Goal: Task Accomplishment & Management: Manage account settings

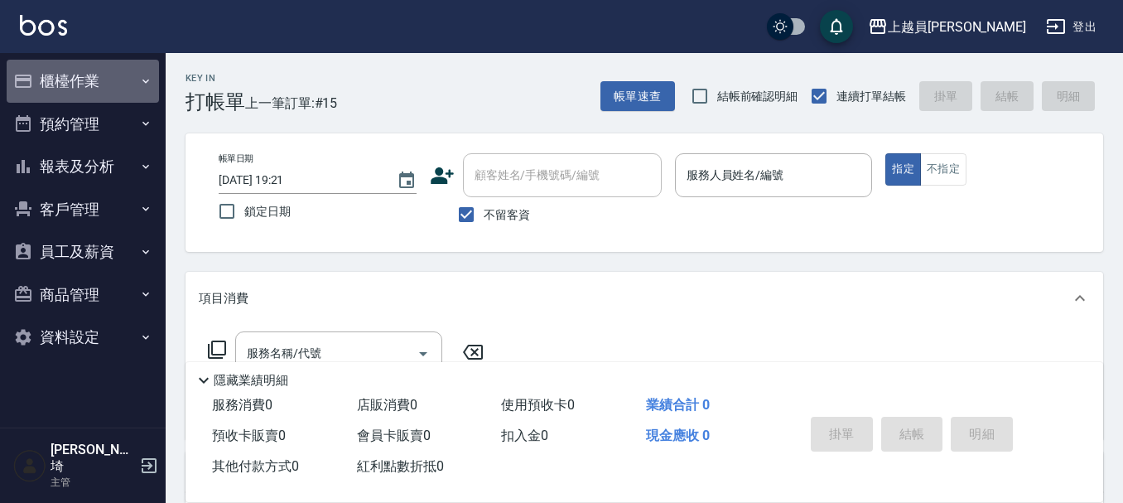
click at [111, 76] on button "櫃檯作業" at bounding box center [83, 81] width 152 height 43
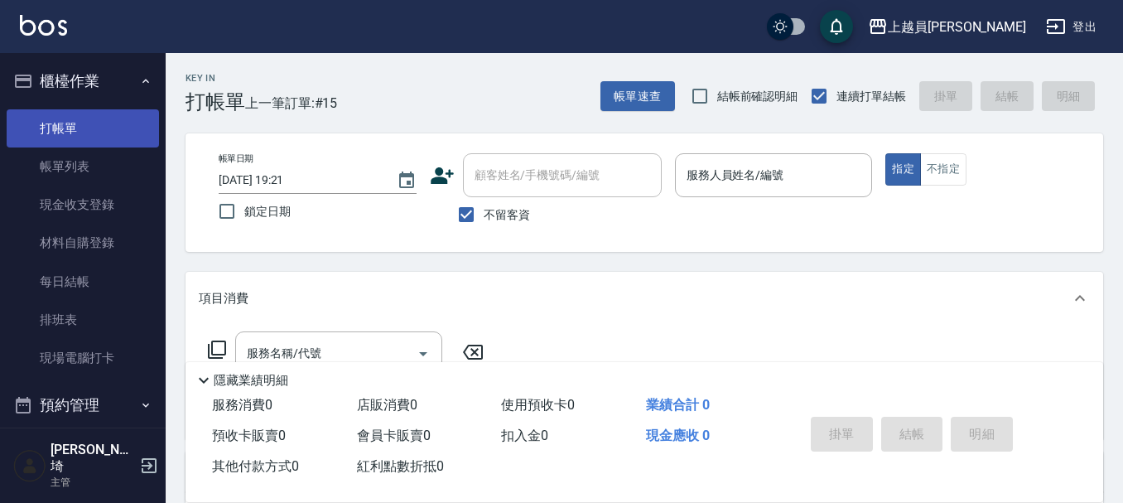
click at [98, 137] on link "打帳單" at bounding box center [83, 128] width 152 height 38
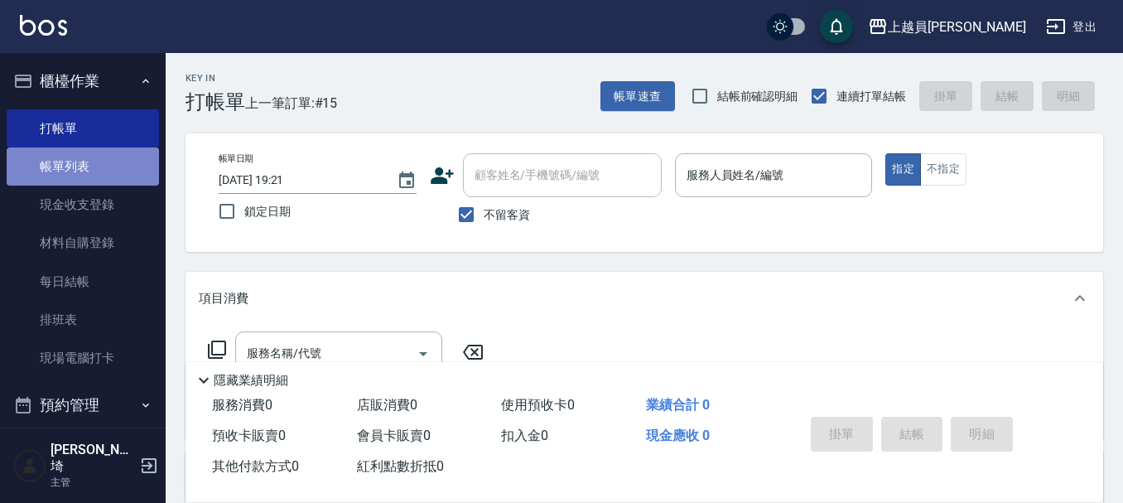
click at [93, 170] on link "帳單列表" at bounding box center [83, 166] width 152 height 38
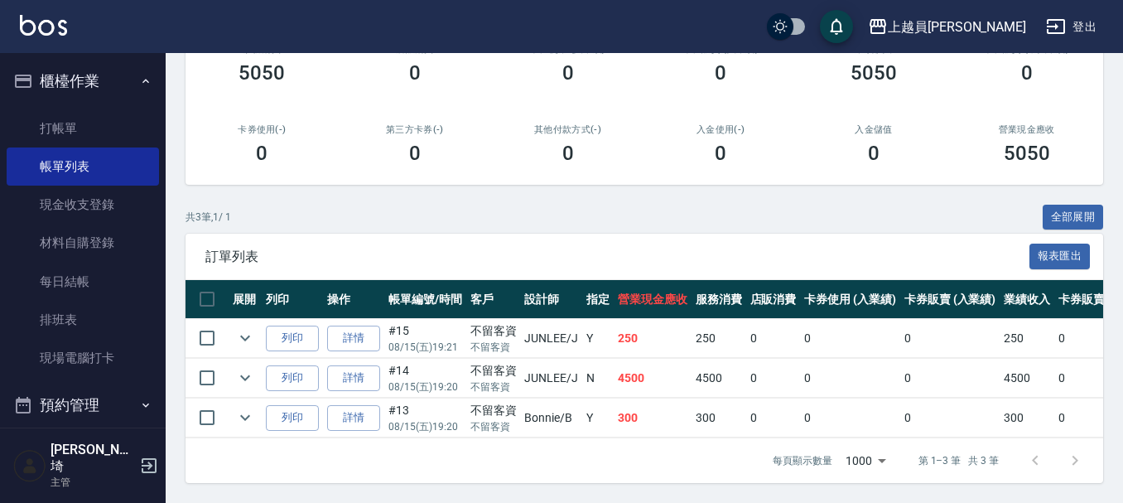
scroll to position [244, 0]
click at [203, 407] on input "checkbox" at bounding box center [207, 417] width 35 height 35
checkbox input "true"
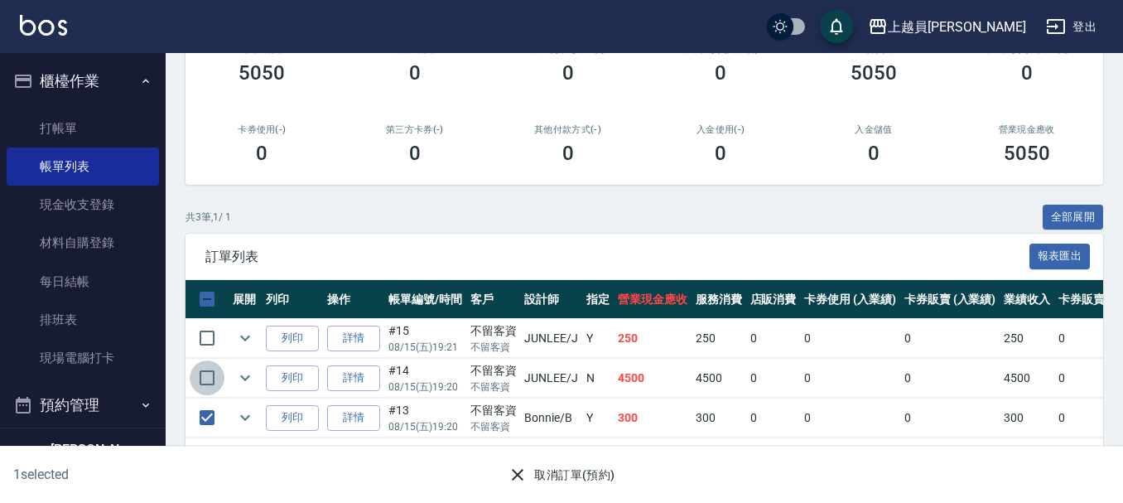
drag, startPoint x: 203, startPoint y: 364, endPoint x: 205, endPoint y: 349, distance: 15.1
click at [203, 364] on input "checkbox" at bounding box center [207, 377] width 35 height 35
checkbox input "true"
click at [207, 329] on input "checkbox" at bounding box center [207, 337] width 35 height 35
checkbox input "true"
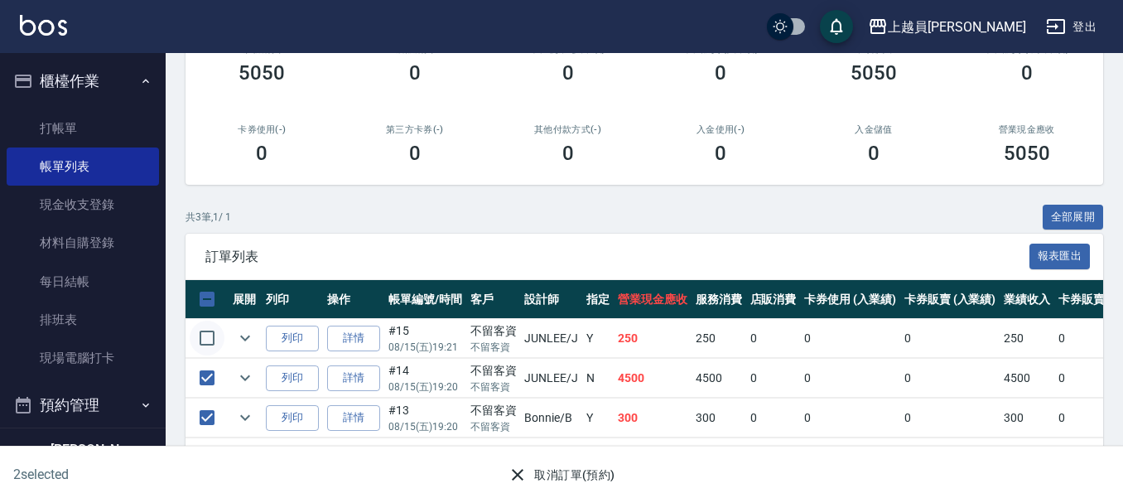
checkbox input "true"
click at [604, 471] on button "取消訂單(預約)" at bounding box center [561, 474] width 120 height 31
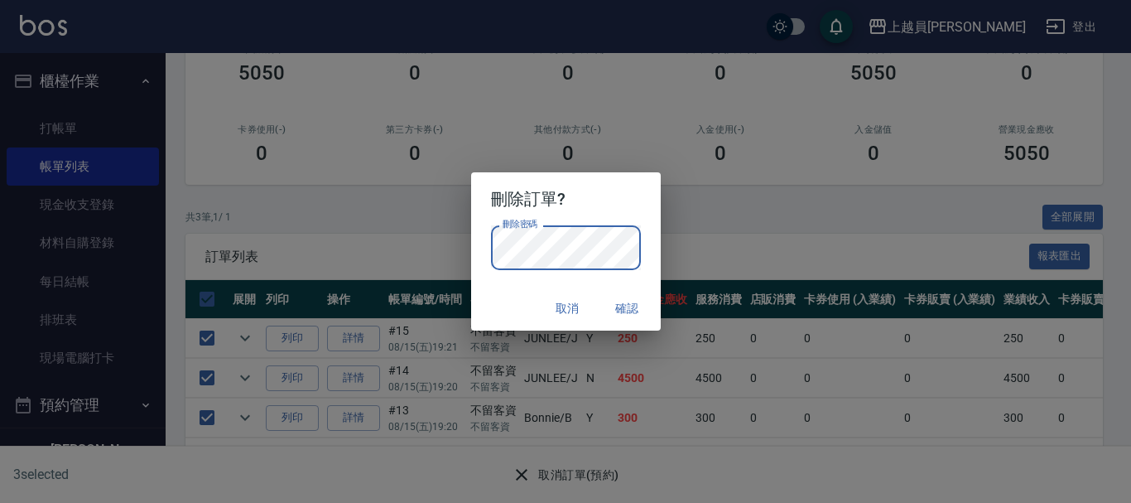
click at [560, 305] on button "取消" at bounding box center [567, 308] width 53 height 31
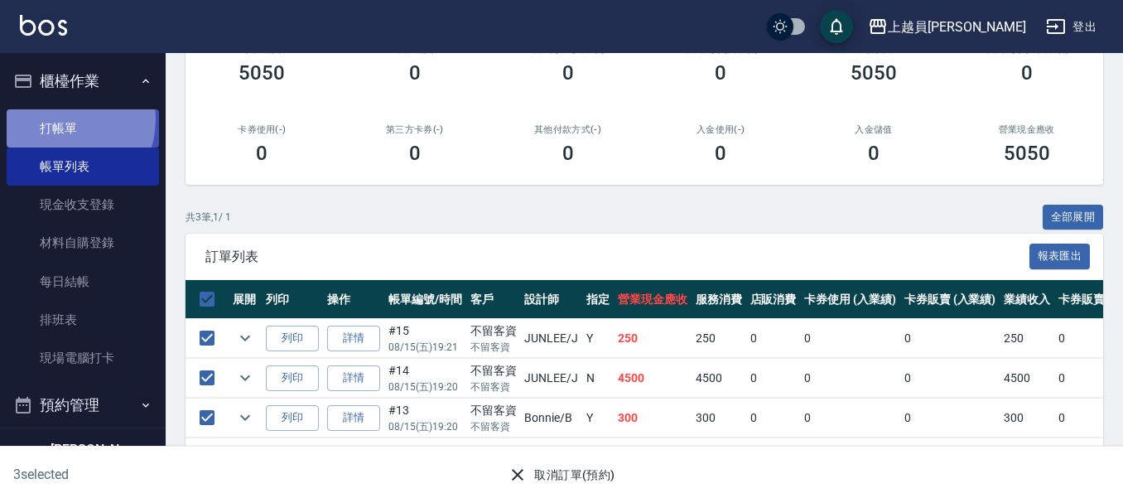
click at [58, 118] on link "打帳單" at bounding box center [83, 128] width 152 height 38
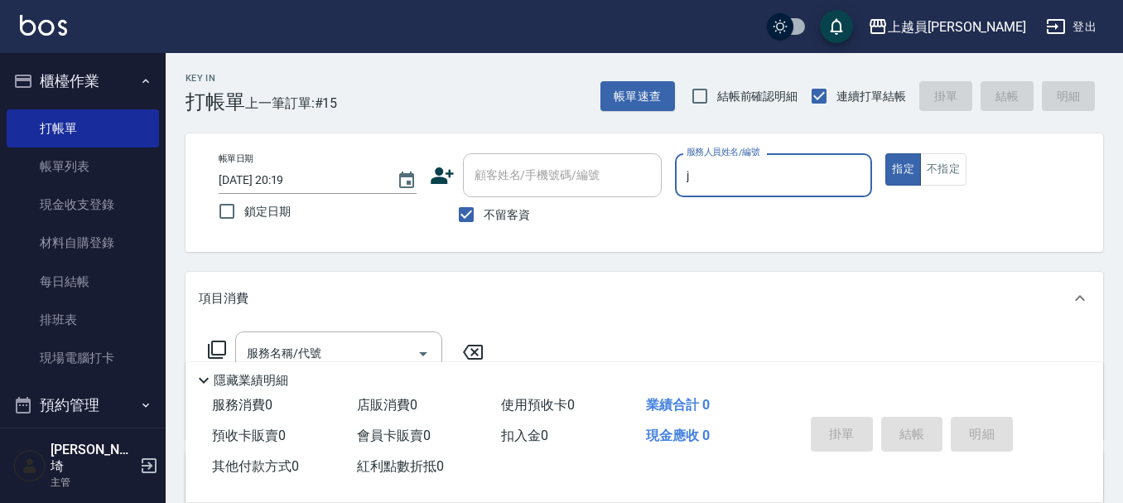
type input "[PERSON_NAME]"
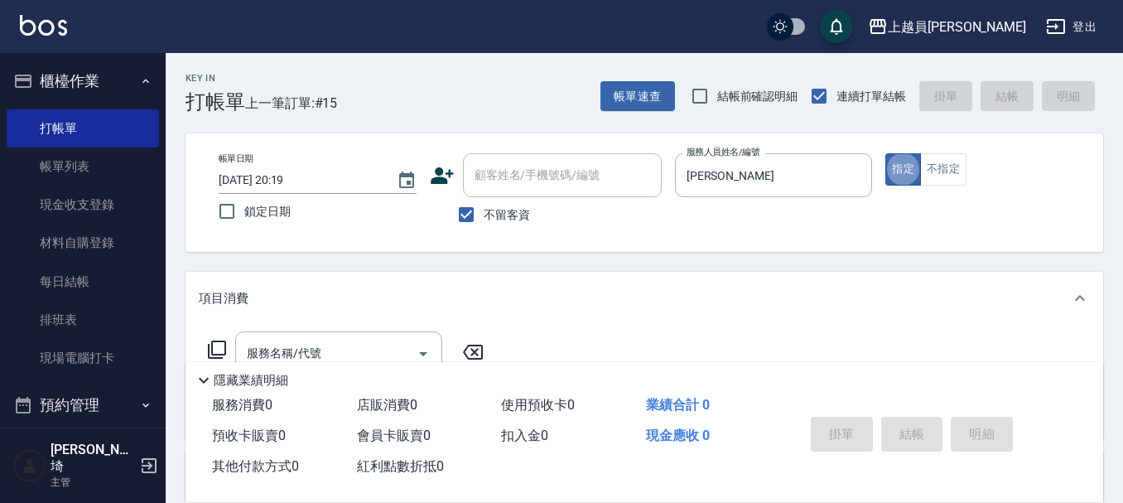
type button "true"
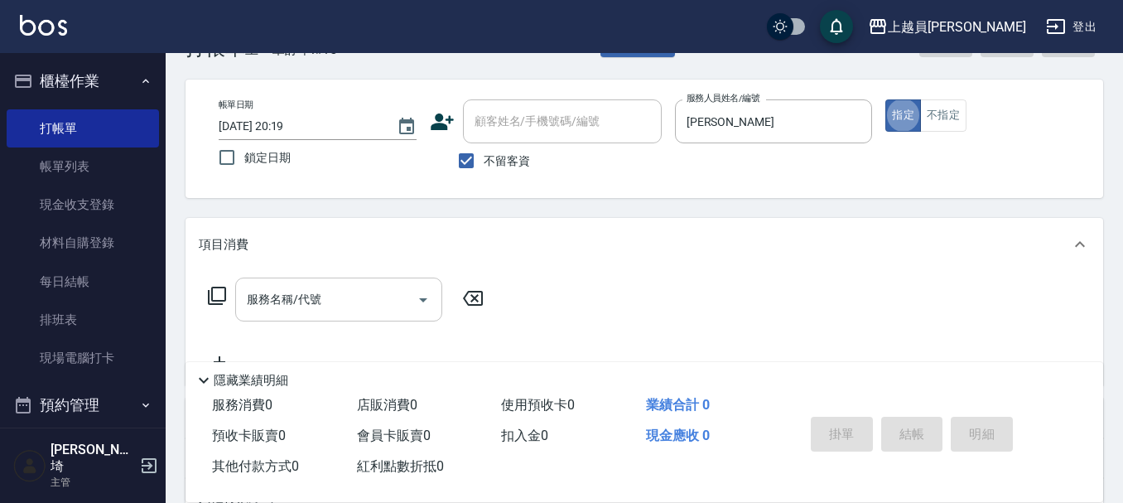
scroll to position [83, 0]
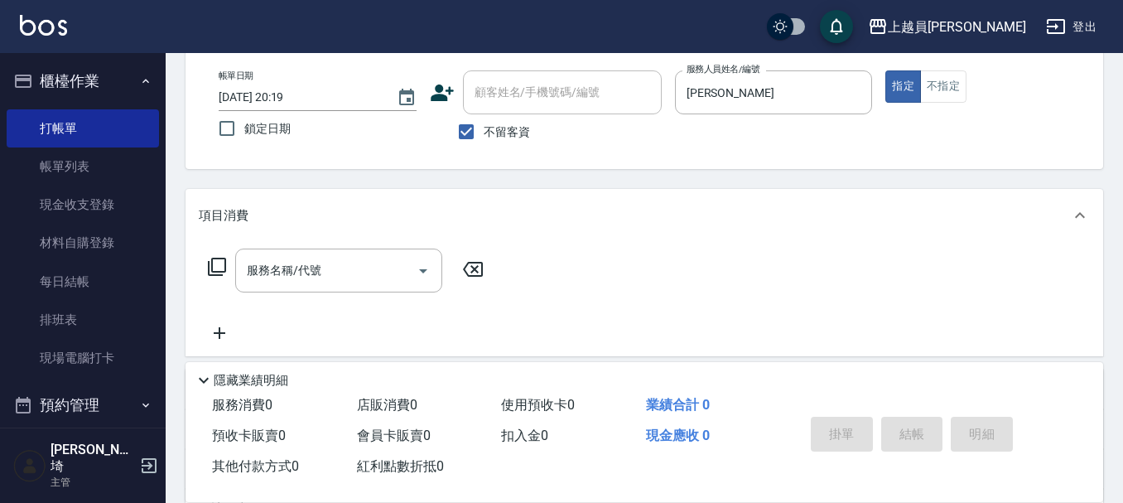
click at [301, 247] on div "服務名稱/代號 服務名稱/代號" at bounding box center [643, 299] width 917 height 114
click at [291, 261] on div "服務名稱/代號 服務名稱/代號" at bounding box center [338, 270] width 207 height 44
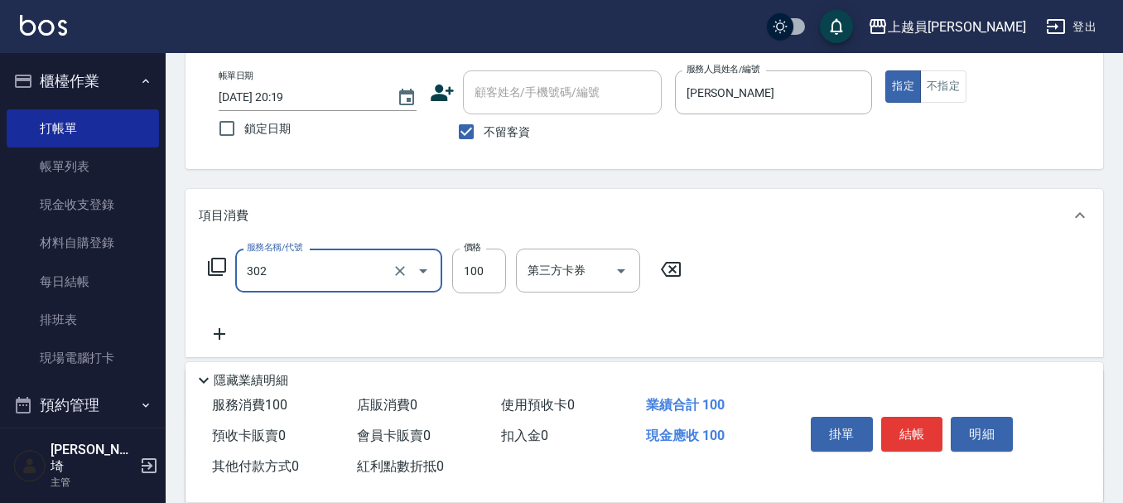
type input "剪髮(302)"
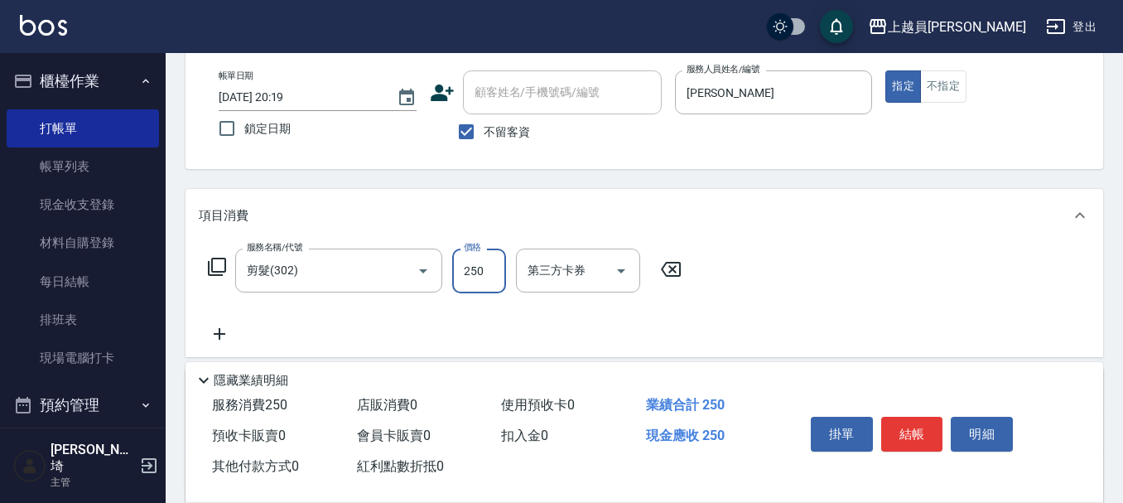
type input "250"
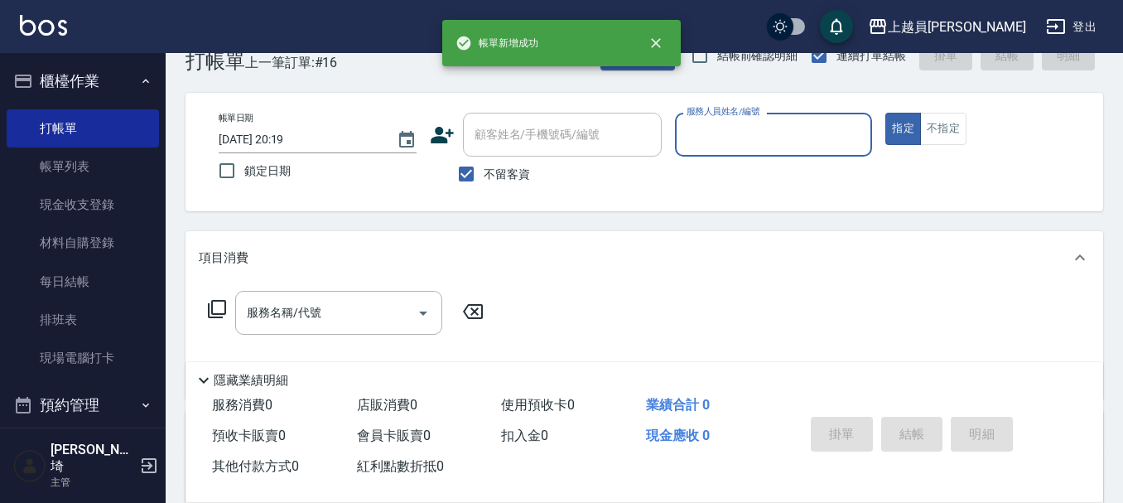
scroll to position [0, 0]
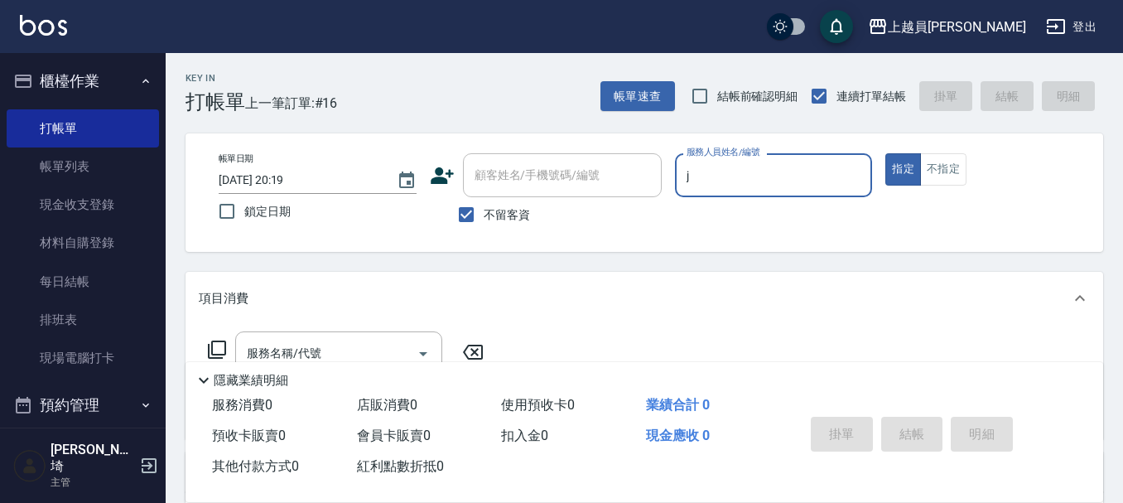
type input "[PERSON_NAME]"
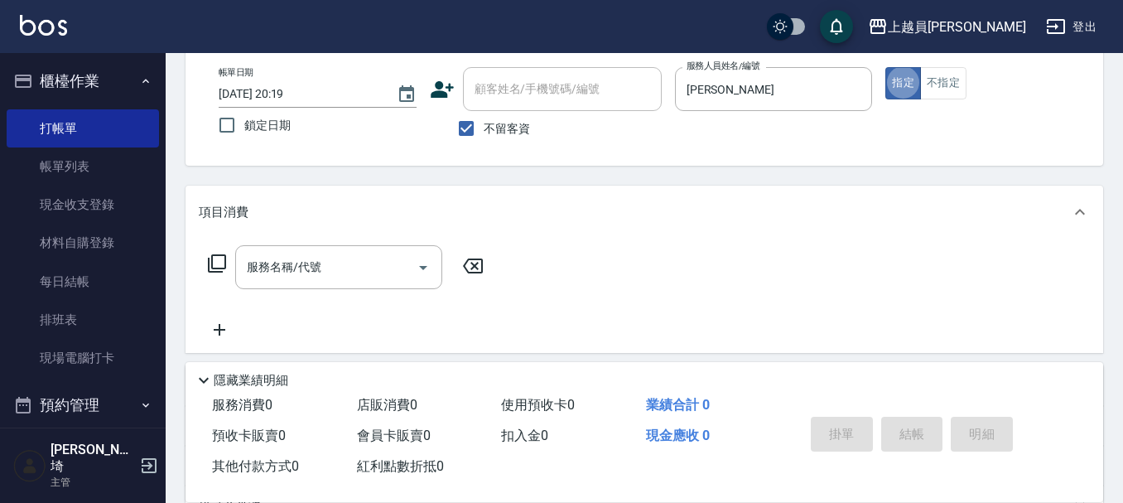
scroll to position [166, 0]
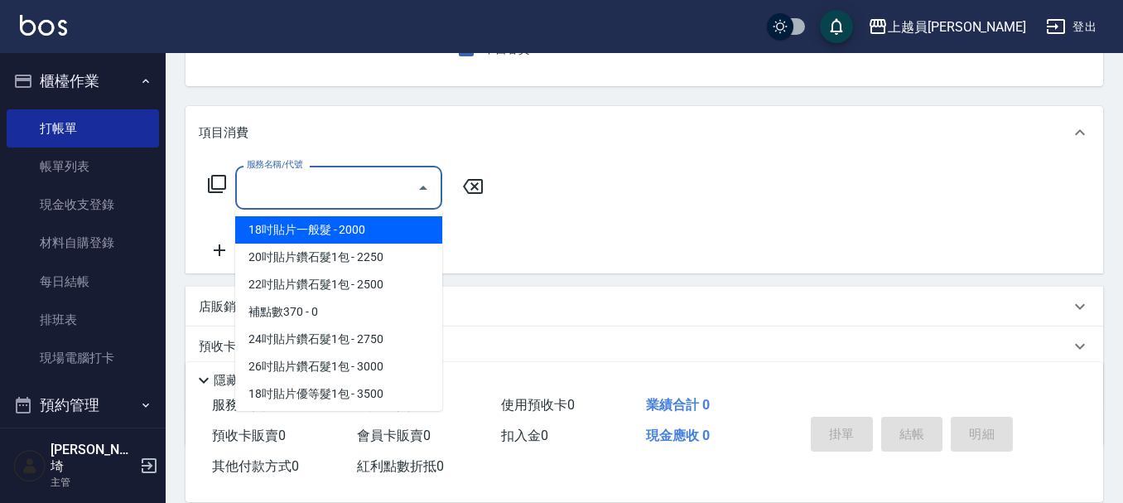
drag, startPoint x: 379, startPoint y: 182, endPoint x: 397, endPoint y: 176, distance: 19.4
click at [379, 180] on input "服務名稱/代號" at bounding box center [326, 187] width 167 height 29
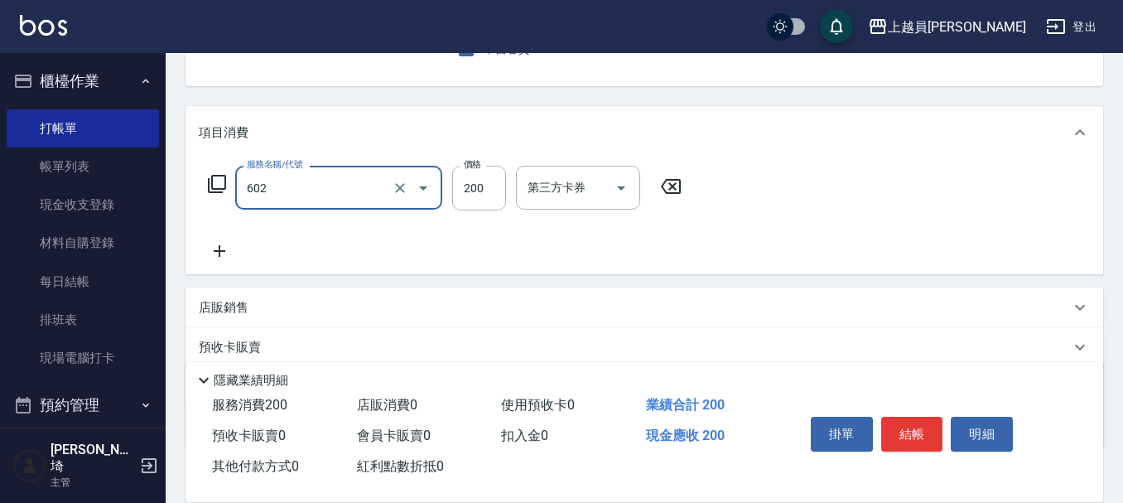
type input "一般洗髮(602)"
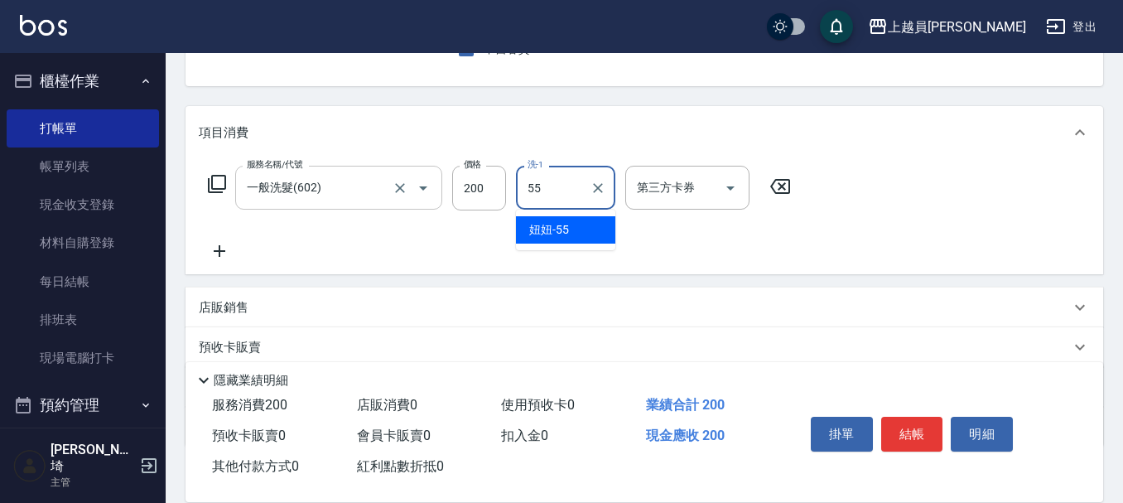
type input "妞妞-55"
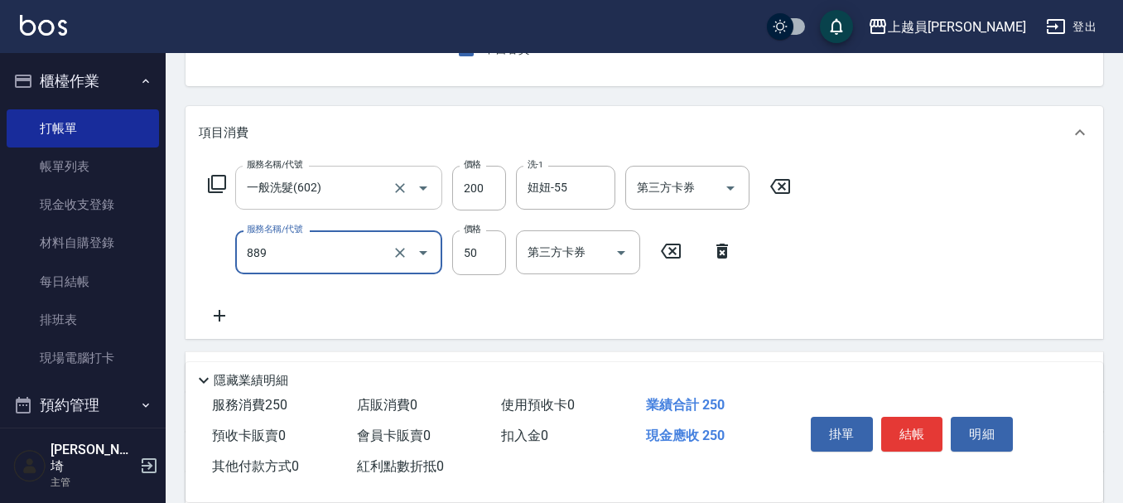
type input "精油(889)"
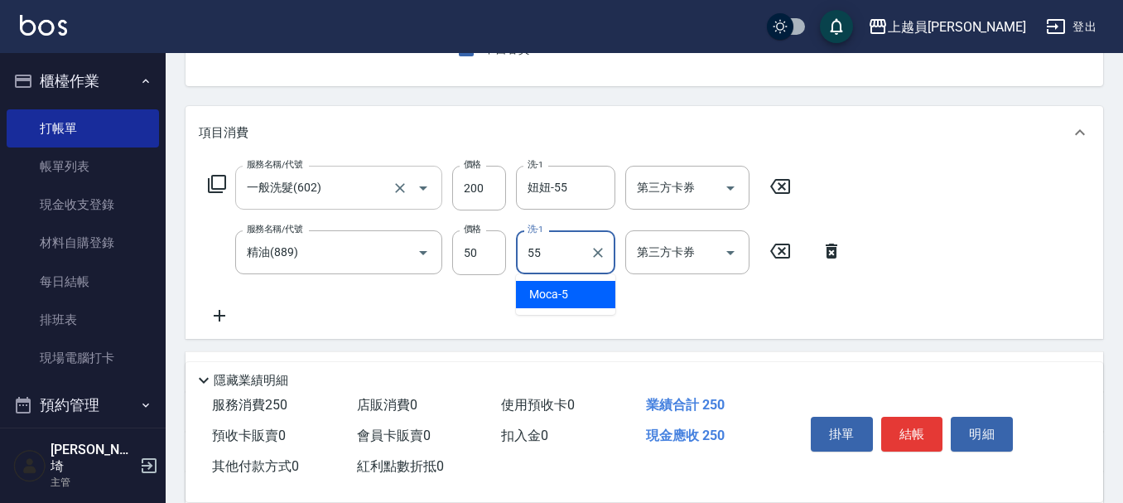
type input "妞妞-55"
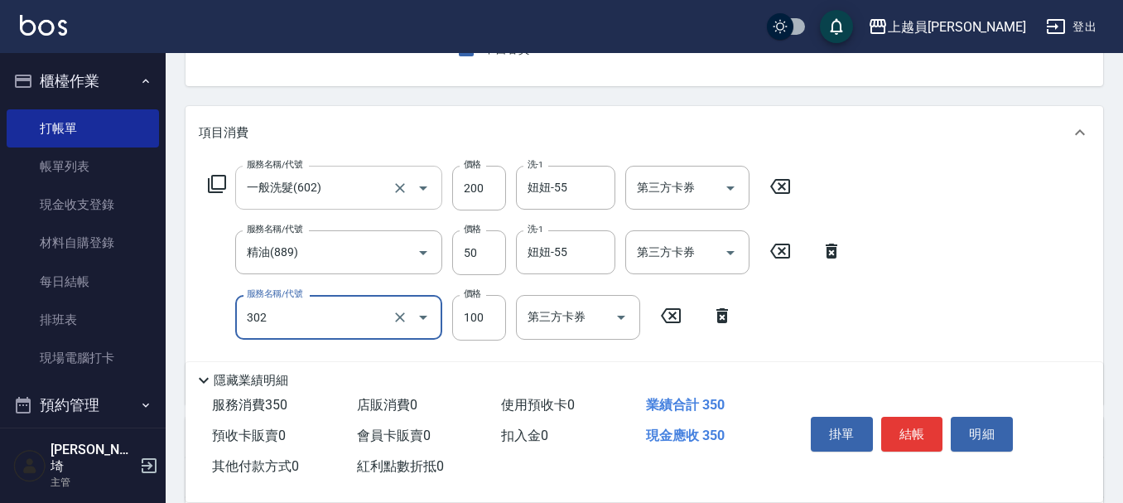
type input "剪髮(302)"
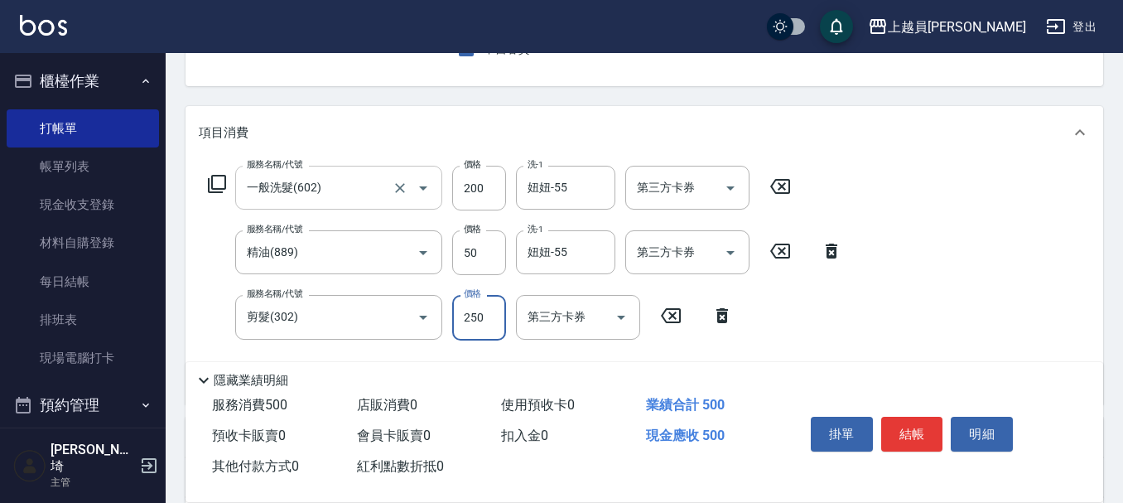
type input "250"
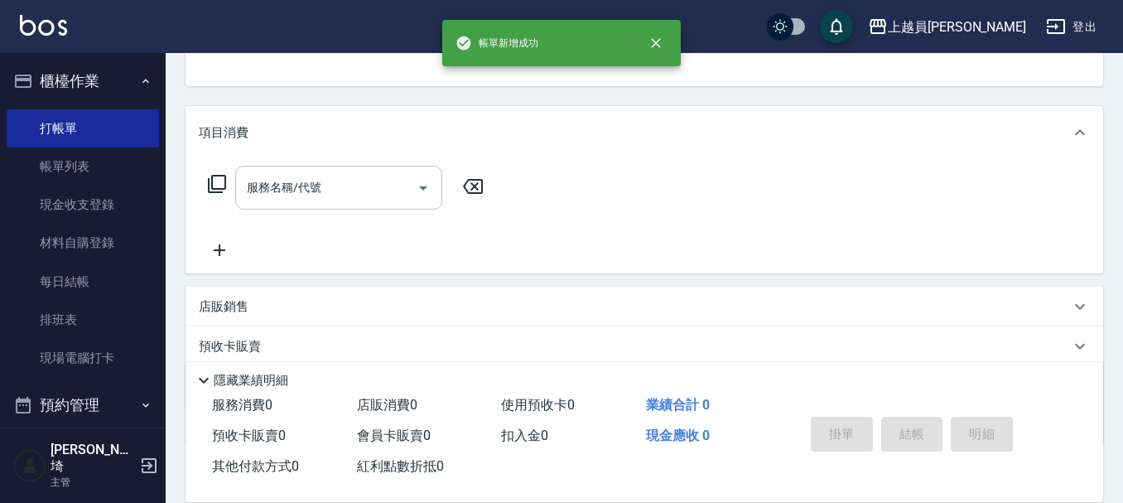
scroll to position [161, 0]
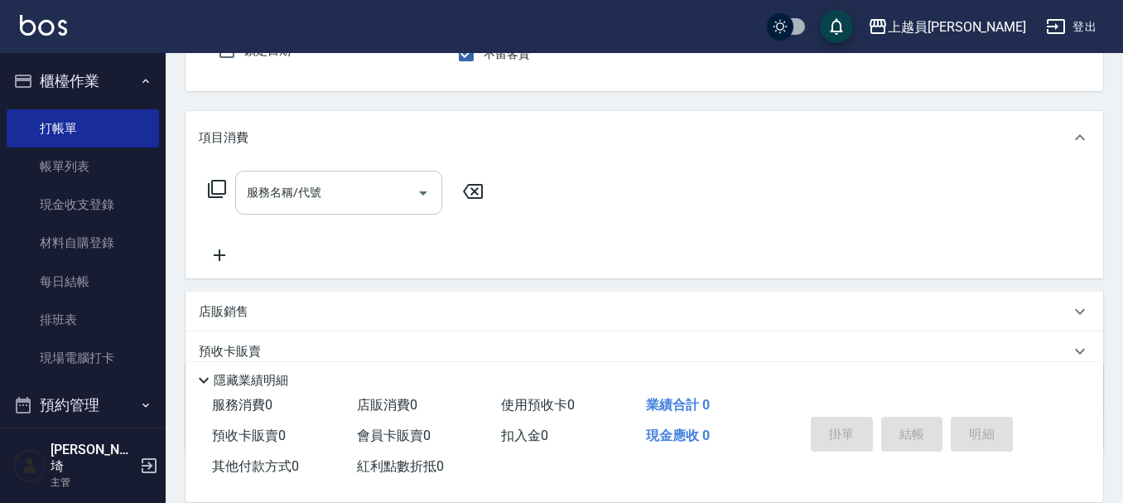
type input "[PERSON_NAME]"
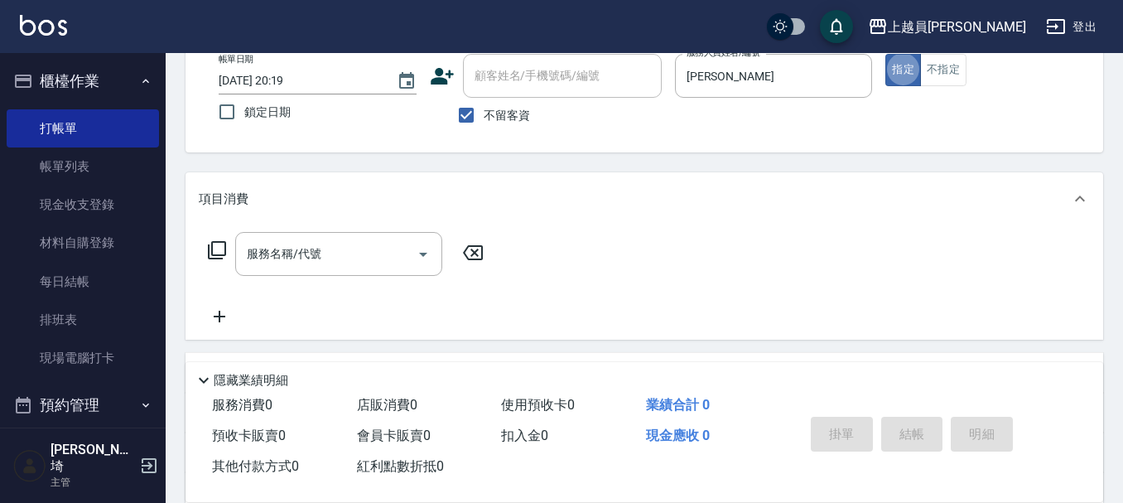
scroll to position [70, 0]
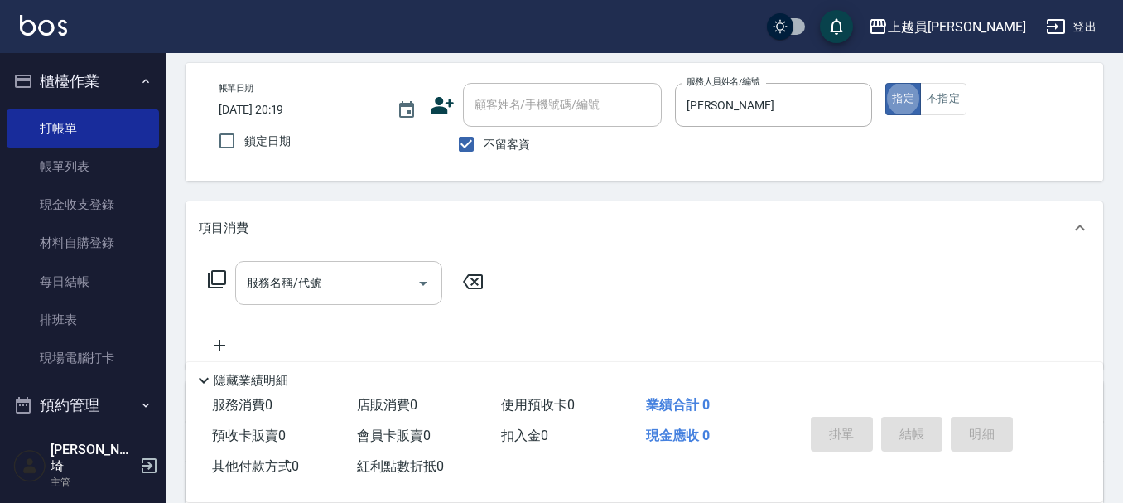
click at [361, 280] on input "服務名稱/代號" at bounding box center [326, 282] width 167 height 29
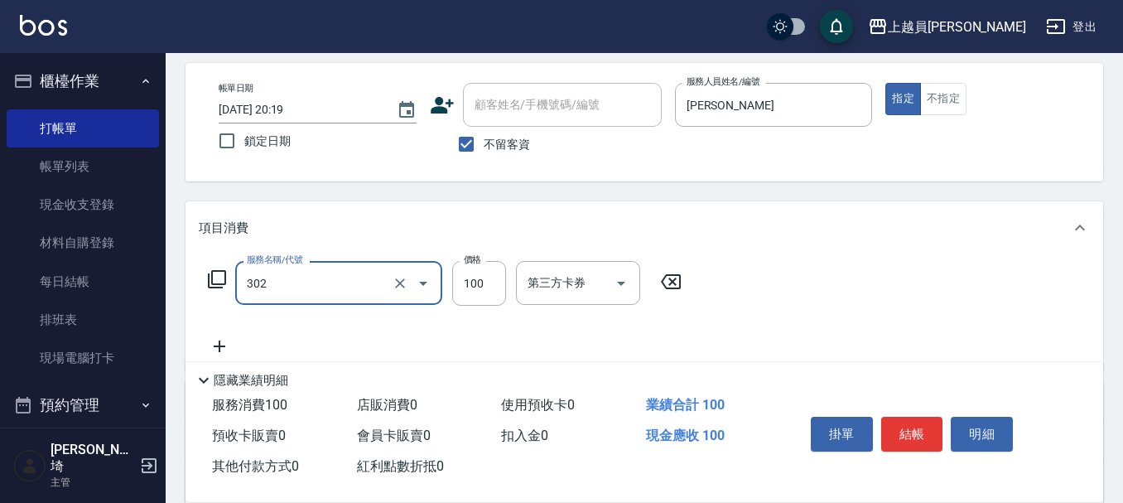
type input "剪髮(302)"
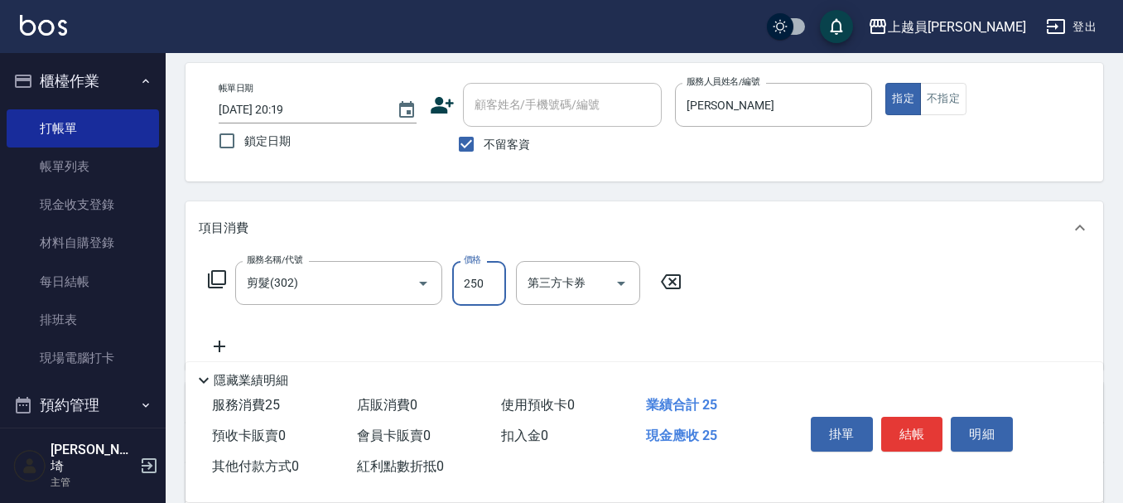
type input "250"
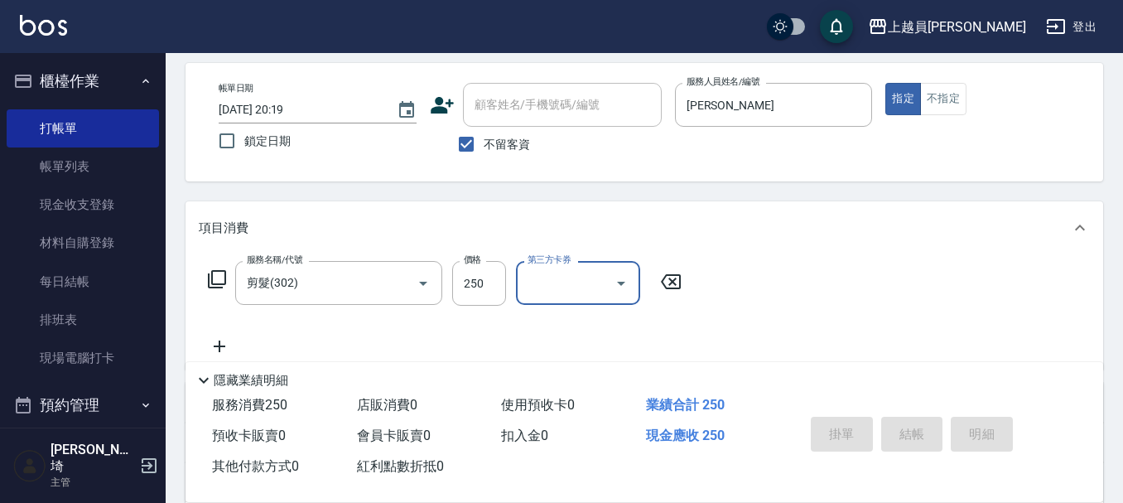
type input "[DATE] 20:20"
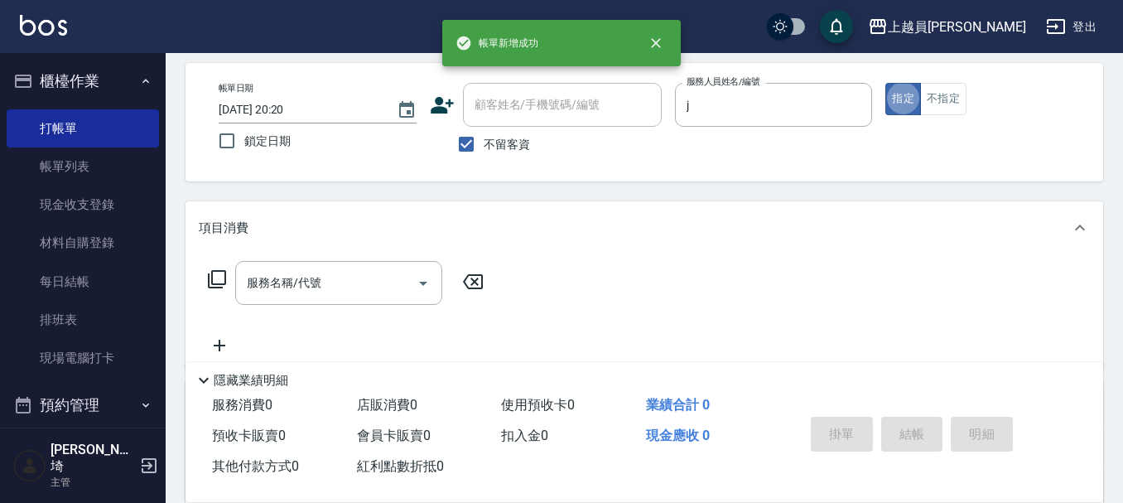
type input "[PERSON_NAME]"
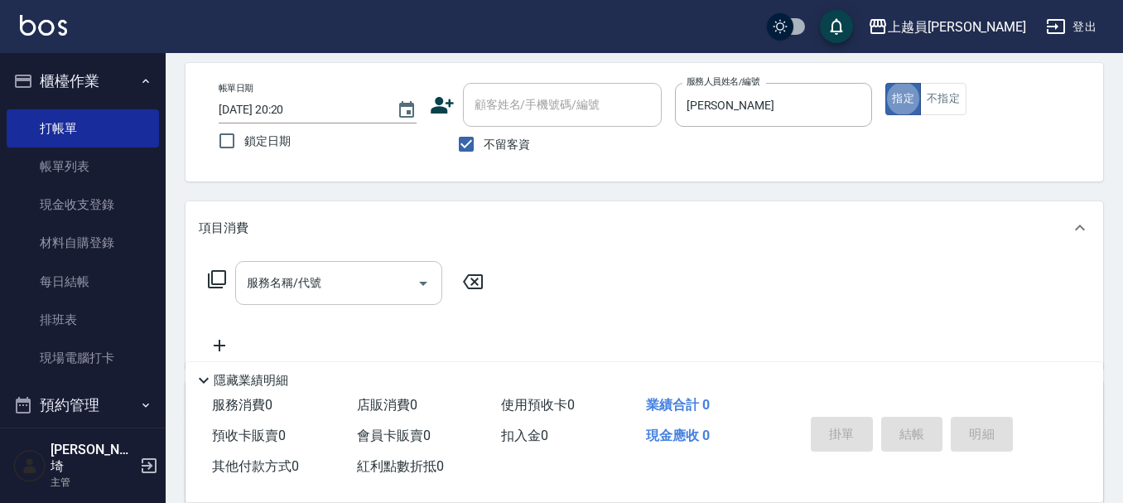
click at [350, 265] on div "服務名稱/代號" at bounding box center [338, 283] width 207 height 44
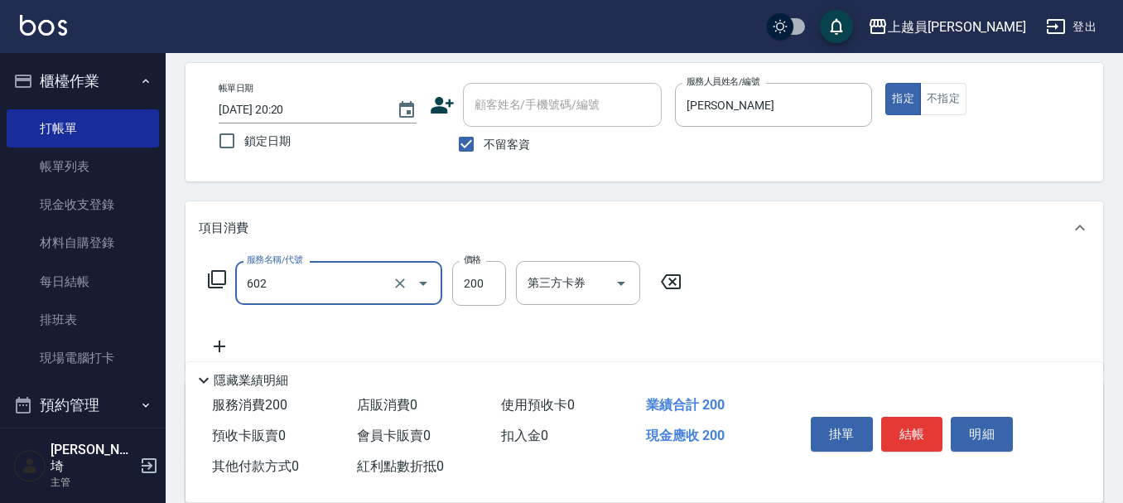
type input "一般洗髮(602)"
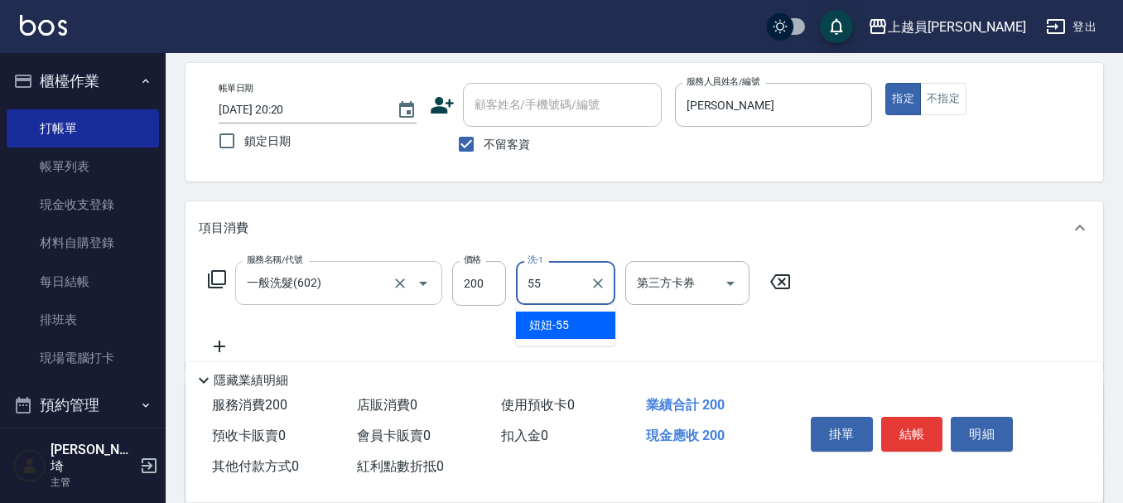
type input "妞妞-55"
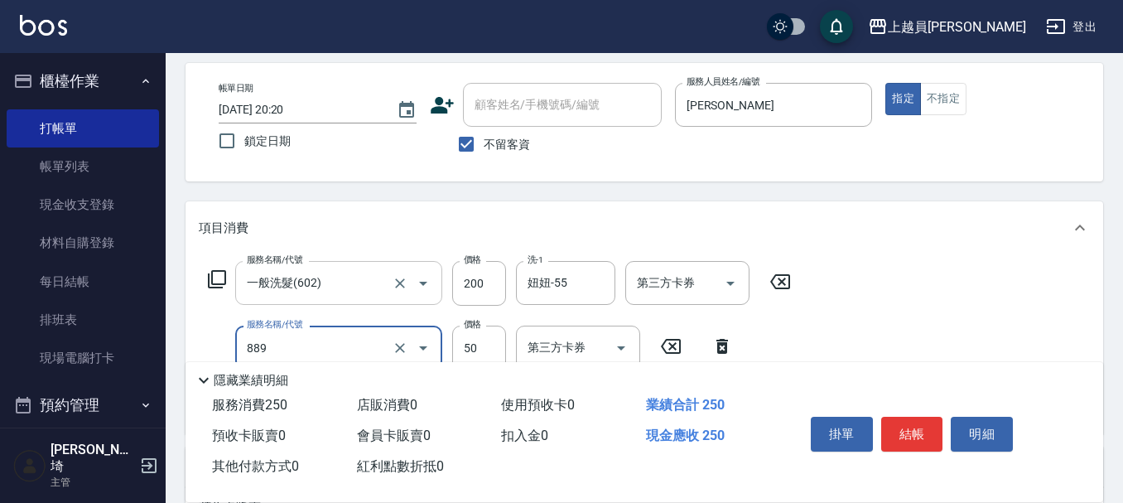
type input "精油(889)"
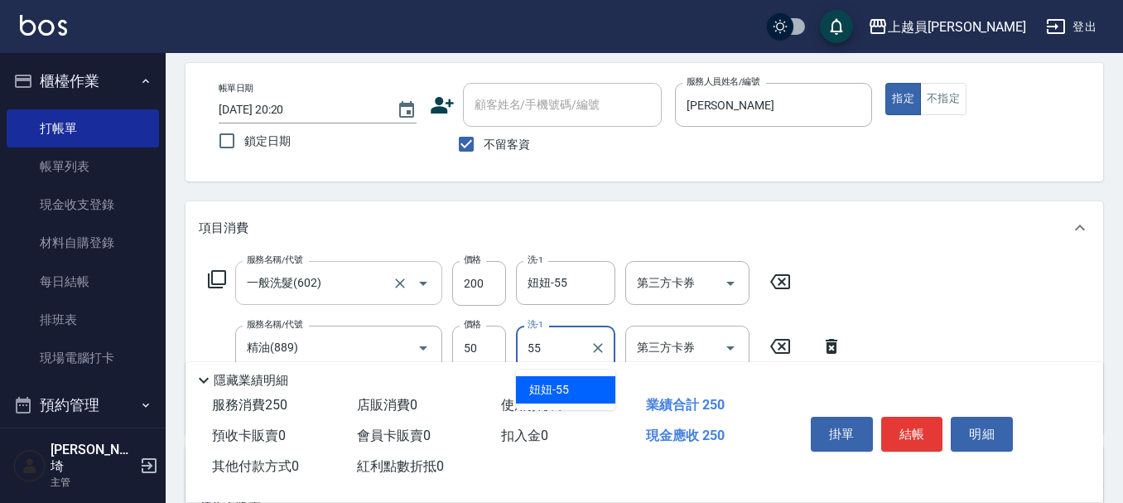
type input "妞妞-55"
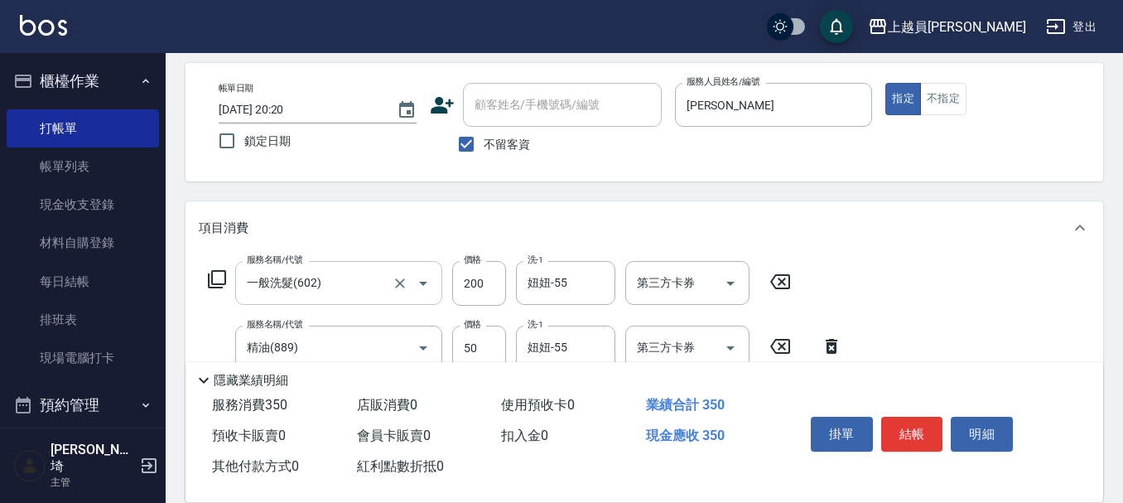
type input "剪髮(302)"
type input "250"
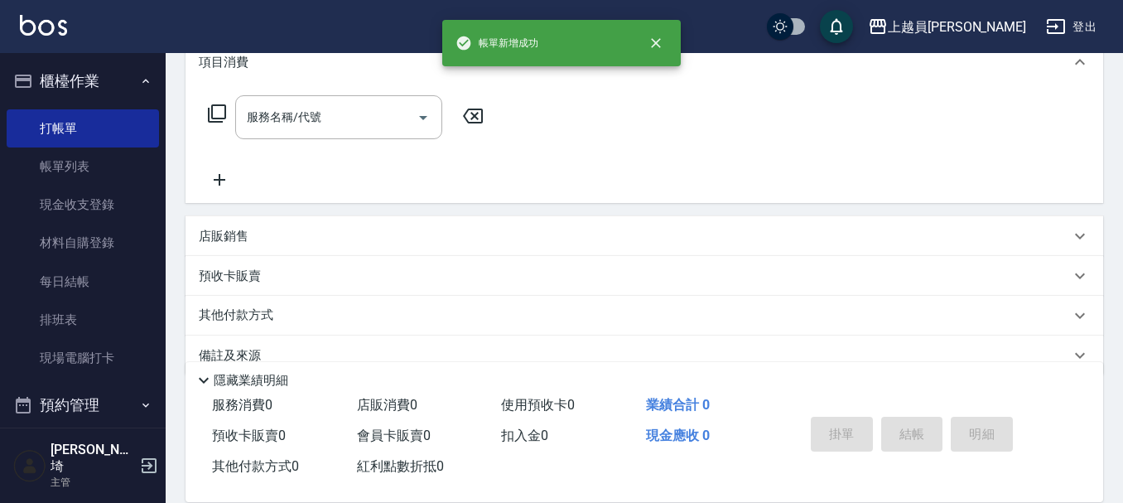
scroll to position [0, 0]
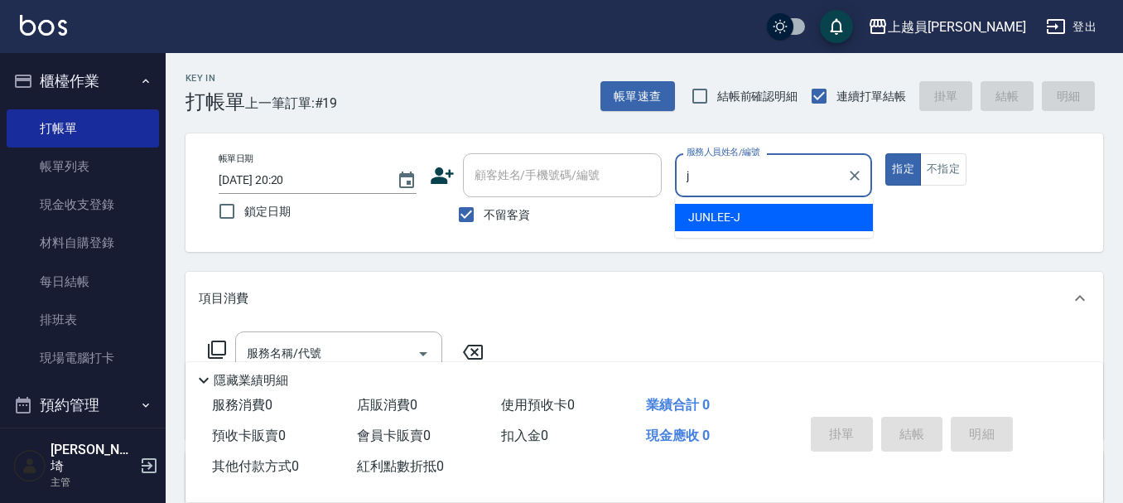
type input "[PERSON_NAME]"
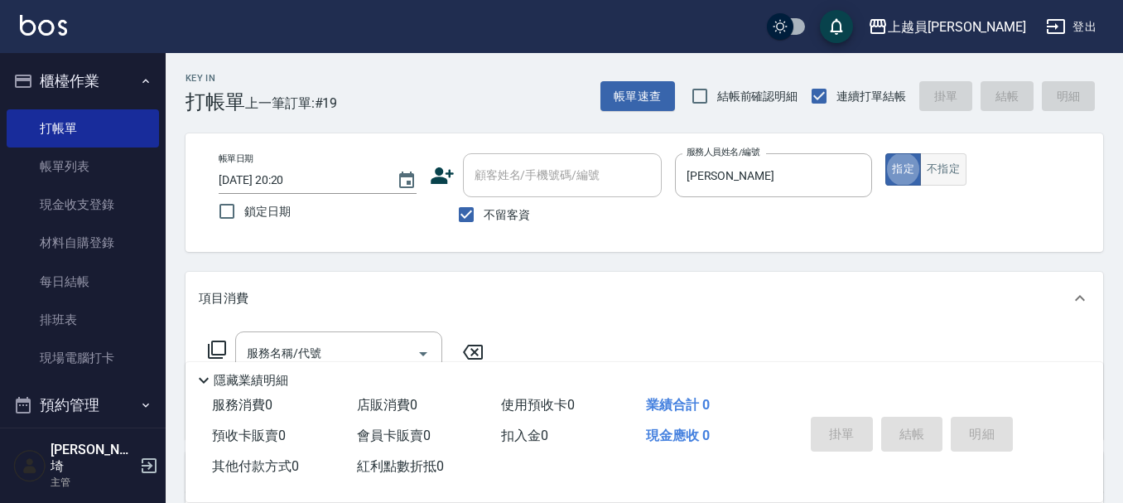
click at [964, 165] on button "不指定" at bounding box center [943, 169] width 46 height 32
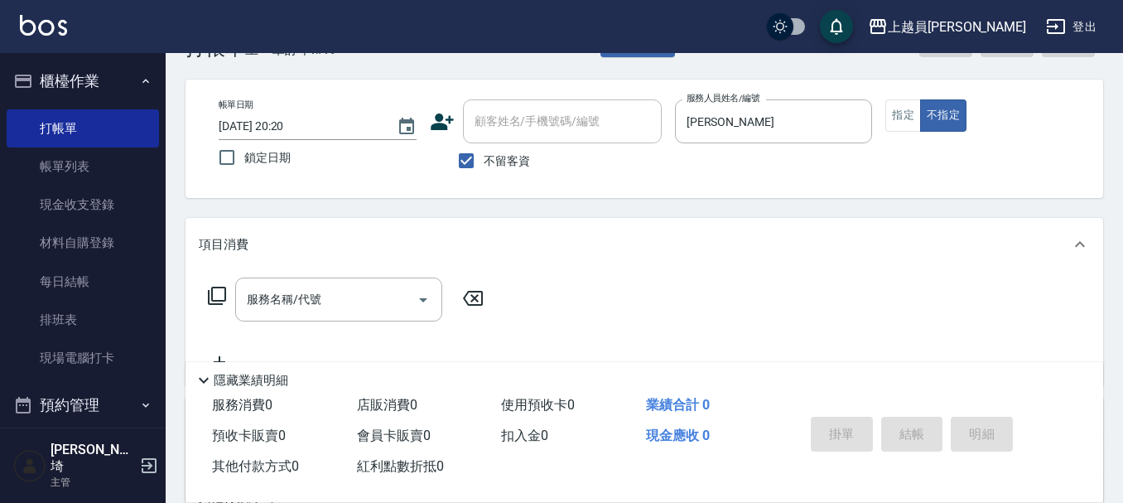
scroll to position [83, 0]
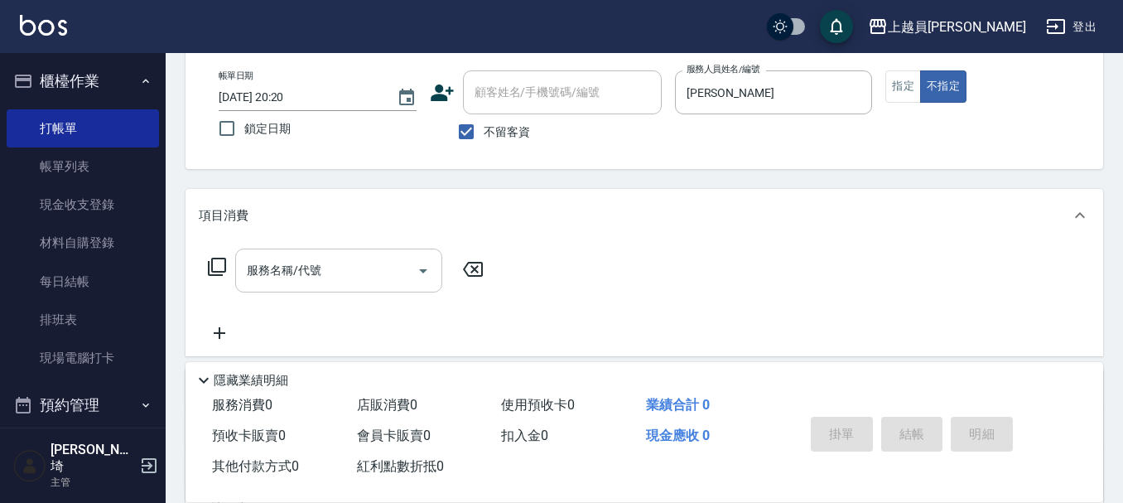
click at [325, 285] on input "服務名稱/代號" at bounding box center [326, 270] width 167 height 29
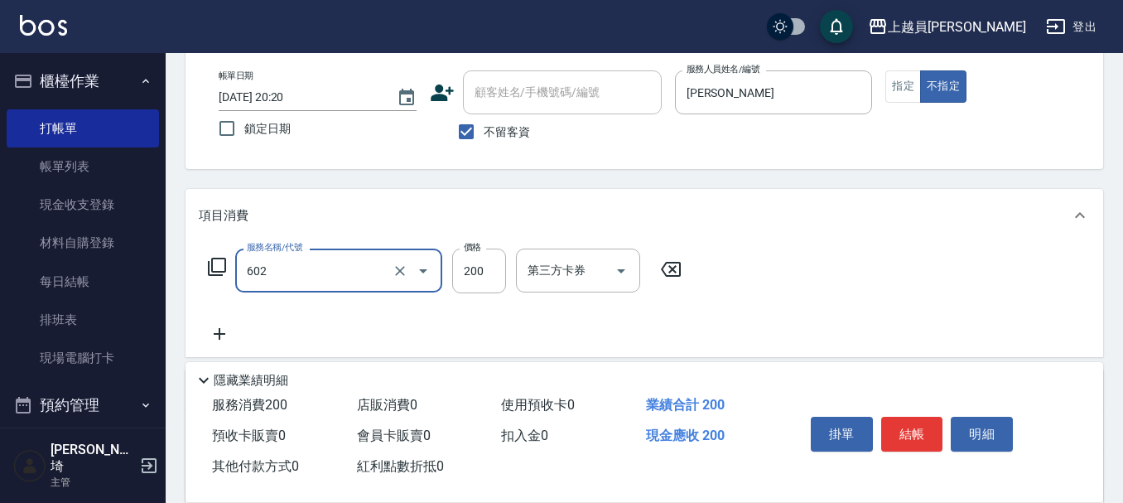
type input "一般洗髮(602)"
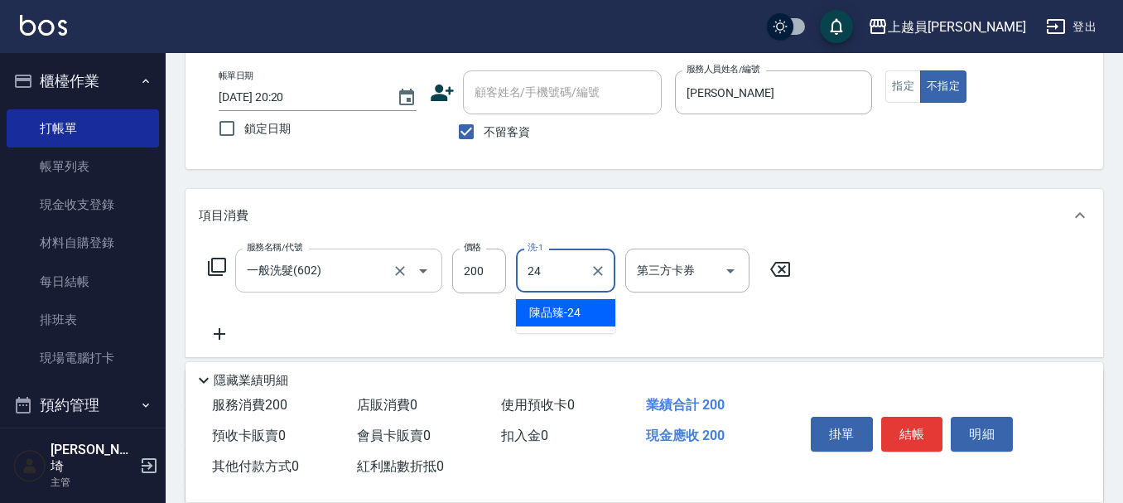
type input "[PERSON_NAME]-24"
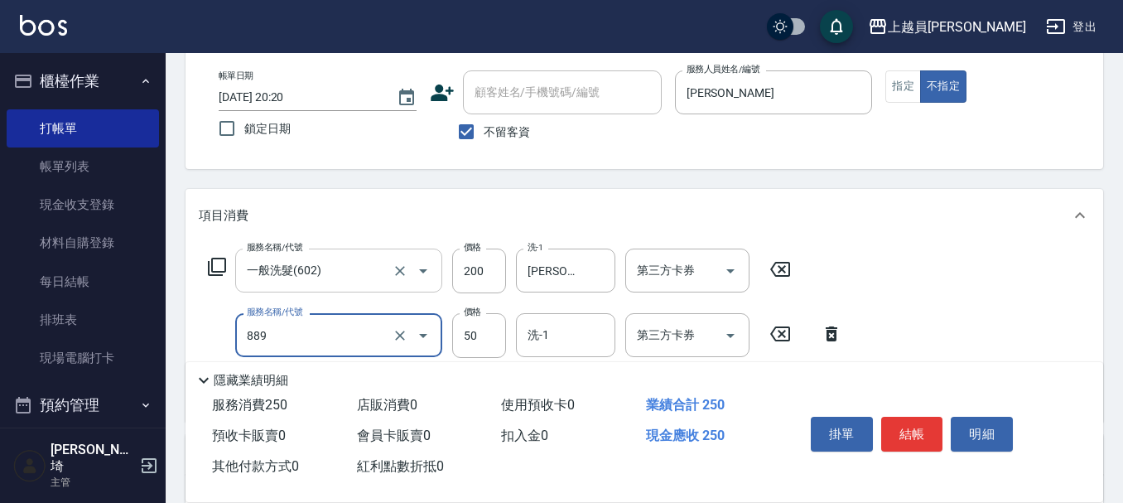
type input "精油(889)"
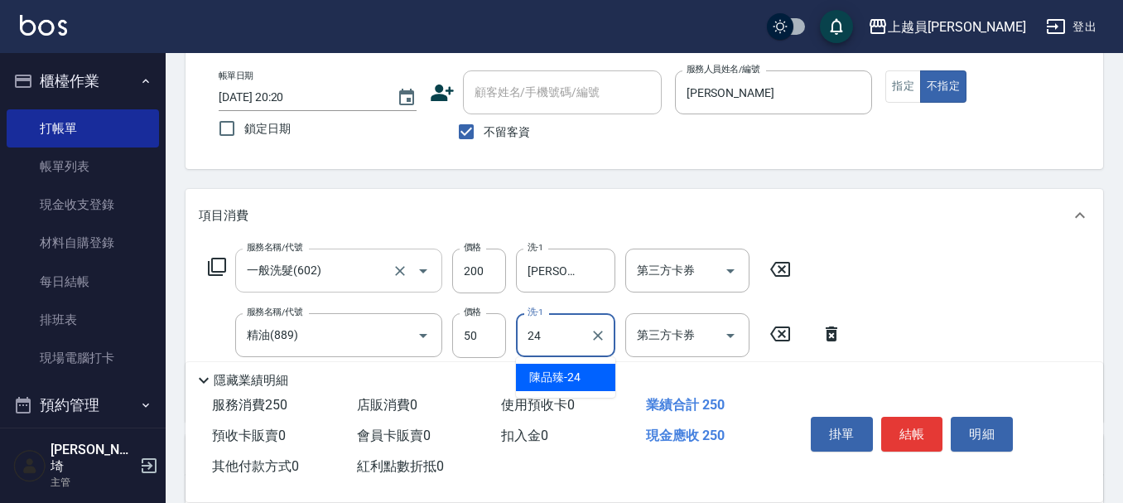
type input "[PERSON_NAME]-24"
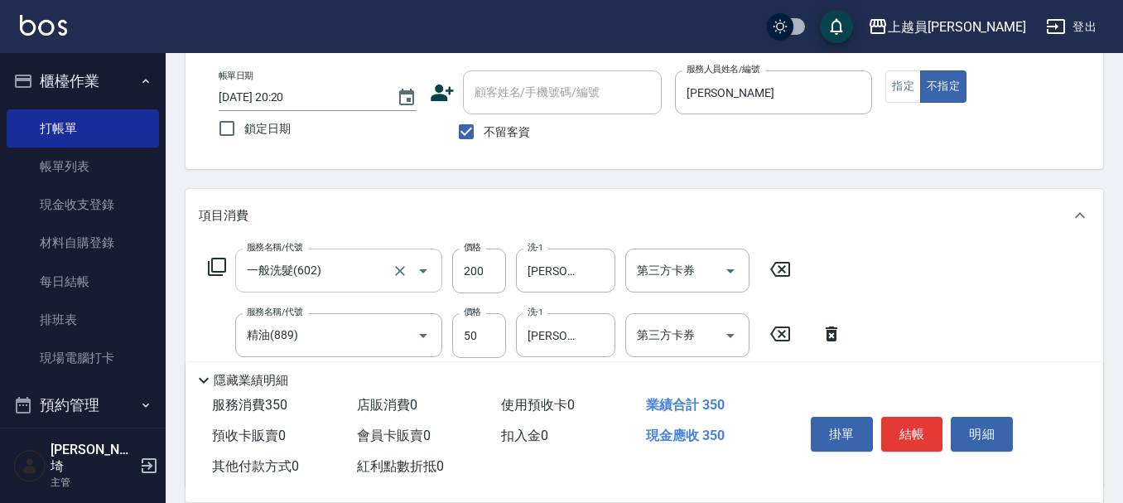
type input "剪髮(302)"
type input "130"
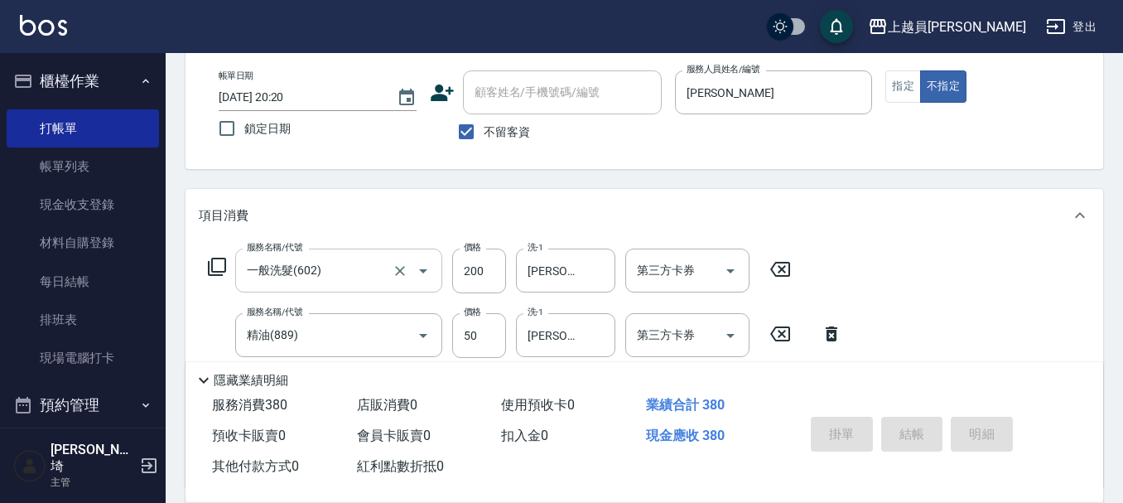
type input "[DATE] 20:24"
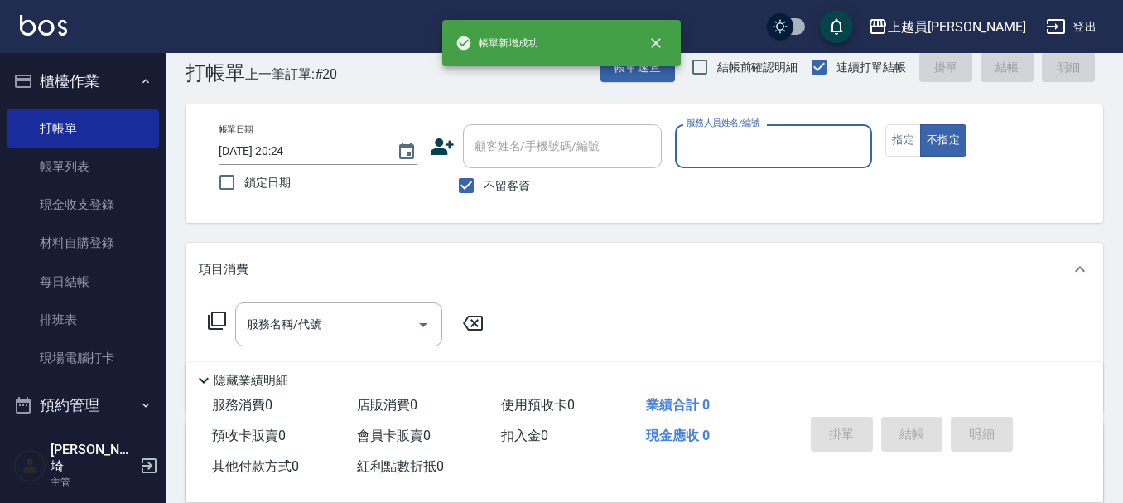
scroll to position [0, 0]
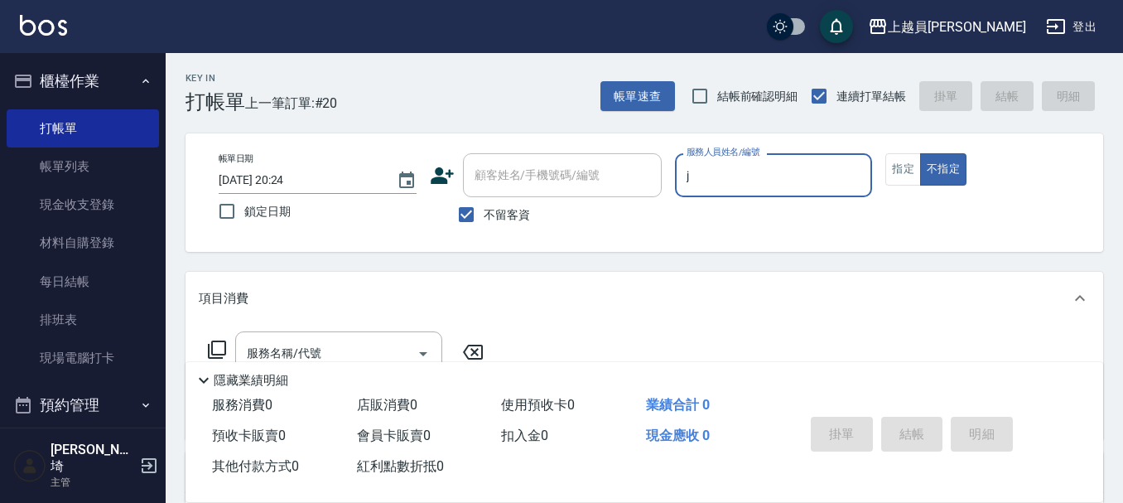
type input "[PERSON_NAME]"
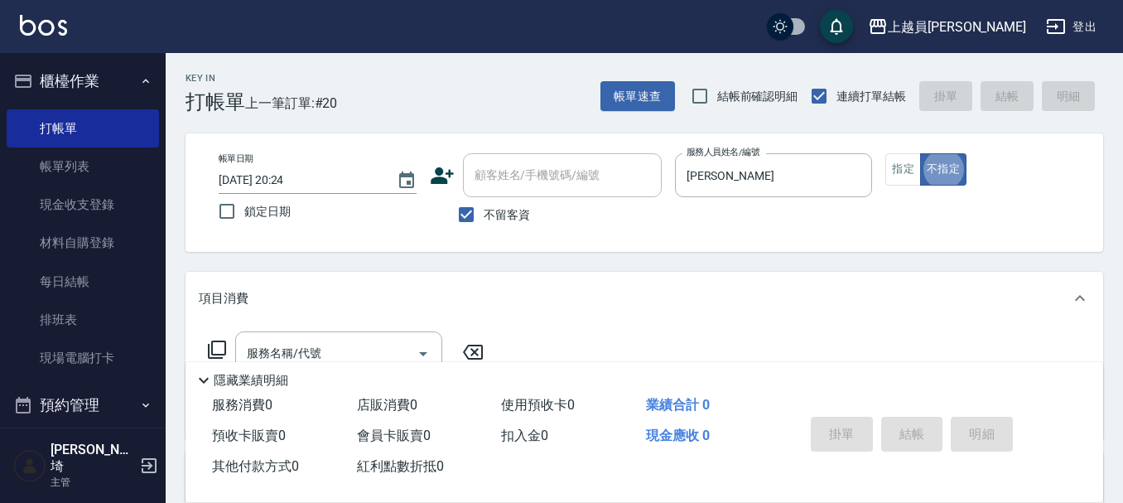
type button "false"
click at [907, 167] on button "指定" at bounding box center [903, 169] width 36 height 32
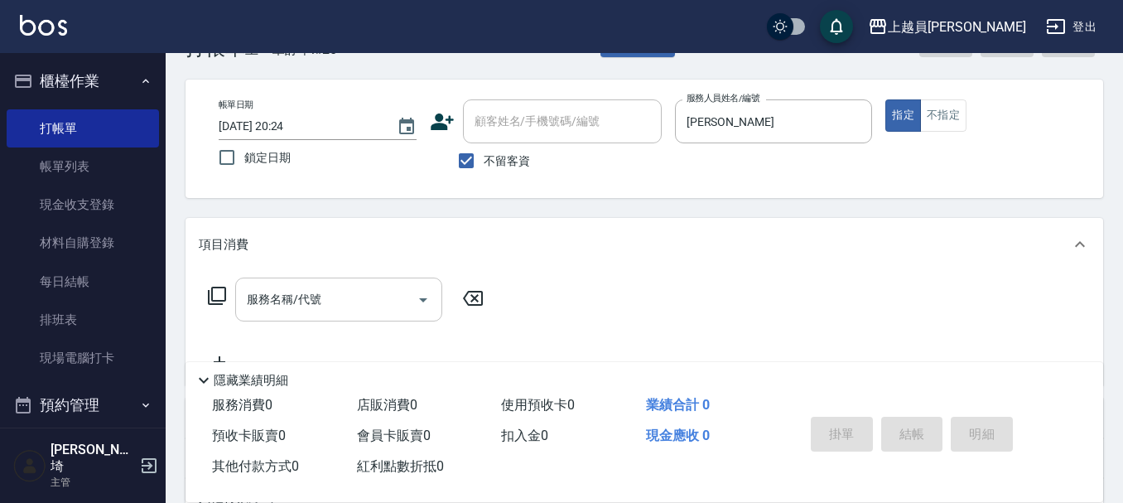
scroll to position [83, 0]
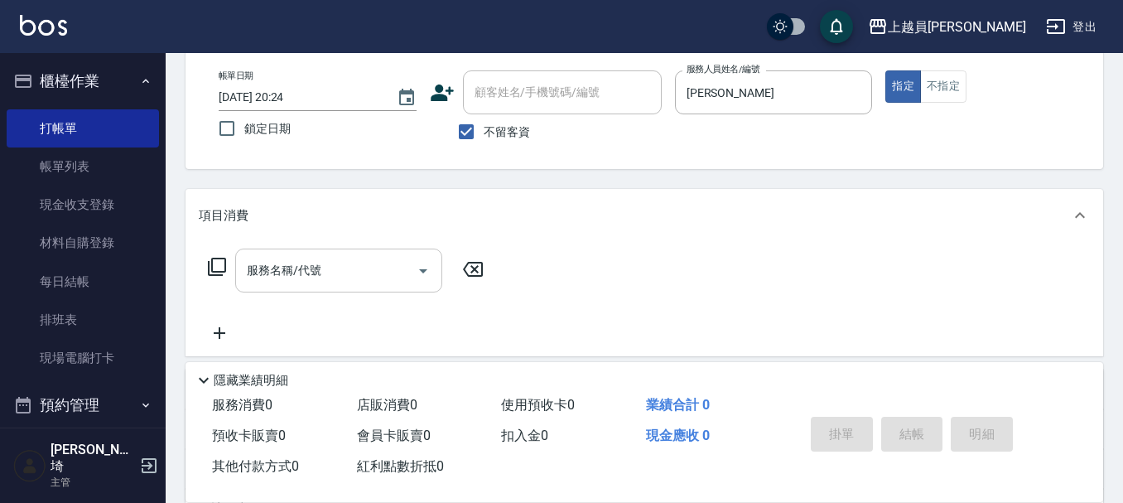
click at [283, 282] on input "服務名稱/代號" at bounding box center [326, 270] width 167 height 29
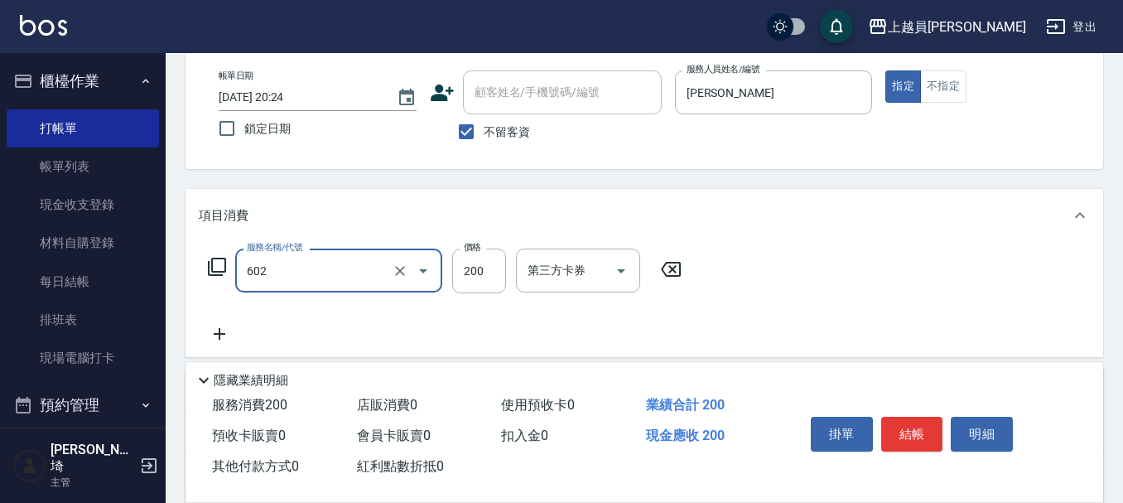
type input "一般洗髮(602)"
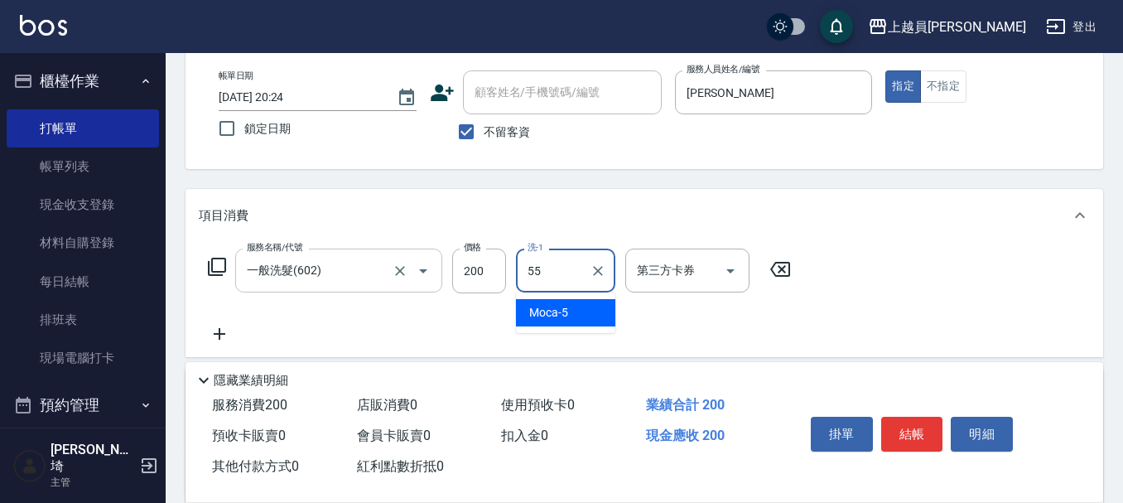
type input "妞妞-55"
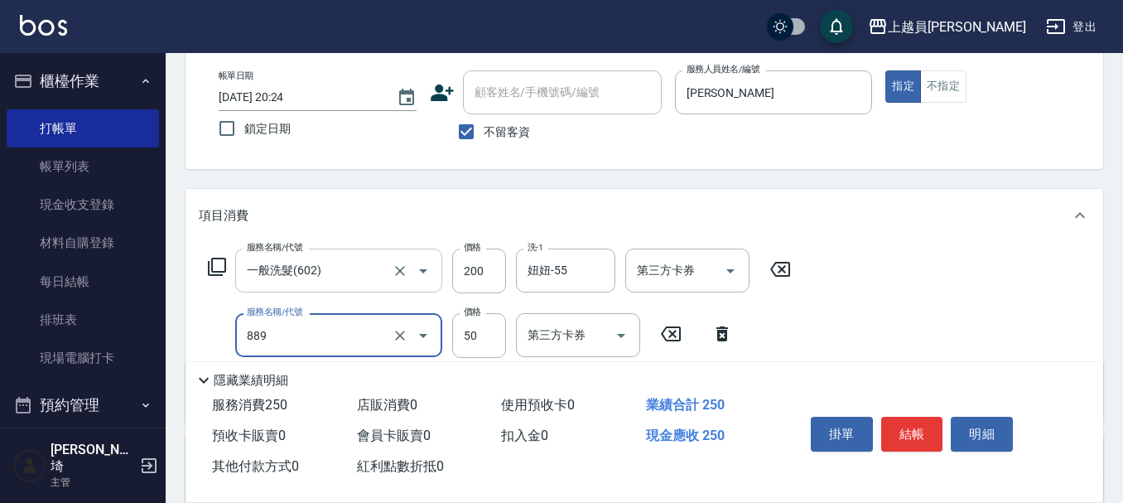
type input "精油(889)"
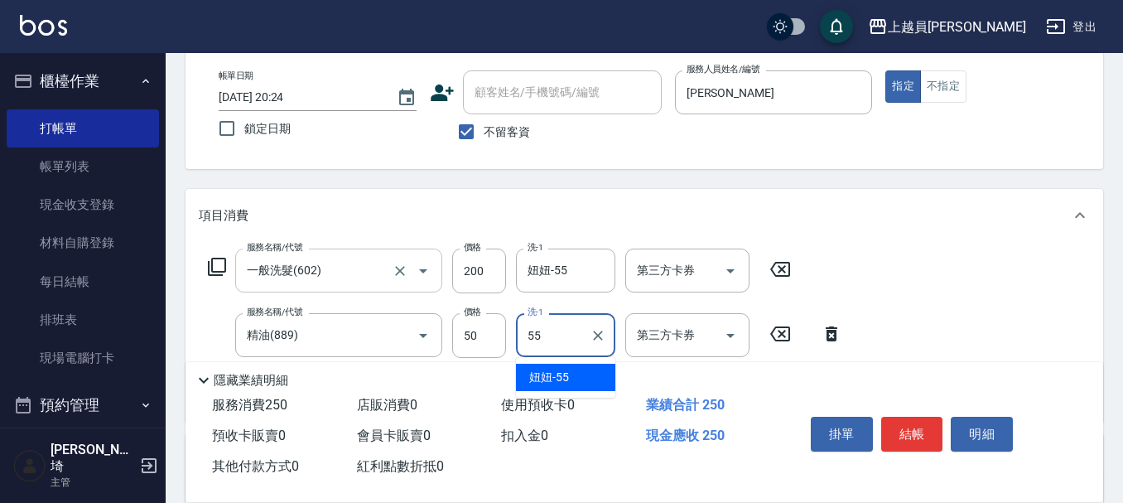
type input "妞妞-55"
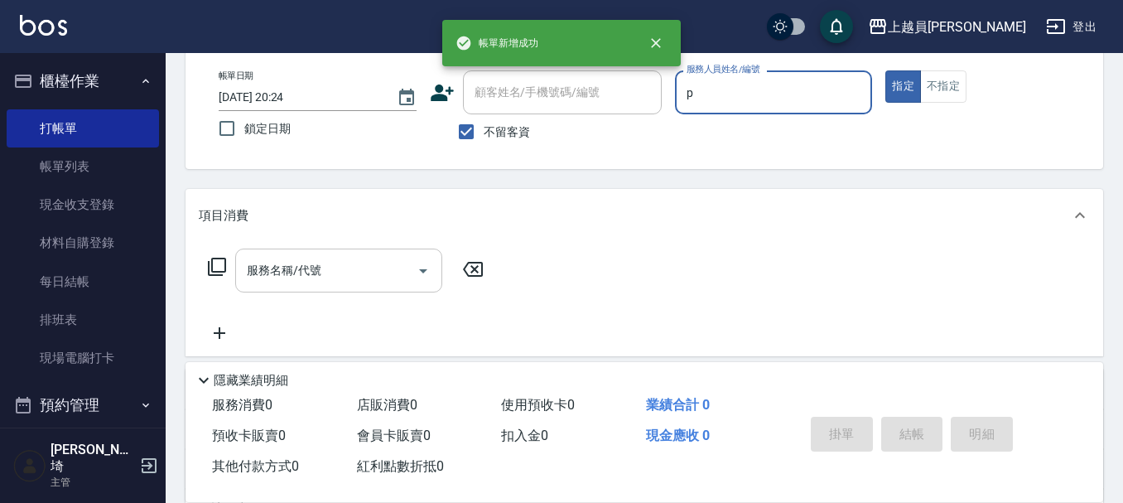
type input "[PERSON_NAME]-P"
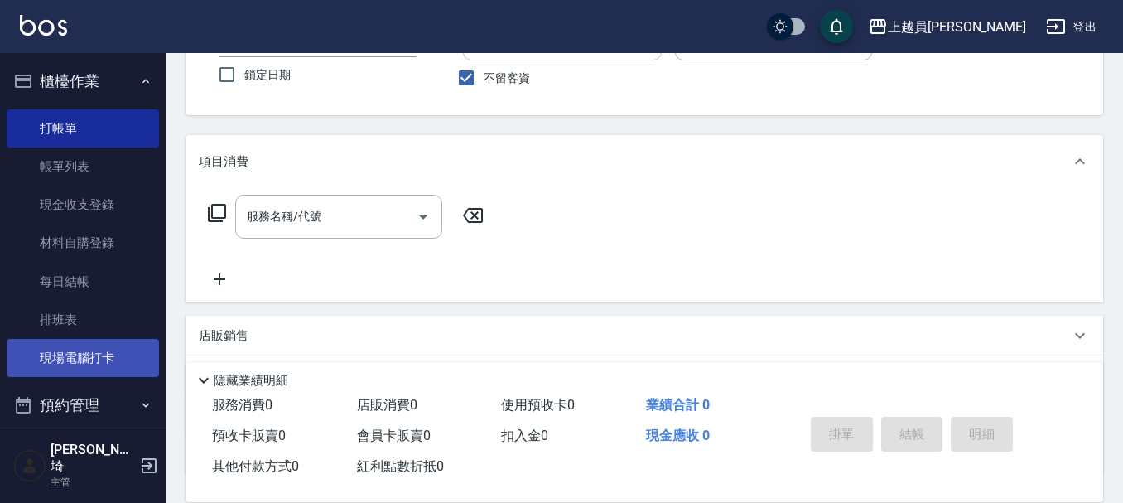
scroll to position [166, 0]
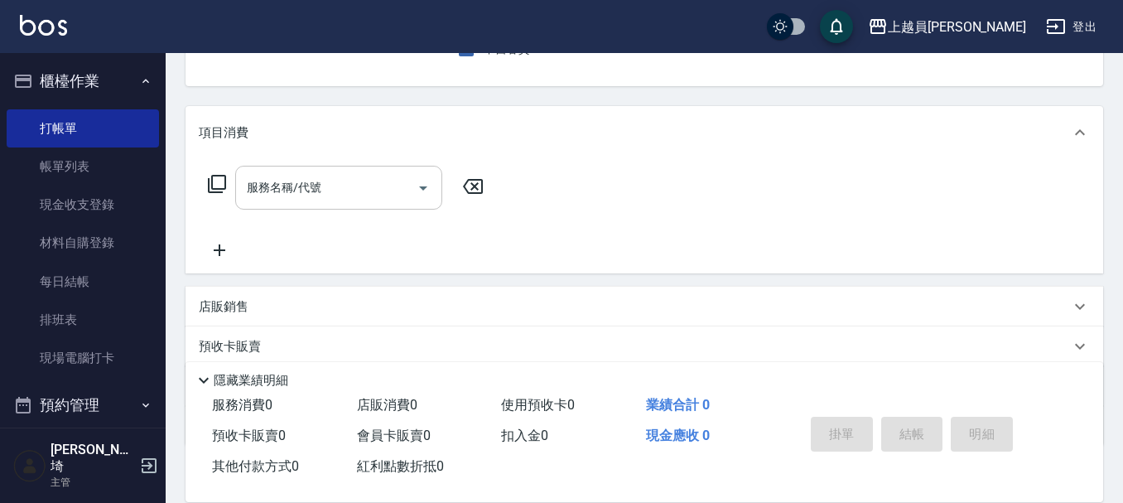
click at [340, 195] on input "服務名稱/代號" at bounding box center [326, 187] width 167 height 29
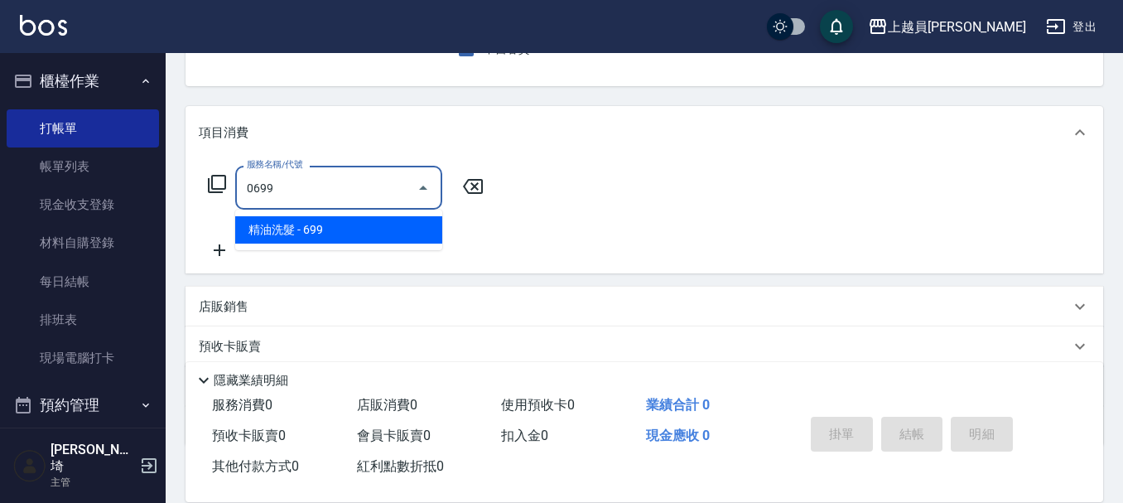
type input "精油洗髮(0699)"
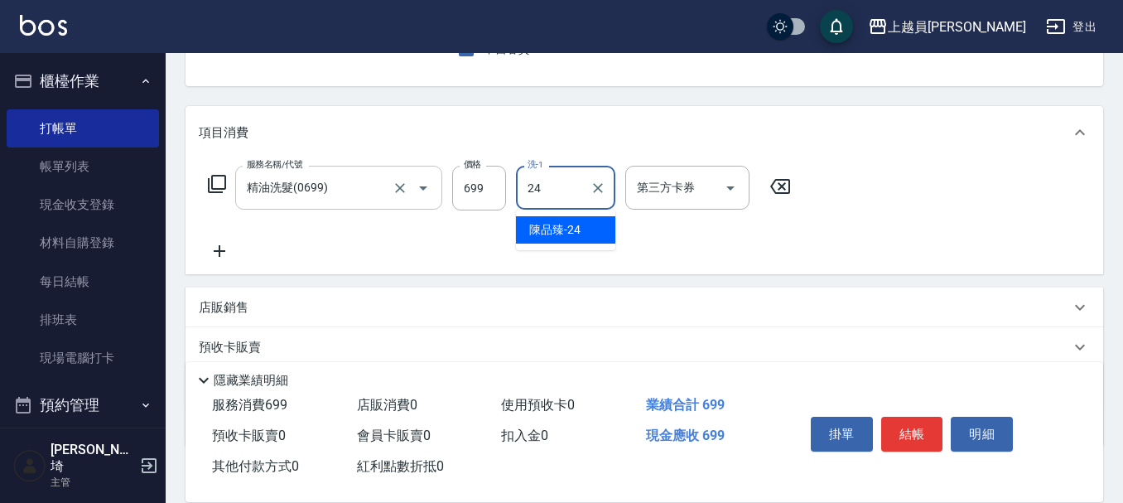
type input "[PERSON_NAME]-24"
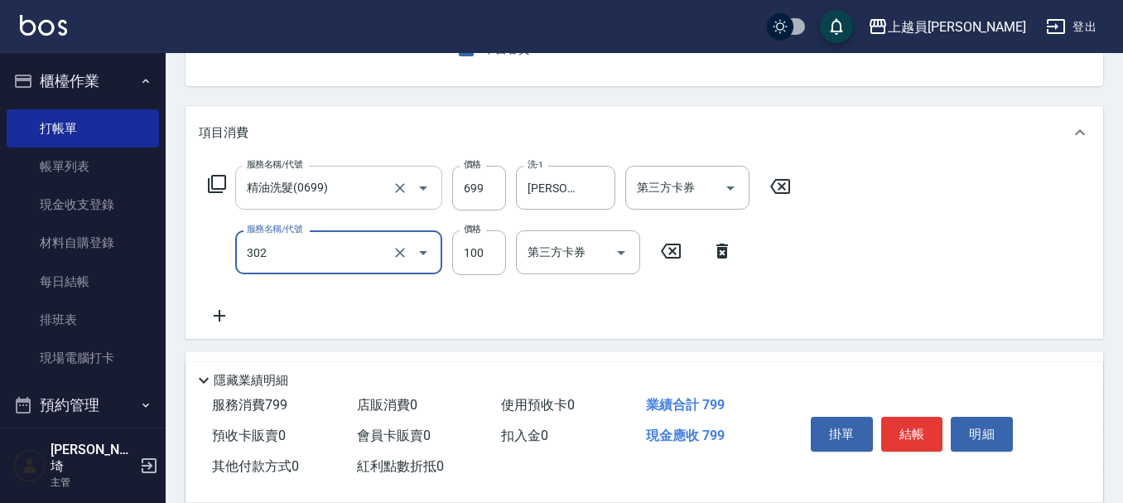
type input "剪髮(302)"
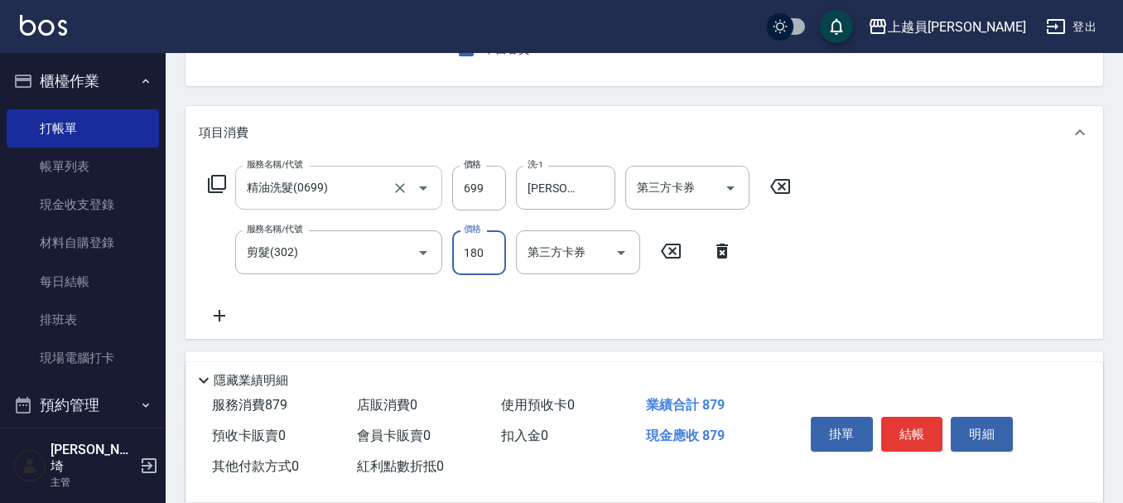
type input "180"
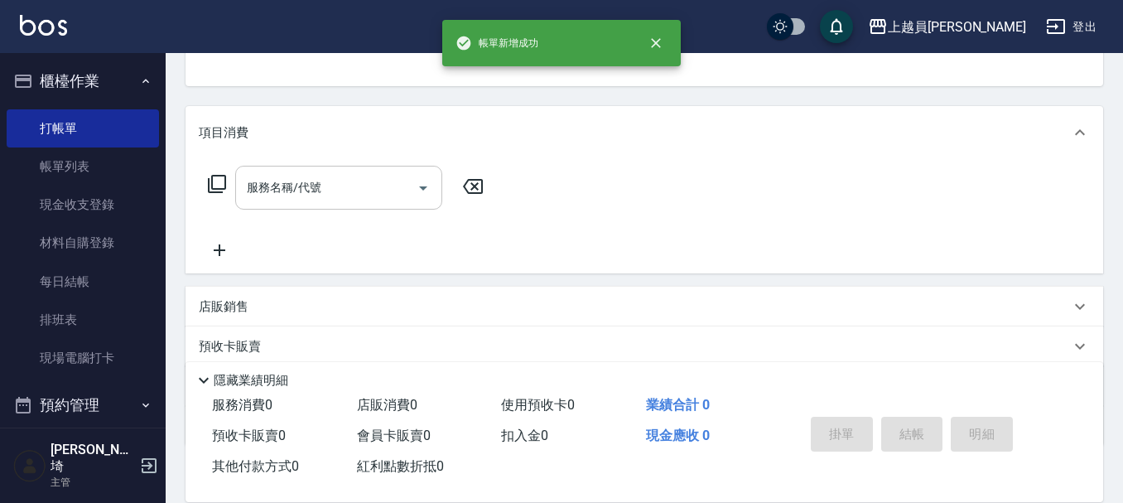
scroll to position [161, 0]
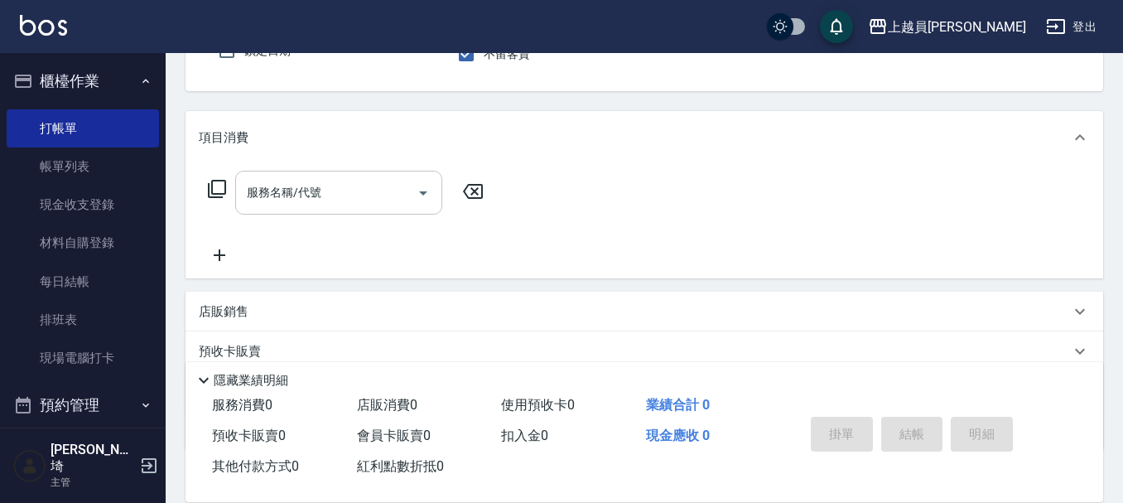
type input "[PERSON_NAME]-P"
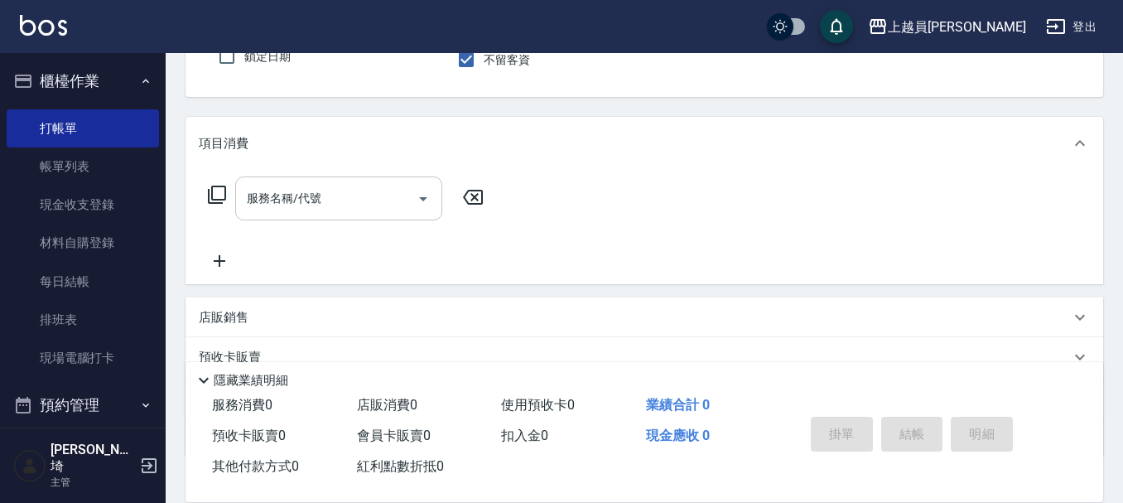
scroll to position [166, 0]
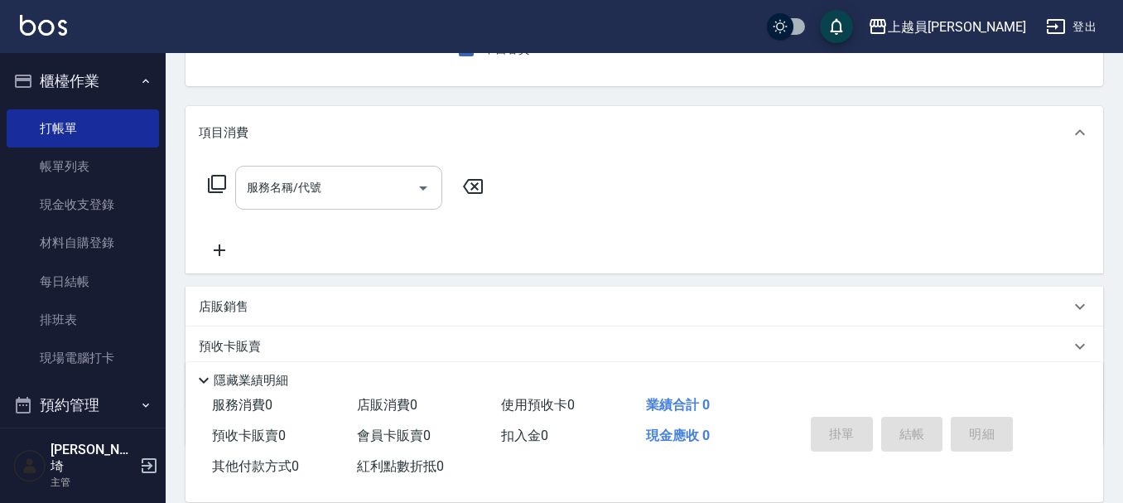
click at [339, 194] on input "服務名稱/代號" at bounding box center [326, 187] width 167 height 29
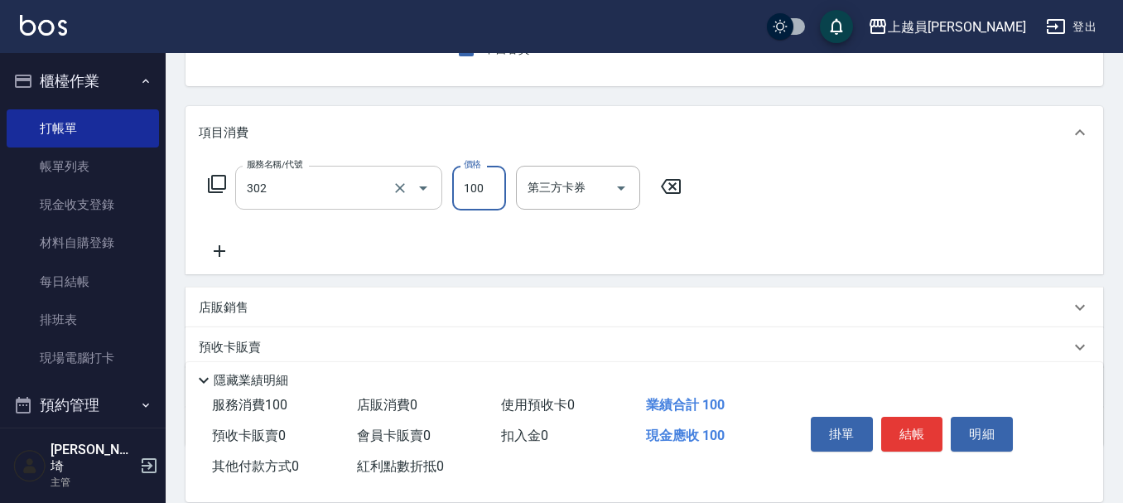
type input "剪髮(302)"
type input "230"
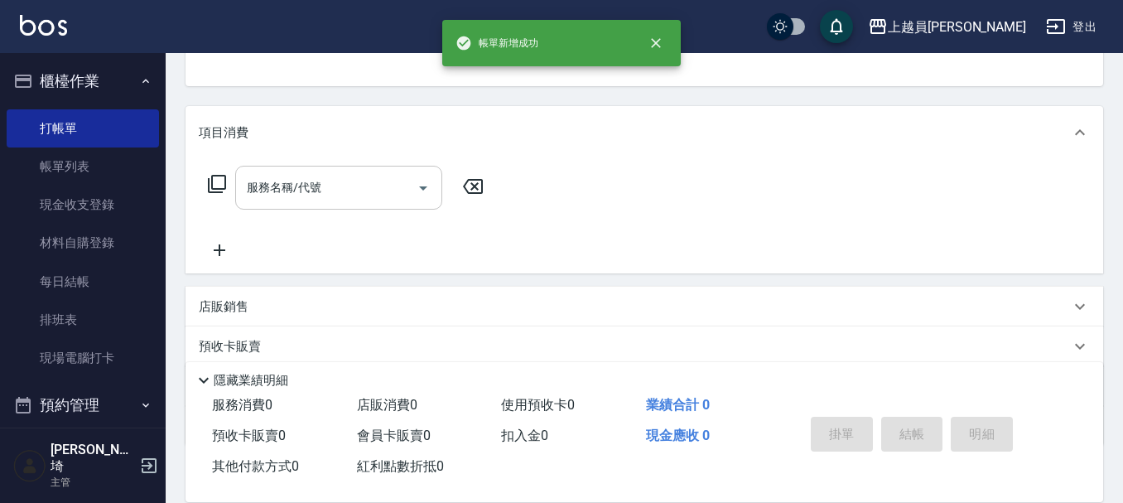
scroll to position [161, 0]
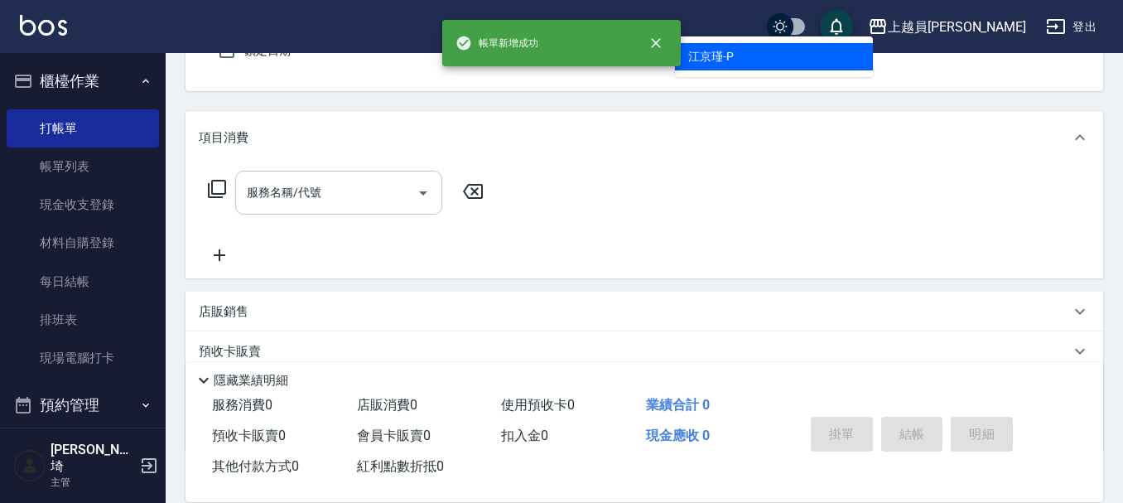
type input "[PERSON_NAME]-P"
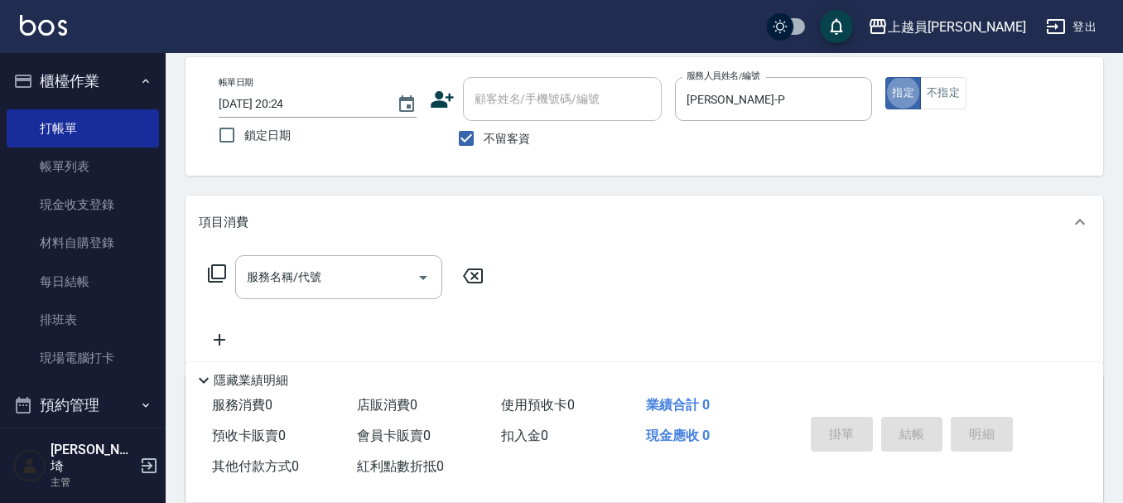
scroll to position [166, 0]
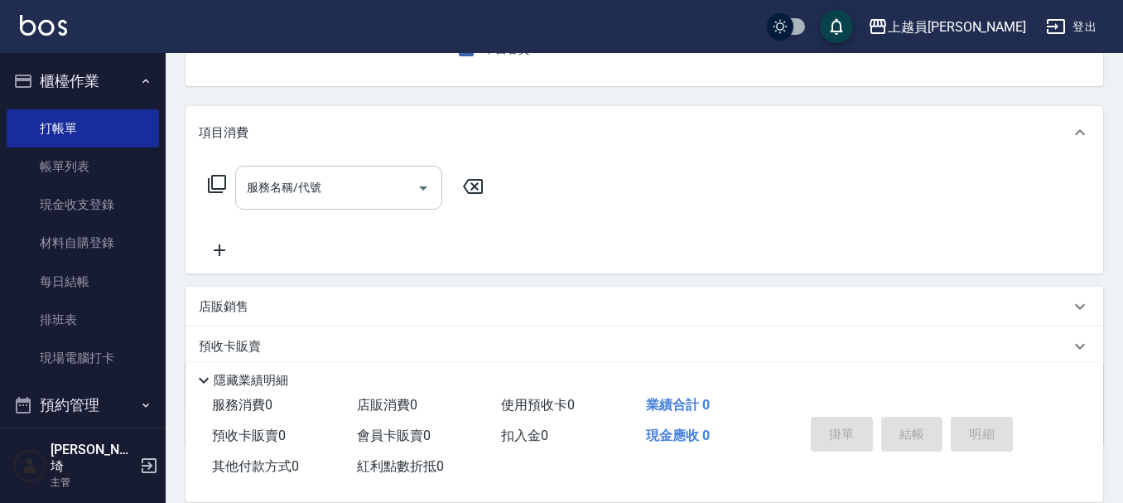
click at [338, 199] on input "服務名稱/代號" at bounding box center [326, 187] width 167 height 29
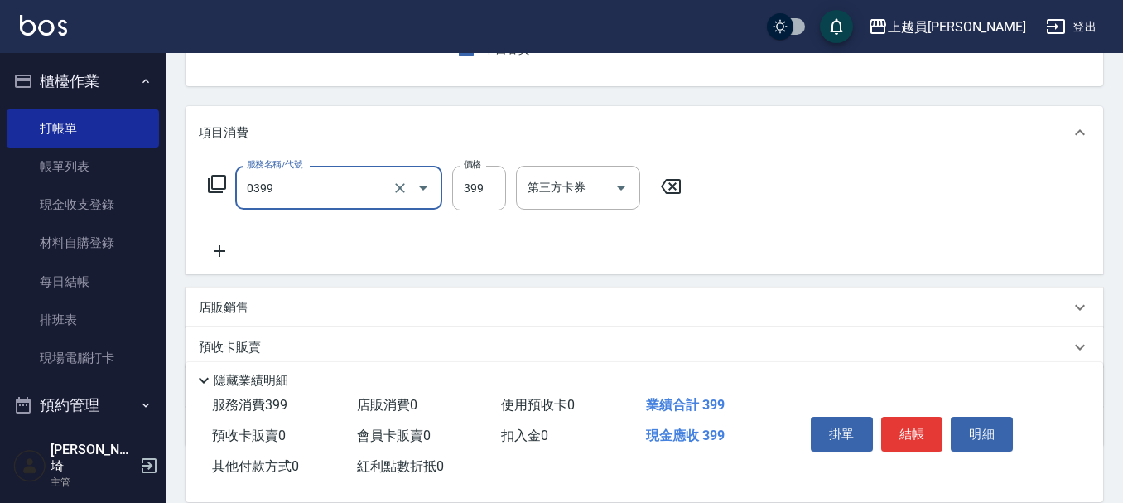
type input "海鹽SPA(0399)"
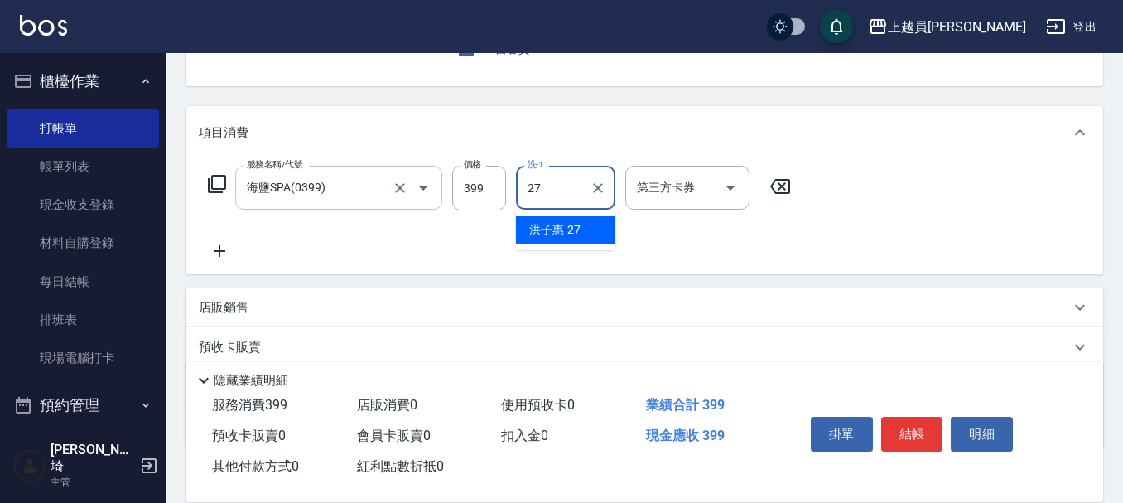
type input "[PERSON_NAME]-27"
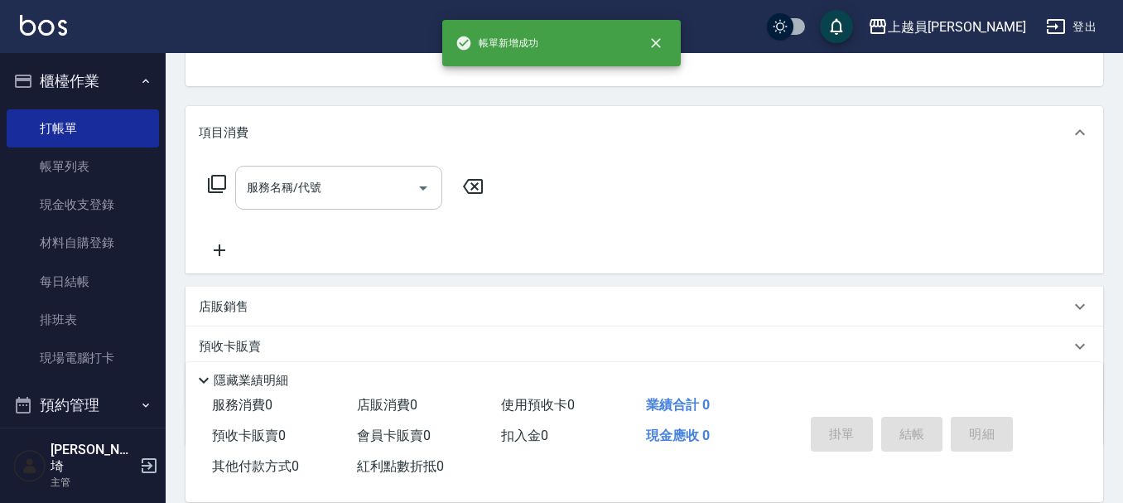
scroll to position [161, 0]
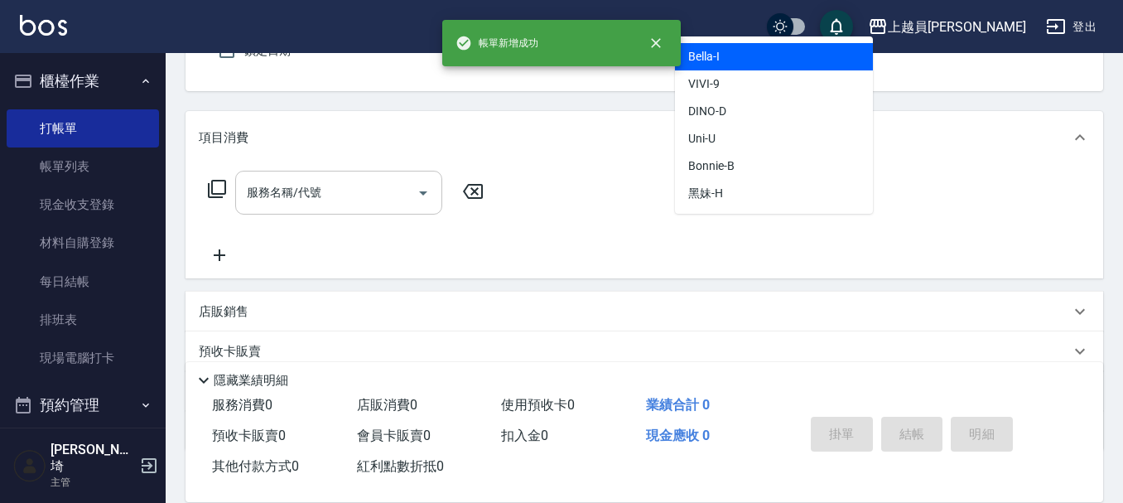
type input "Bella-I"
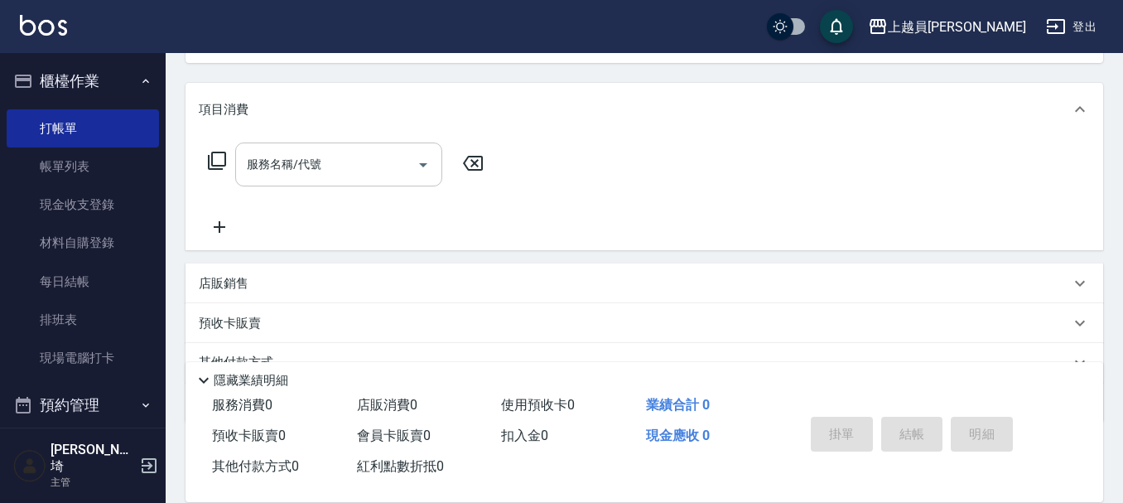
scroll to position [70, 0]
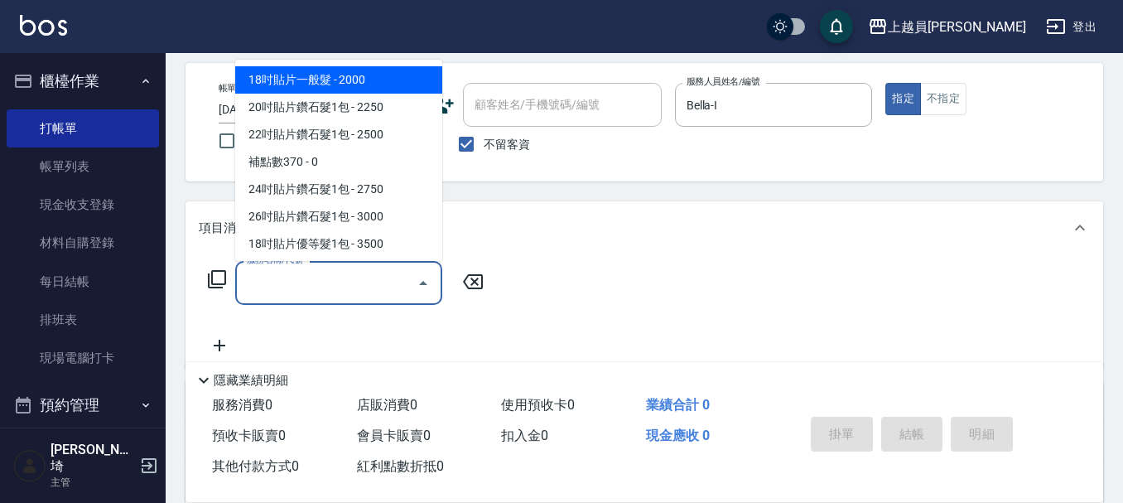
click at [368, 277] on input "服務名稱/代號" at bounding box center [326, 282] width 167 height 29
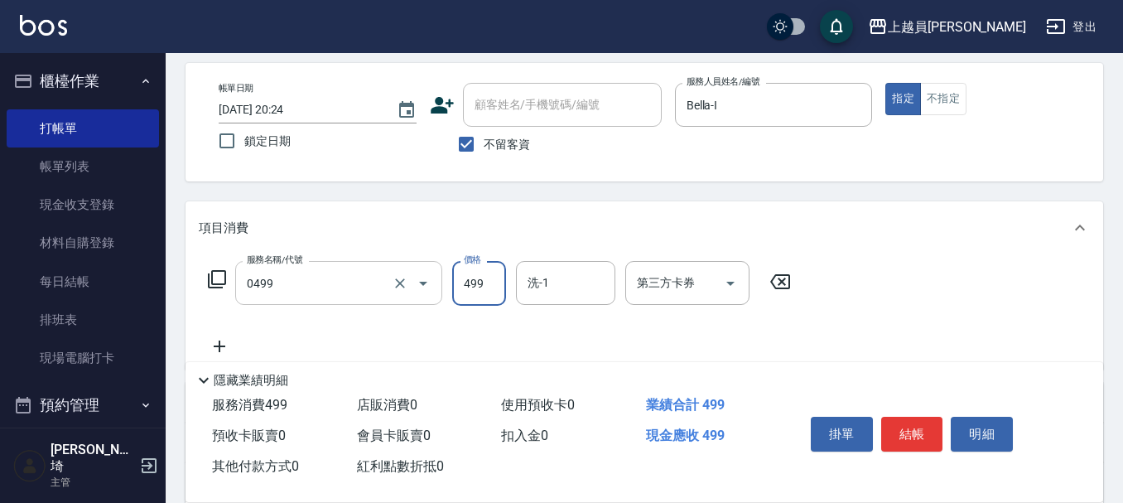
type input "去角質洗髮(0499)"
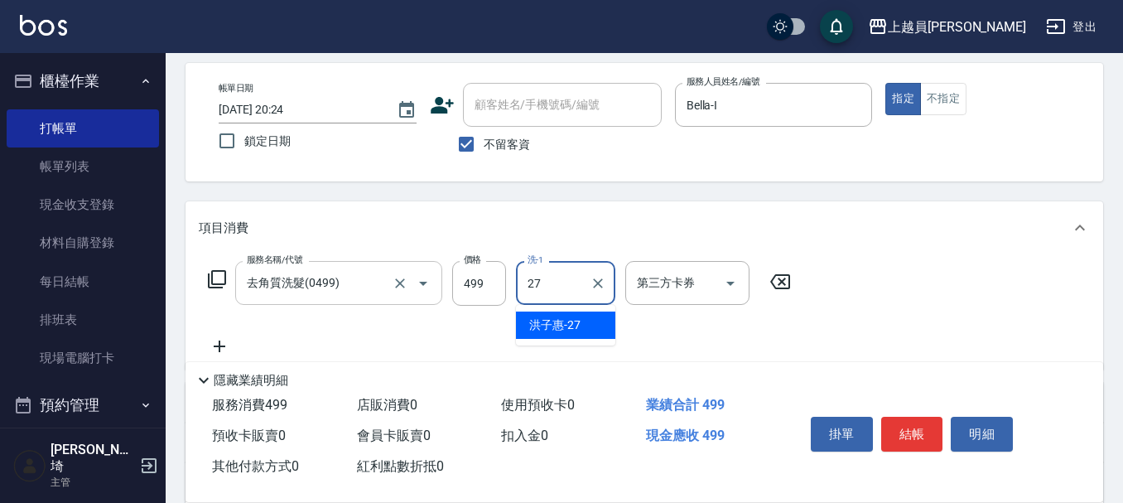
type input "[PERSON_NAME]-27"
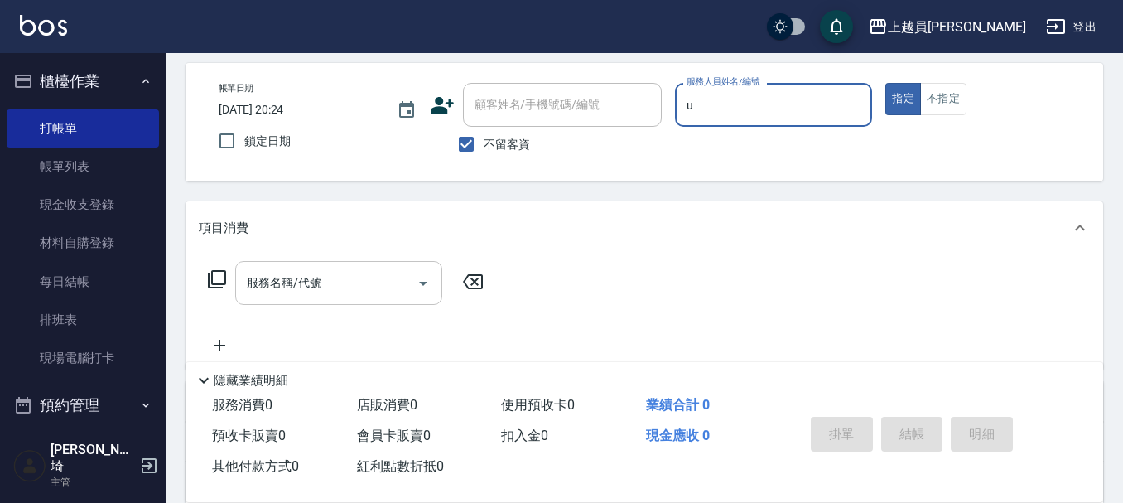
type input "Uni-U"
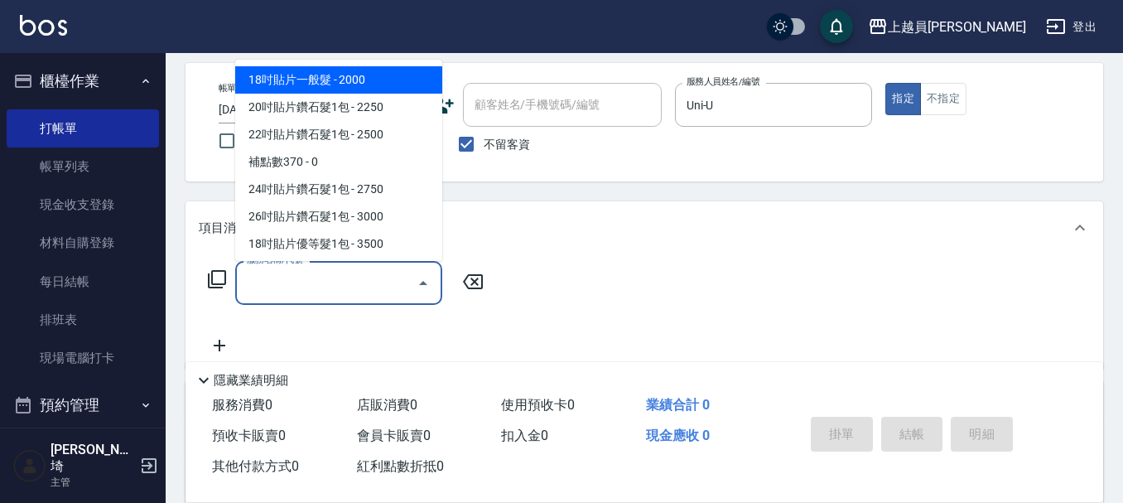
click at [350, 277] on input "服務名稱/代號" at bounding box center [326, 282] width 167 height 29
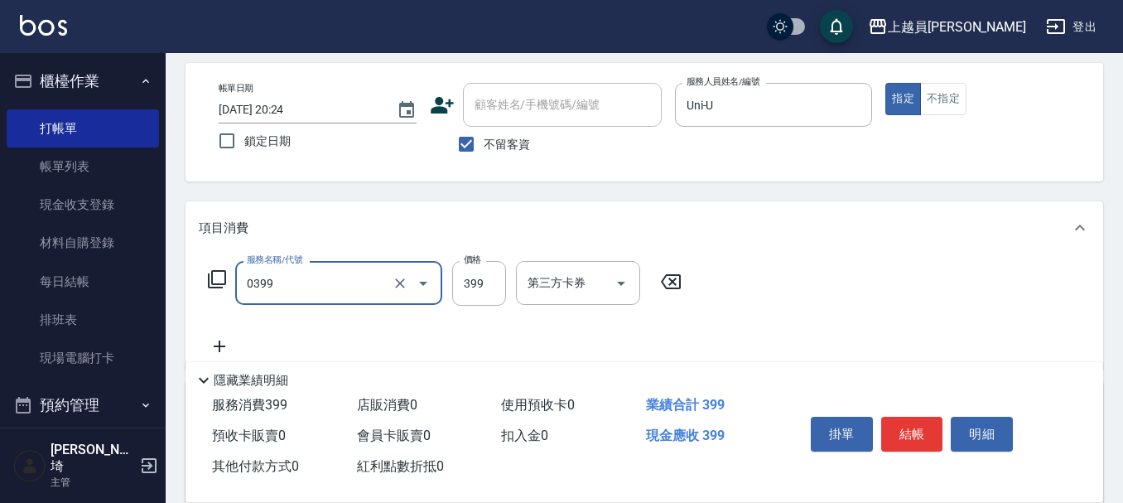
type input "海鹽SPA(0399)"
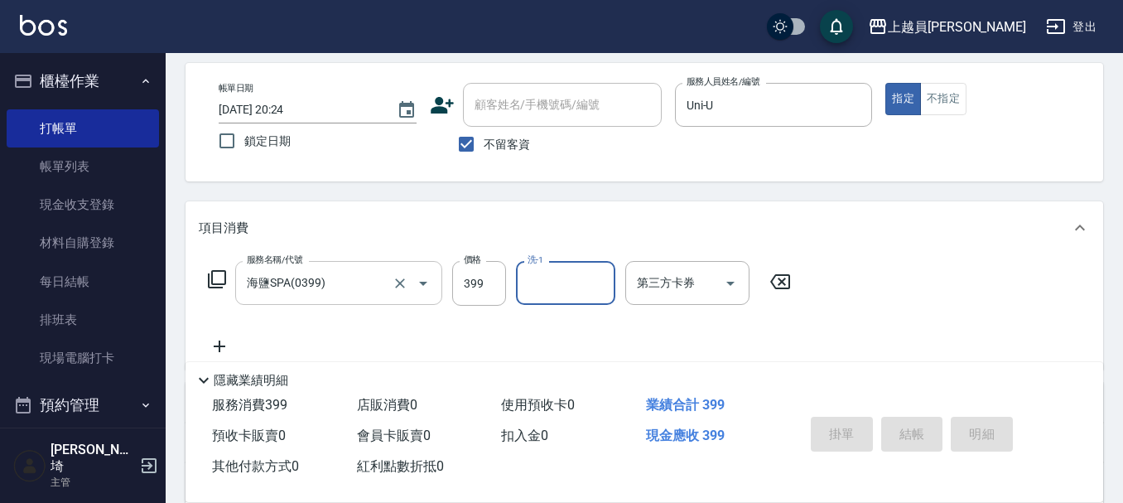
type input "[DATE] 20:25"
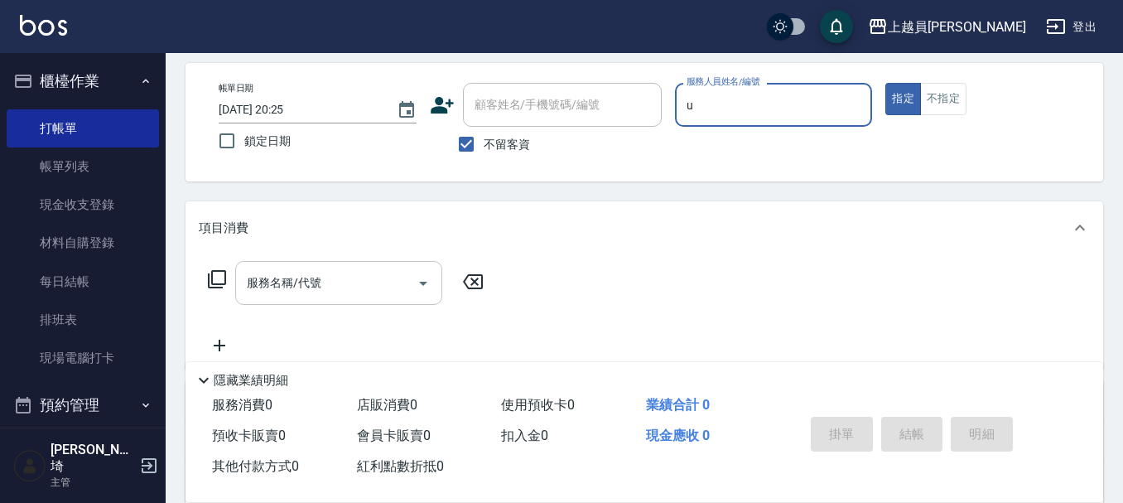
type input "Uni-U"
click at [342, 272] on input "服務名稱/代號" at bounding box center [326, 282] width 167 height 29
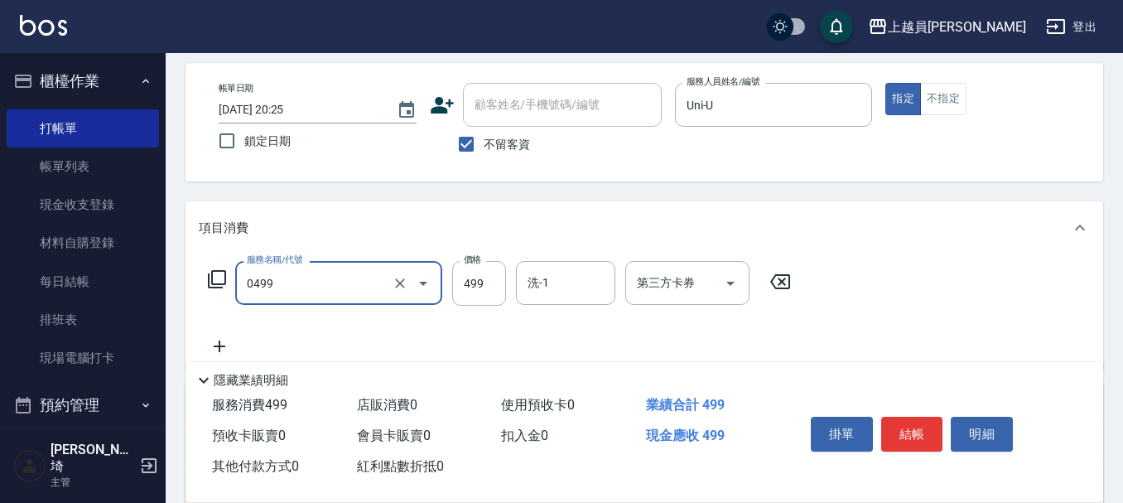
type input "去角質洗髮(0499)"
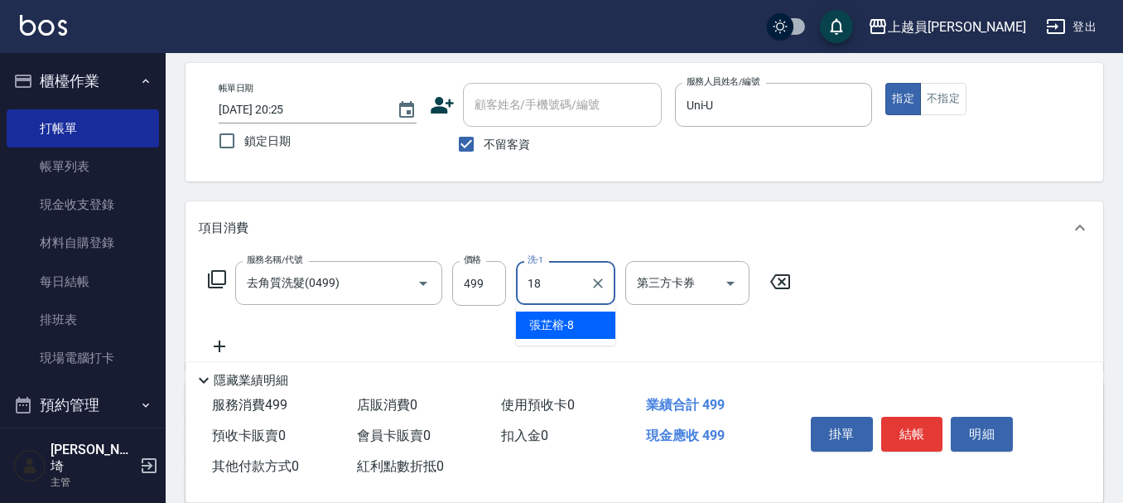
type input "[PERSON_NAME]-18"
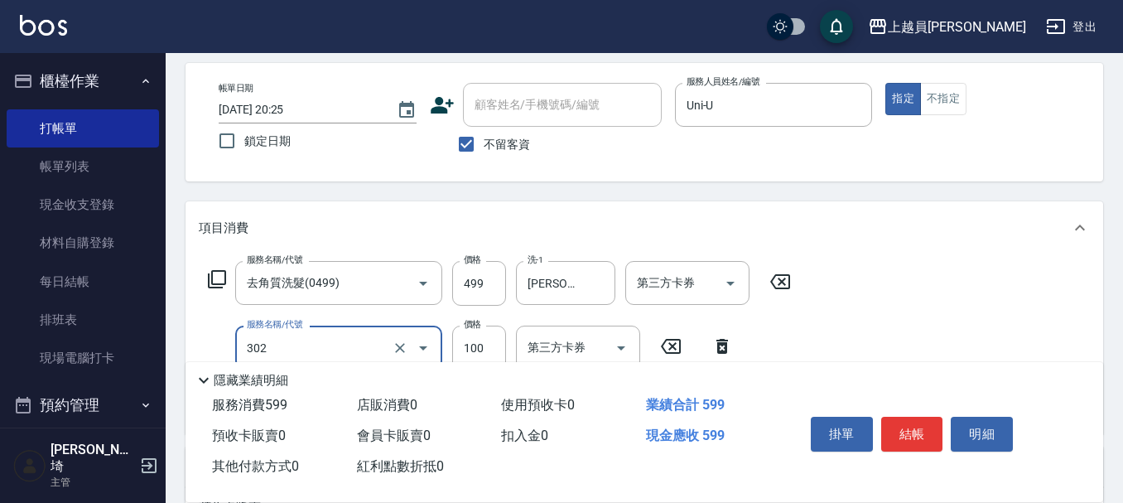
type input "剪髮(302)"
type input "200"
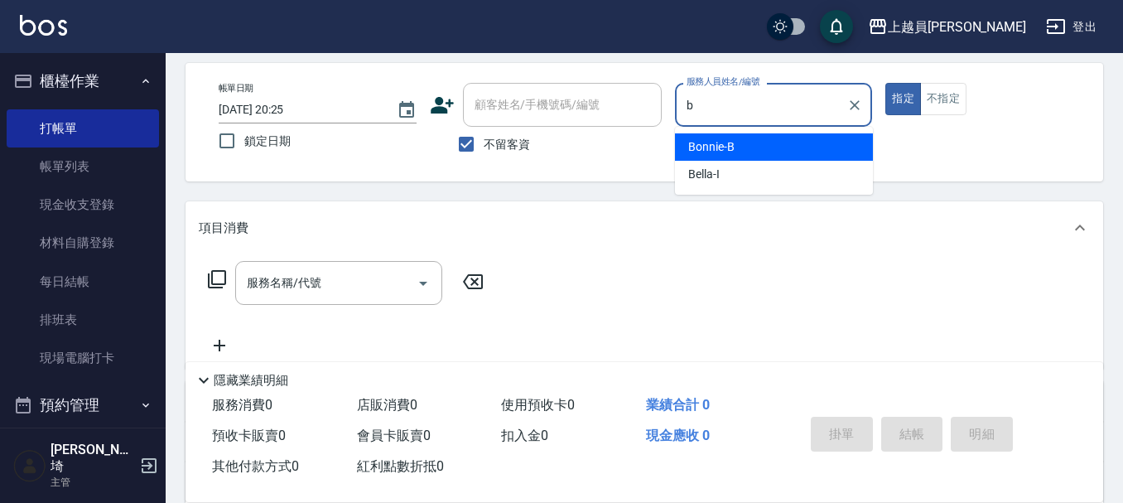
type input "Bonnie-B"
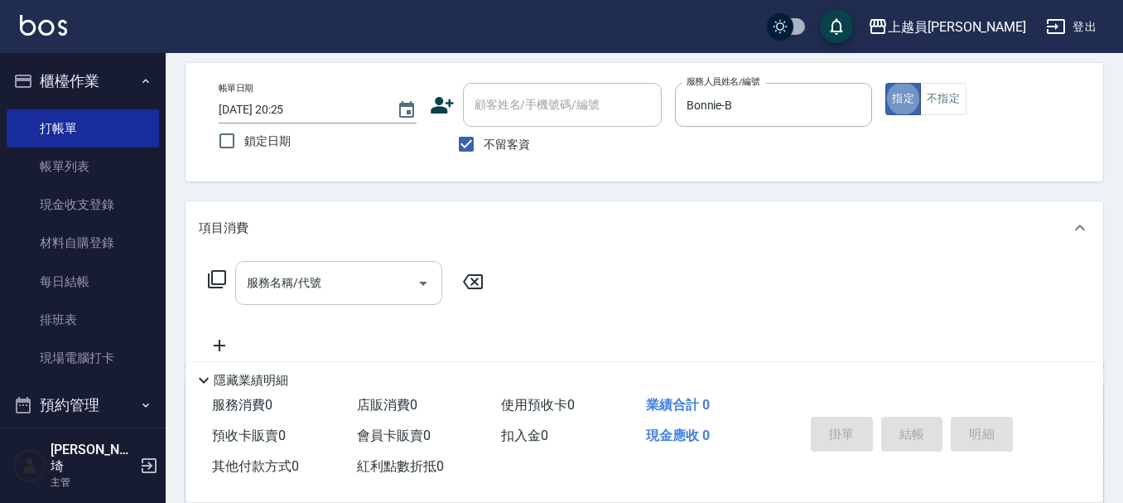
click at [355, 286] on input "服務名稱/代號" at bounding box center [326, 282] width 167 height 29
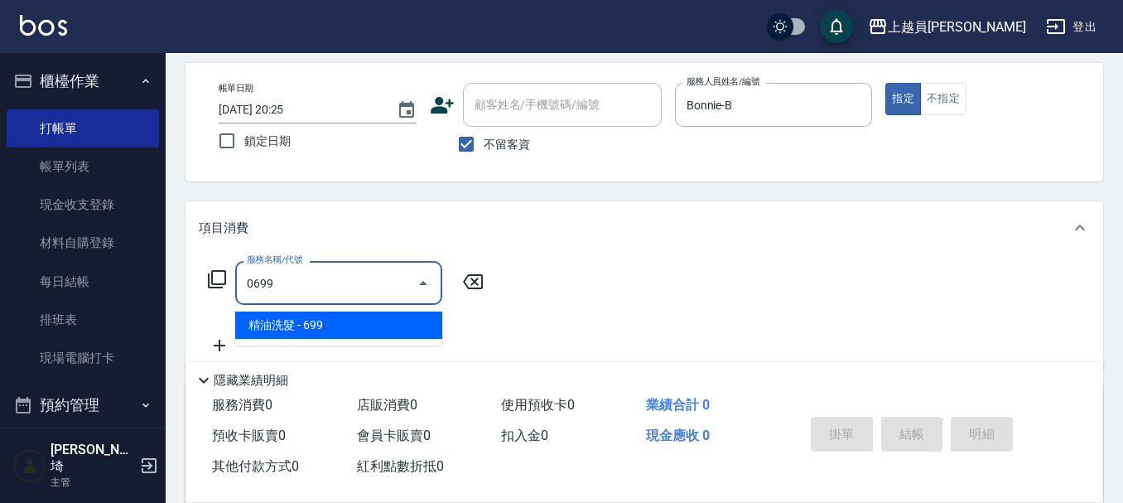
type input "精油洗髮(0699)"
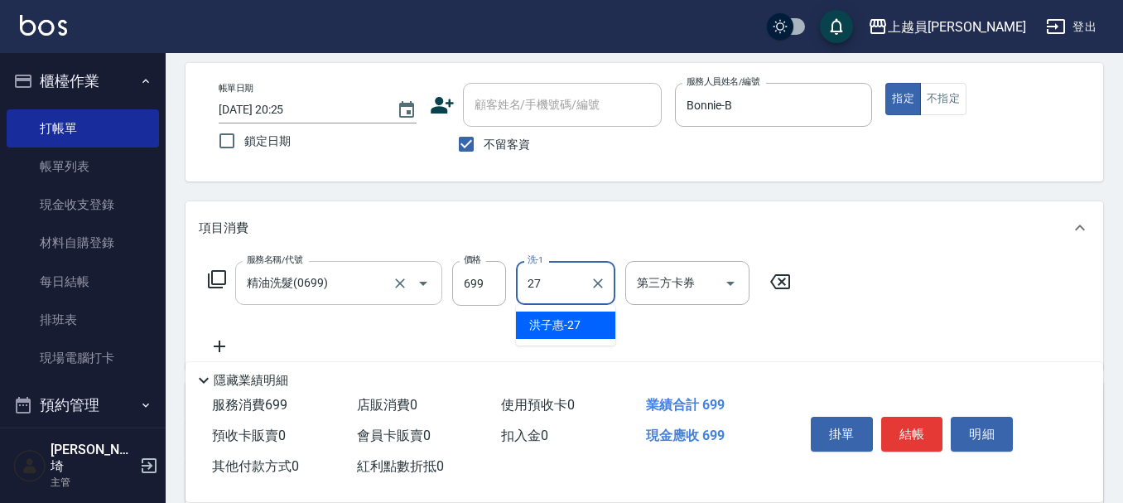
type input "[PERSON_NAME]-27"
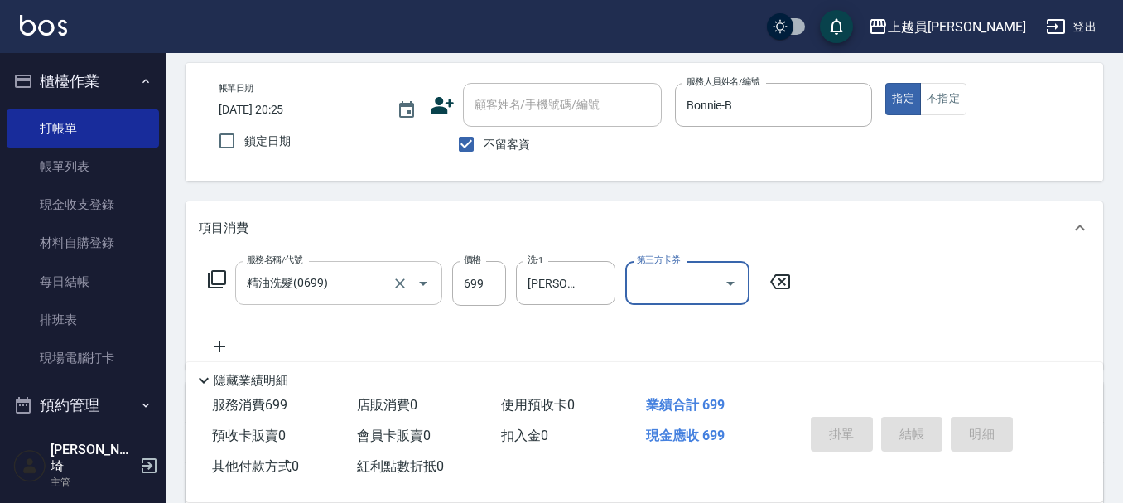
type input "[DATE] 20:26"
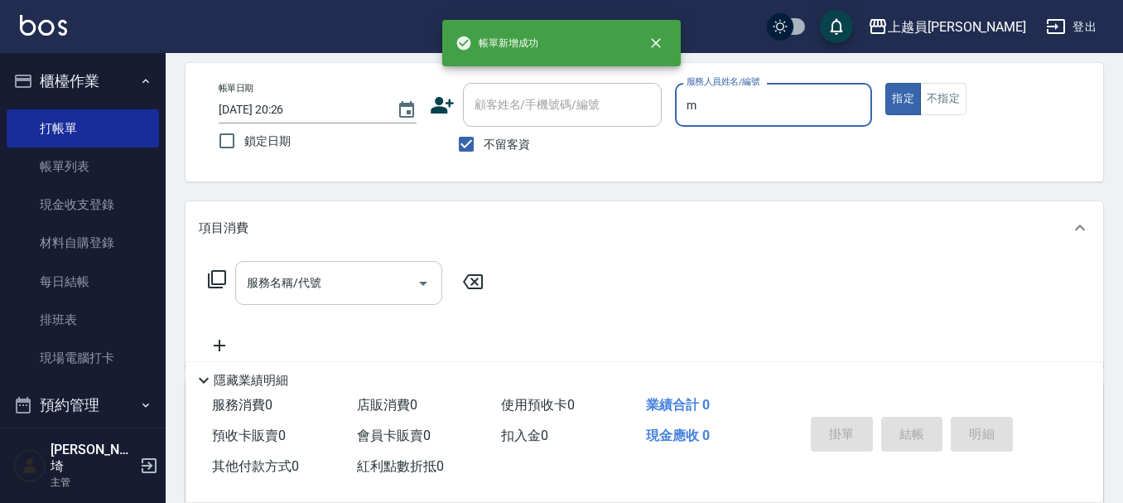
type input "M-M"
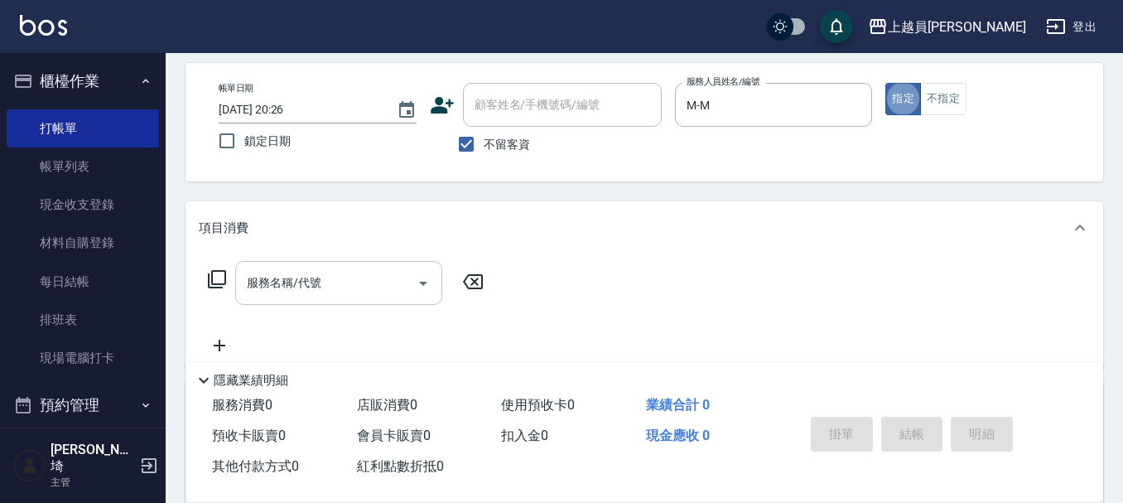
click at [353, 288] on input "服務名稱/代號" at bounding box center [326, 282] width 167 height 29
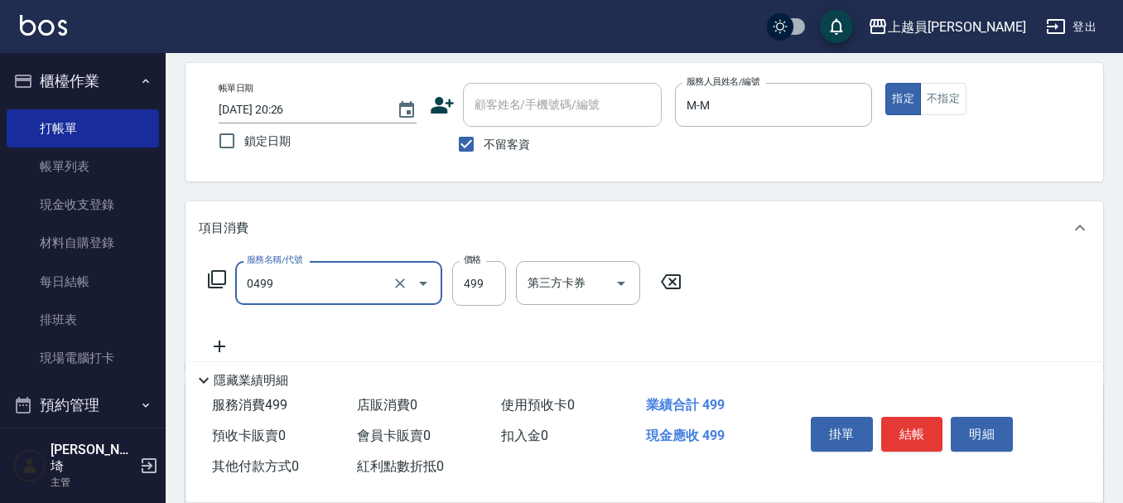
type input "去角質洗髮(0499)"
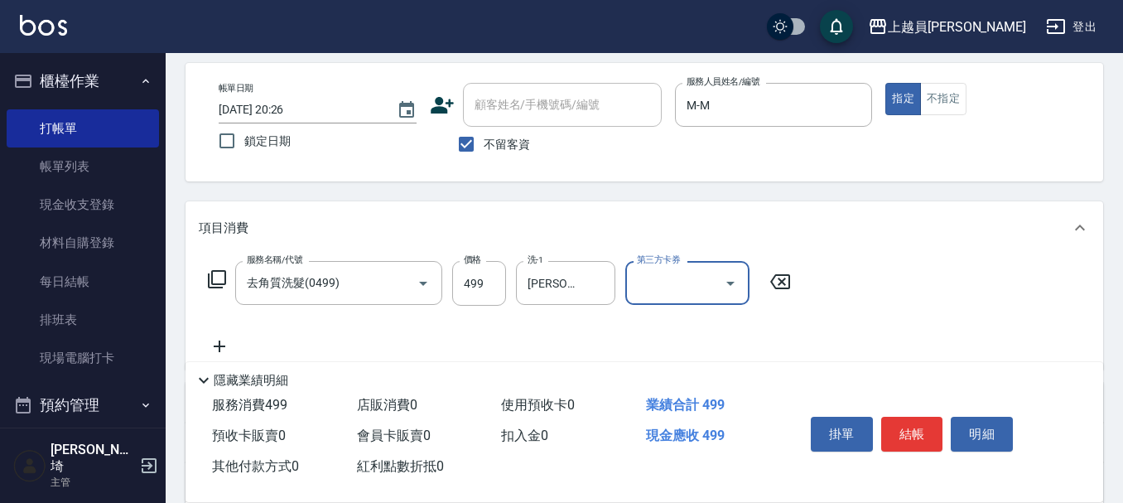
scroll to position [153, 0]
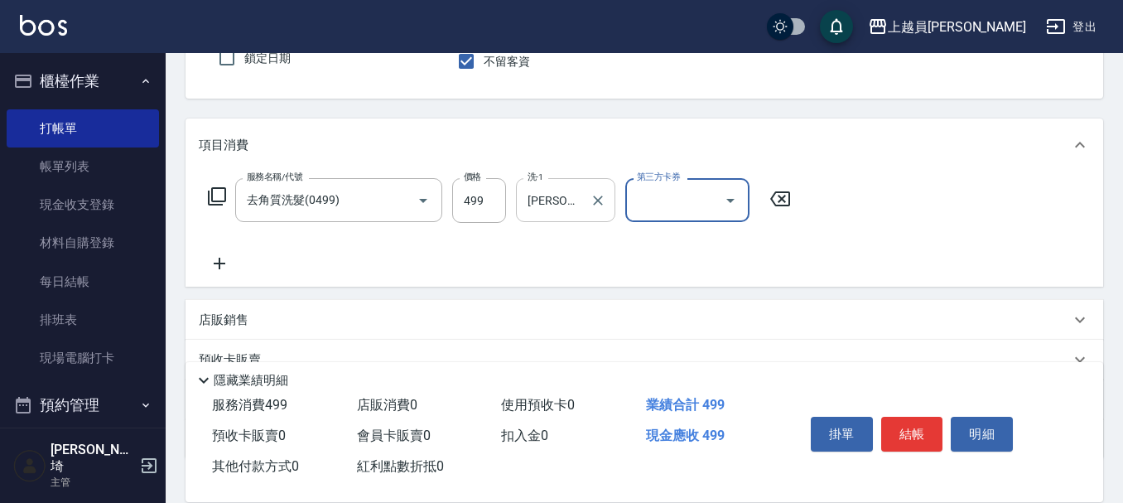
click at [586, 189] on div at bounding box center [597, 200] width 22 height 44
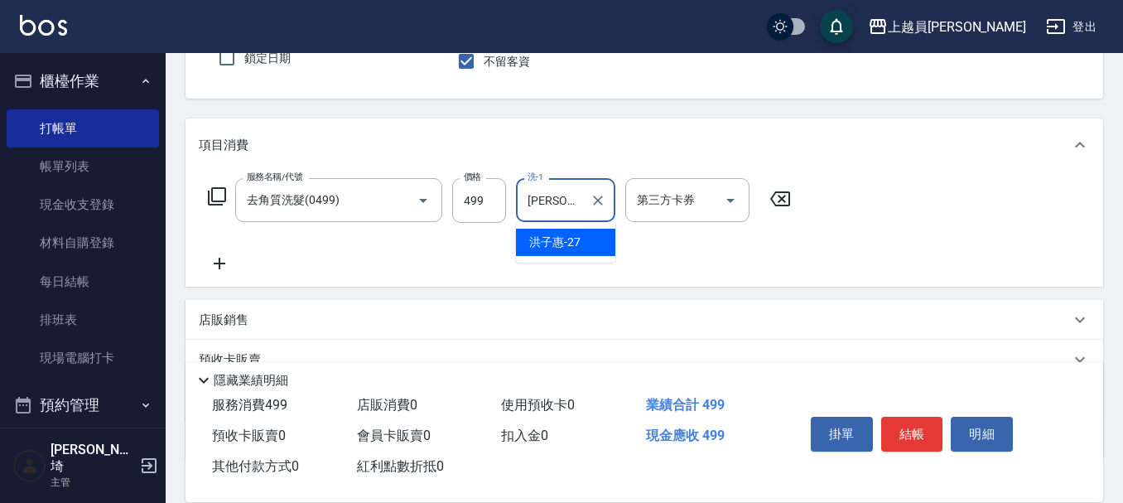
type input "[PERSON_NAME]"
type input "[PERSON_NAME]-24"
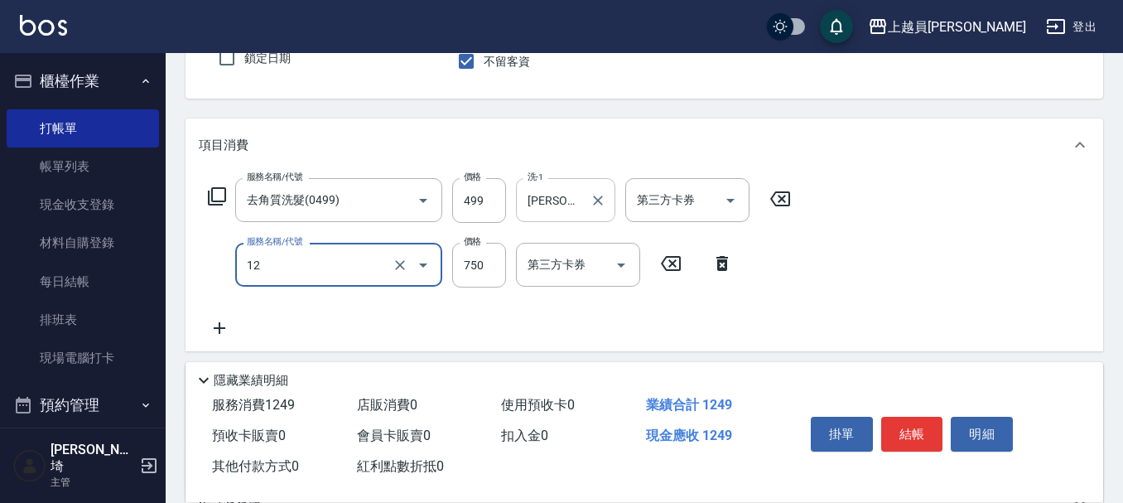
type input "日本精漾護髮(12)"
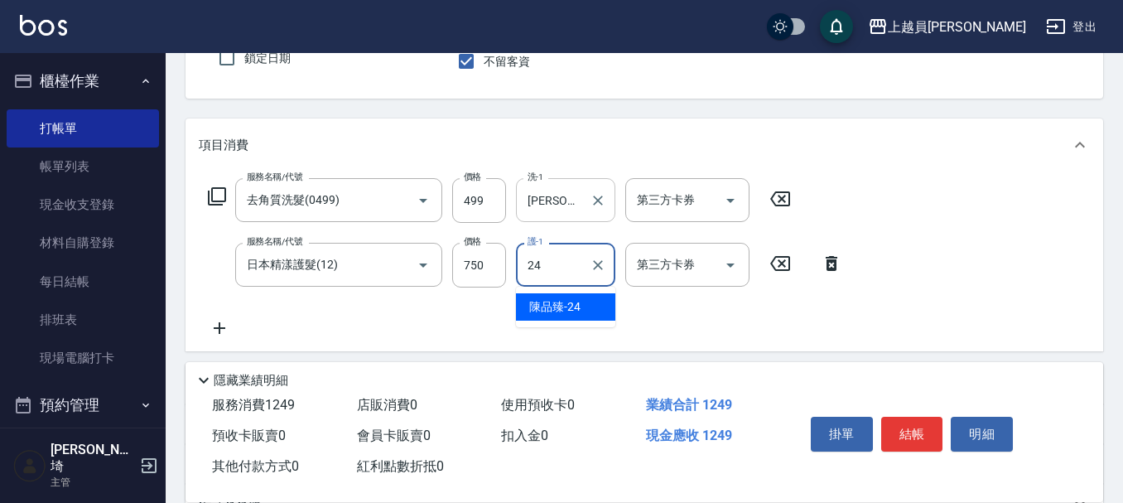
type input "[PERSON_NAME]-24"
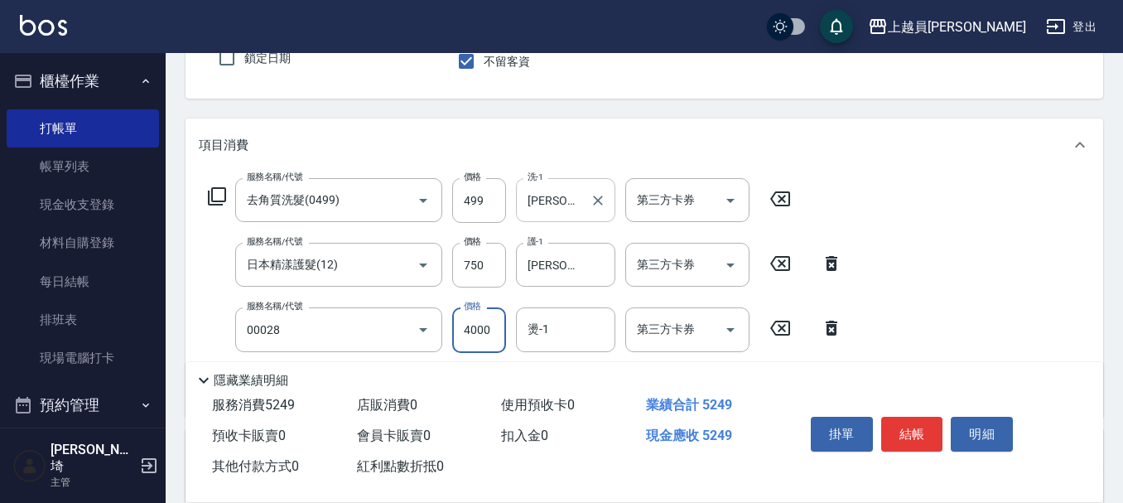
type input "槍式重整(00028)"
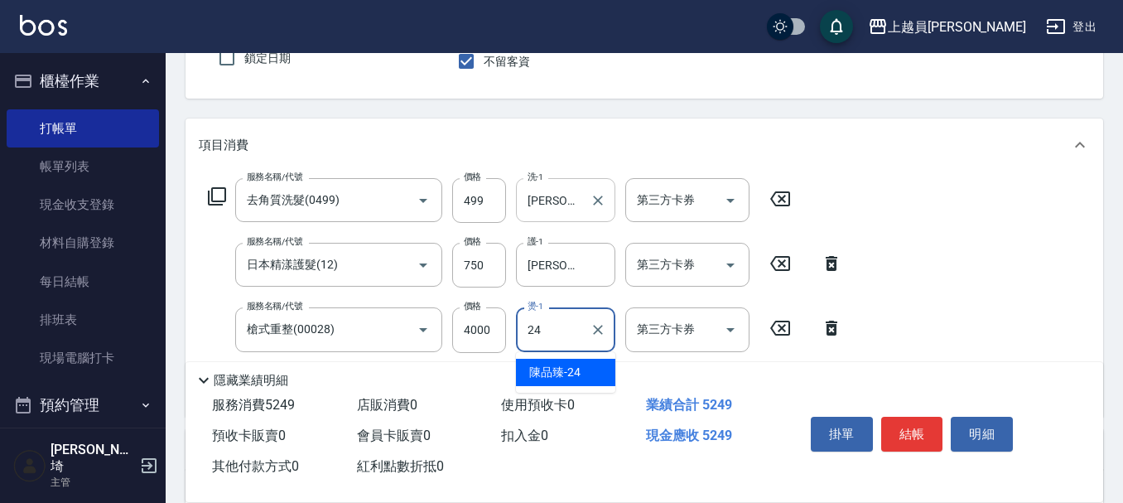
type input "[PERSON_NAME]-24"
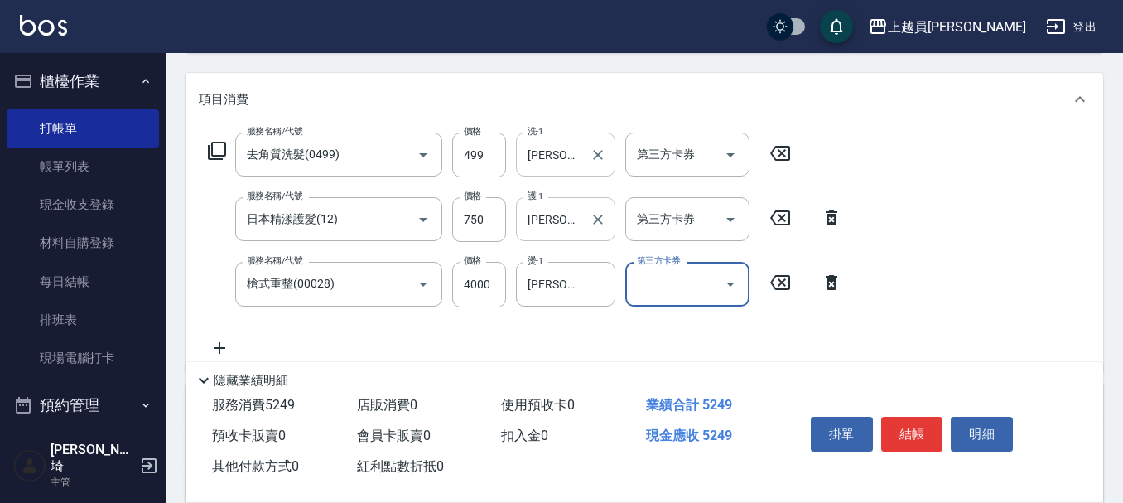
scroll to position [236, 0]
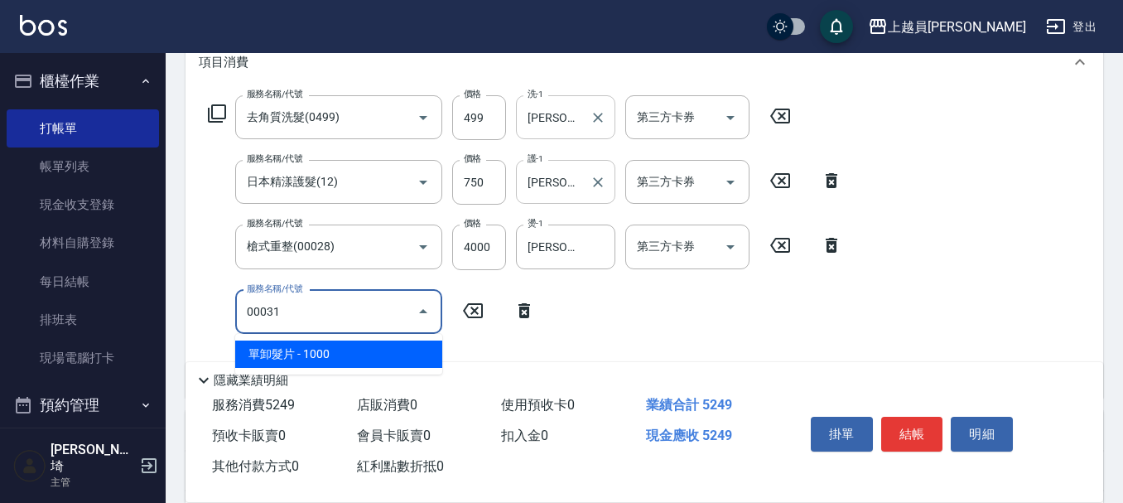
type input "單卸髮片(00031)"
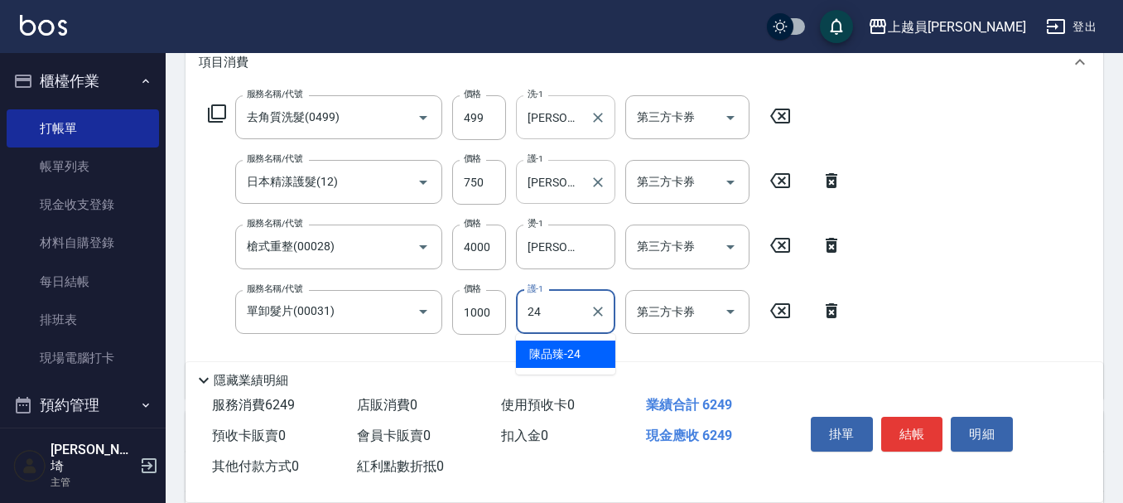
type input "[PERSON_NAME]-24"
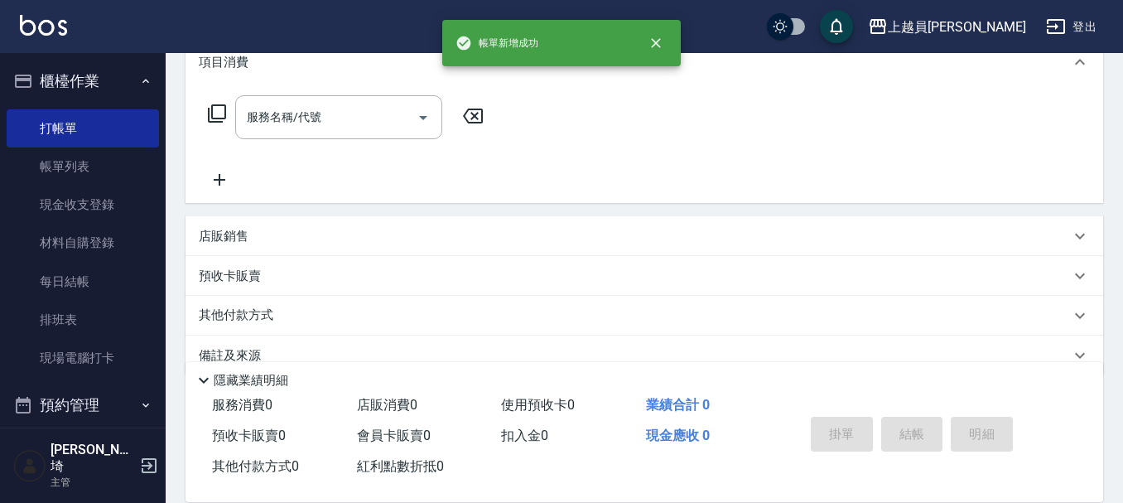
scroll to position [0, 0]
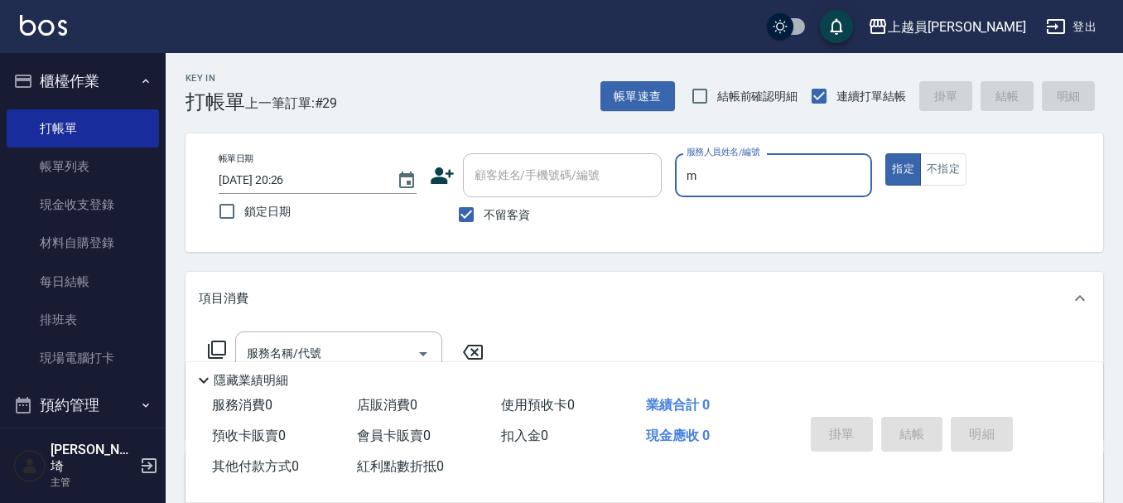
type input "M-M"
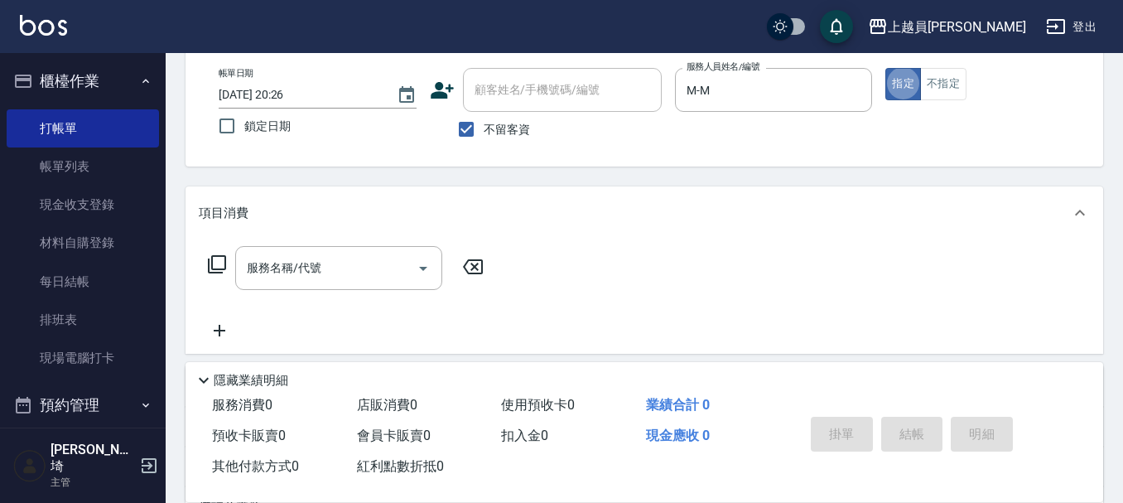
scroll to position [166, 0]
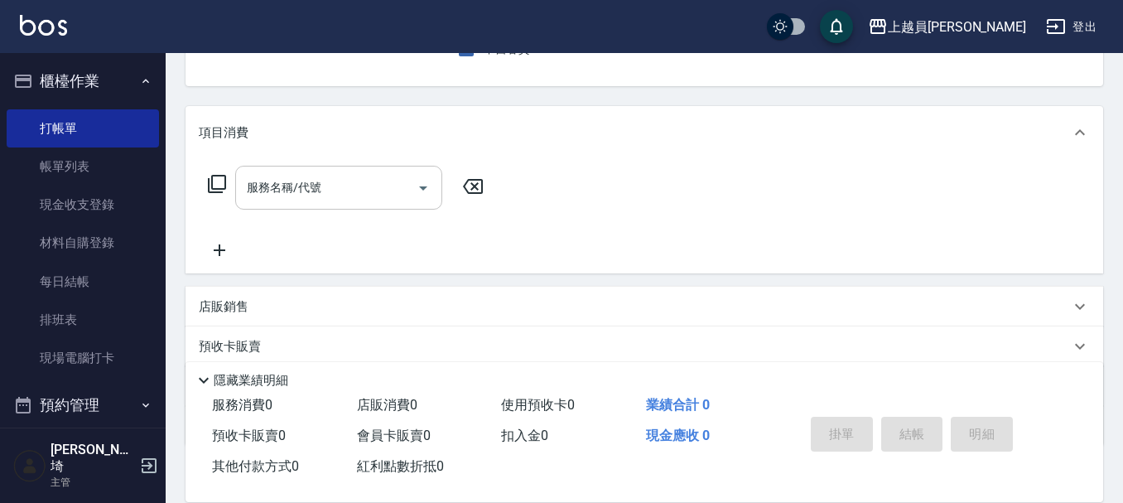
click at [339, 201] on input "服務名稱/代號" at bounding box center [326, 187] width 167 height 29
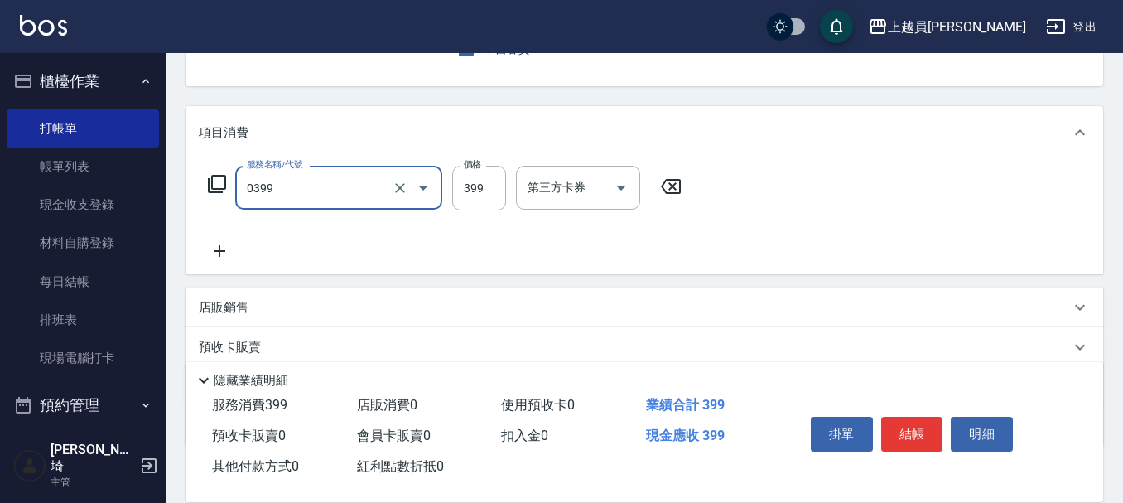
type input "海鹽SPA(0399)"
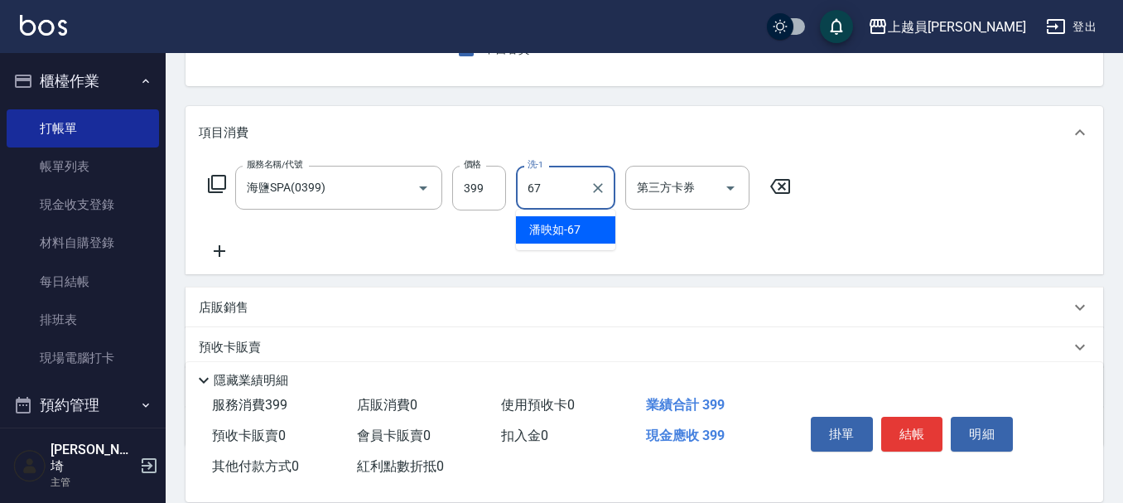
type input "[PERSON_NAME]-67"
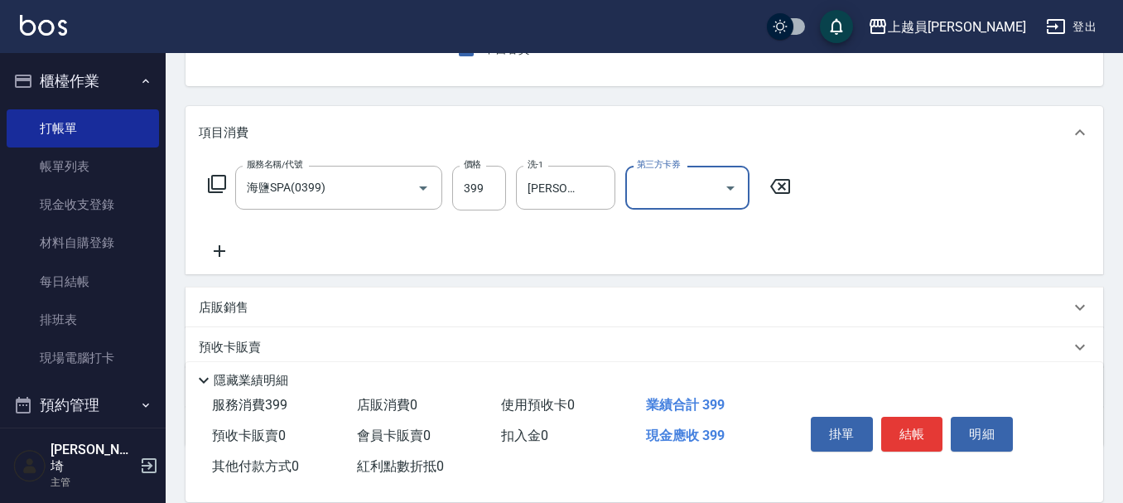
scroll to position [248, 0]
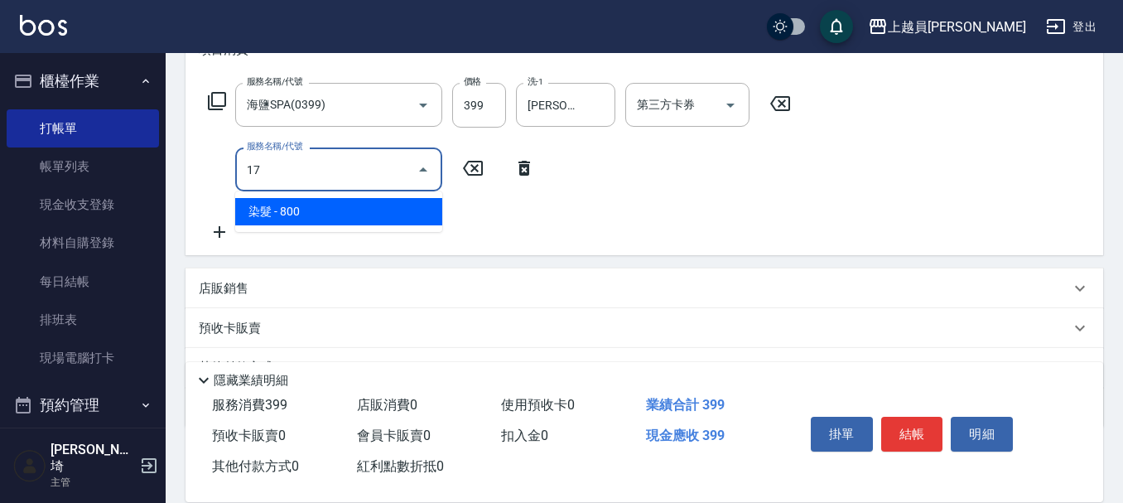
type input "染髮(17)"
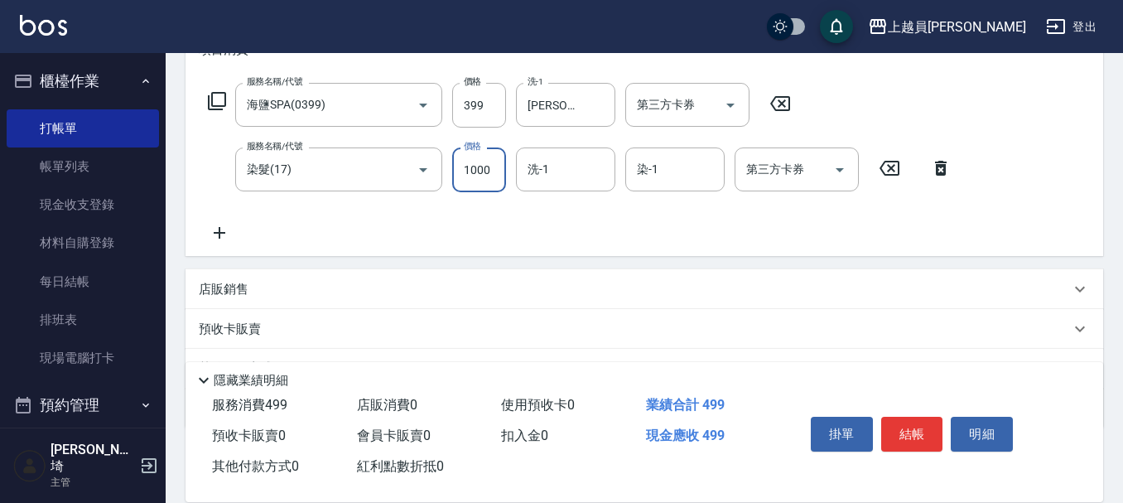
type input "1000"
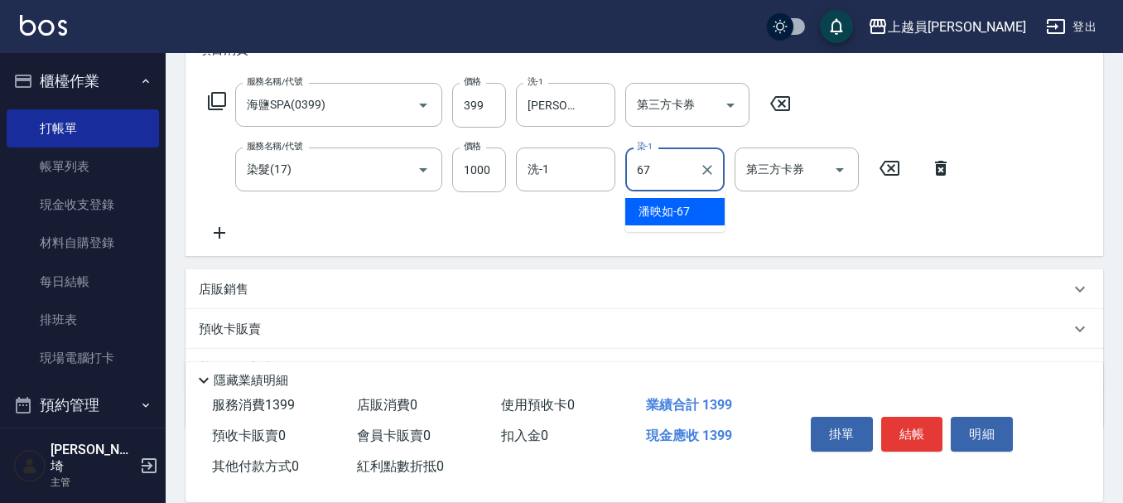
type input "[PERSON_NAME]-67"
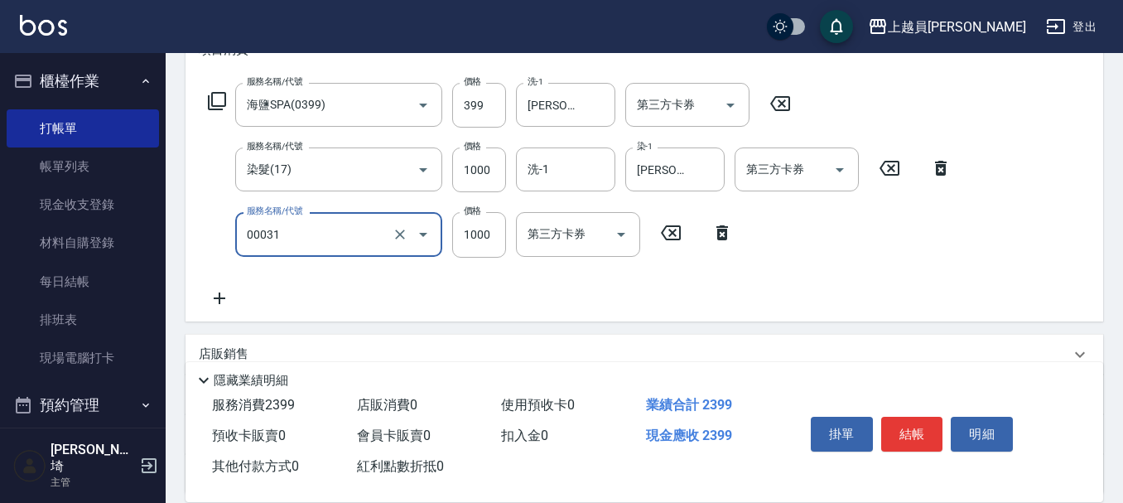
type input "單卸髮片(00031)"
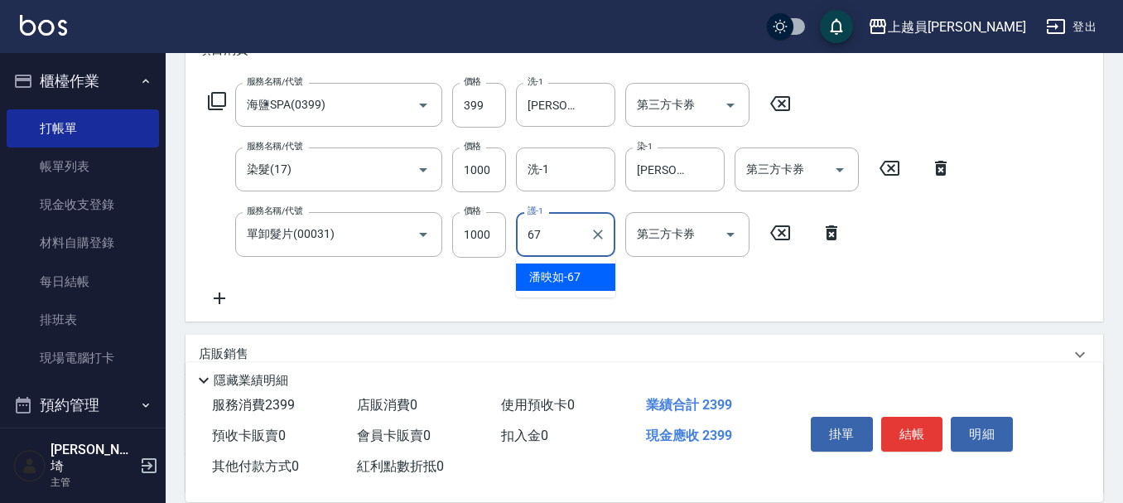
type input "[PERSON_NAME]-67"
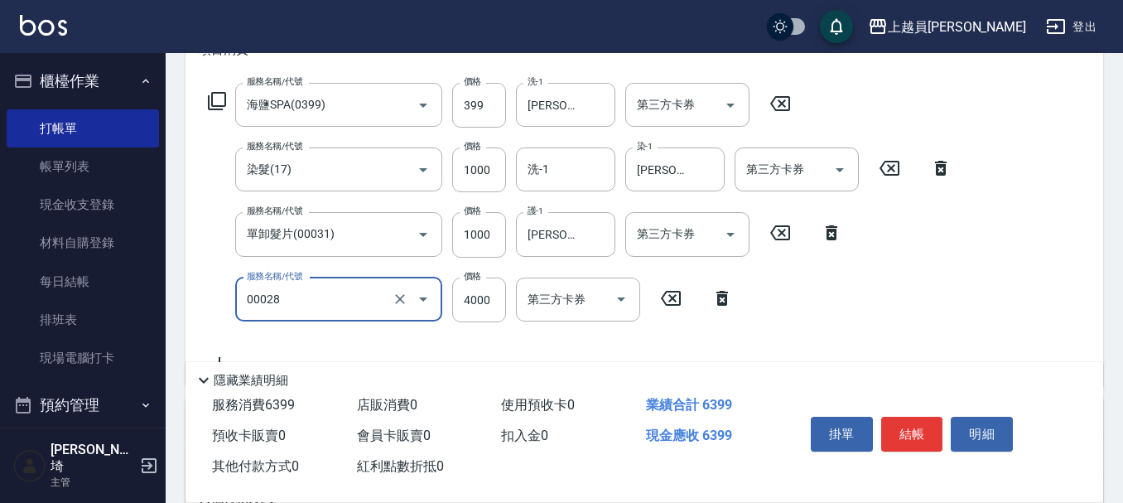
type input "槍式重整(00028)"
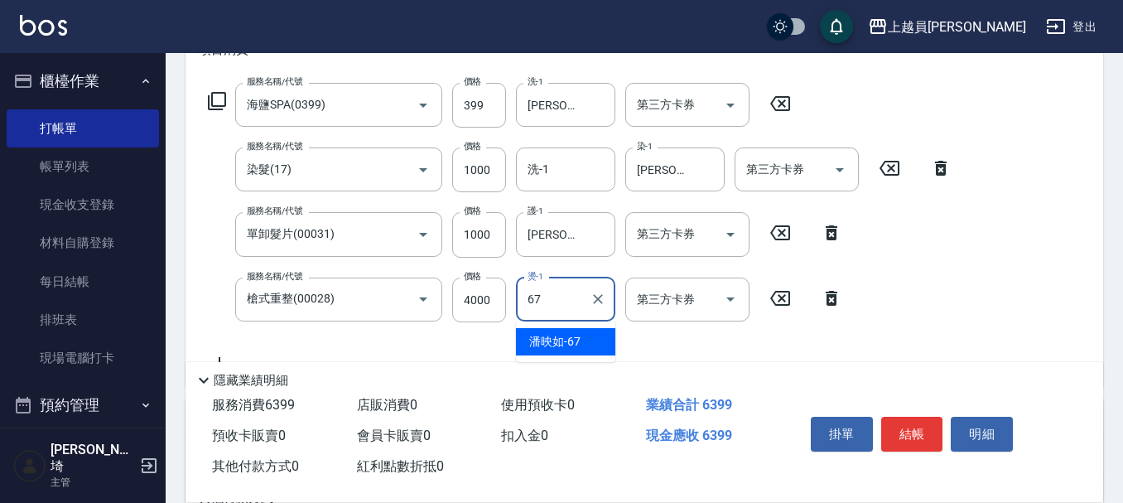
type input "[PERSON_NAME]-67"
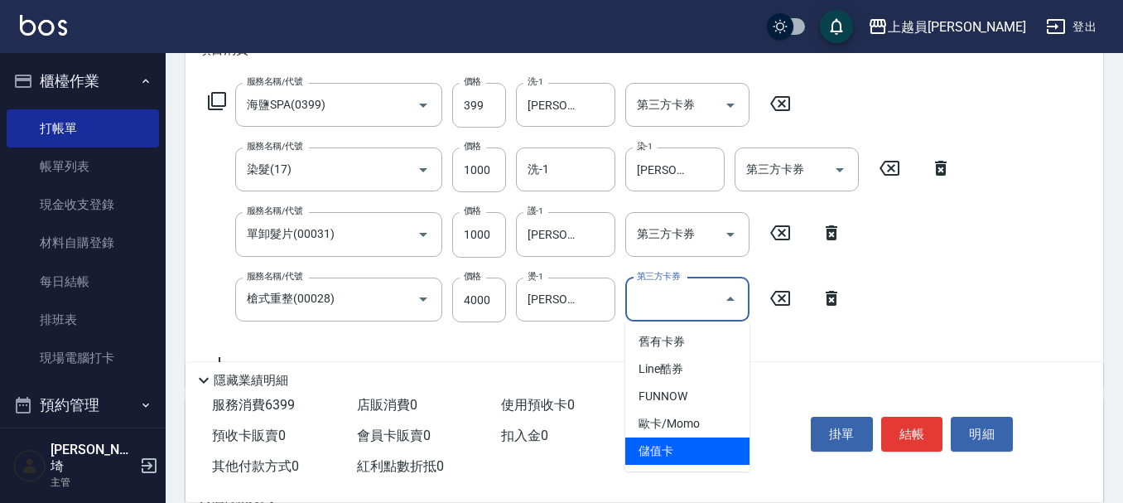
type input "儲值卡"
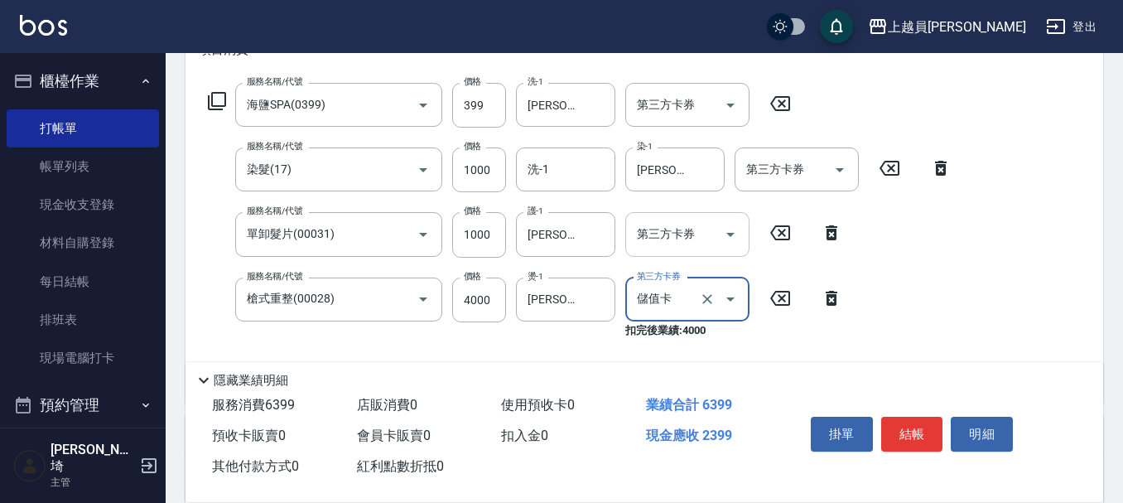
click at [721, 228] on icon "Open" at bounding box center [730, 234] width 20 height 20
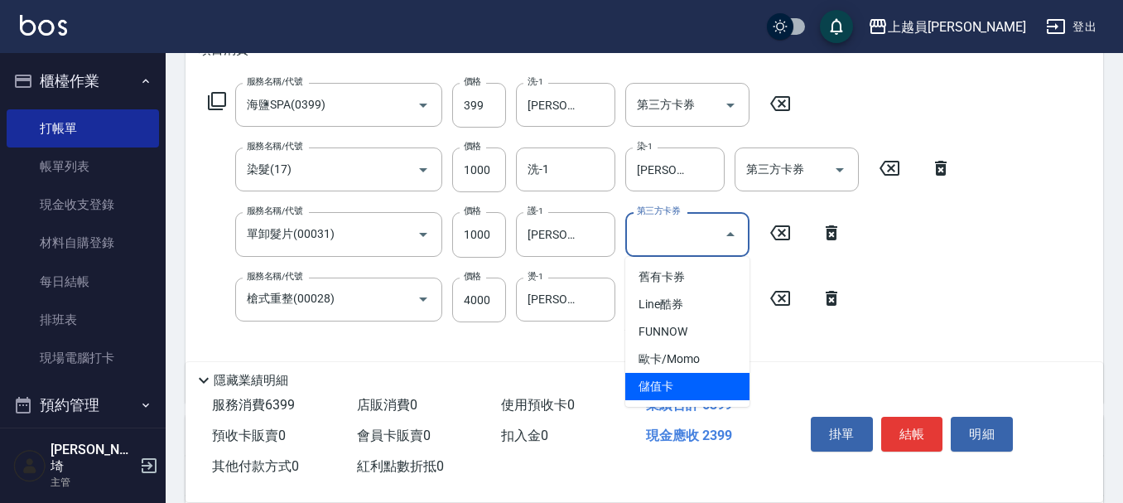
click at [680, 403] on ul "舊有卡券 Line酷券 FUNNOW 歐卡/Momo 儲值卡" at bounding box center [687, 332] width 124 height 150
click at [685, 391] on span "儲值卡" at bounding box center [687, 386] width 124 height 27
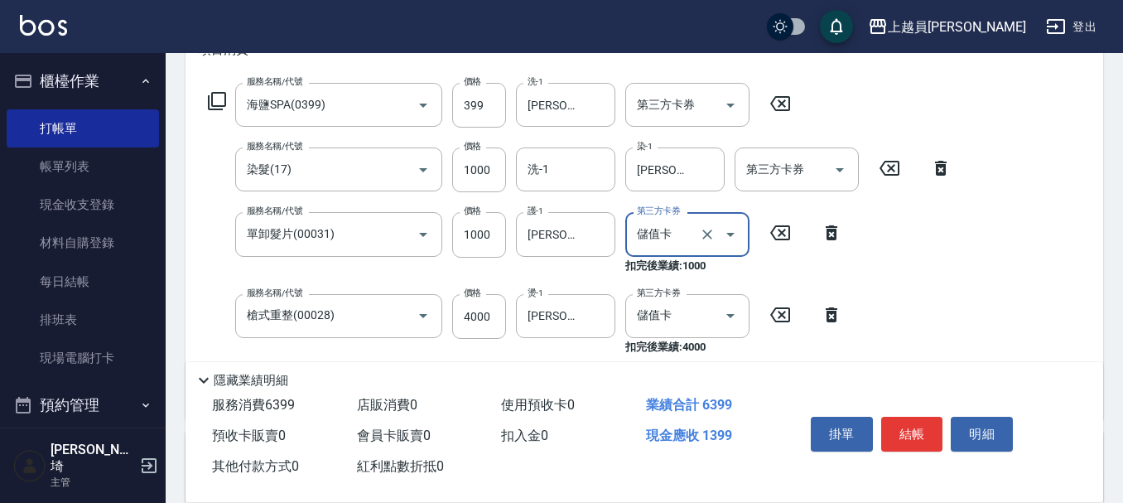
type input "儲值卡"
click at [824, 177] on input "第三方卡券" at bounding box center [784, 169] width 84 height 29
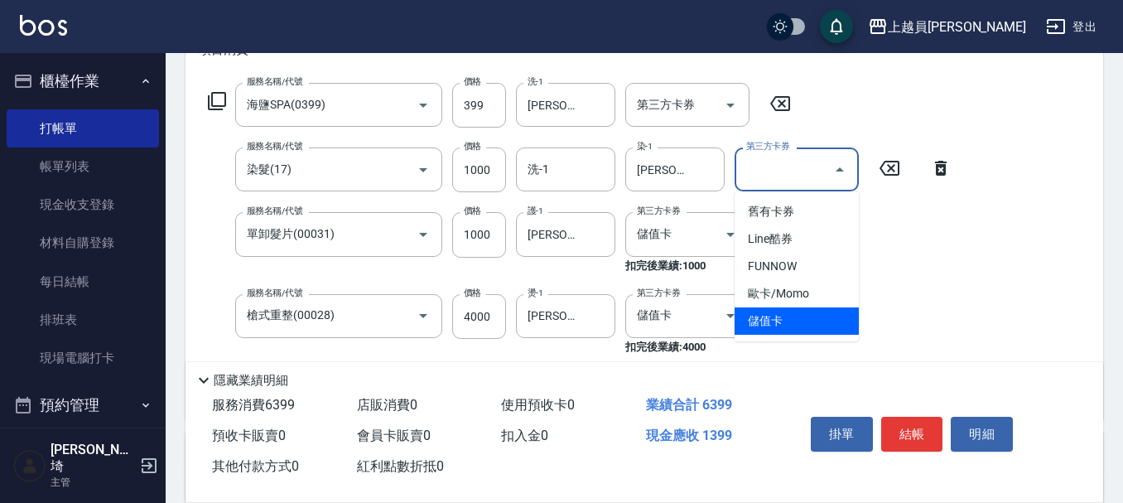
click at [786, 311] on span "儲值卡" at bounding box center [796, 320] width 124 height 27
type input "儲值卡"
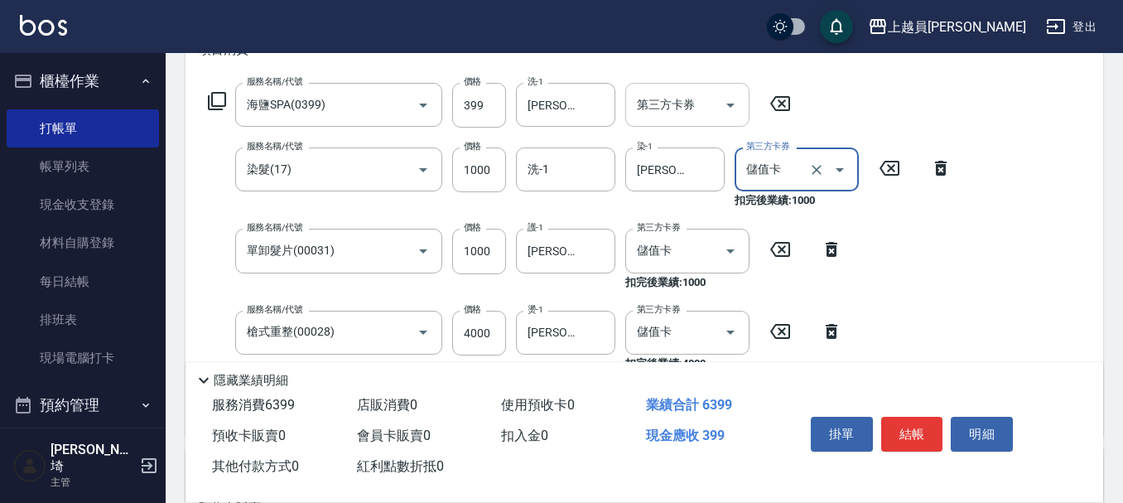
click at [725, 110] on icon "Open" at bounding box center [730, 105] width 20 height 20
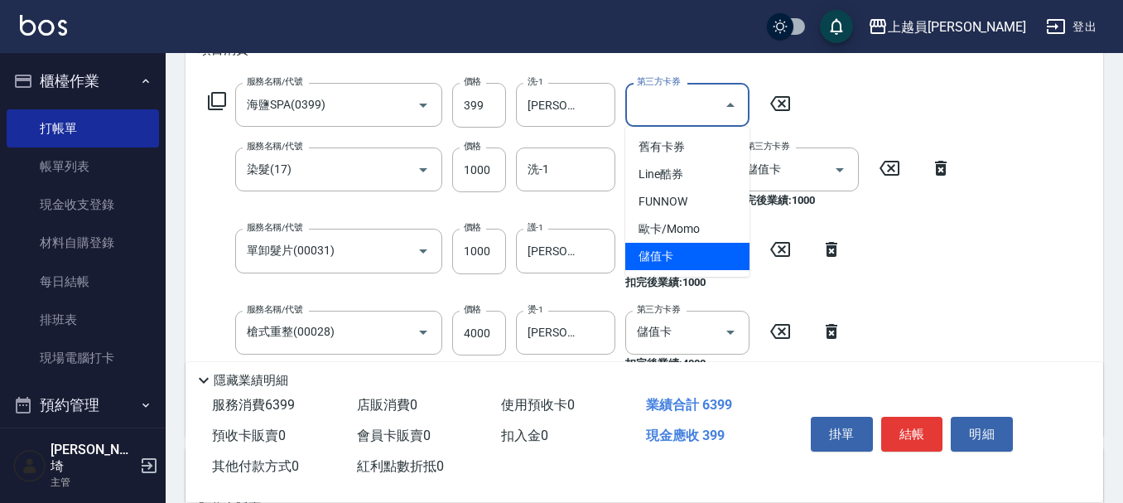
click at [701, 252] on span "儲值卡" at bounding box center [687, 256] width 124 height 27
type input "儲值卡"
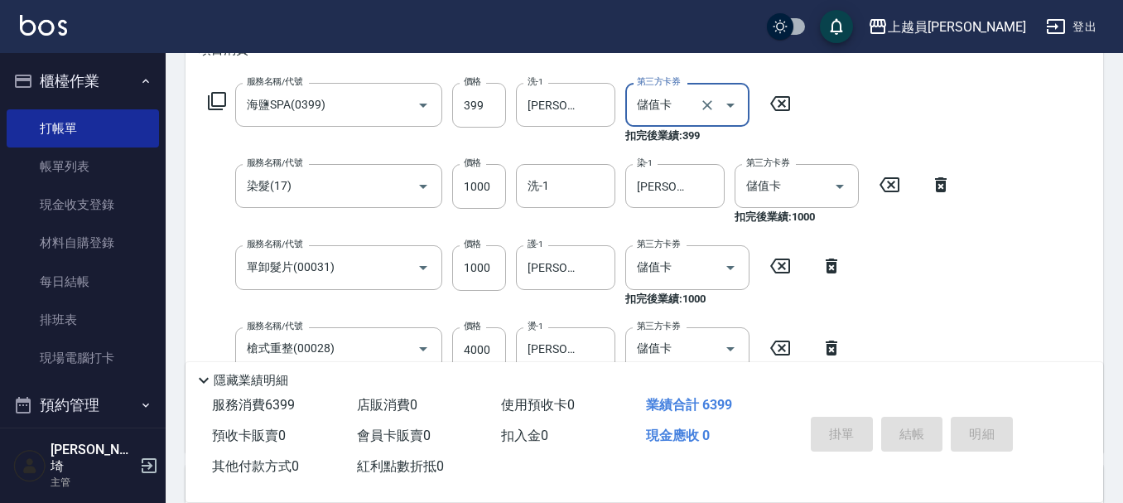
type input "[DATE] 20:27"
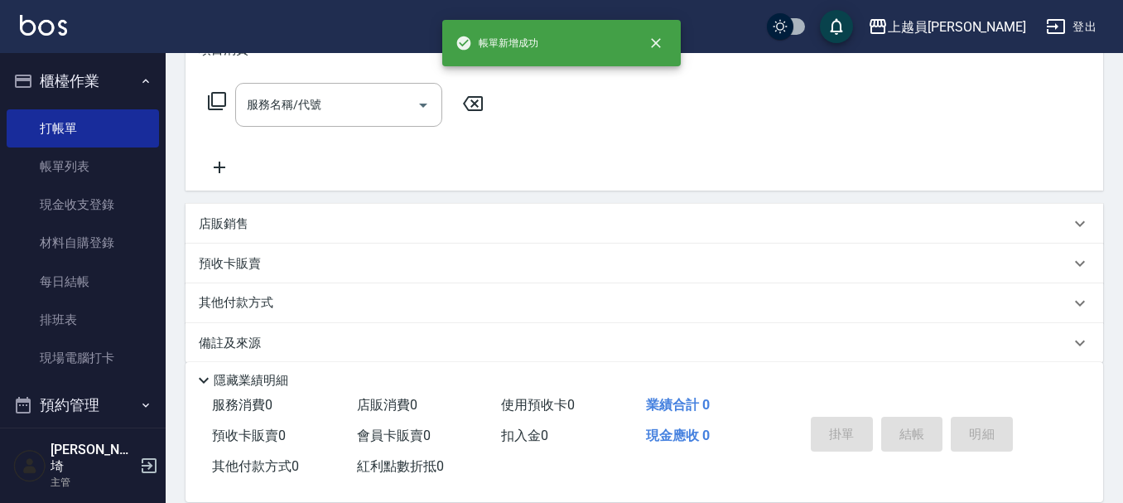
scroll to position [0, 0]
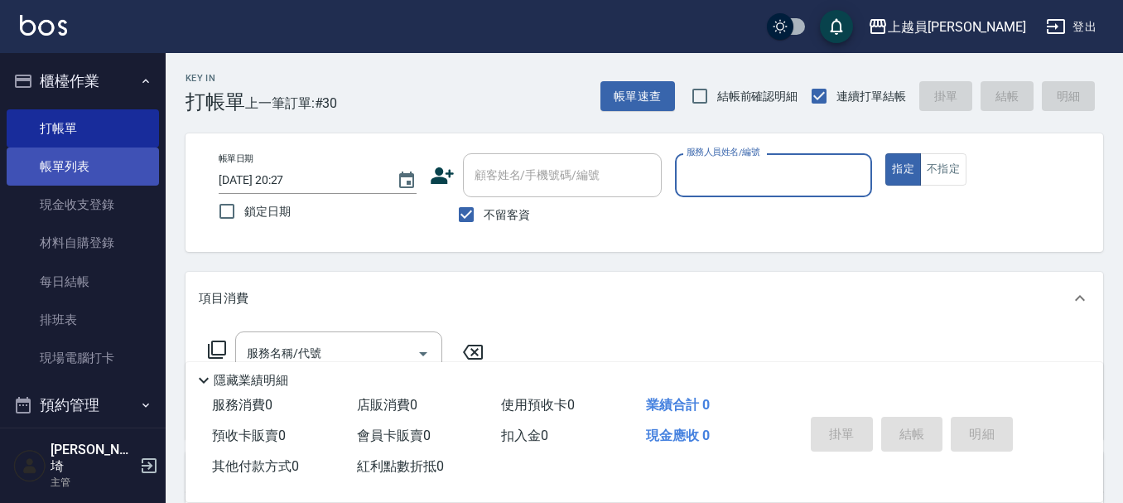
click at [84, 157] on link "帳單列表" at bounding box center [83, 166] width 152 height 38
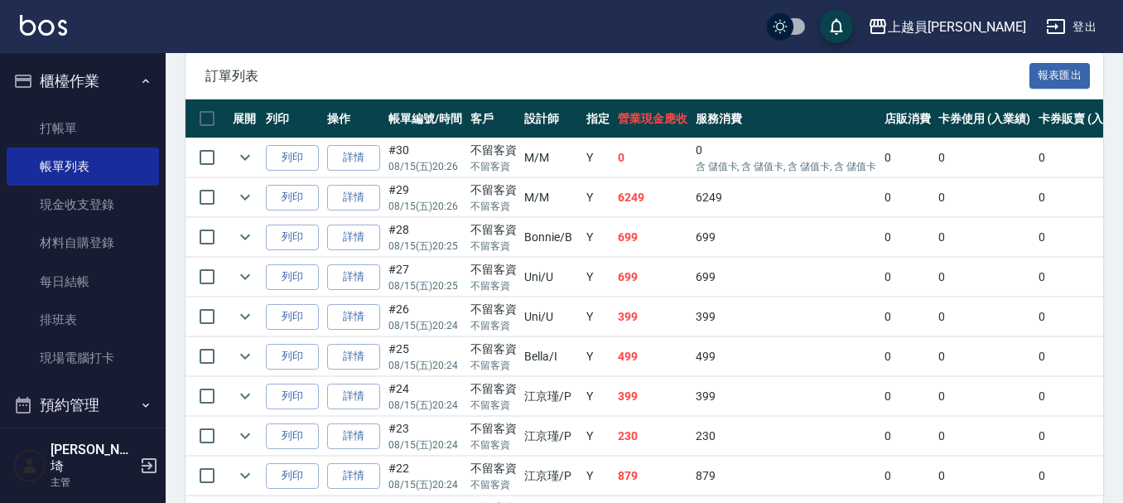
scroll to position [414, 0]
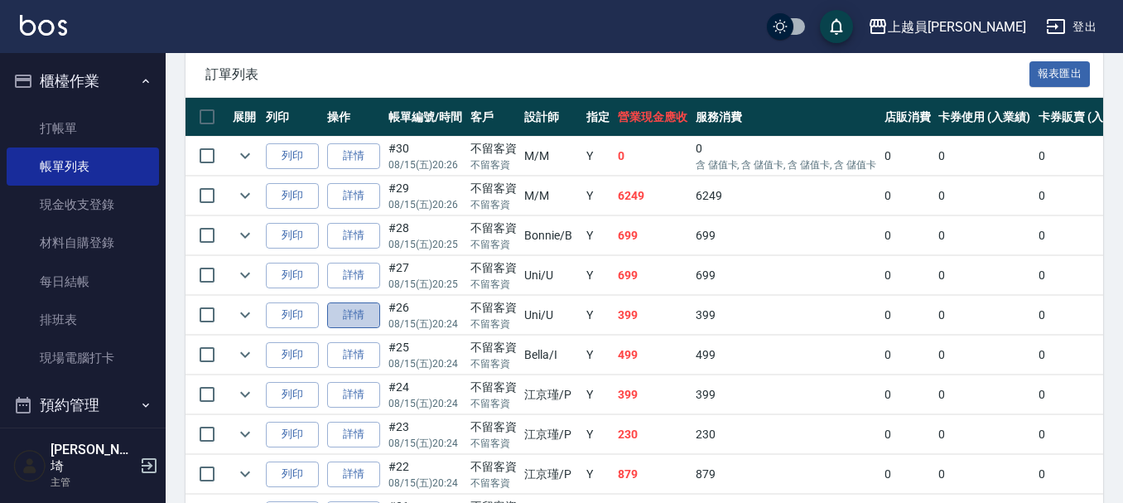
click at [349, 303] on link "詳情" at bounding box center [353, 315] width 53 height 26
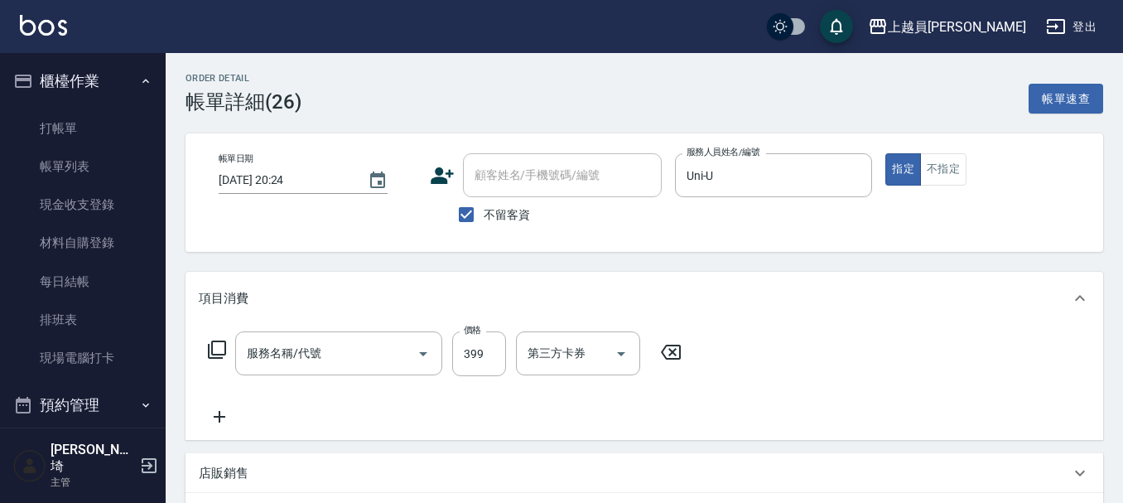
type input "[DATE] 20:24"
checkbox input "true"
type input "Uni-U"
type input "海鹽SPA(0399)"
click at [563, 334] on div "洗-1" at bounding box center [565, 353] width 99 height 44
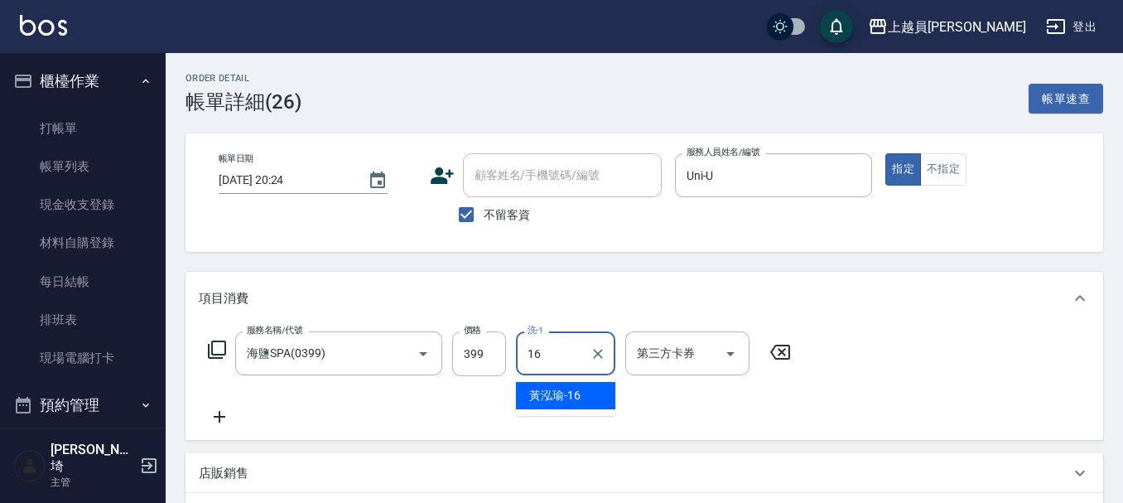
type input "[PERSON_NAME]-16"
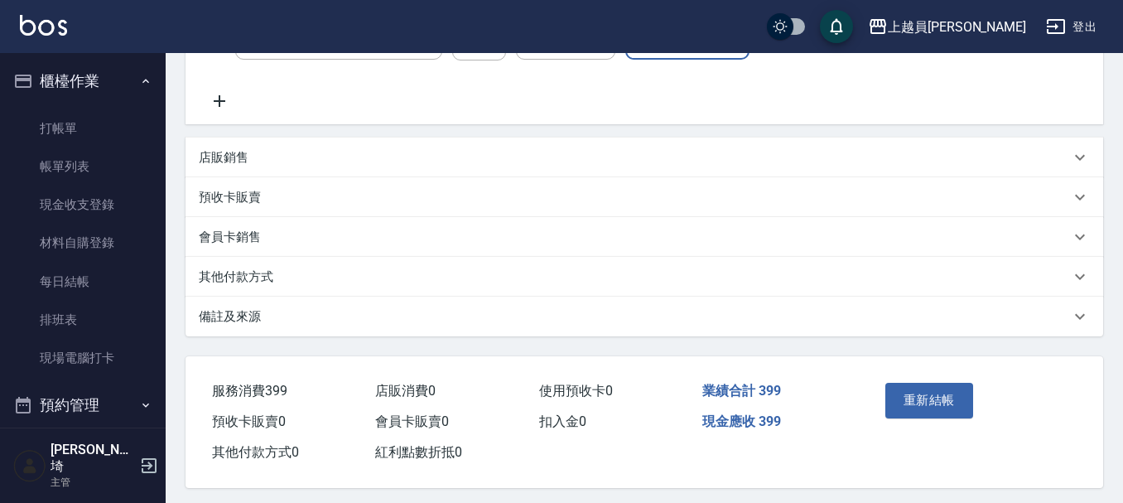
scroll to position [328, 0]
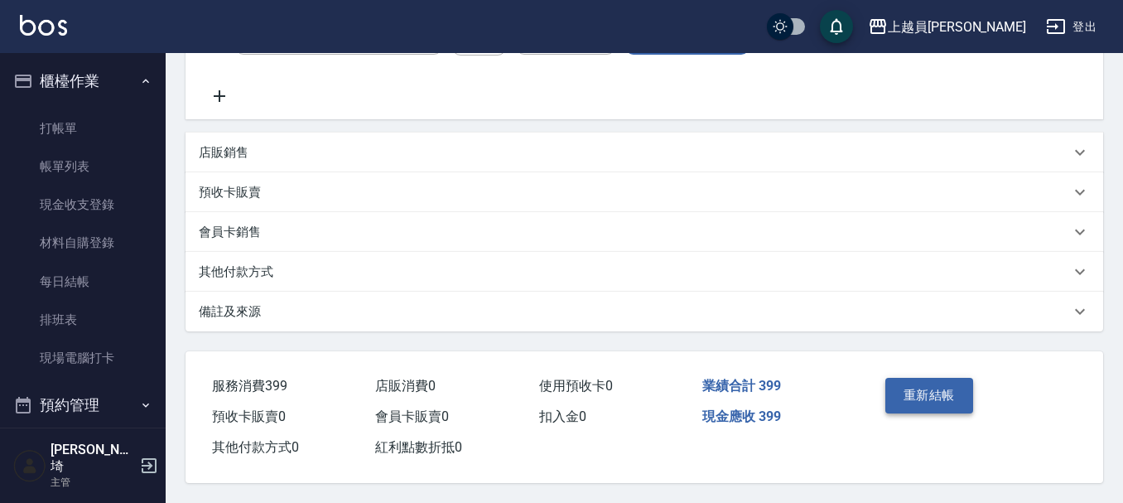
click at [949, 403] on button "重新結帳" at bounding box center [929, 395] width 88 height 35
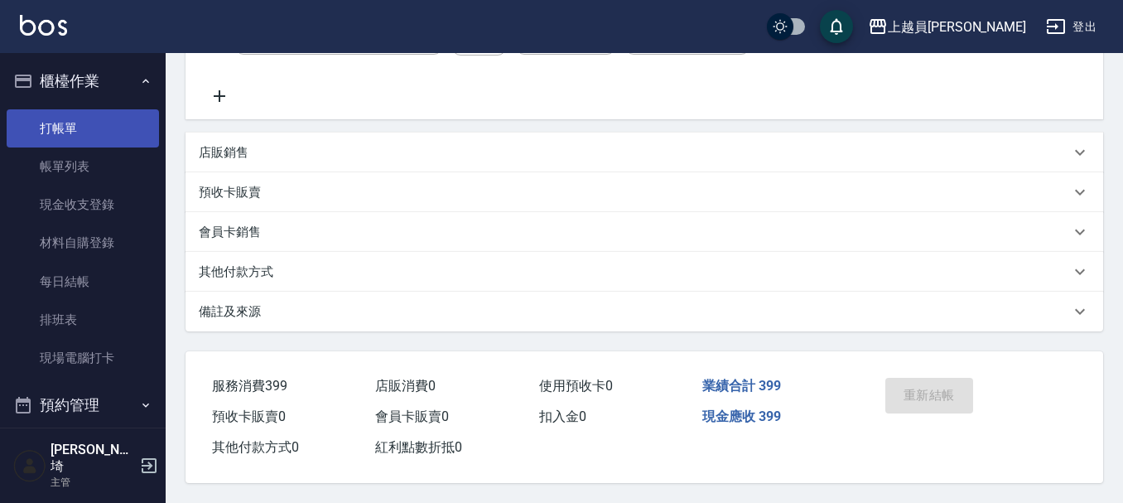
click at [79, 134] on link "打帳單" at bounding box center [83, 128] width 152 height 38
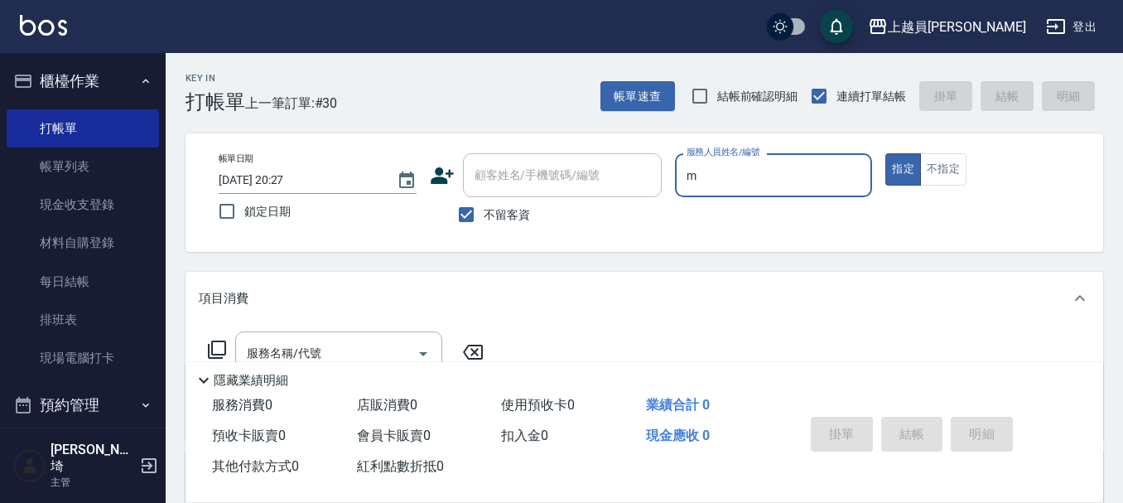
type input "M-M"
type button "true"
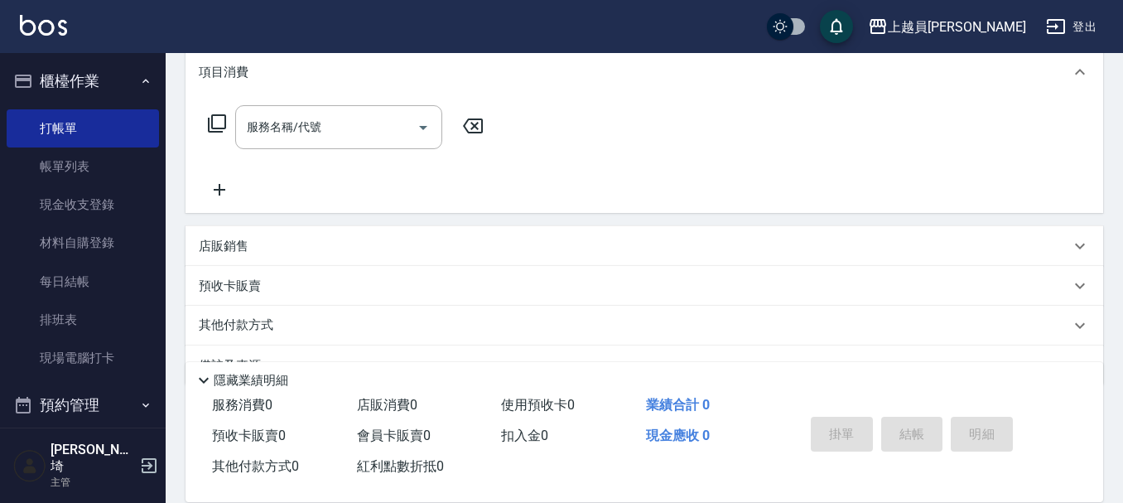
scroll to position [248, 0]
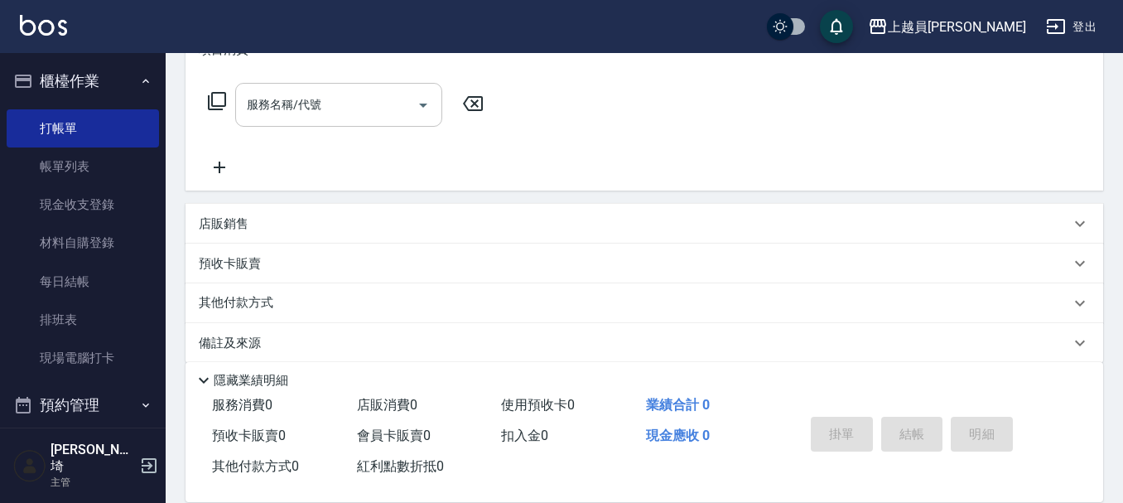
click at [394, 107] on input "服務名稱/代號" at bounding box center [326, 104] width 167 height 29
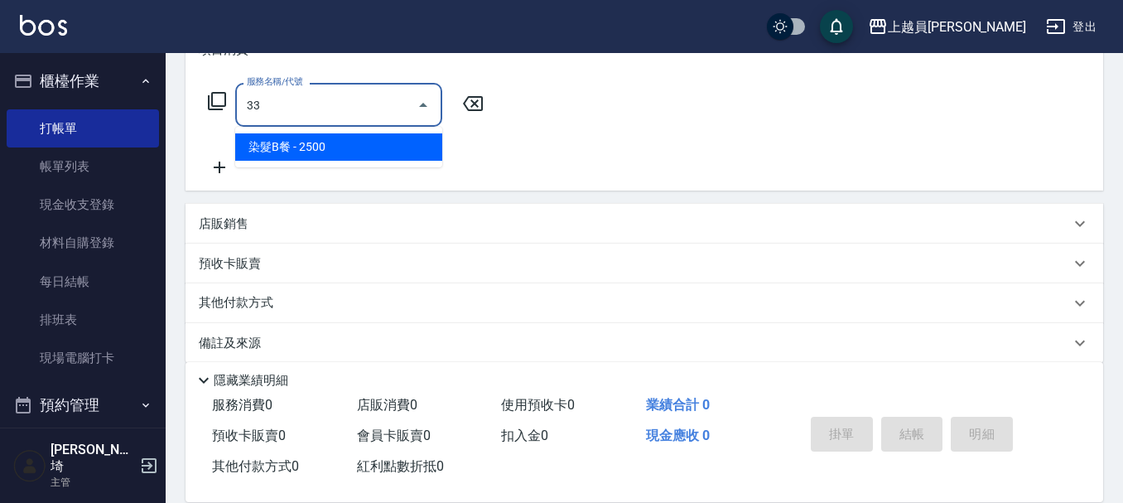
type input "染髮B餐(33)"
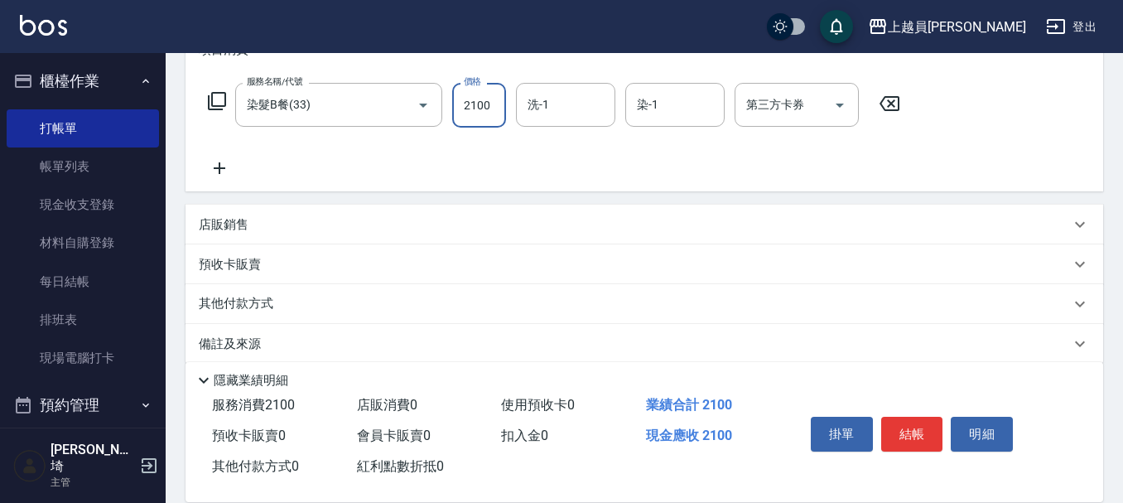
type input "2100"
type input "6767"
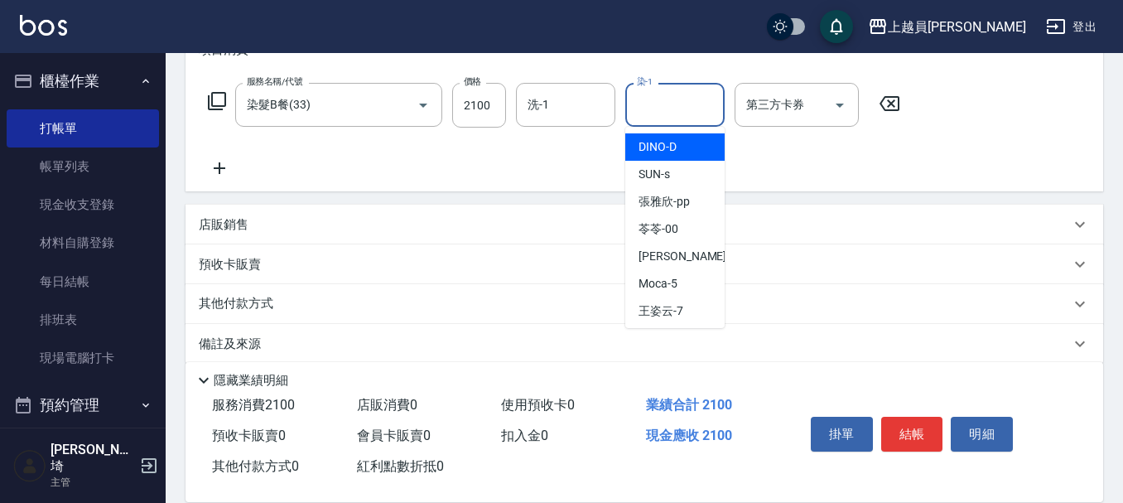
scroll to position [943, 0]
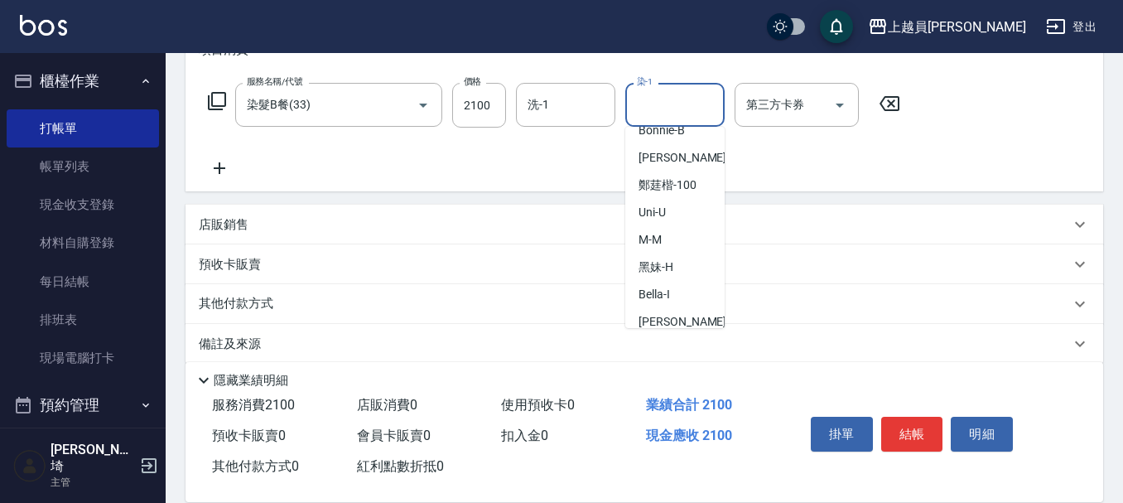
type input "[PERSON_NAME]-67"
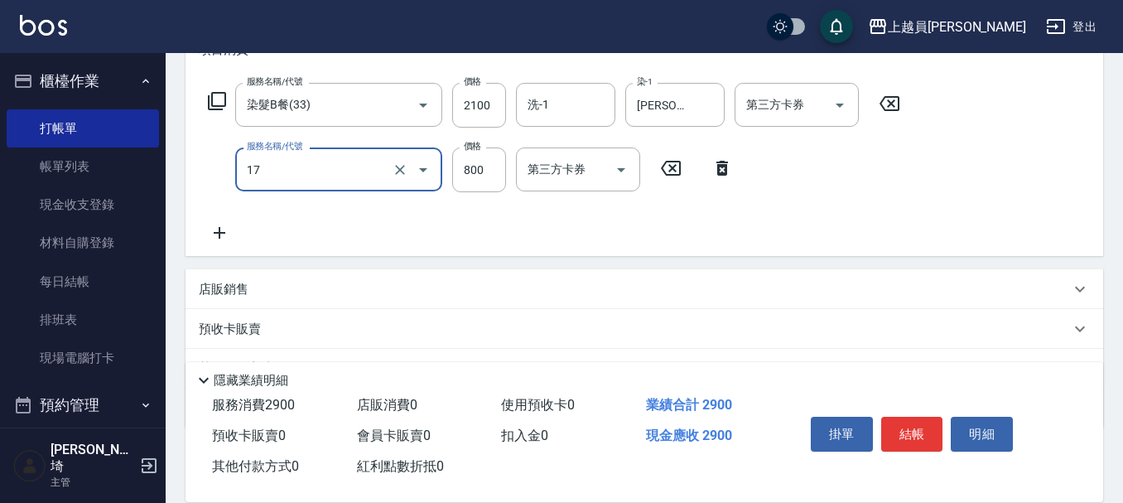
type input "染髮(17)"
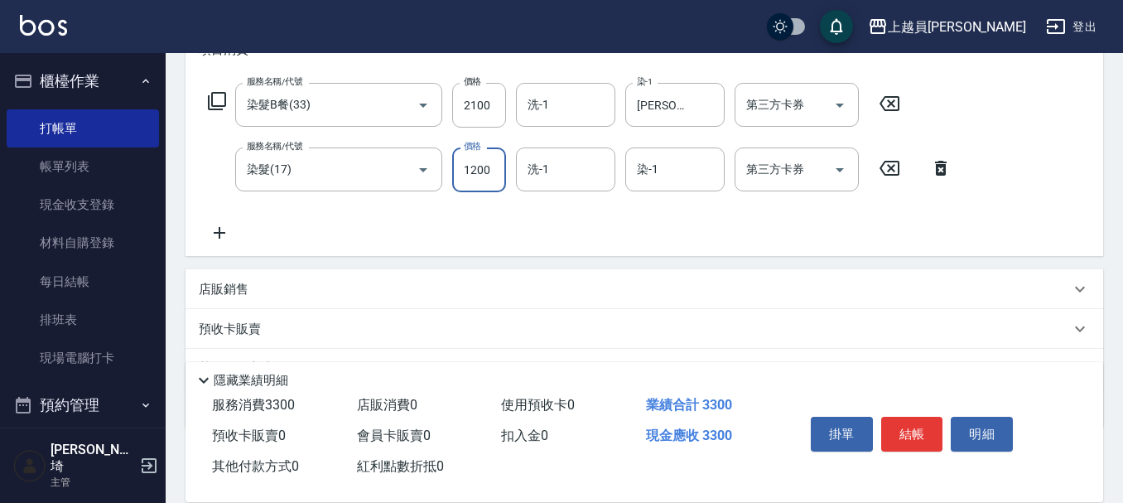
type input "1200"
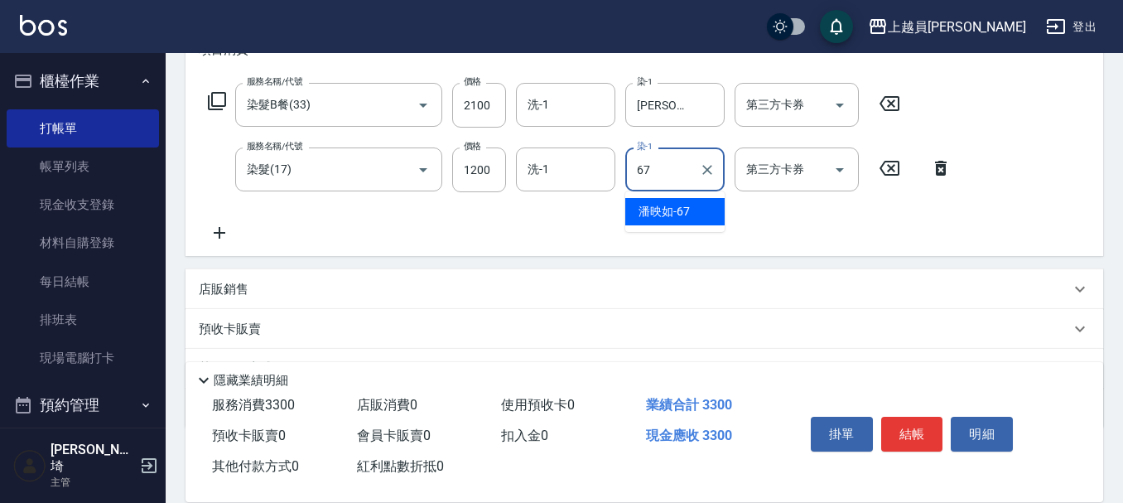
type input "[PERSON_NAME]-67"
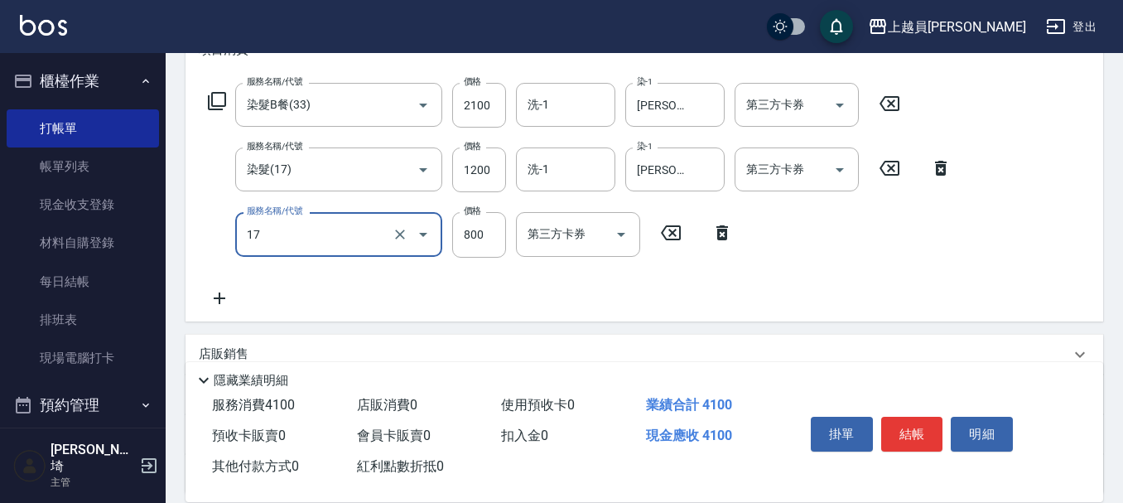
type input "染髮(17)"
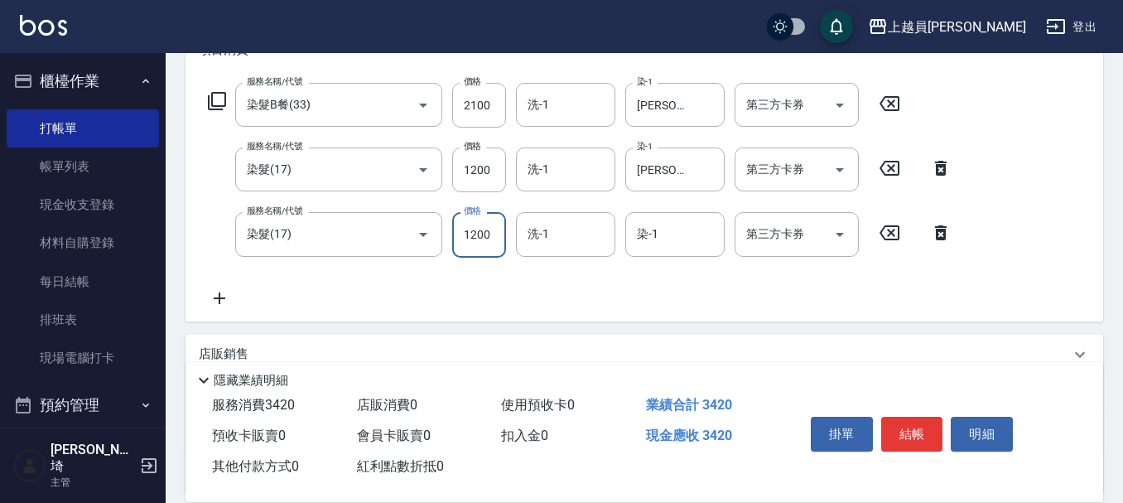
type input "1200"
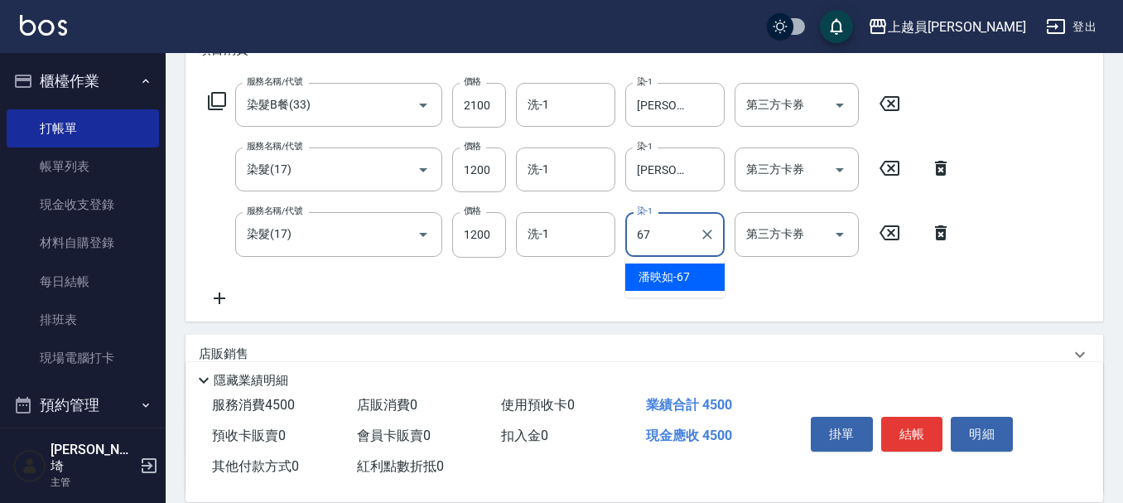
type input "[PERSON_NAME]-67"
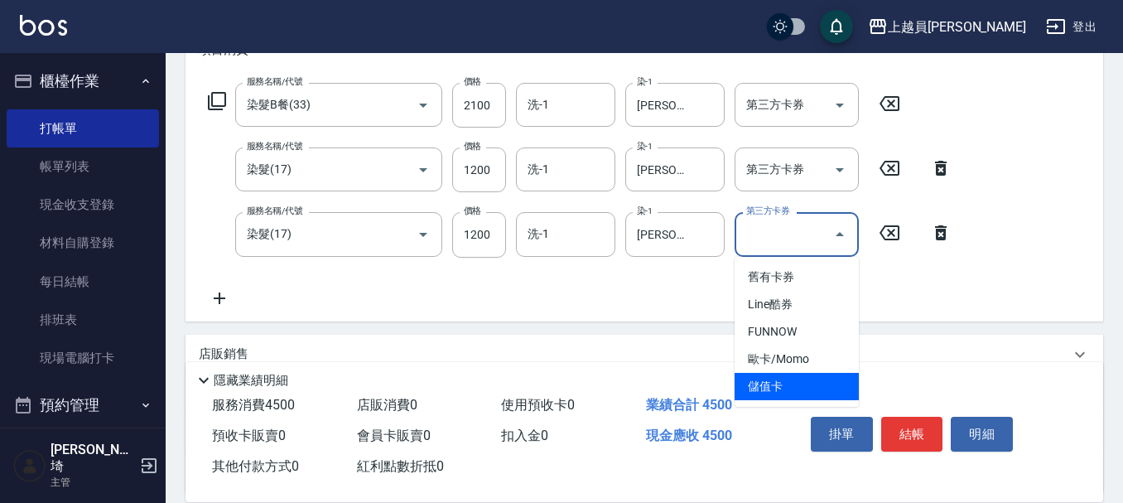
type input "儲值卡"
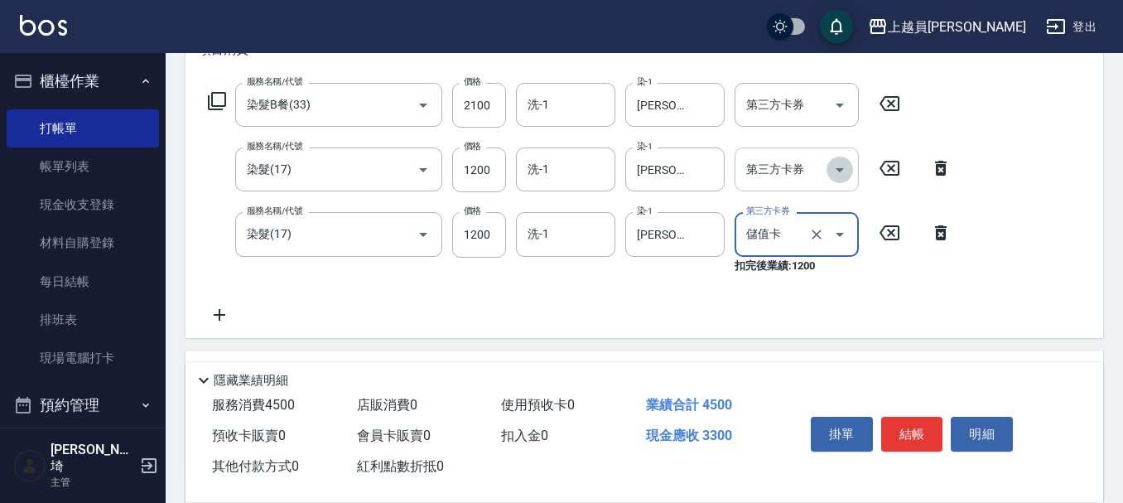
click at [846, 166] on icon "Open" at bounding box center [840, 170] width 20 height 20
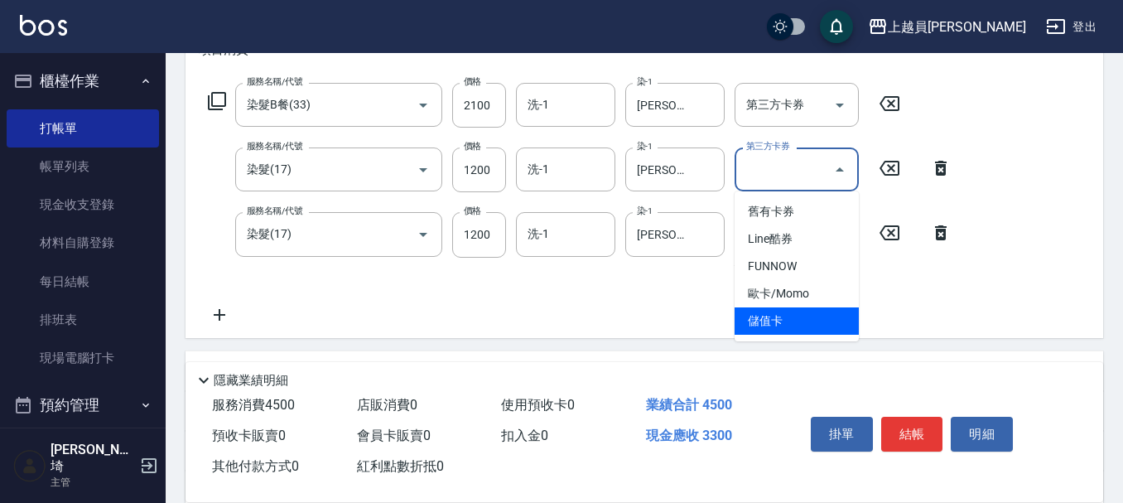
click at [806, 322] on span "儲值卡" at bounding box center [796, 320] width 124 height 27
type input "儲值卡"
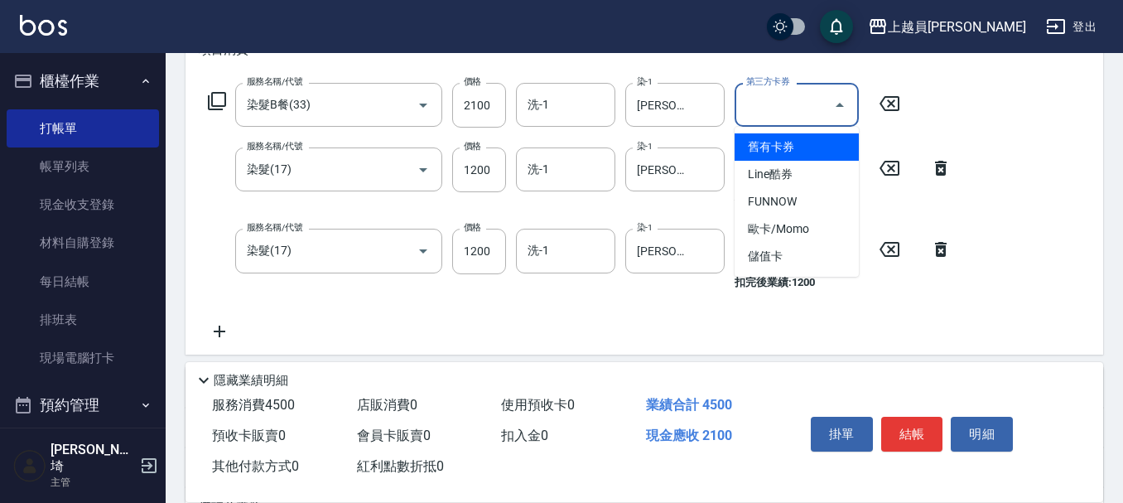
click at [816, 90] on input "第三方卡券" at bounding box center [784, 104] width 84 height 29
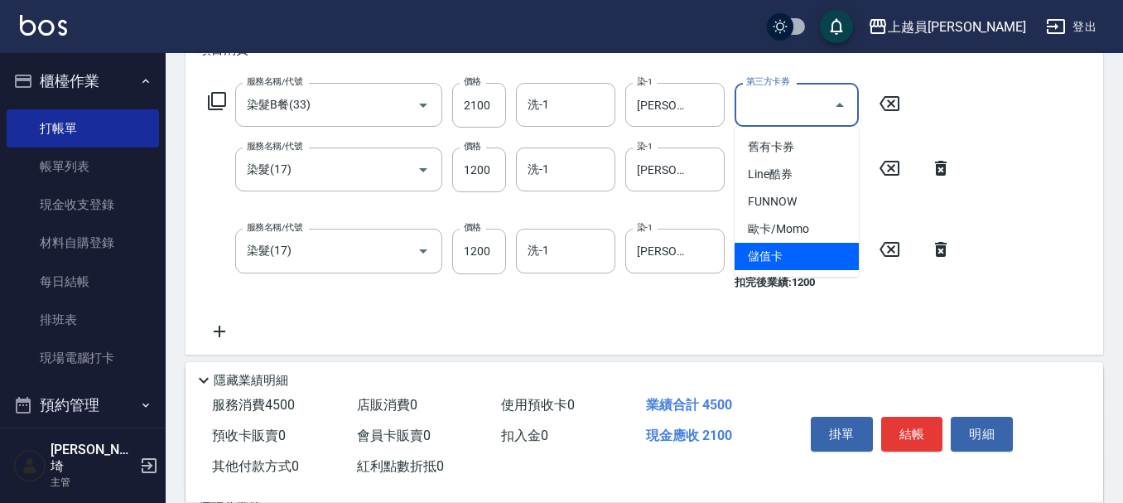
click at [810, 258] on span "儲值卡" at bounding box center [796, 256] width 124 height 27
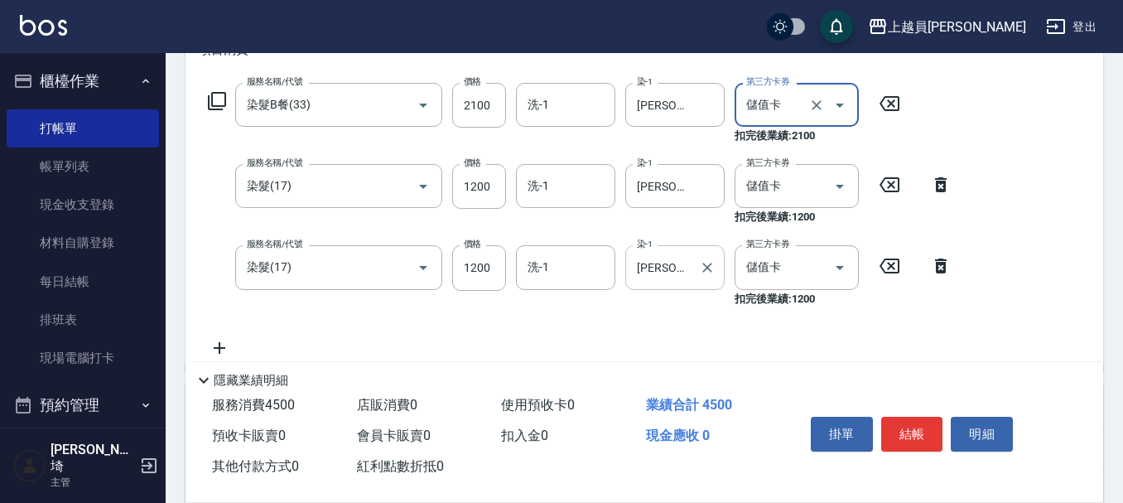
type input "儲值卡"
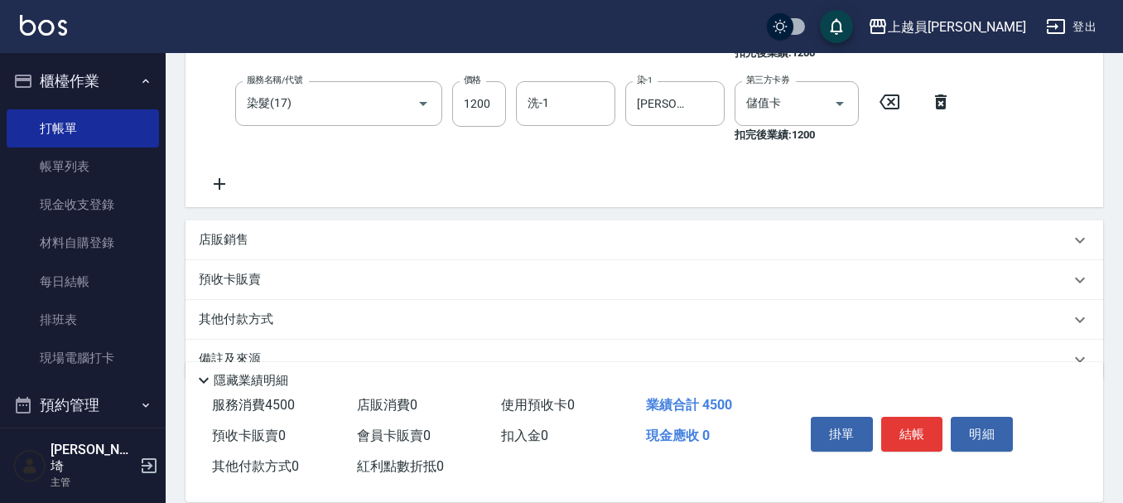
scroll to position [414, 0]
click at [247, 233] on p "店販銷售" at bounding box center [224, 237] width 50 height 17
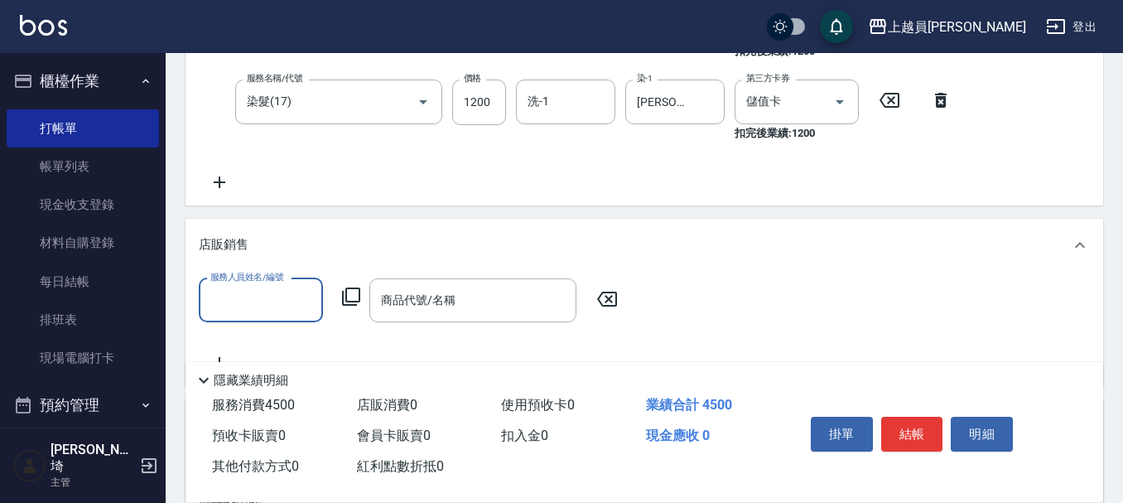
scroll to position [0, 0]
type input "M-M"
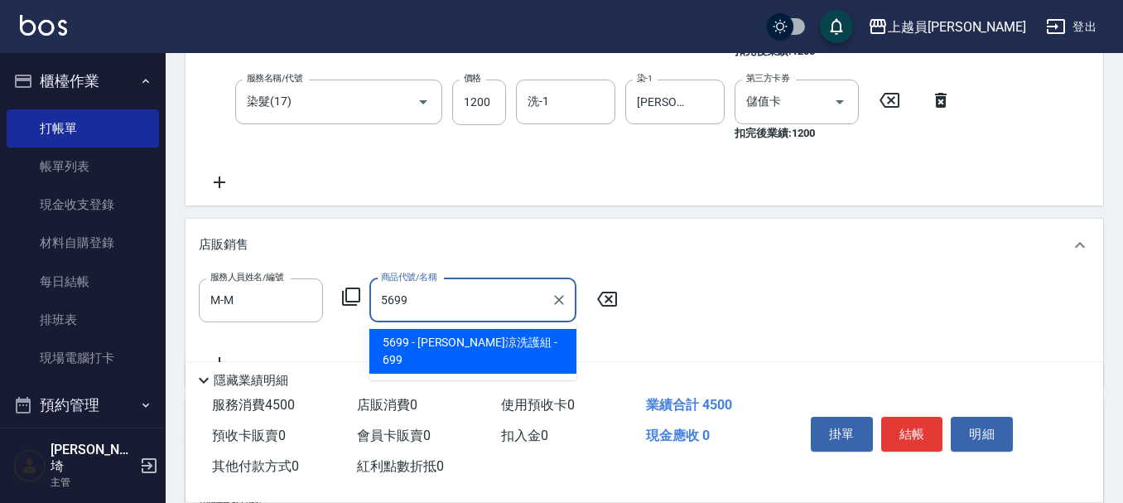
type input "[PERSON_NAME]涼洗護組"
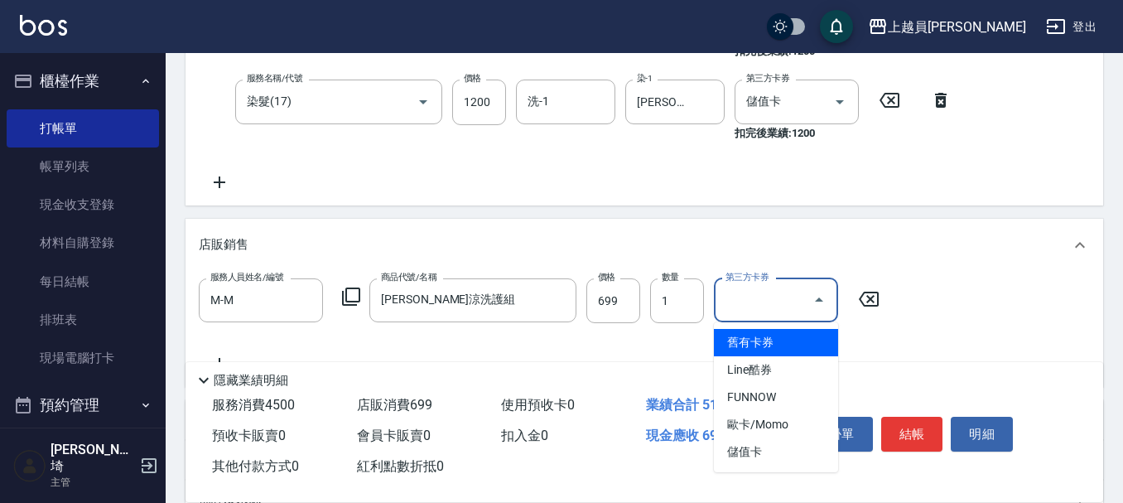
type input "儲值卡"
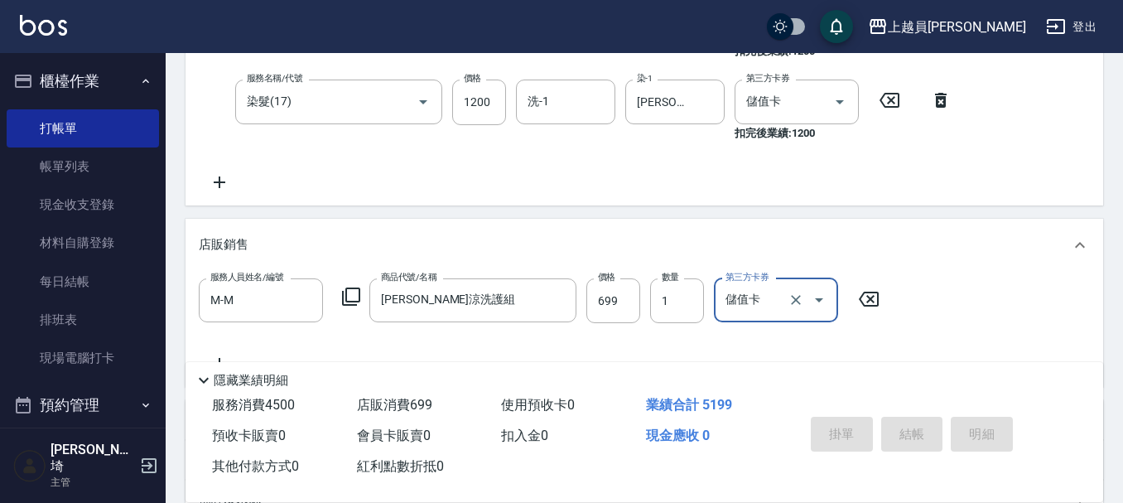
type input "[DATE] 20:28"
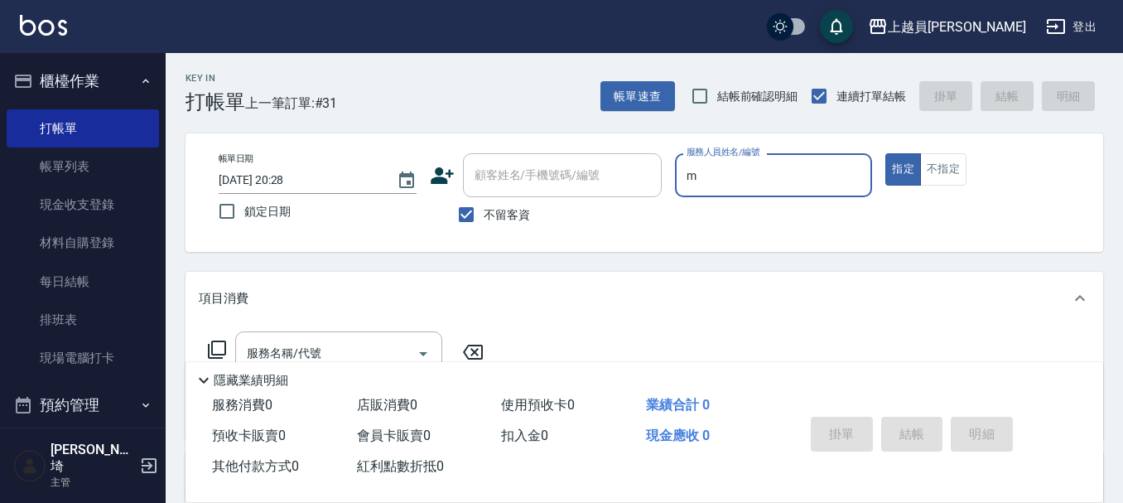
type input "M-M"
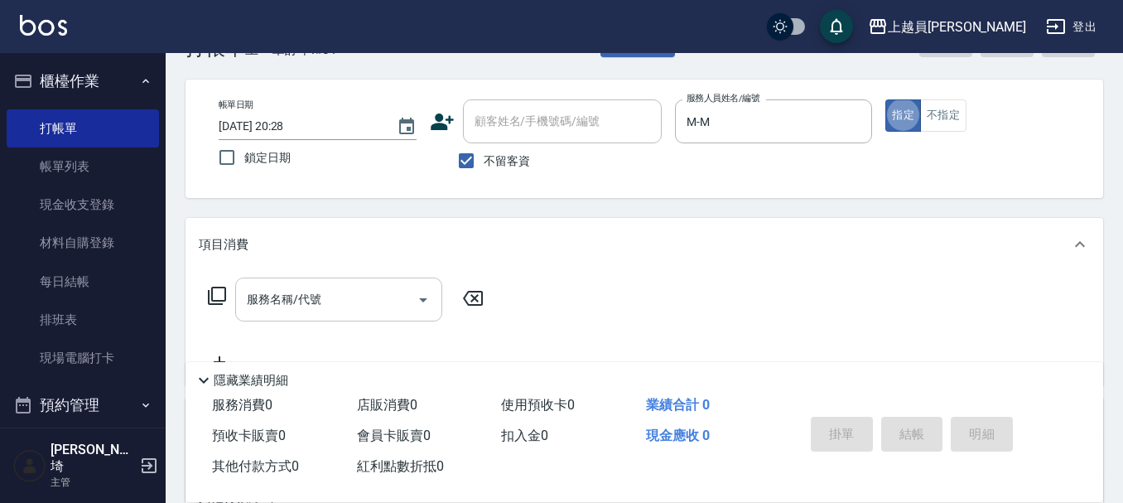
scroll to position [83, 0]
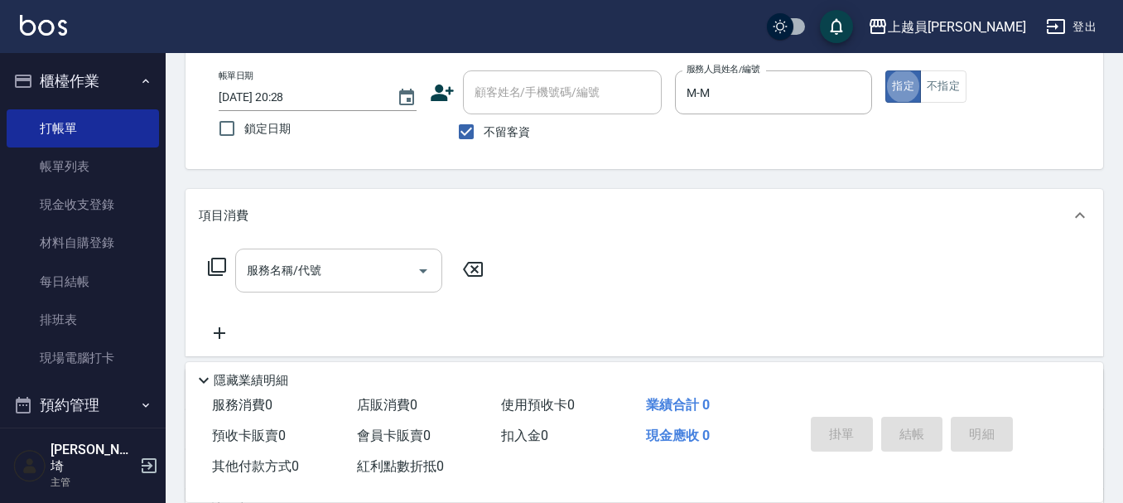
click at [346, 251] on div "服務名稱/代號" at bounding box center [338, 270] width 207 height 44
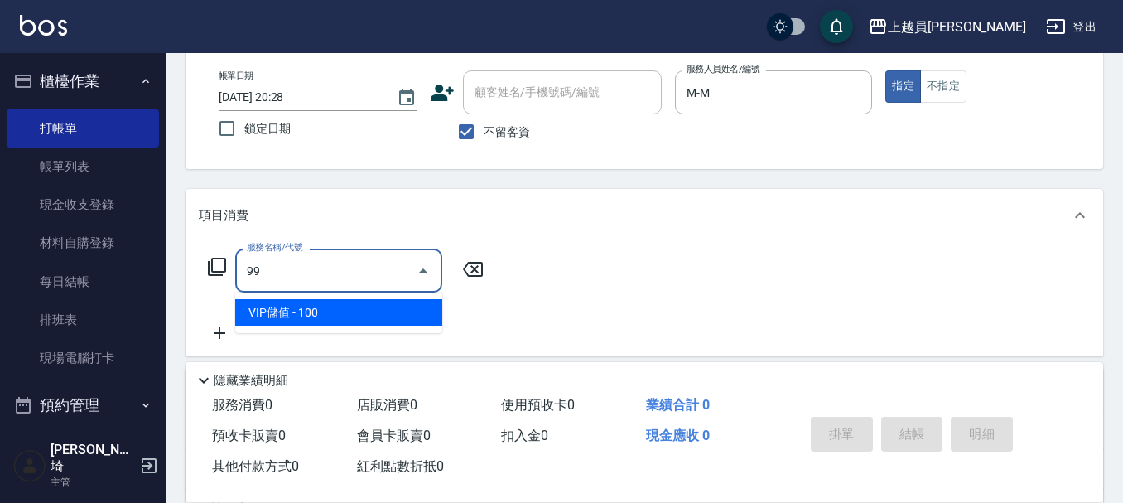
type input "VIP儲值(99)"
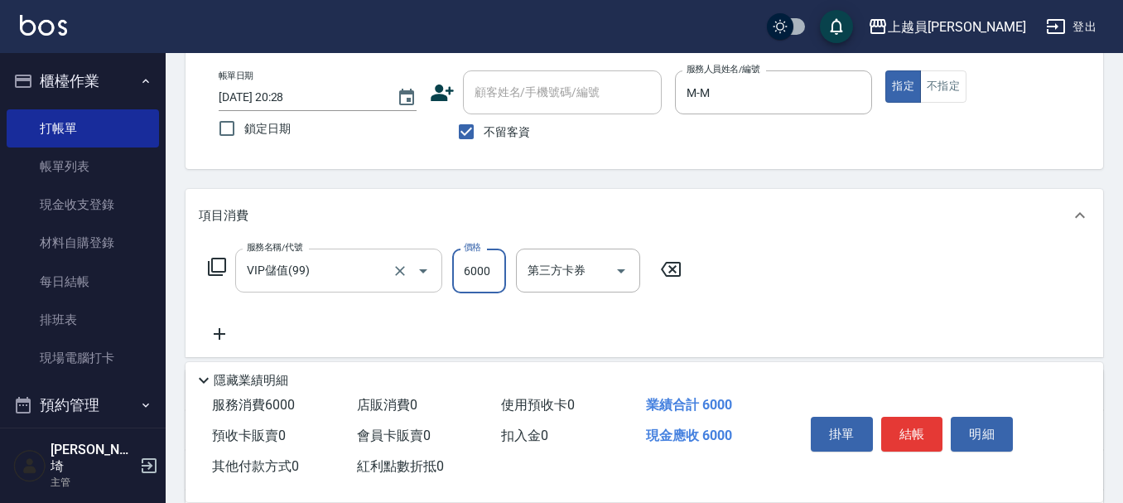
type input "6000"
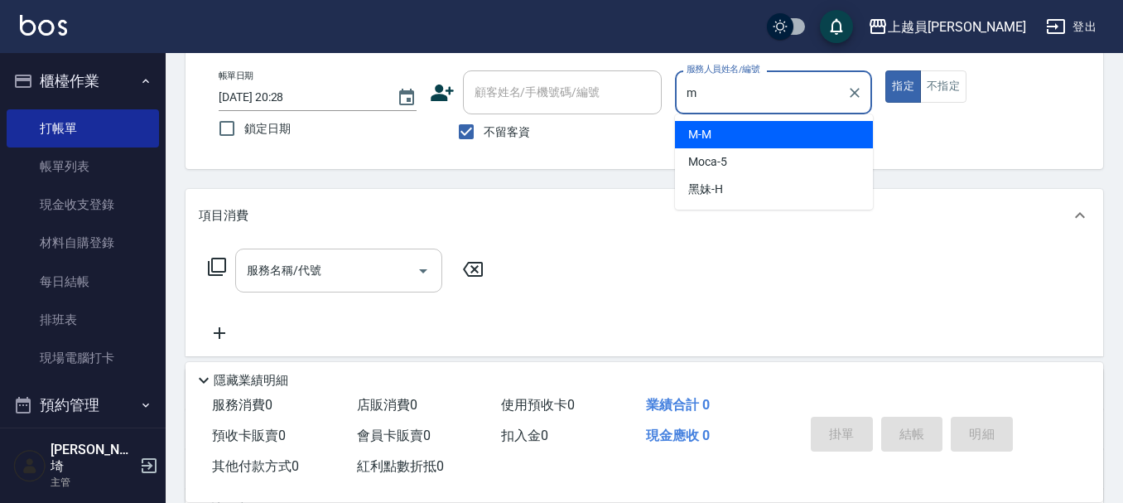
type input "M-M"
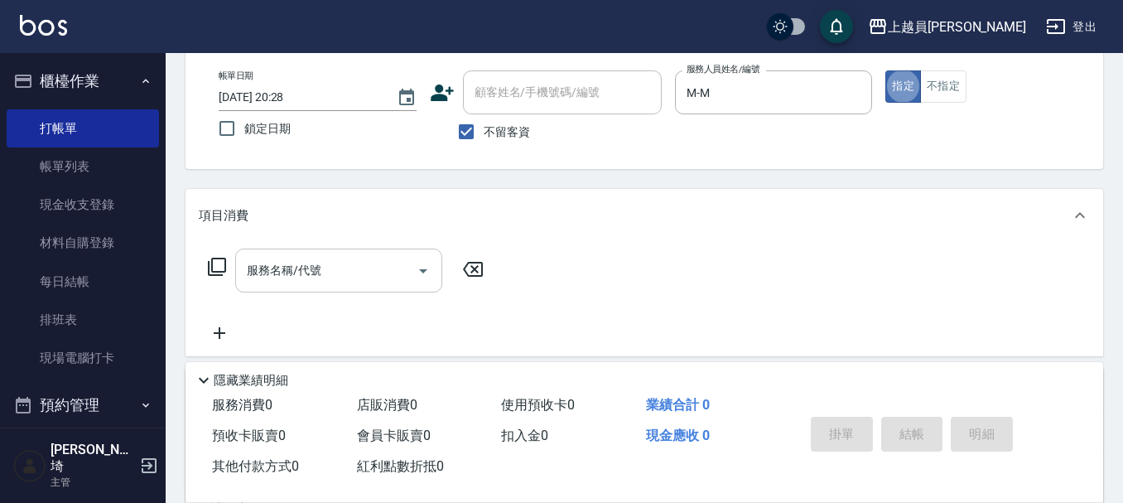
click at [378, 282] on input "服務名稱/代號" at bounding box center [326, 270] width 167 height 29
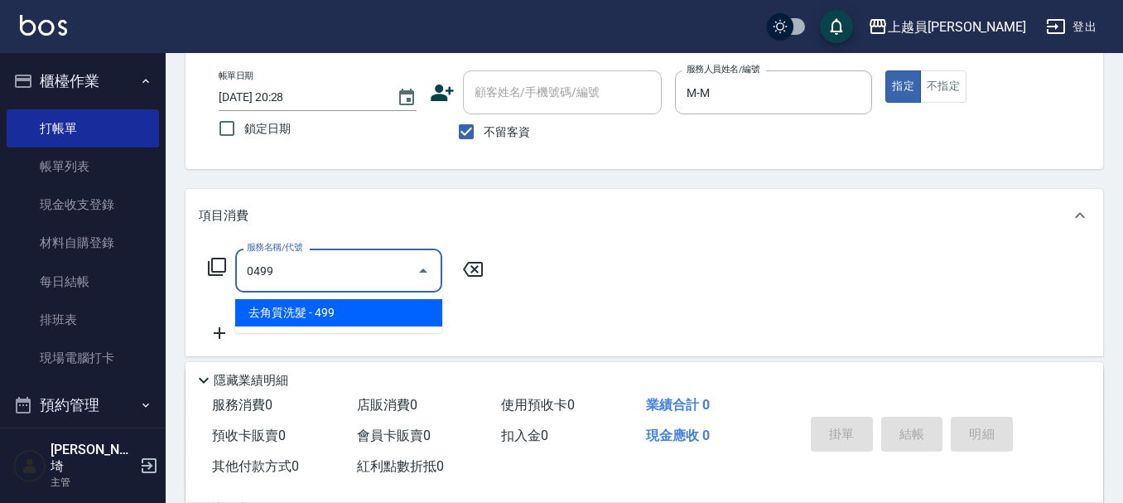
type input "去角質洗髮(0499)"
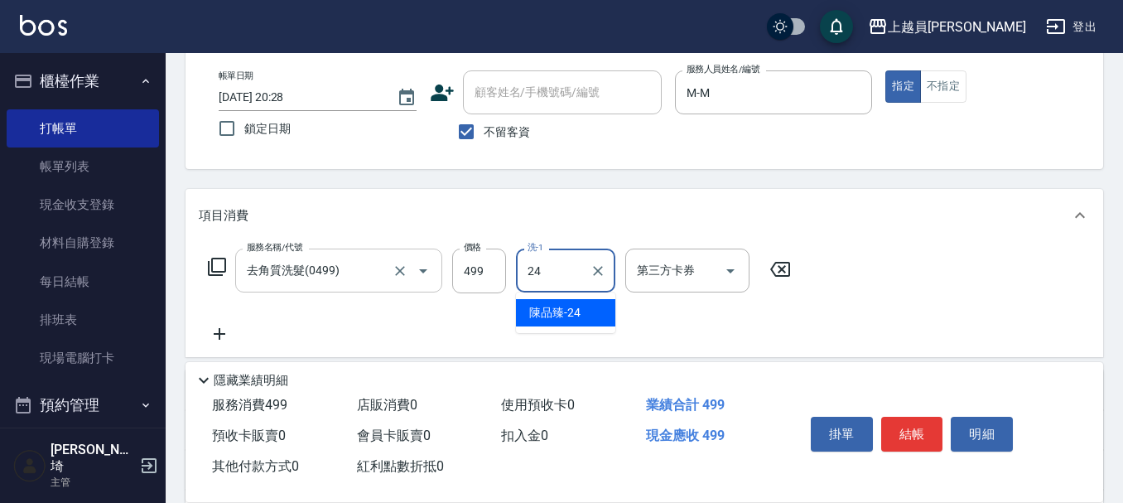
type input "[PERSON_NAME]-24"
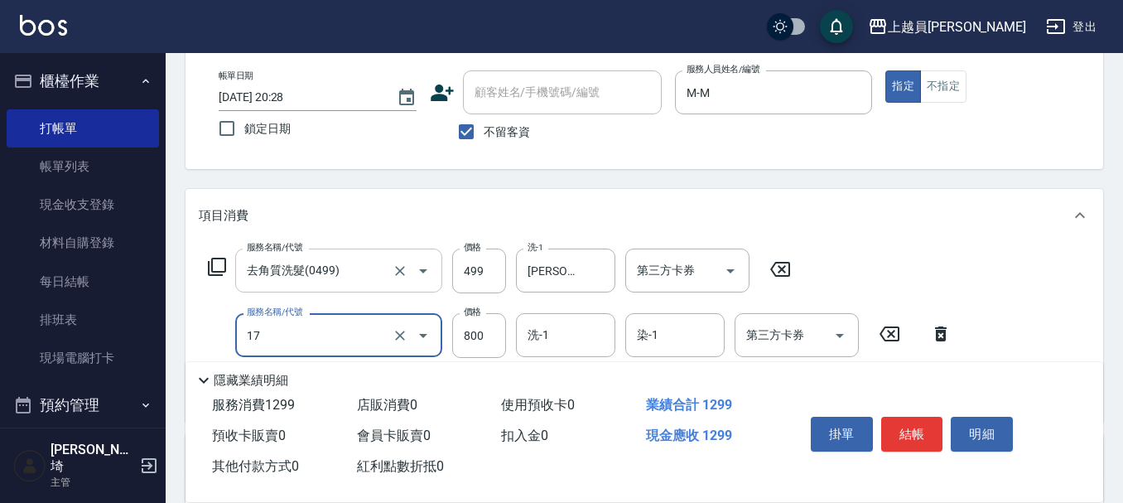
type input "染髮(17)"
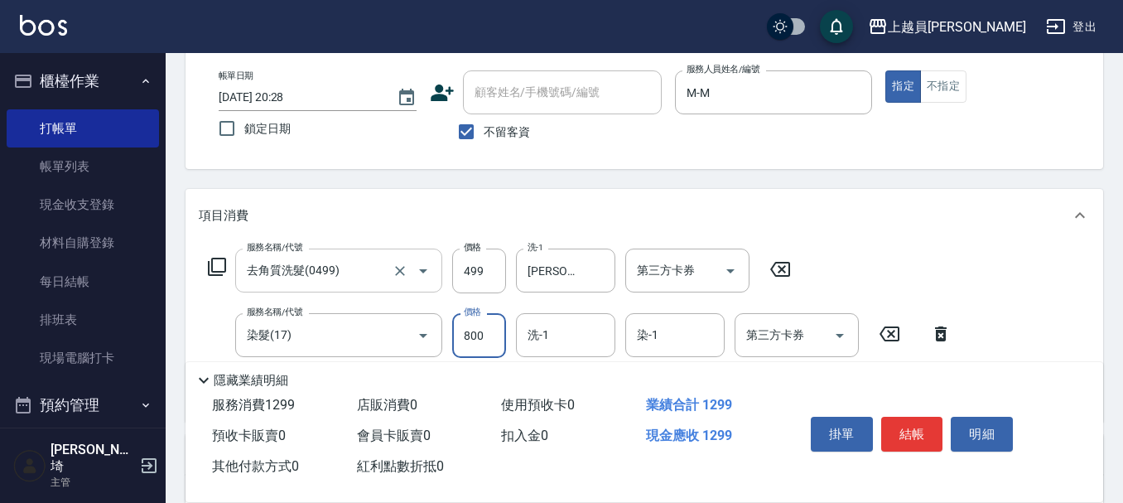
type input "0"
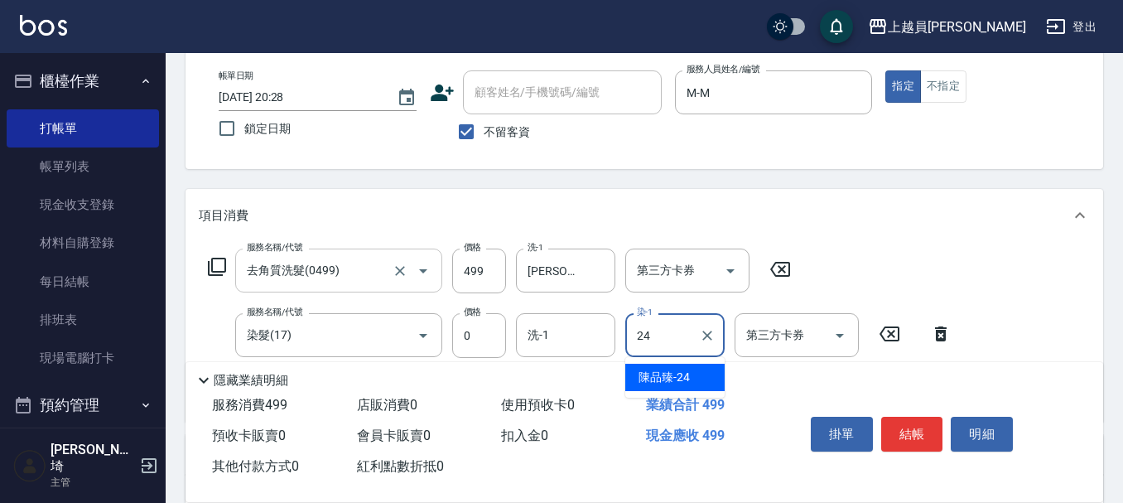
type input "[PERSON_NAME]-24"
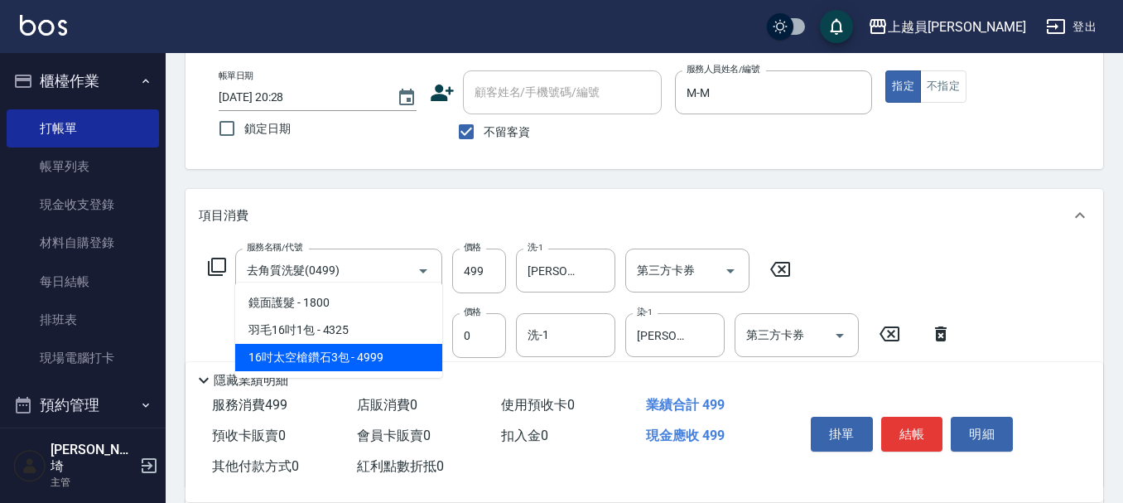
click at [389, 365] on span "16吋太空槍鑽石3包 - 4999" at bounding box center [338, 357] width 207 height 27
type input "16吋太空槍鑽石3包(4999)"
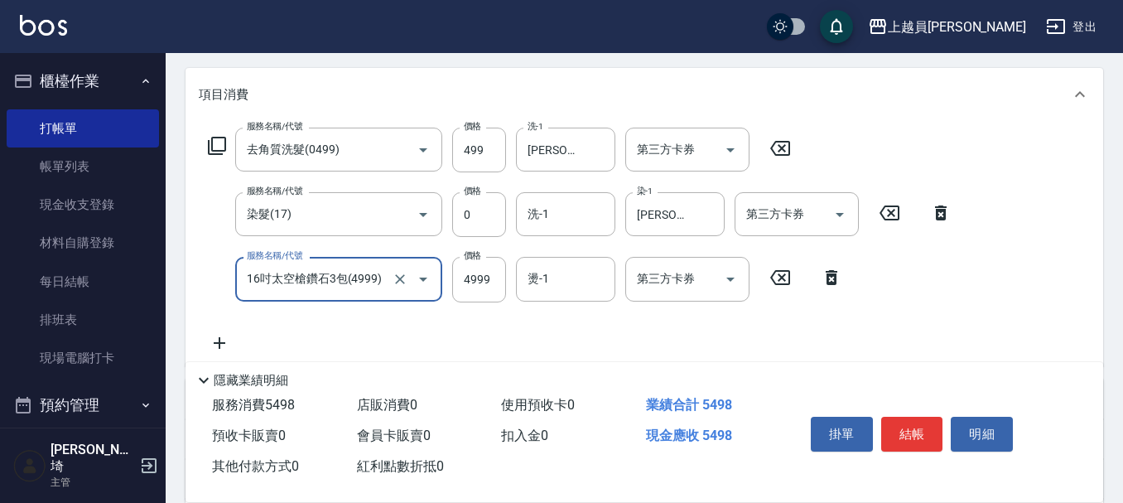
scroll to position [248, 0]
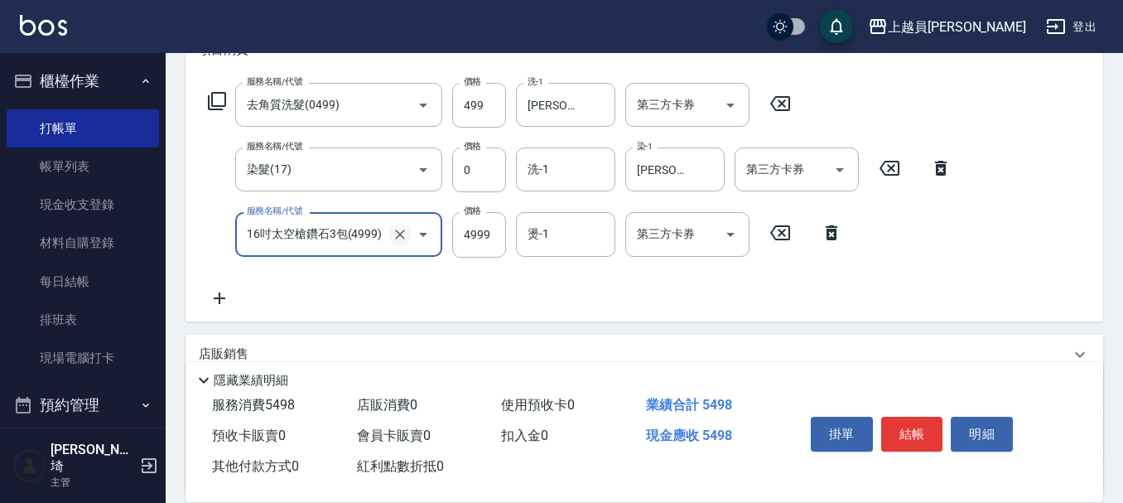
click at [406, 229] on icon "Clear" at bounding box center [400, 234] width 17 height 17
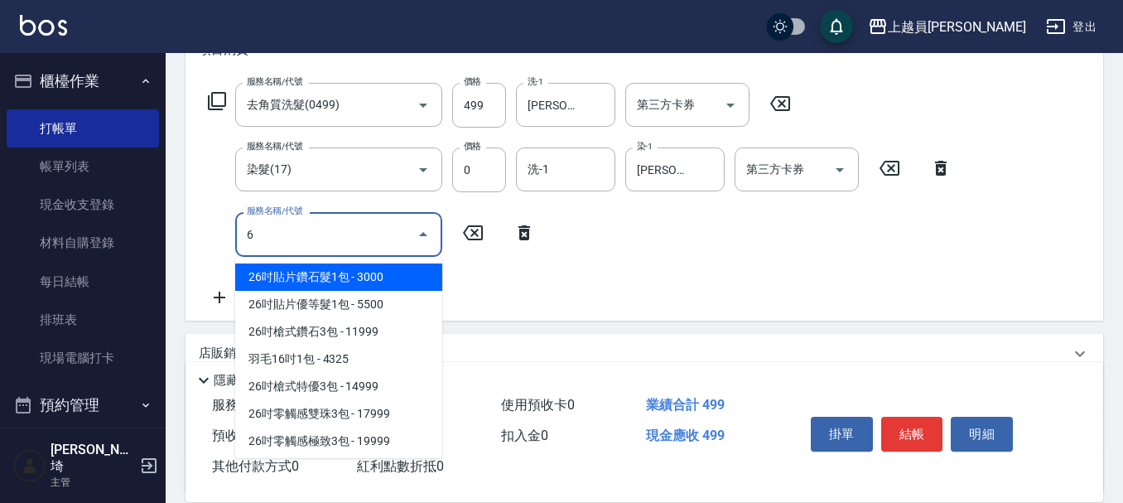
scroll to position [51, 0]
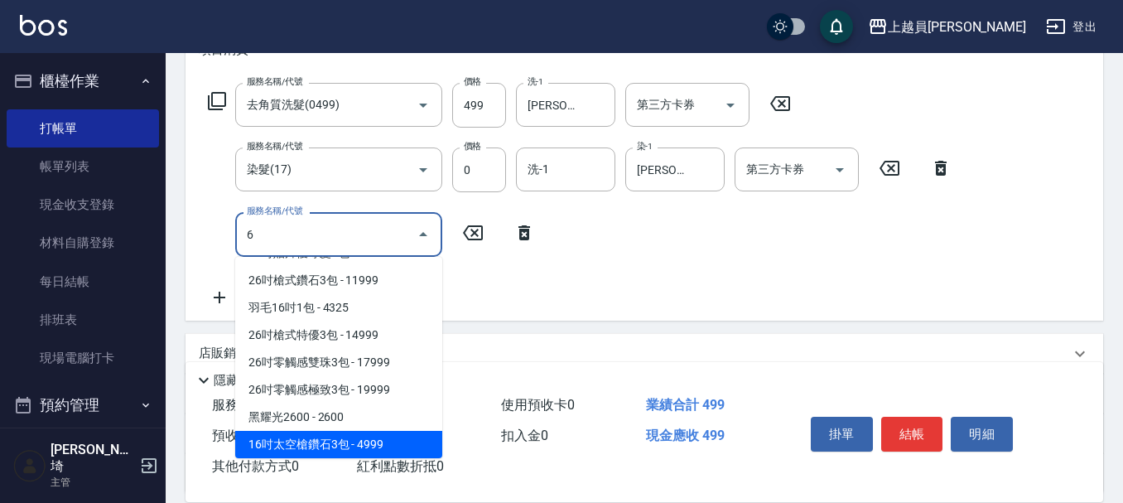
type input "16吋太空槍鑽石3包(4999)"
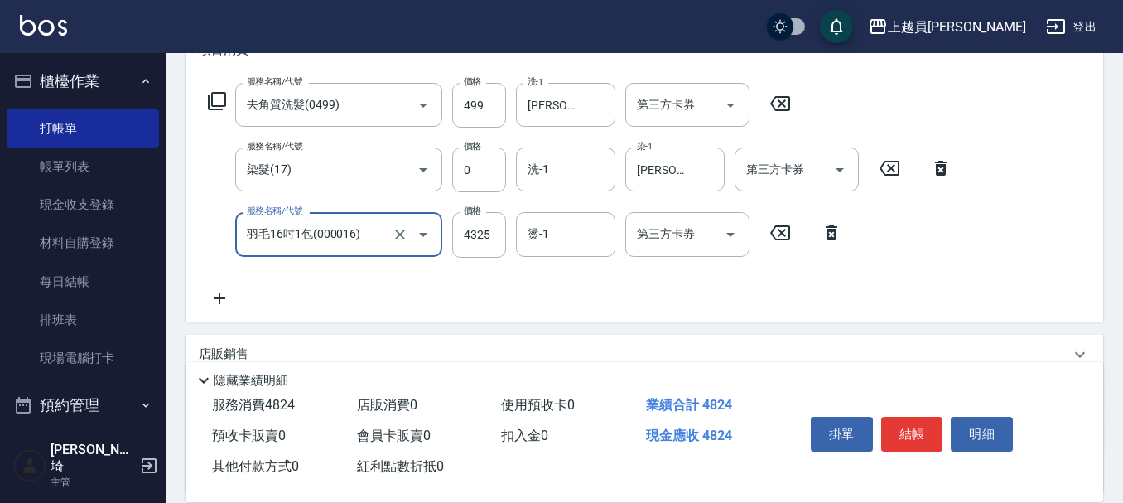
type input "羽毛16吋1包(000016)"
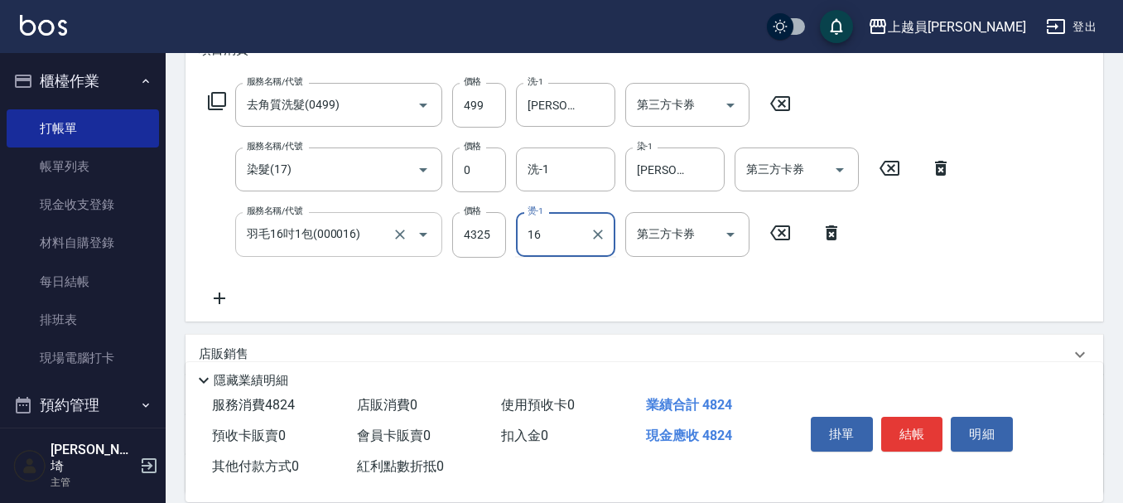
type input "[PERSON_NAME]-16"
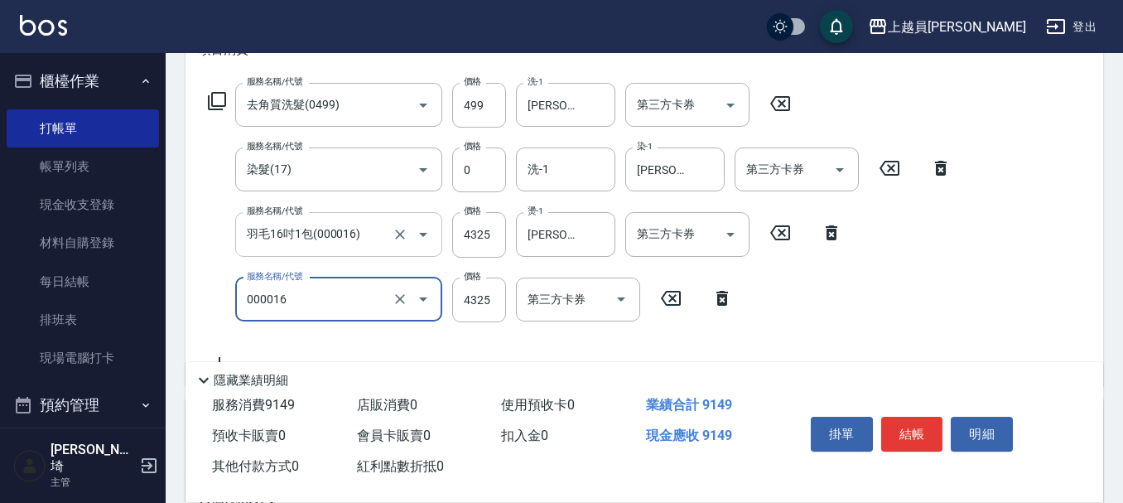
type input "羽毛16吋1包(000016)"
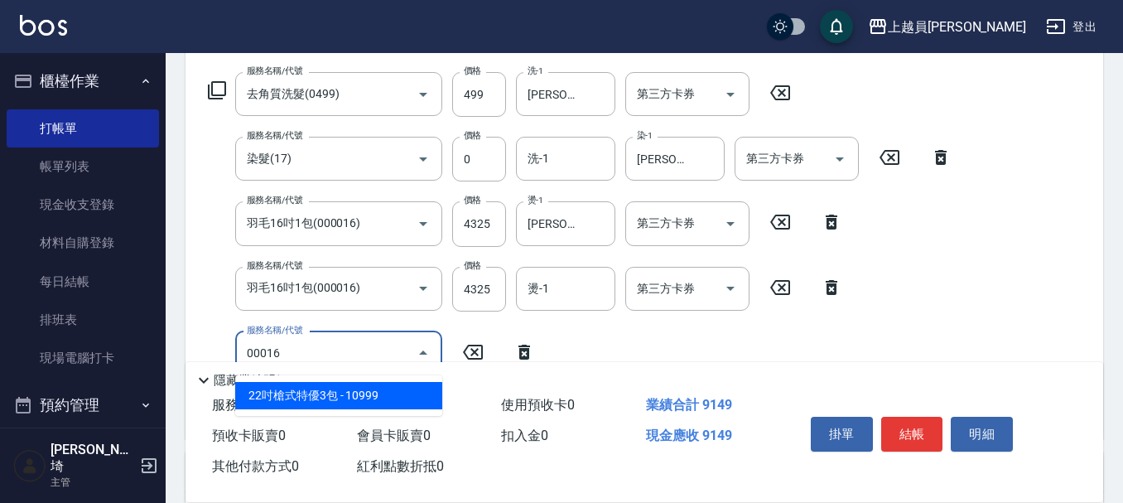
scroll to position [331, 0]
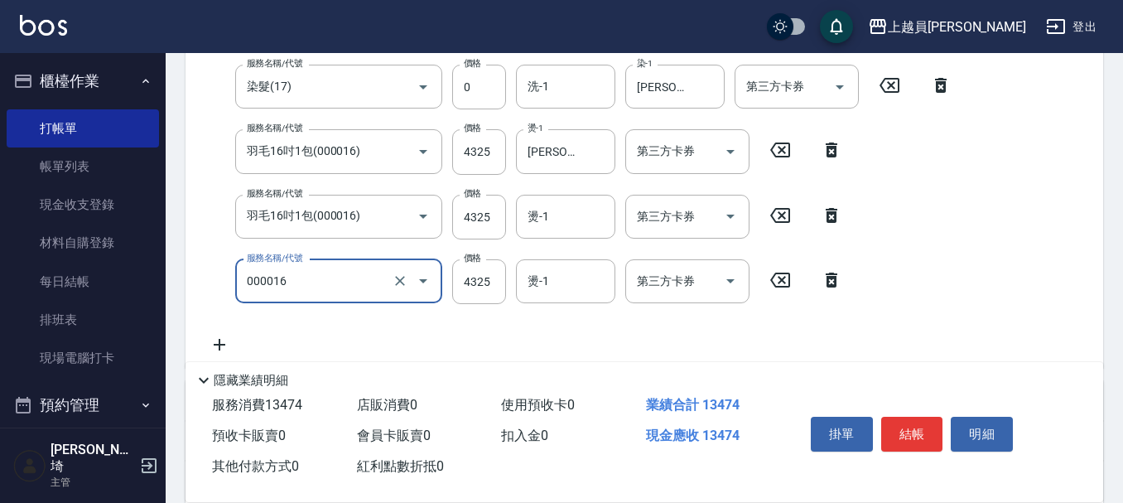
type input "羽毛16吋1包(000016)"
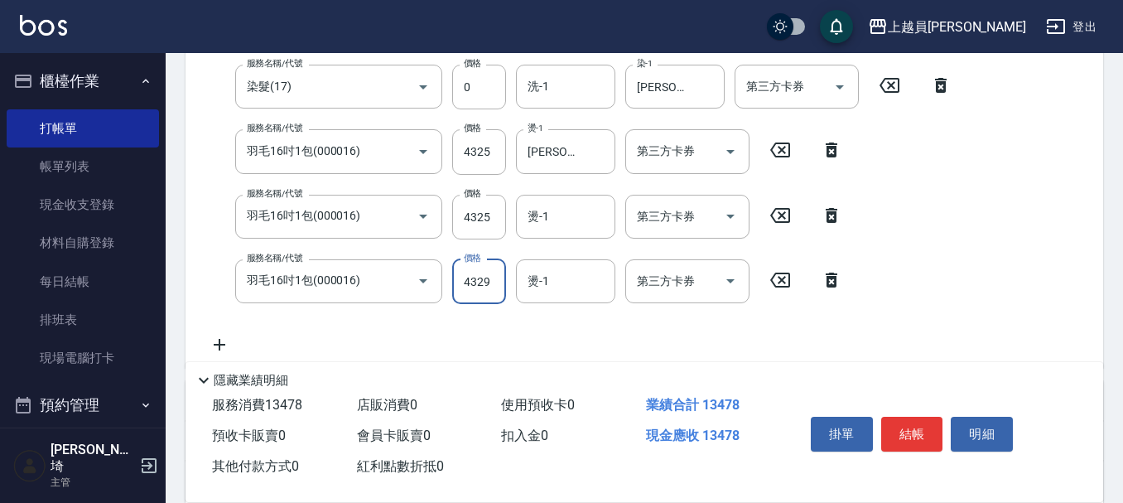
click at [494, 280] on input "4329" at bounding box center [479, 281] width 54 height 45
type input "4349"
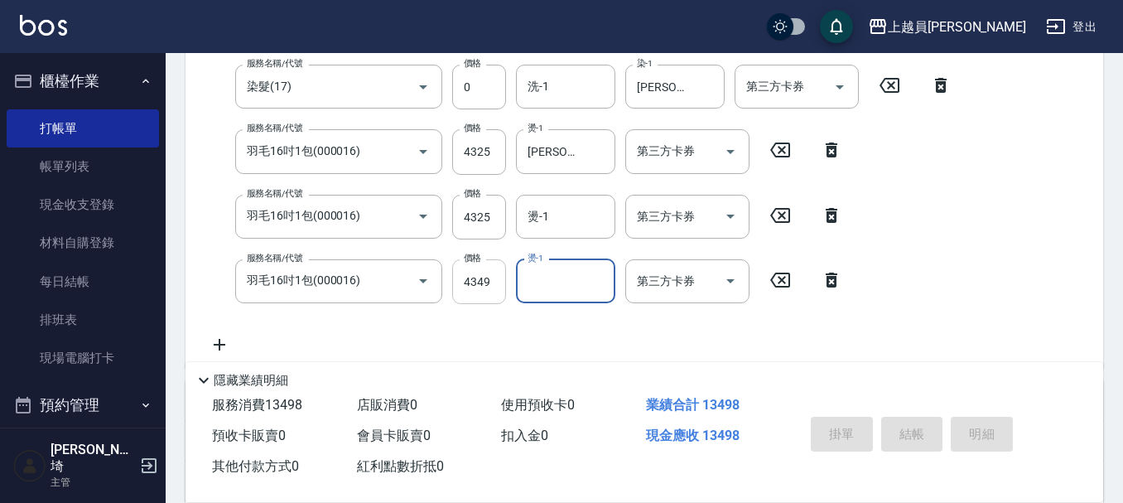
type input "[DATE] 20:29"
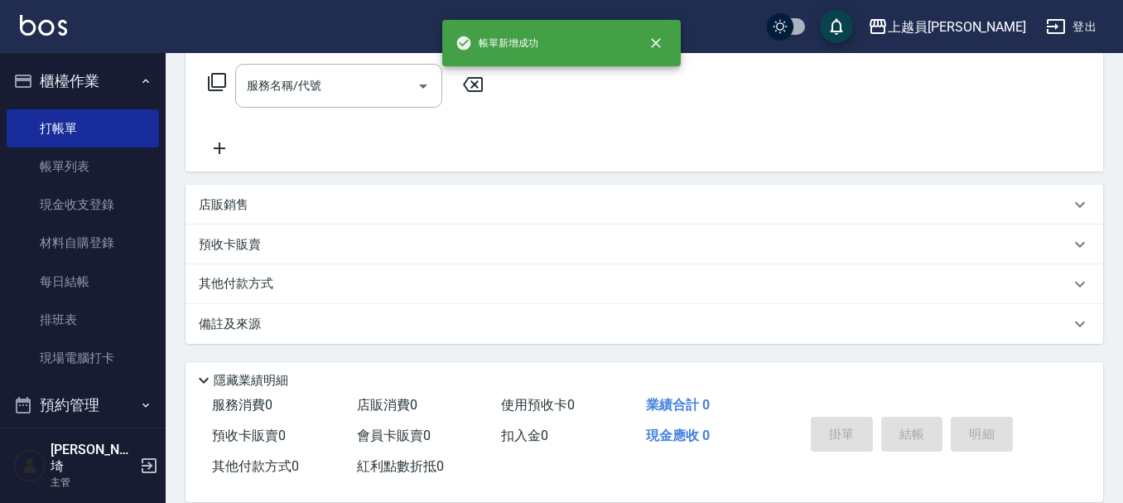
scroll to position [0, 0]
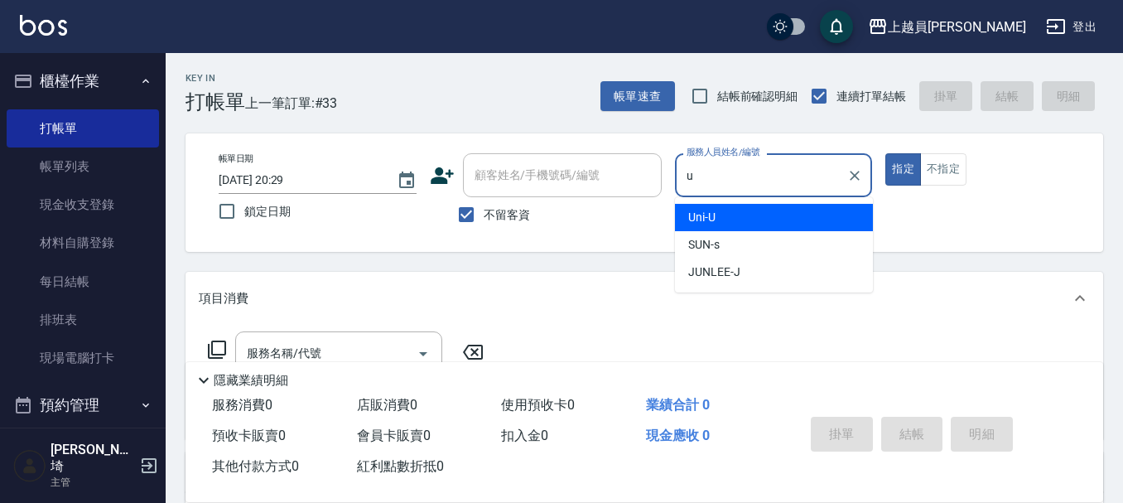
type input "Uni-U"
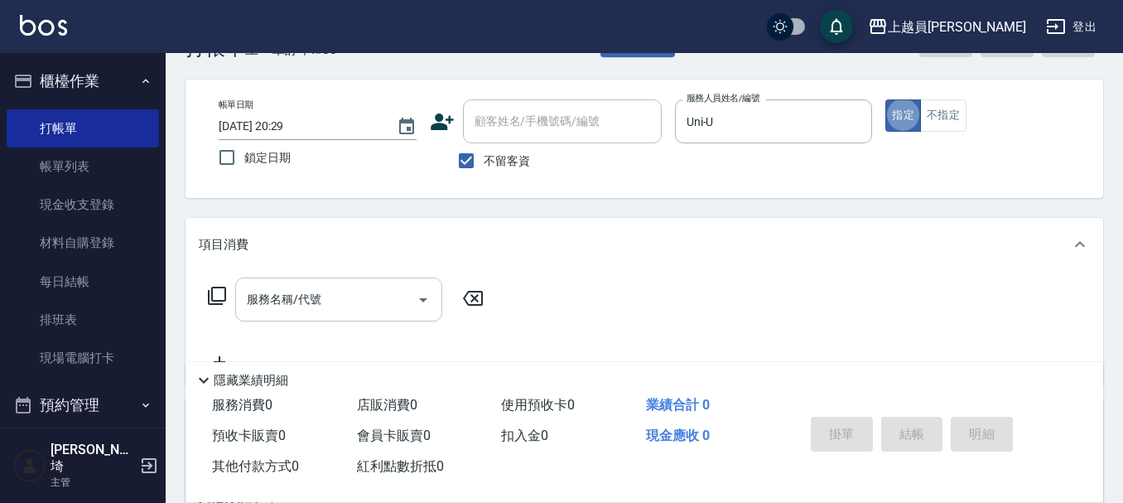
scroll to position [83, 0]
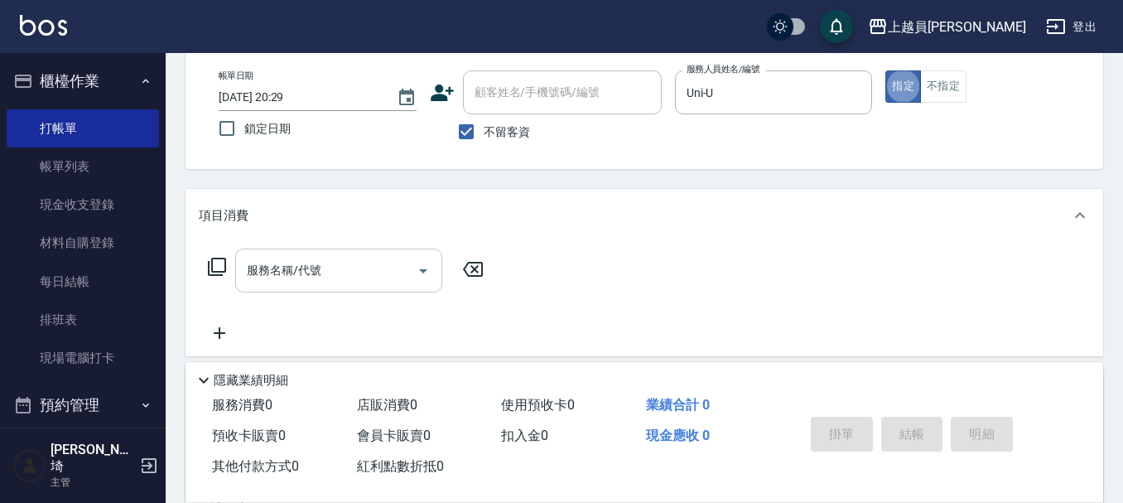
click at [315, 272] on div "服務名稱/代號 服務名稱/代號" at bounding box center [338, 270] width 207 height 44
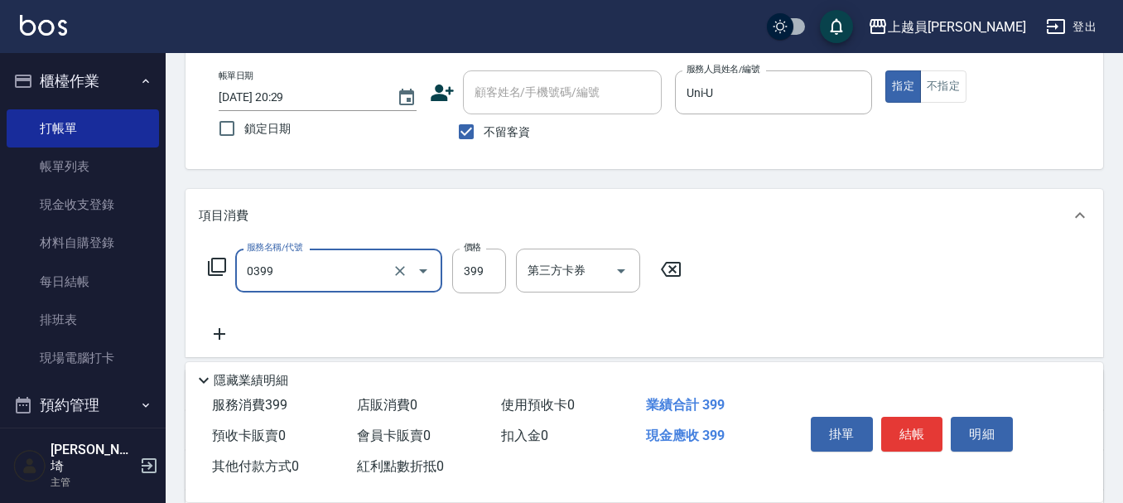
type input "海鹽SPA(0399)"
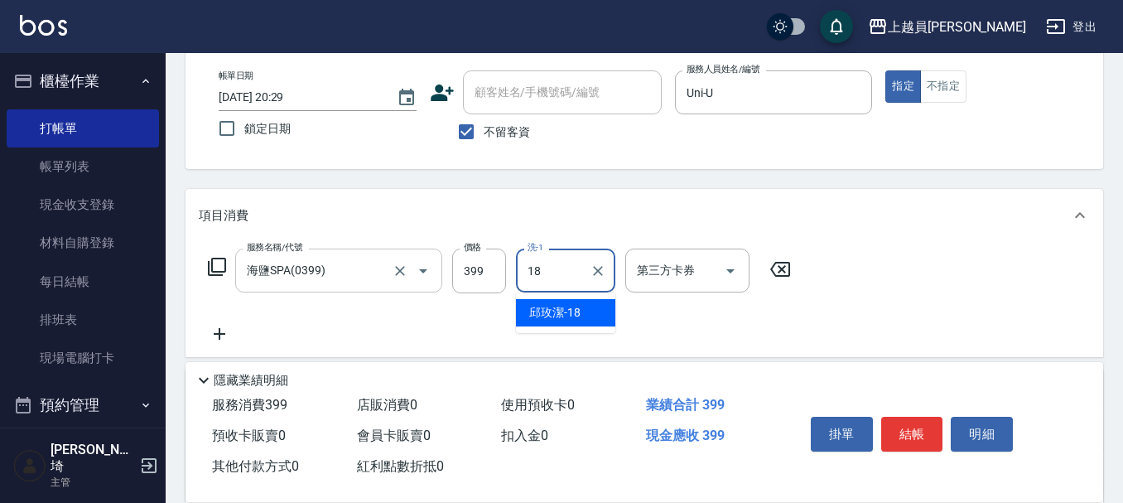
type input "[PERSON_NAME]-18"
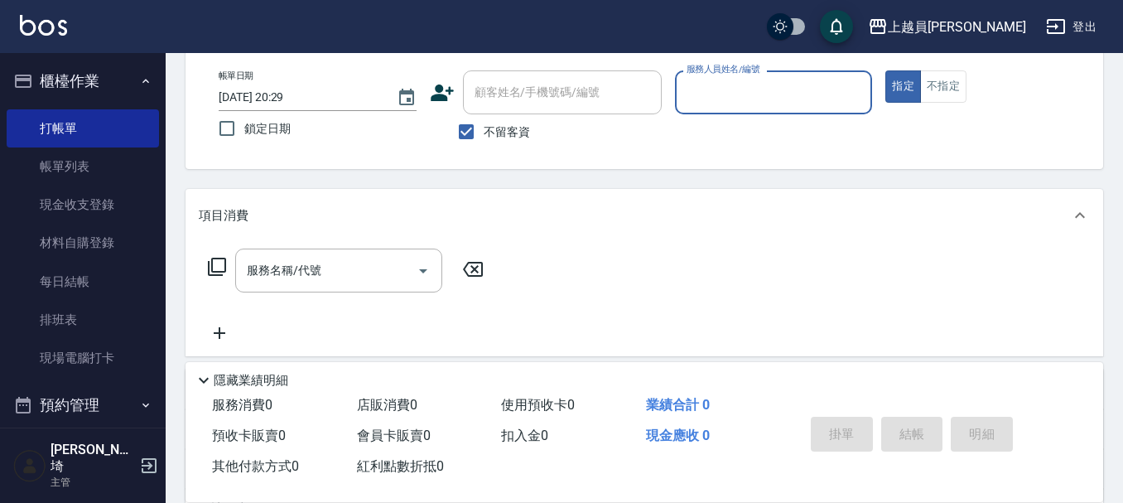
type input "u"
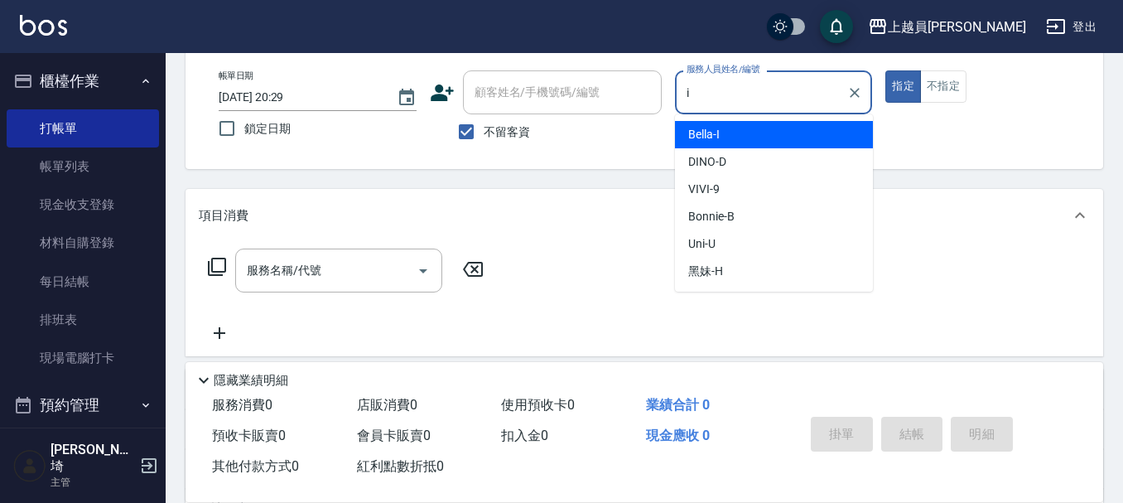
type input "Bella-I"
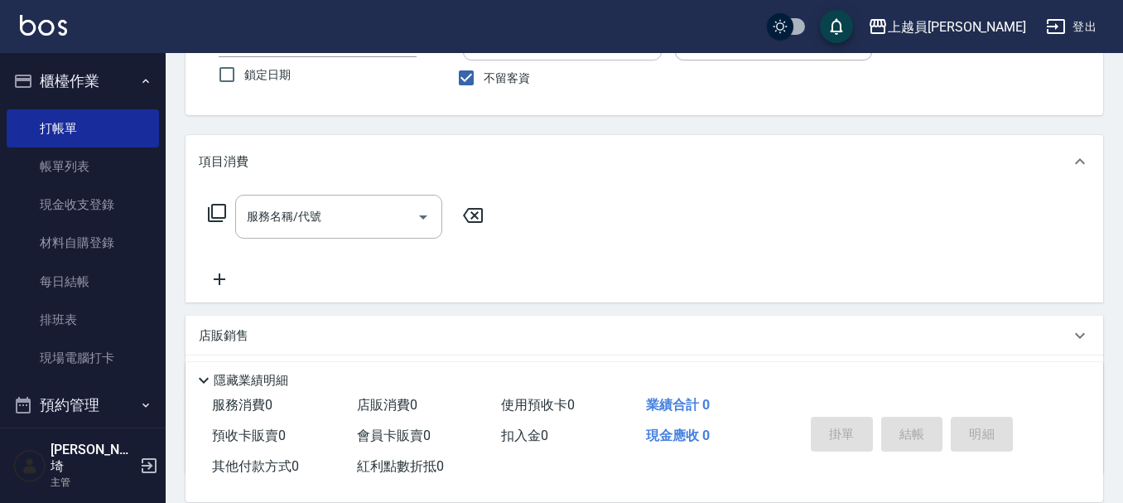
scroll to position [166, 0]
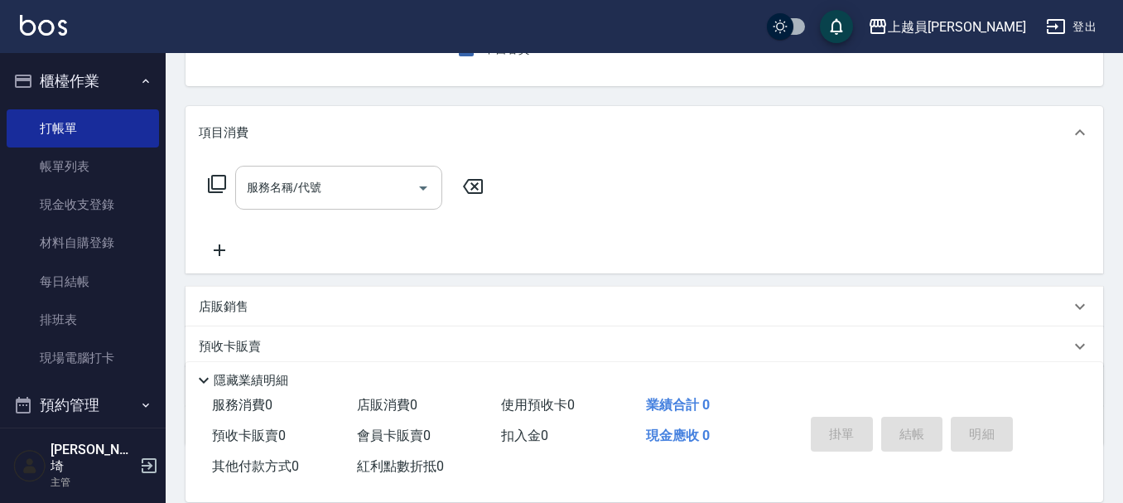
click at [343, 209] on div "服務名稱/代號" at bounding box center [338, 188] width 207 height 44
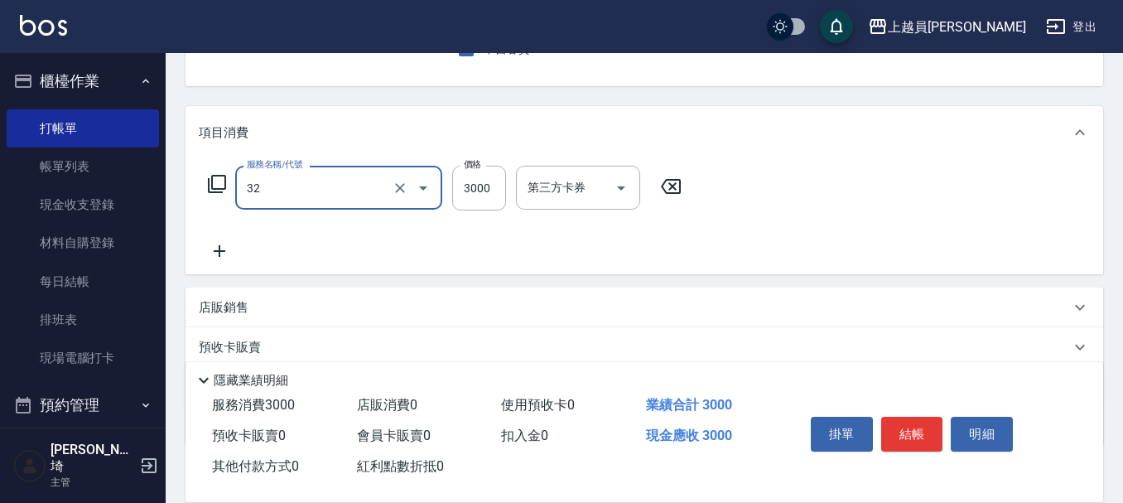
type input "染髮A餐(32)"
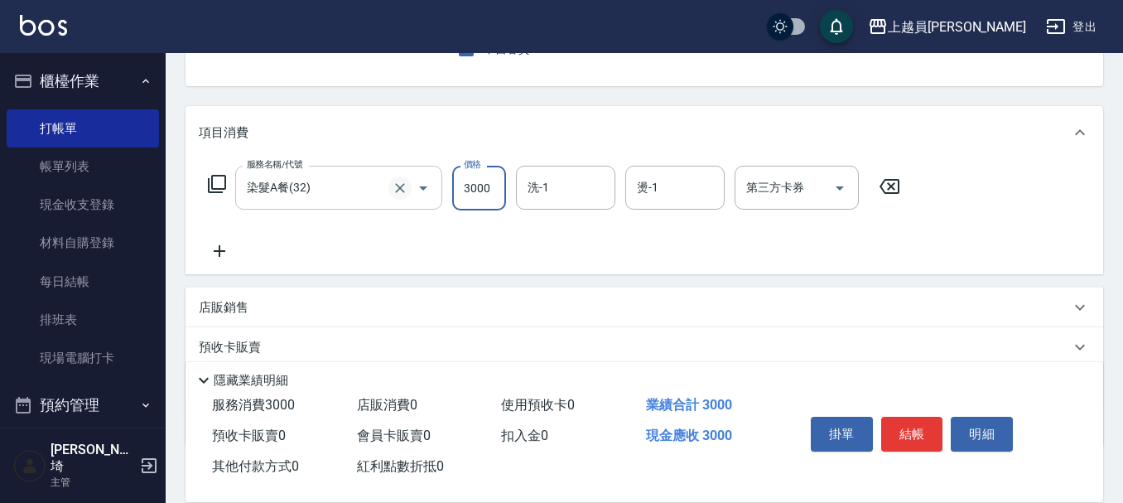
click at [408, 185] on button "Clear" at bounding box center [399, 187] width 23 height 23
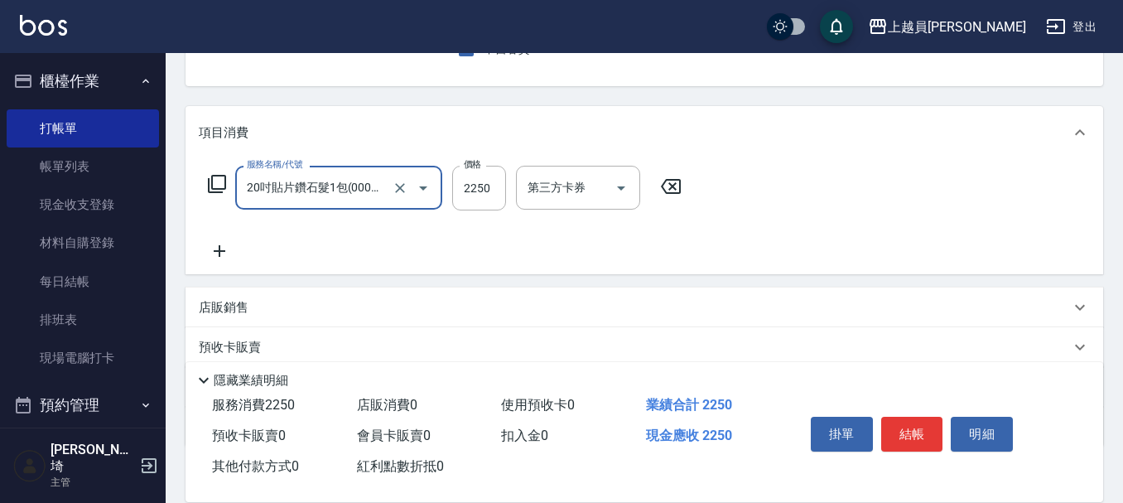
type input "20吋貼片鑽石髮1包(00001)"
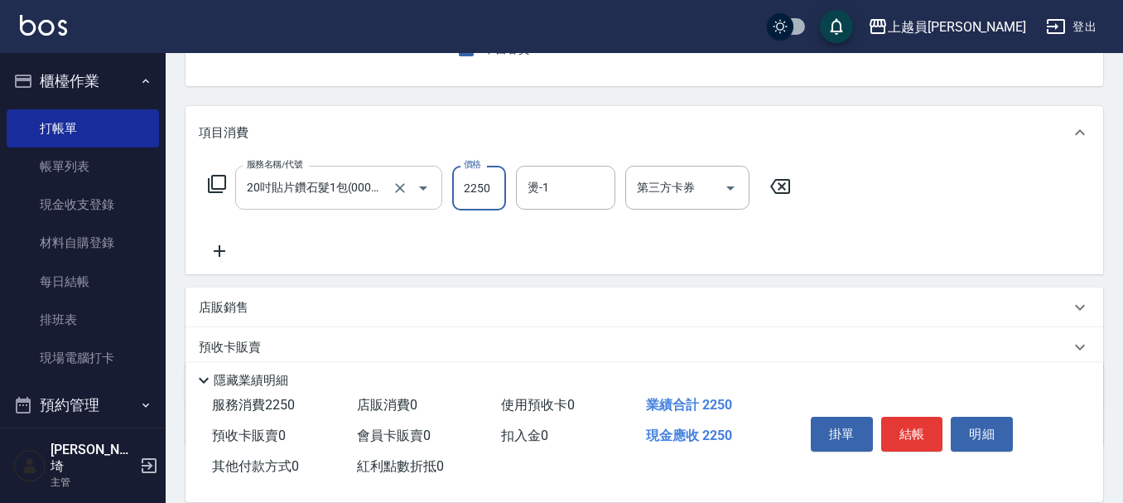
click at [408, 185] on button "Clear" at bounding box center [399, 187] width 23 height 23
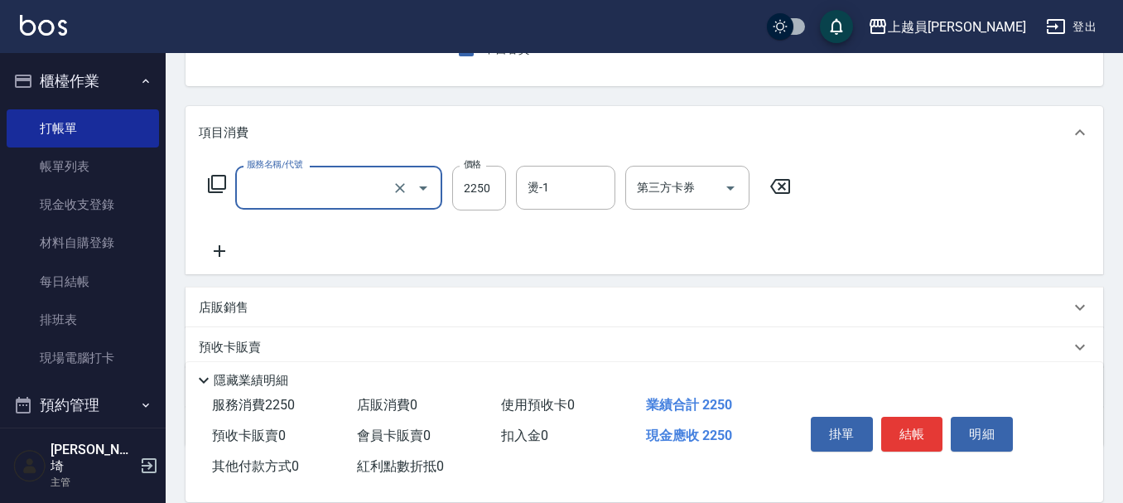
scroll to position [0, 0]
type input "燙髮A餐(30)"
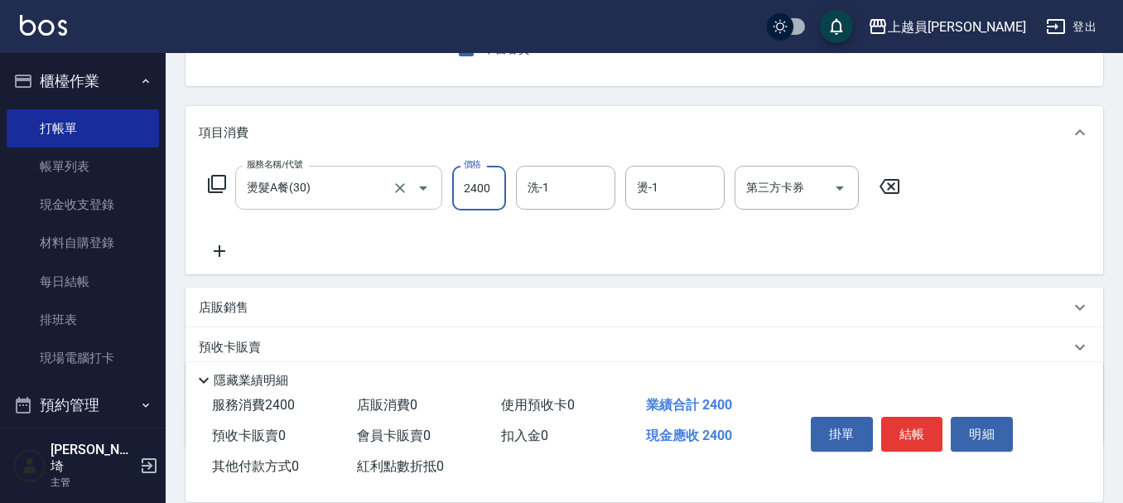
type input "2400"
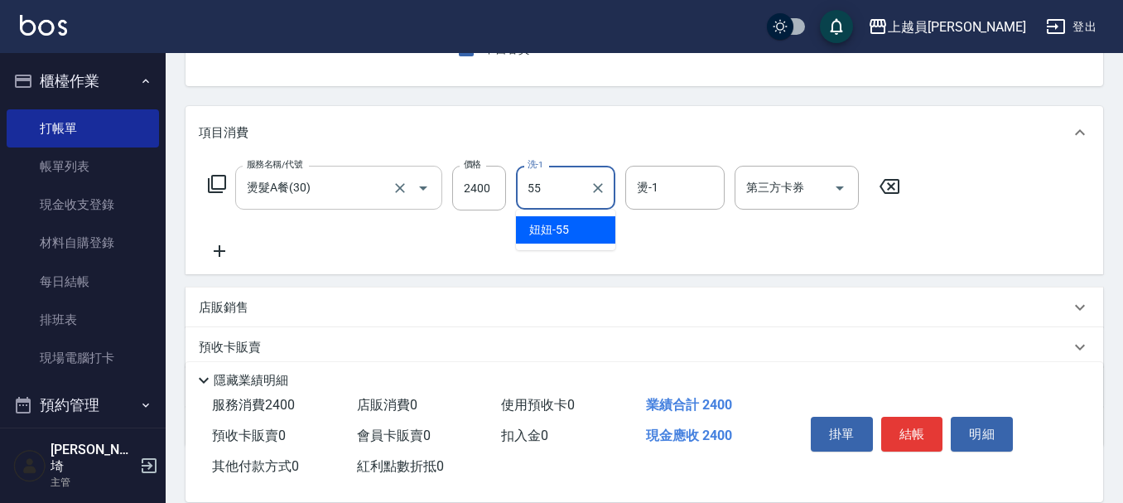
type input "妞妞-55"
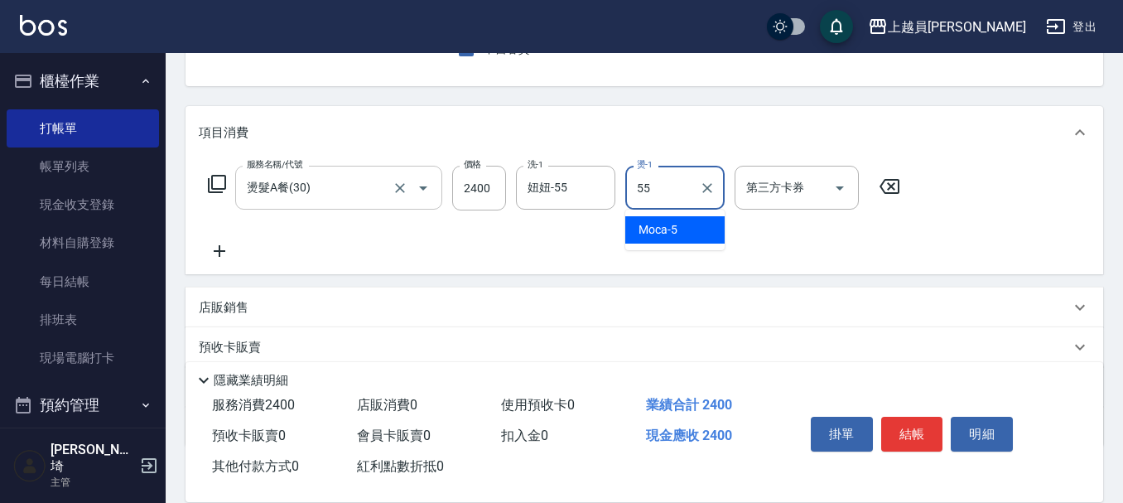
type input "妞妞-55"
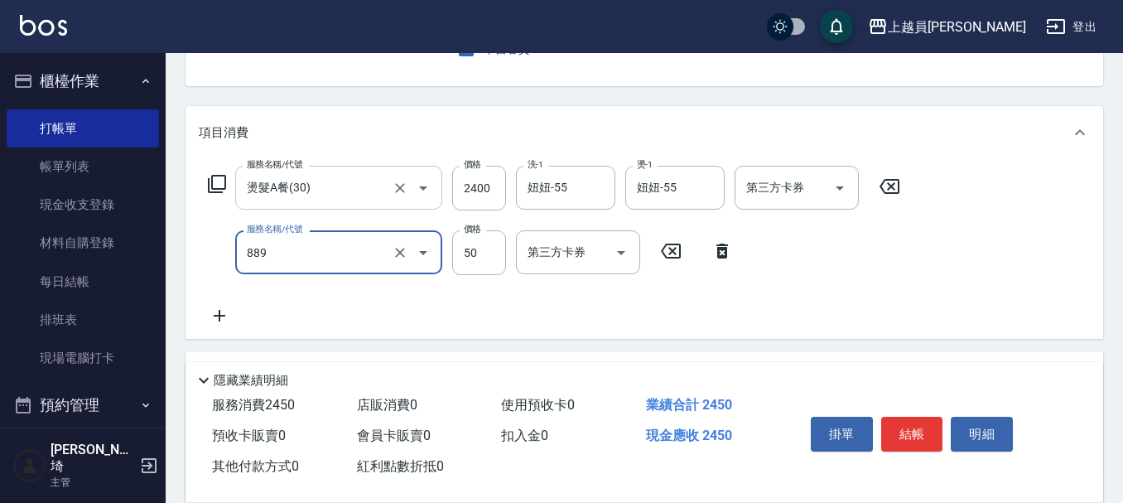
type input "精油(889)"
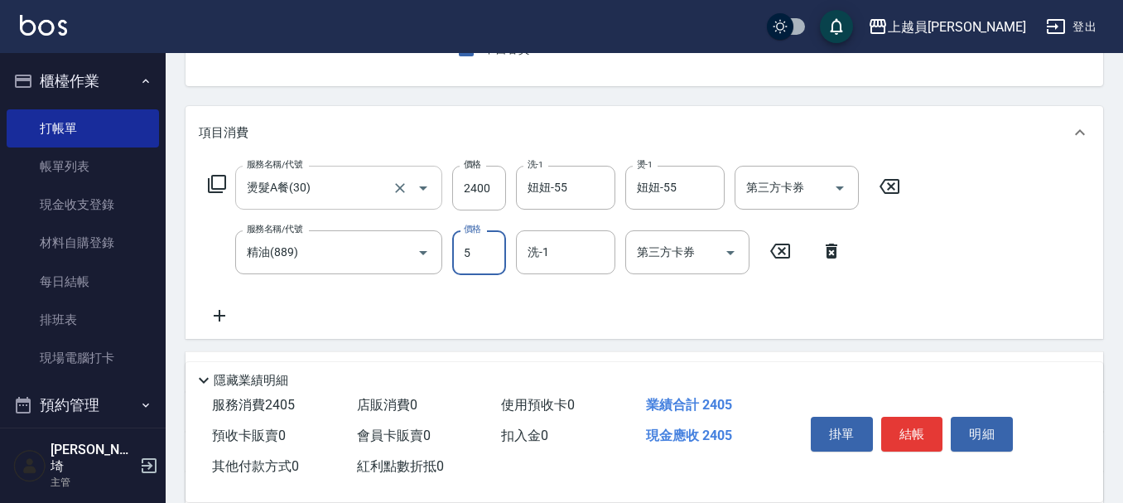
type input "50"
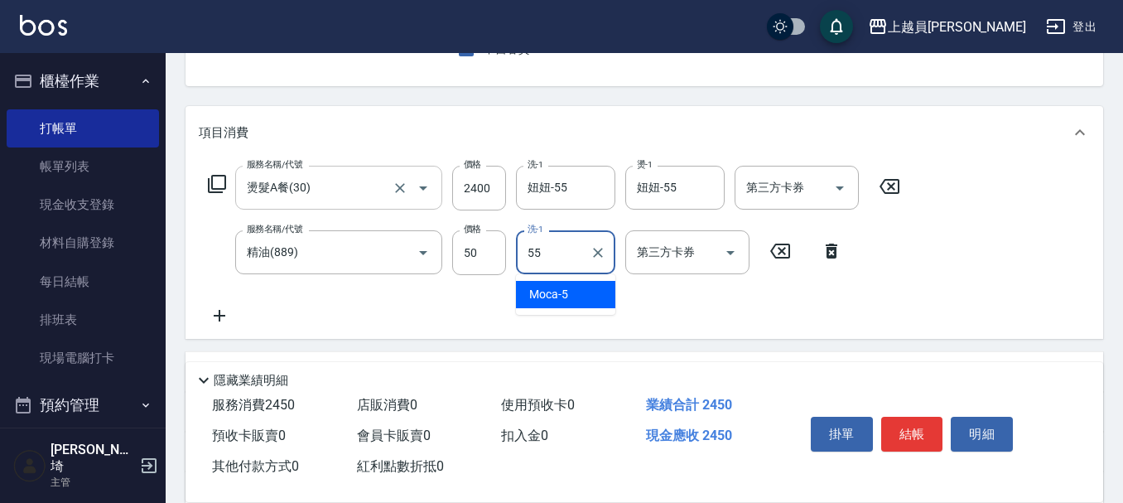
type input "妞妞-55"
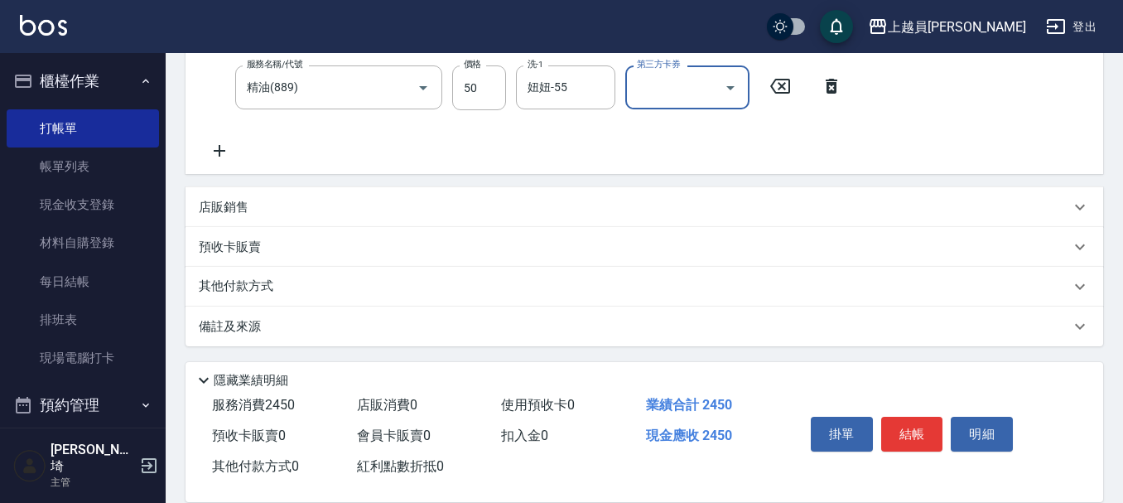
scroll to position [331, 0]
click at [242, 208] on p "店販銷售" at bounding box center [224, 206] width 50 height 17
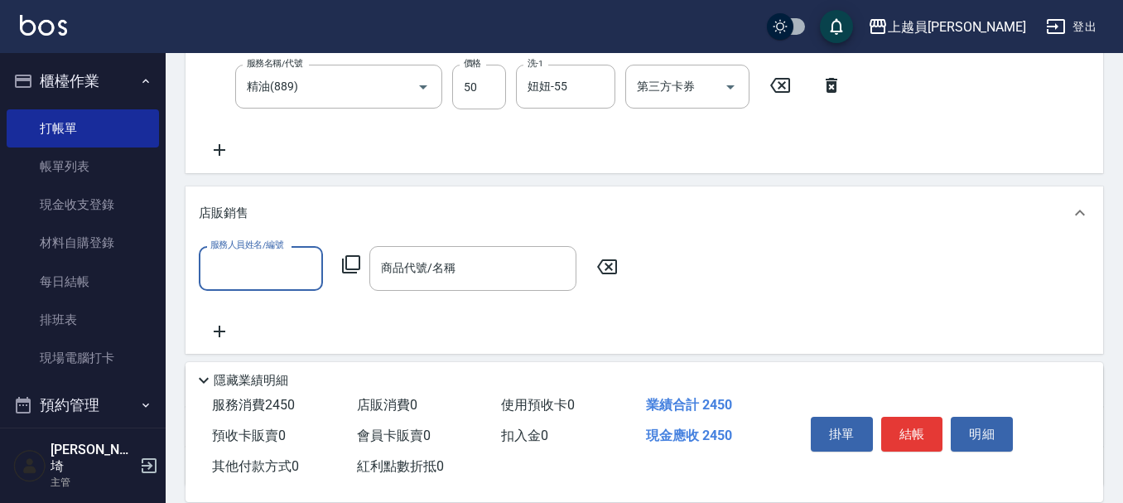
scroll to position [0, 0]
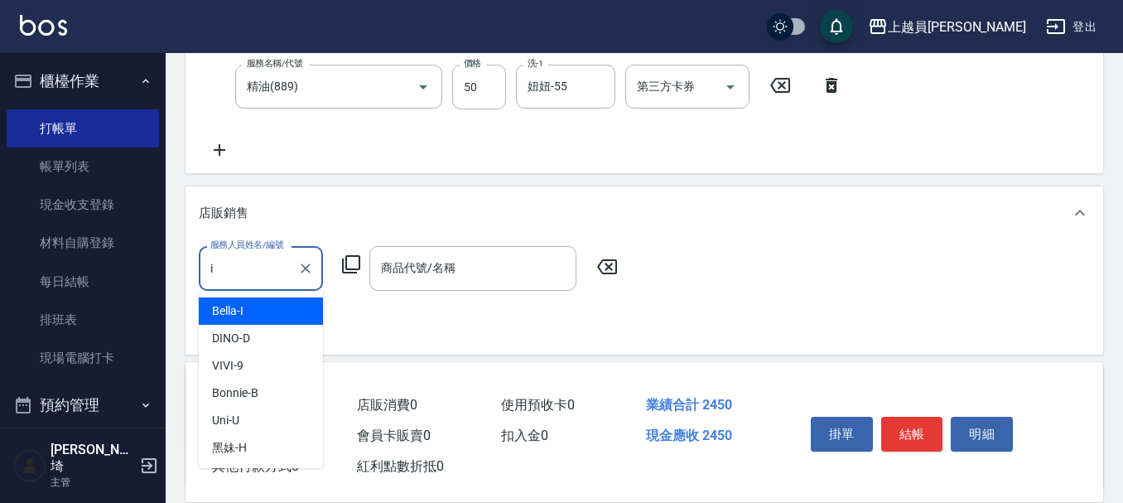
type input "Bella-I"
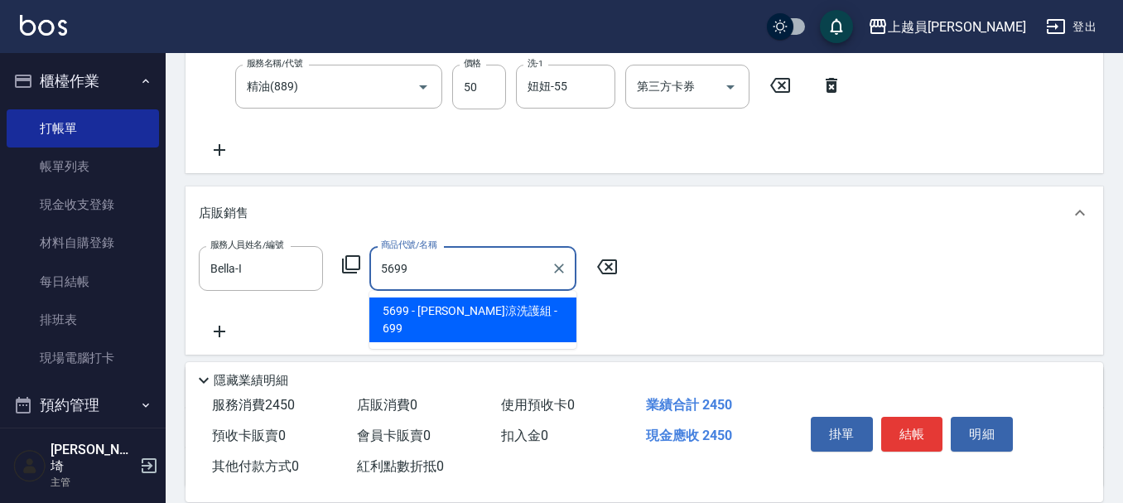
type input "[PERSON_NAME]涼洗護組"
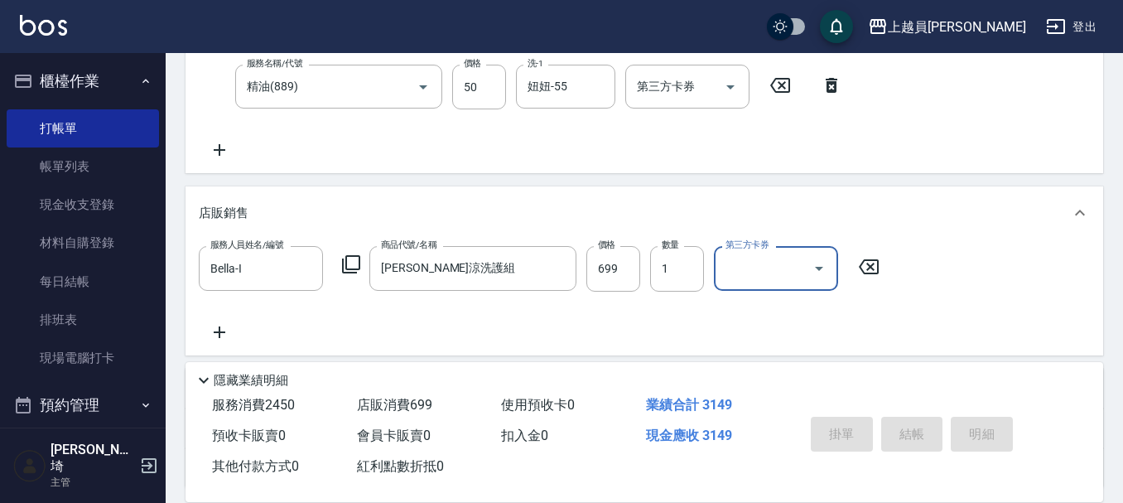
type input "[DATE] 20:30"
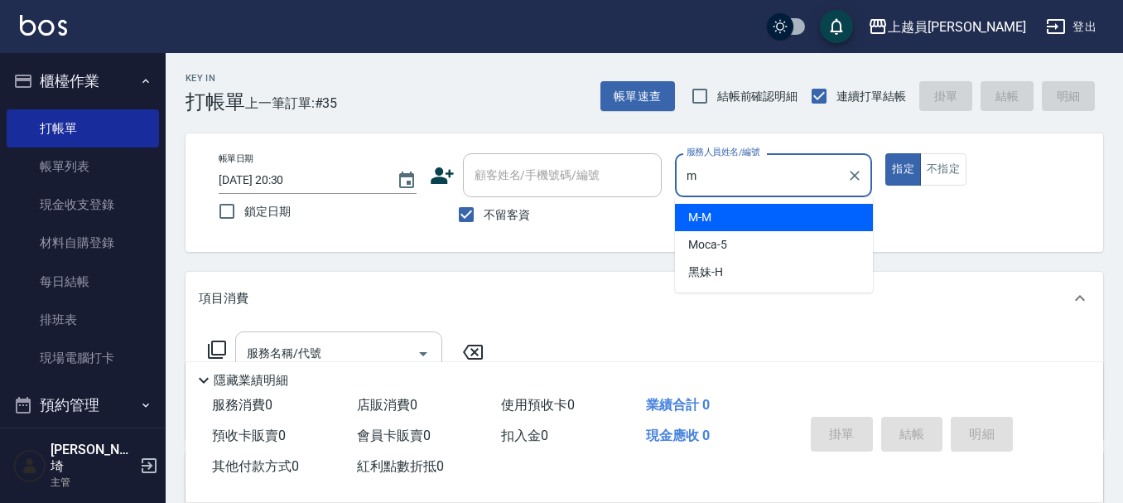
type input "M-M"
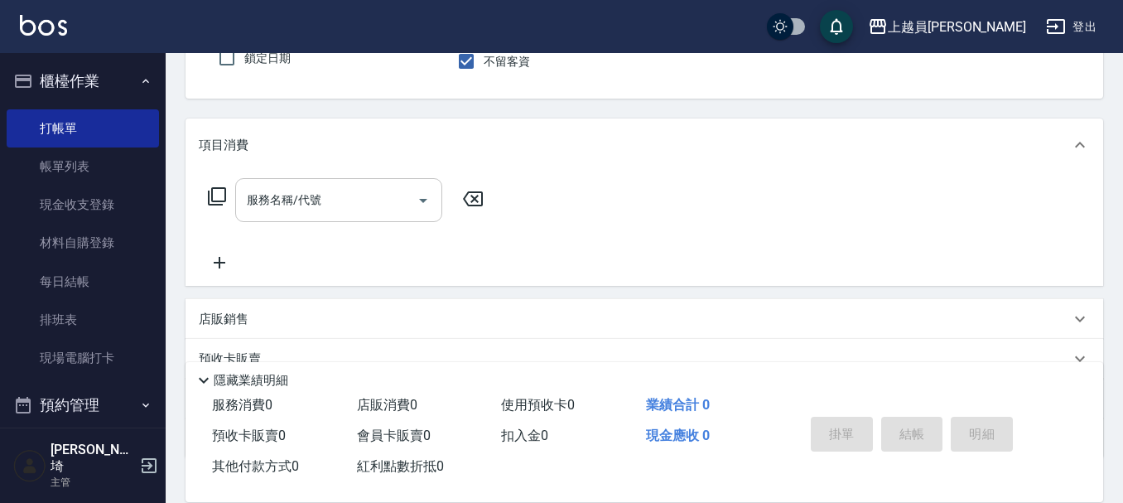
scroll to position [166, 0]
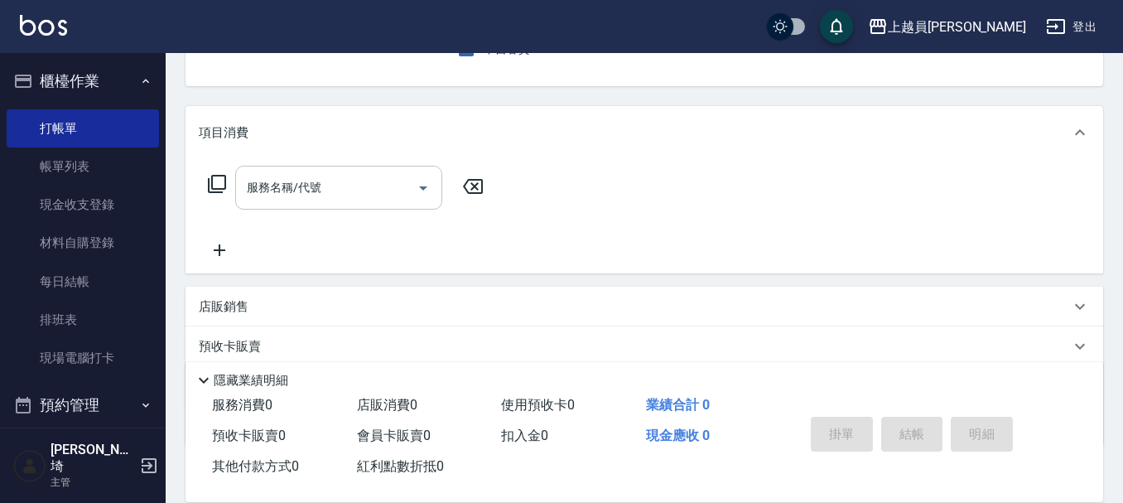
click at [317, 166] on div "服務名稱/代號" at bounding box center [338, 188] width 207 height 44
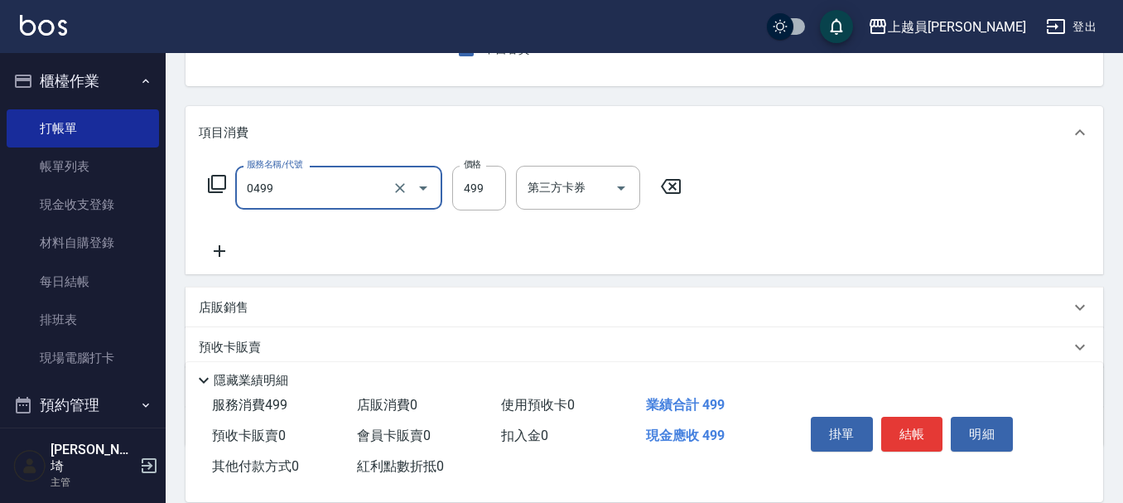
type input "去角質洗髮(0499)"
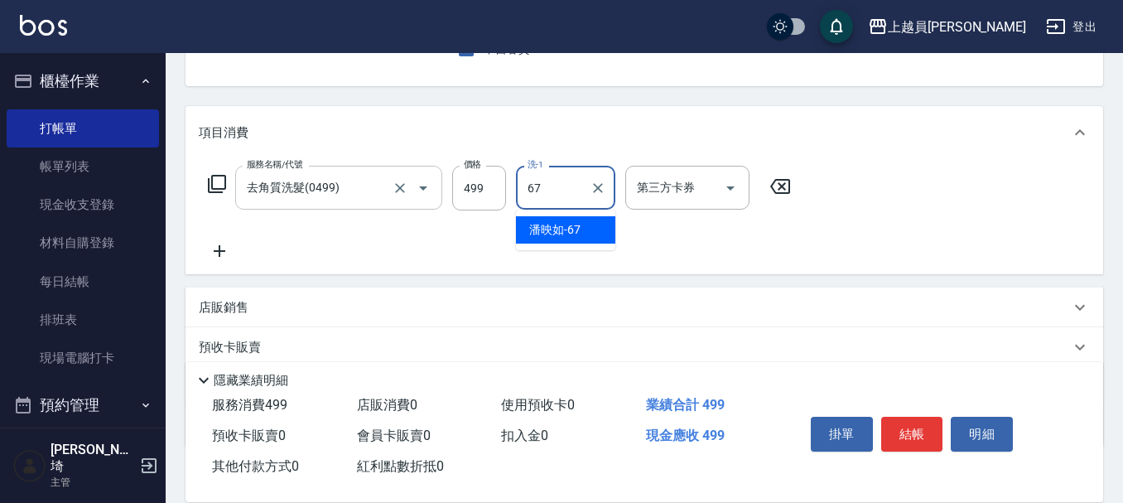
type input "[PERSON_NAME]-67"
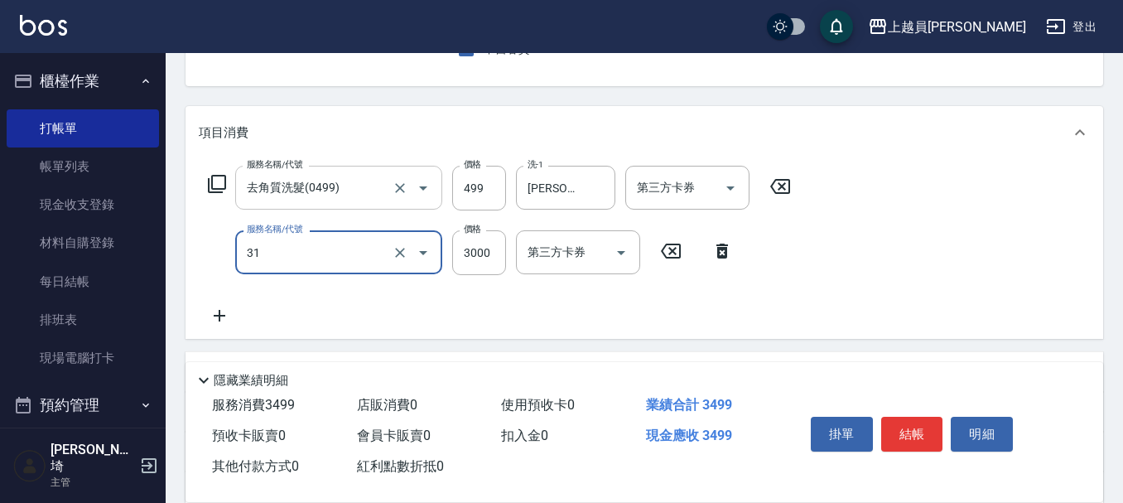
type input "燙髮B餐(31)"
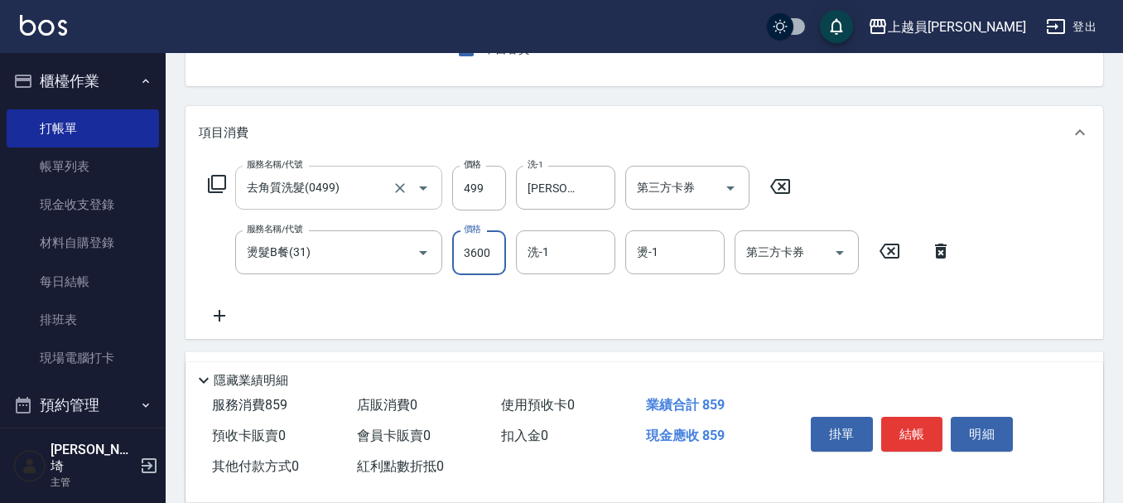
type input "3600"
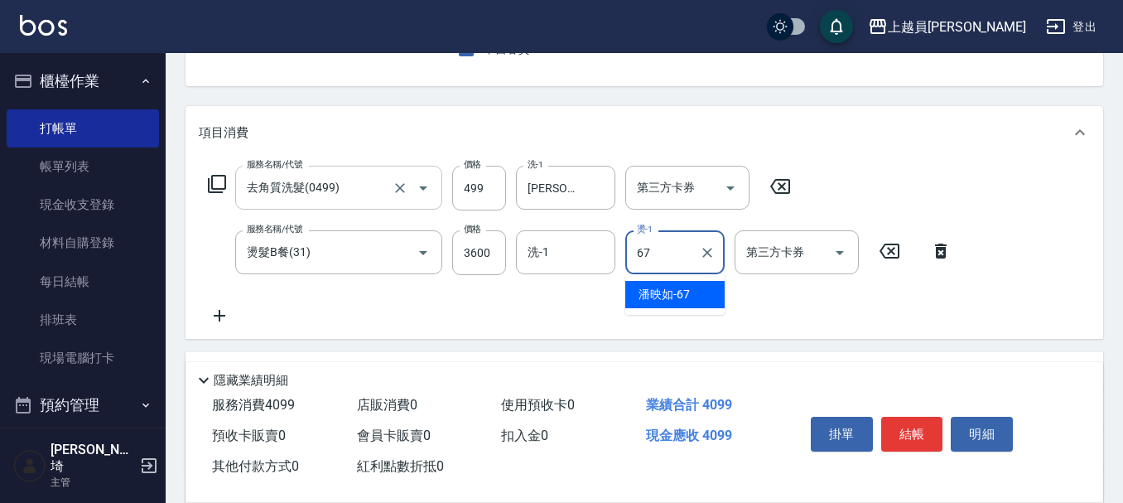
type input "[PERSON_NAME]-67"
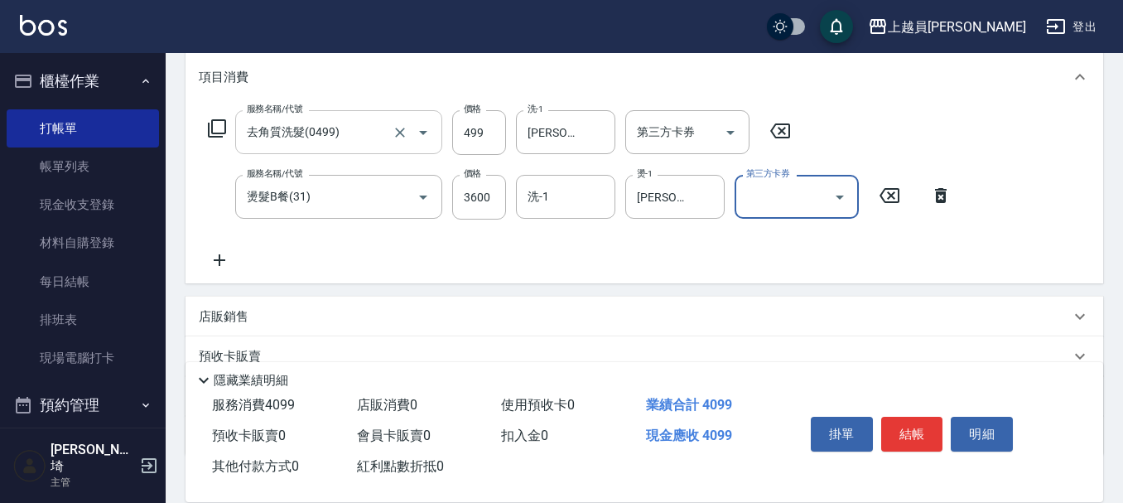
scroll to position [331, 0]
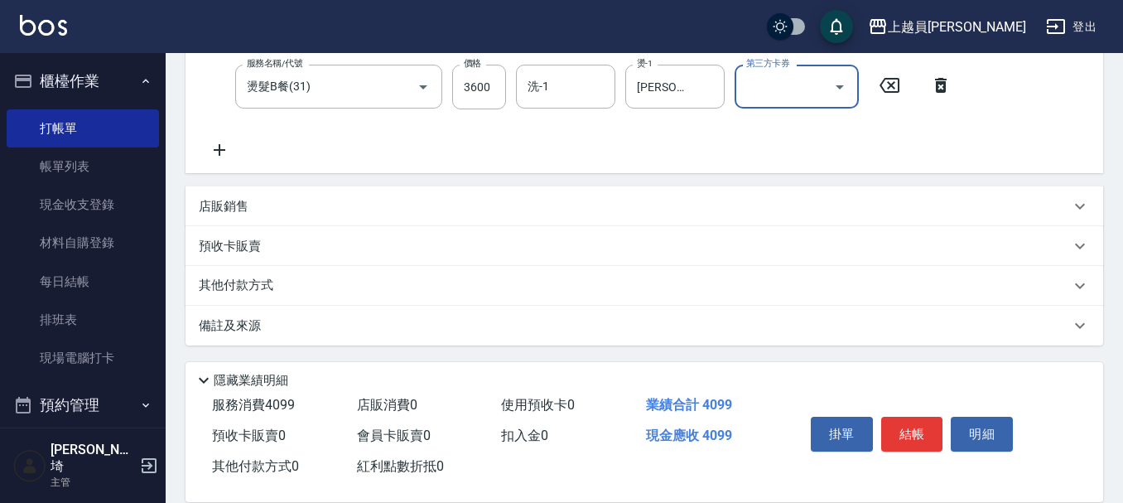
click at [272, 196] on div "店販銷售" at bounding box center [643, 206] width 917 height 40
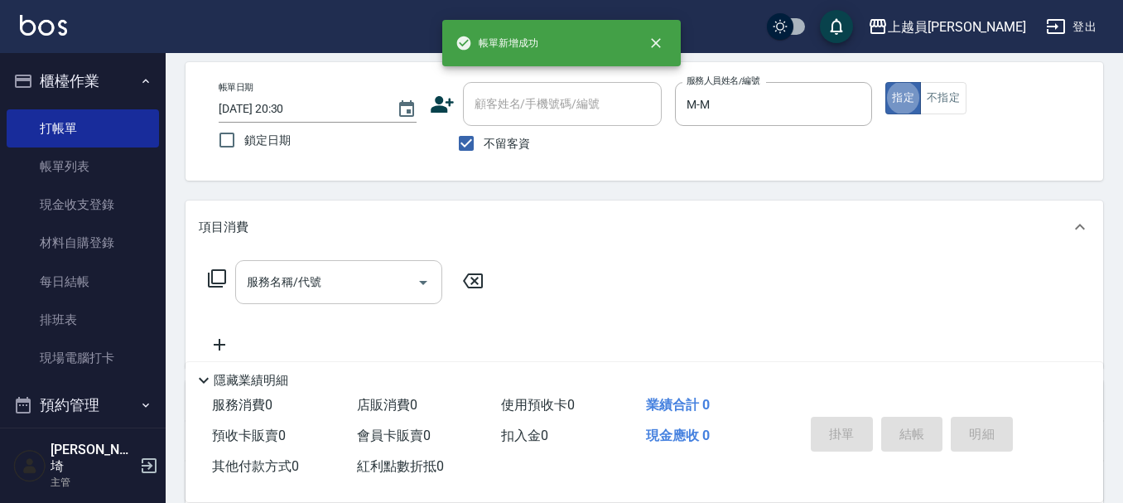
scroll to position [166, 0]
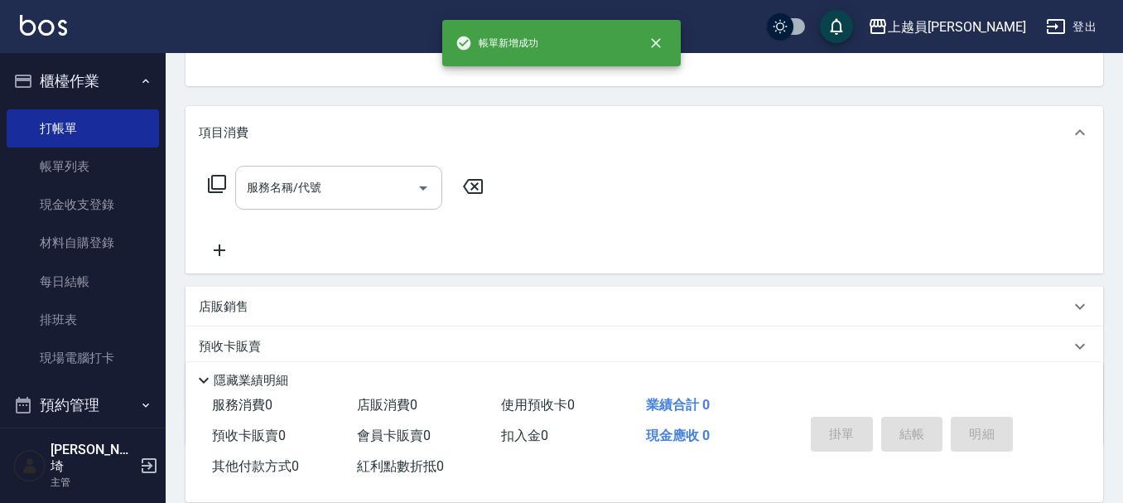
click at [317, 190] on input "服務名稱/代號" at bounding box center [326, 187] width 167 height 29
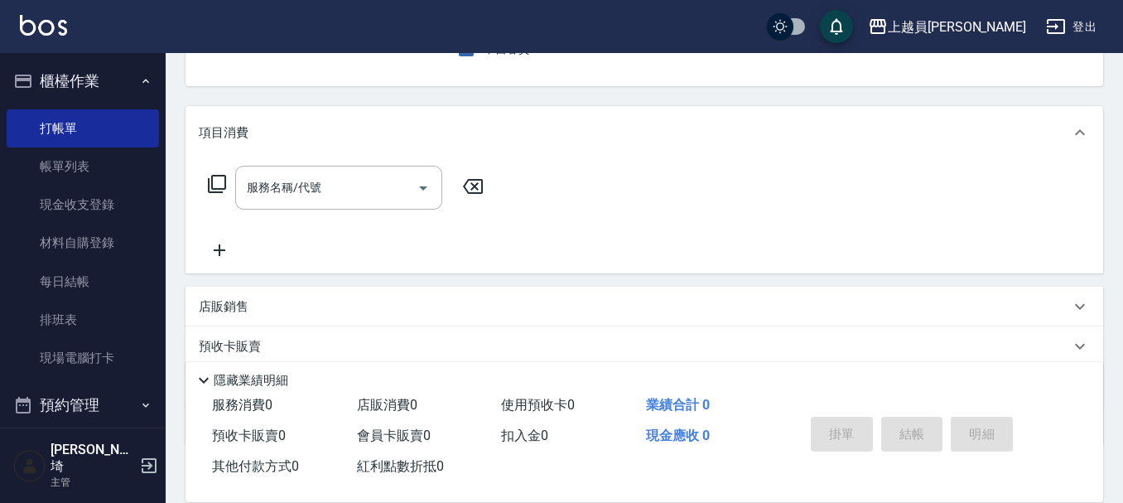
click at [390, 182] on input "服務名稱/代號" at bounding box center [326, 187] width 167 height 29
drag, startPoint x: 346, startPoint y: 199, endPoint x: 393, endPoint y: 184, distance: 49.5
click at [346, 198] on input "服務名稱/代號" at bounding box center [326, 187] width 167 height 29
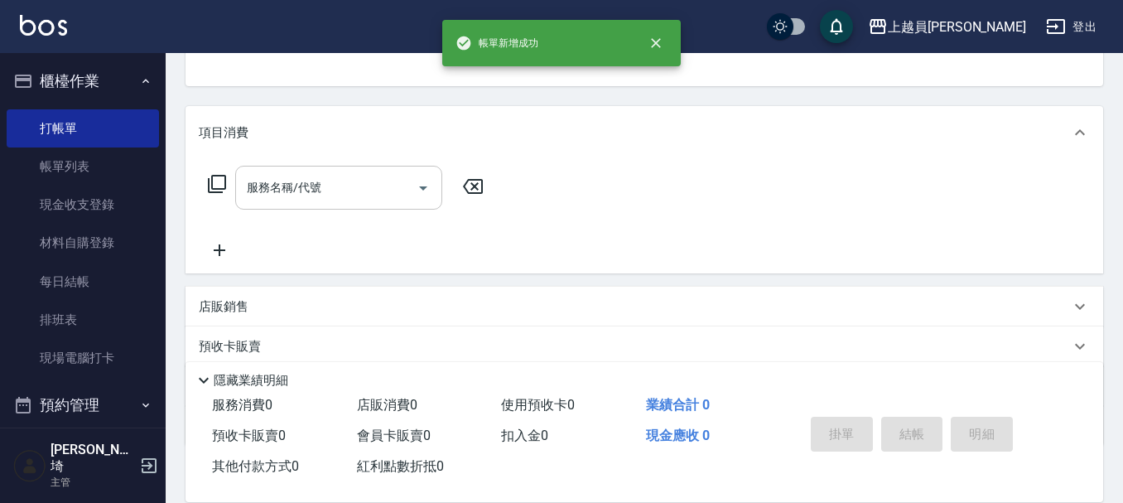
scroll to position [161, 0]
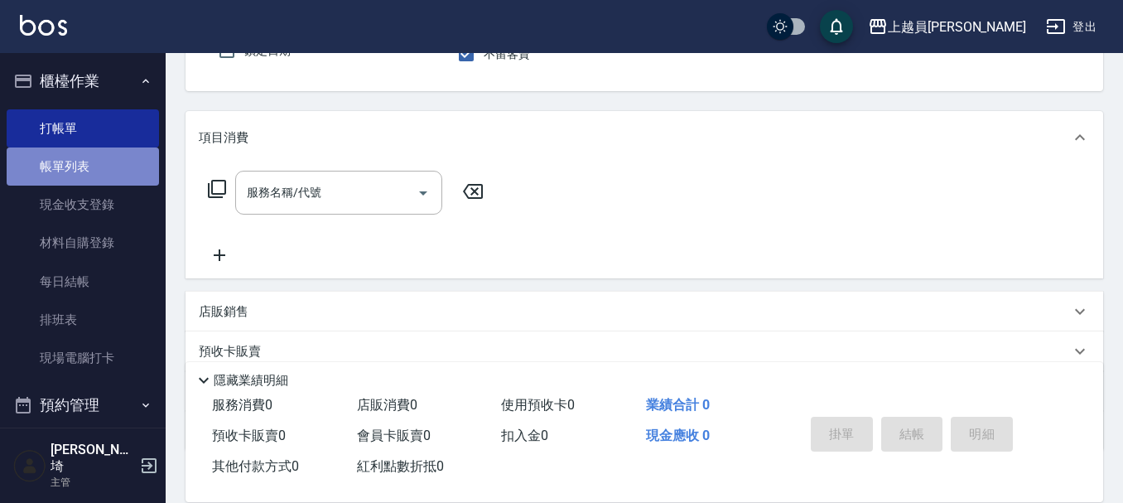
click at [118, 171] on link "帳單列表" at bounding box center [83, 166] width 152 height 38
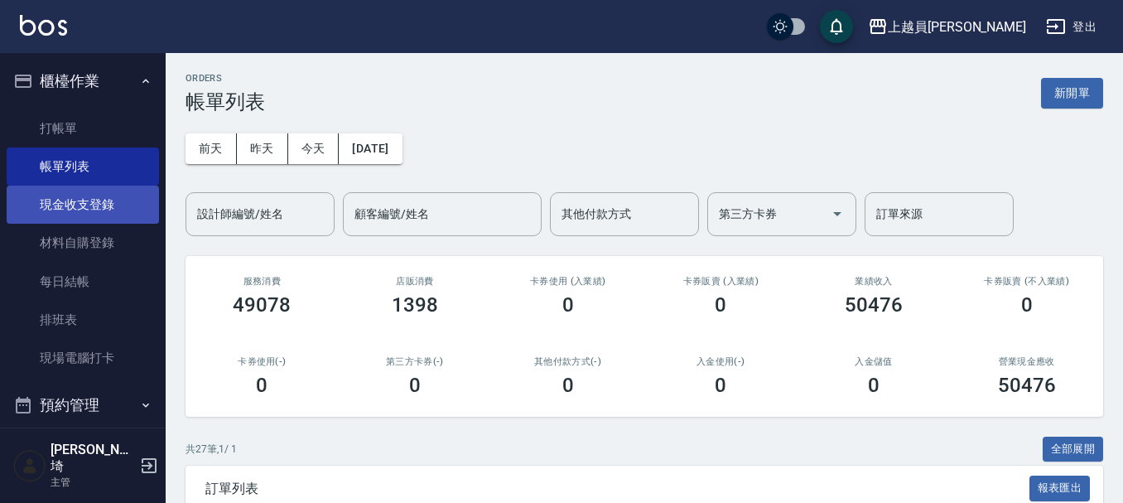
drag, startPoint x: 104, startPoint y: 209, endPoint x: 120, endPoint y: 207, distance: 15.9
click at [104, 210] on link "現金收支登錄" at bounding box center [83, 204] width 152 height 38
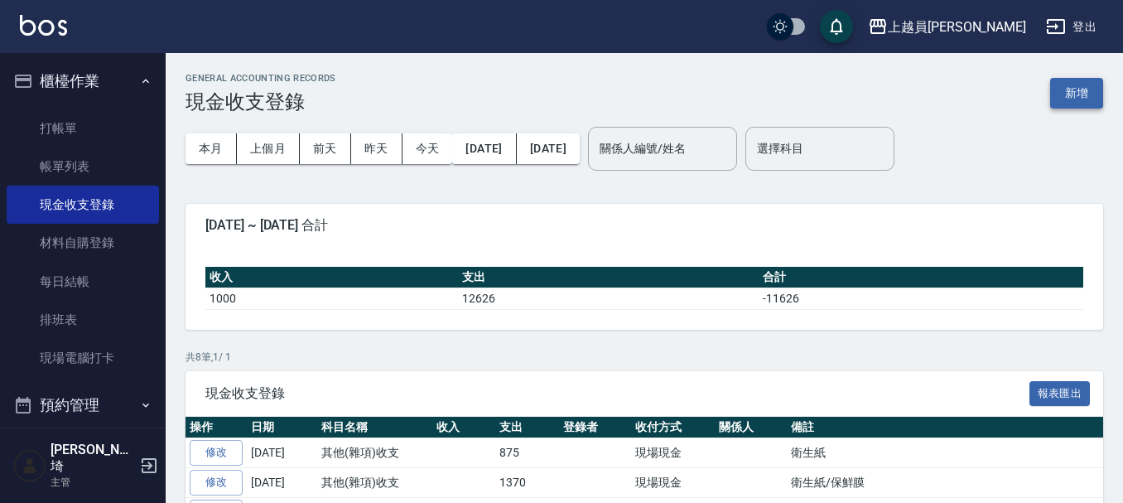
click at [1056, 87] on button "新增" at bounding box center [1076, 93] width 53 height 31
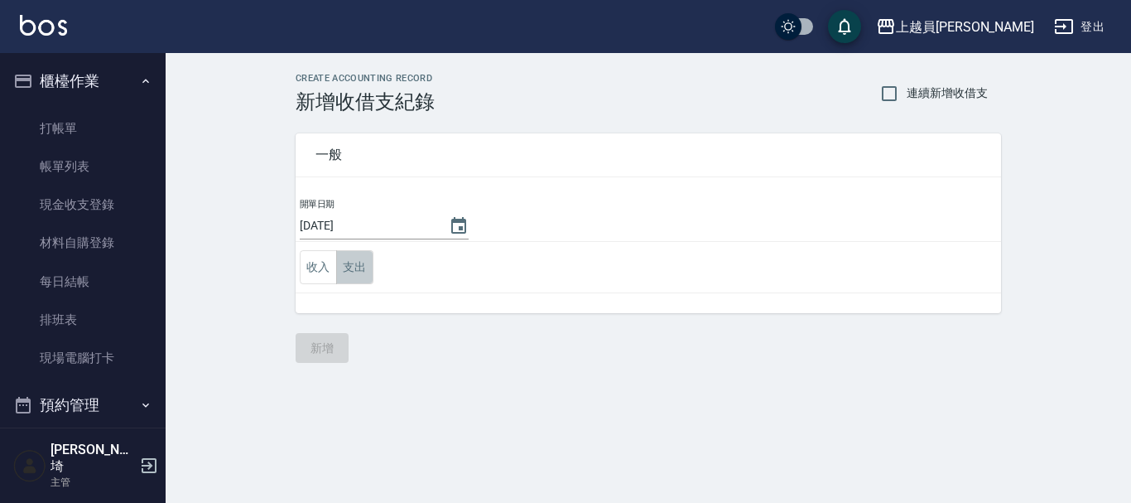
click at [352, 267] on button "支出" at bounding box center [354, 267] width 37 height 34
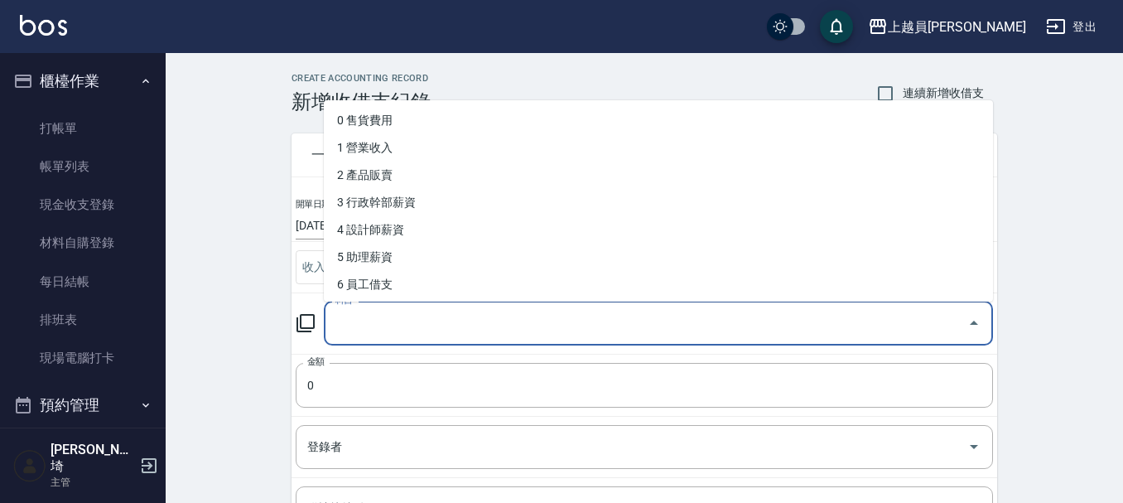
click at [411, 334] on input "科目" at bounding box center [645, 323] width 629 height 29
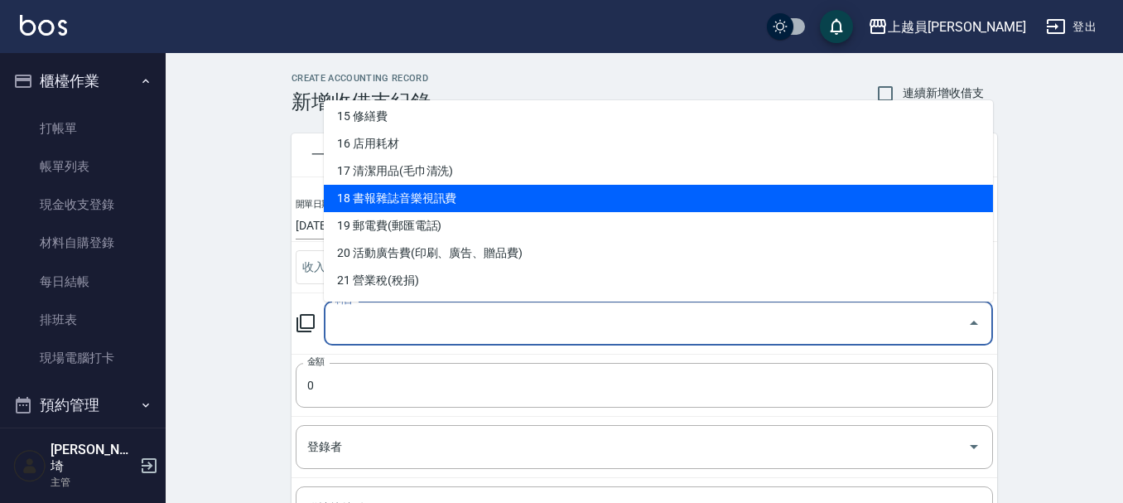
scroll to position [497, 0]
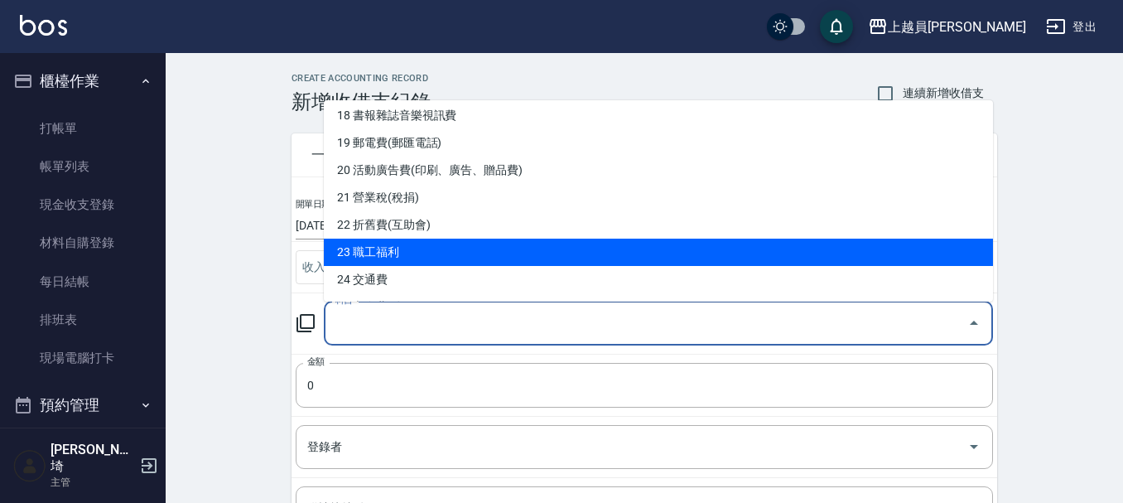
click at [440, 248] on li "23 職工福利" at bounding box center [658, 251] width 669 height 27
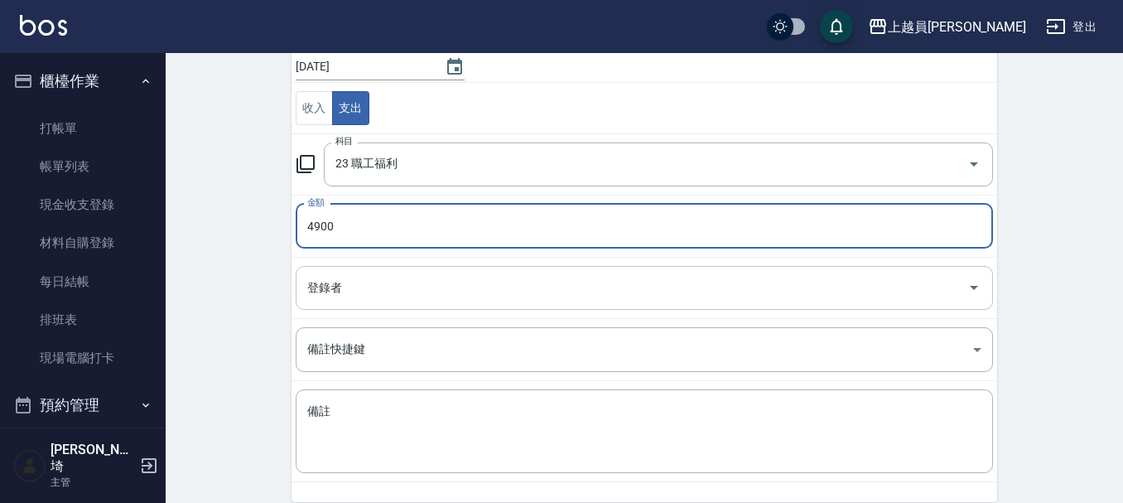
scroll to position [166, 0]
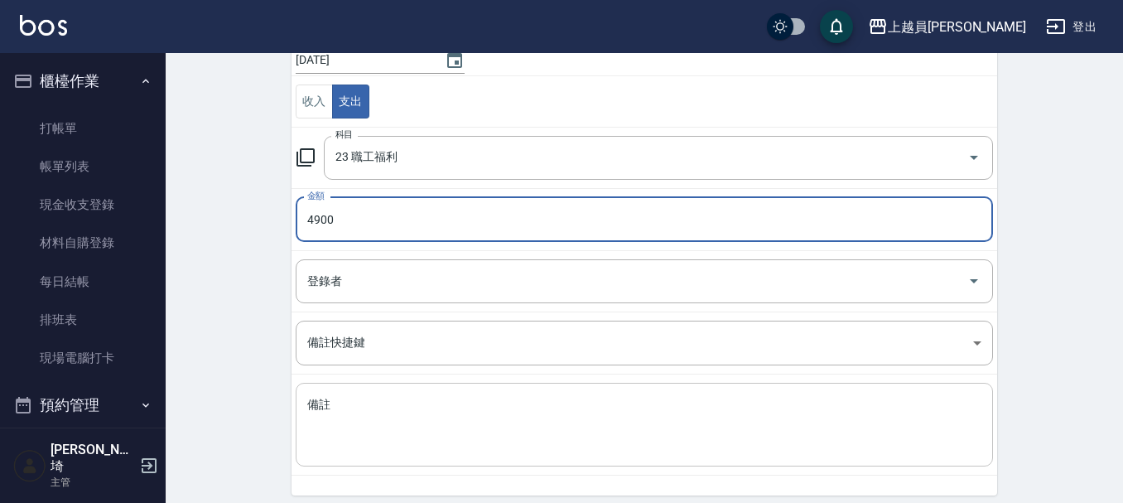
click at [463, 422] on textarea "備註" at bounding box center [644, 425] width 674 height 56
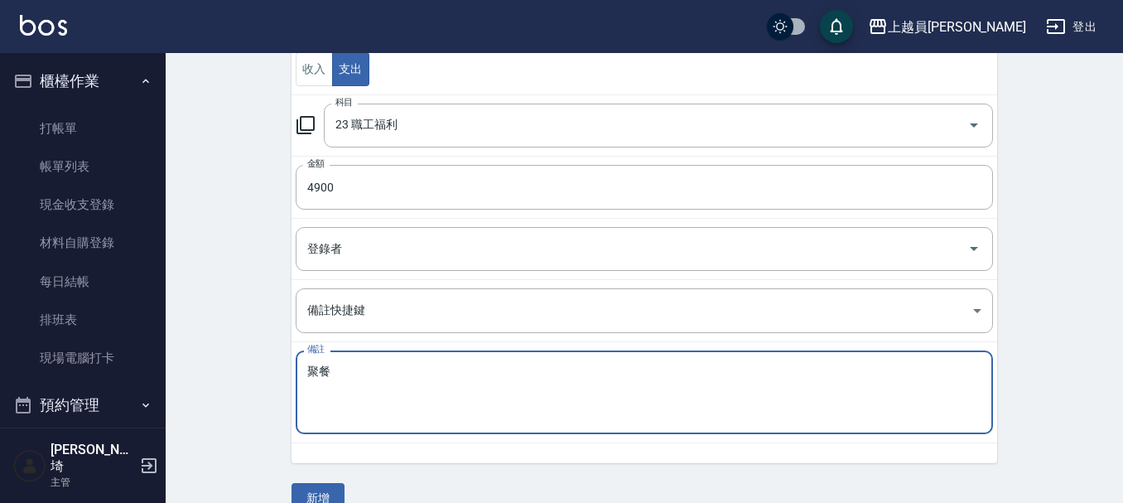
scroll to position [228, 0]
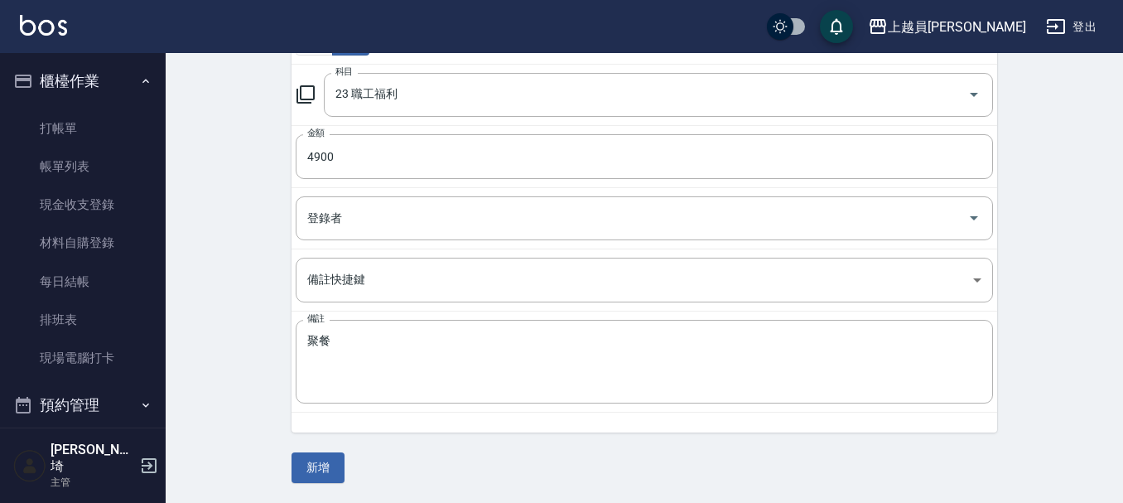
drag, startPoint x: 285, startPoint y: 489, endPoint x: 289, endPoint y: 479, distance: 11.5
click at [281, 486] on div "CREATE ACCOUNTING RECORD 新增收借支紀錄 連續新增收借支 一般 開單日期 [DATE] 收入 支出 科目 23 職工福利 科目 金額 …" at bounding box center [644, 163] width 957 height 678
click at [326, 449] on div "一般 開單日期 [DATE] 收入 支出 科目 23 職工福利 科目 金額 4900 金額 登錄者 登錄者 備註快捷鍵 ​ 備註快捷鍵 備註 聚餐 x 備註 …" at bounding box center [643, 184] width 705 height 598
click at [327, 450] on div "一般 開單日期 [DATE] 收入 支出 科目 23 職工福利 科目 金額 4900 金額 登錄者 登錄者 備註快捷鍵 ​ 備註快捷鍵 備註 聚餐 x 備註 …" at bounding box center [643, 184] width 705 height 598
click at [327, 469] on button "新增" at bounding box center [317, 467] width 53 height 31
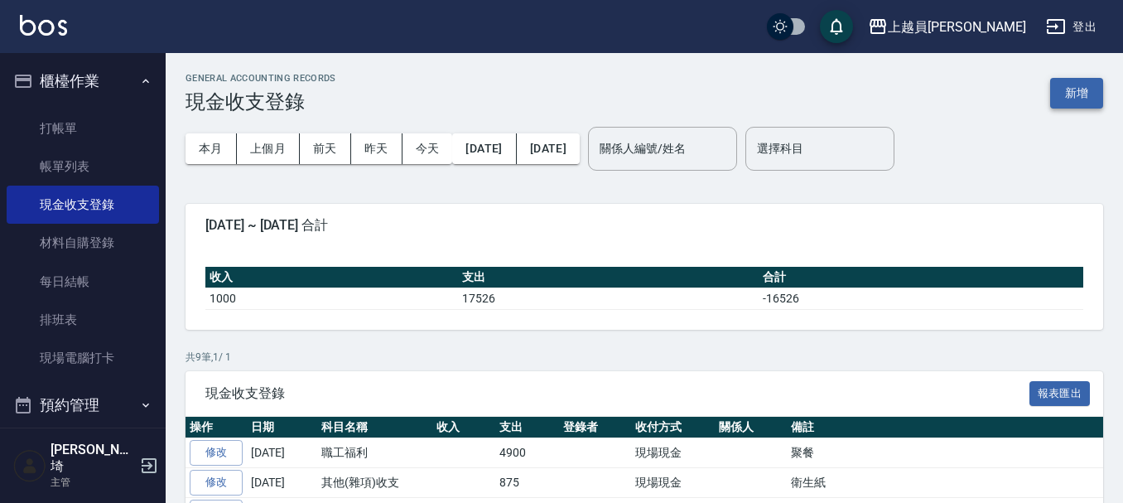
click at [1068, 91] on button "新增" at bounding box center [1076, 93] width 53 height 31
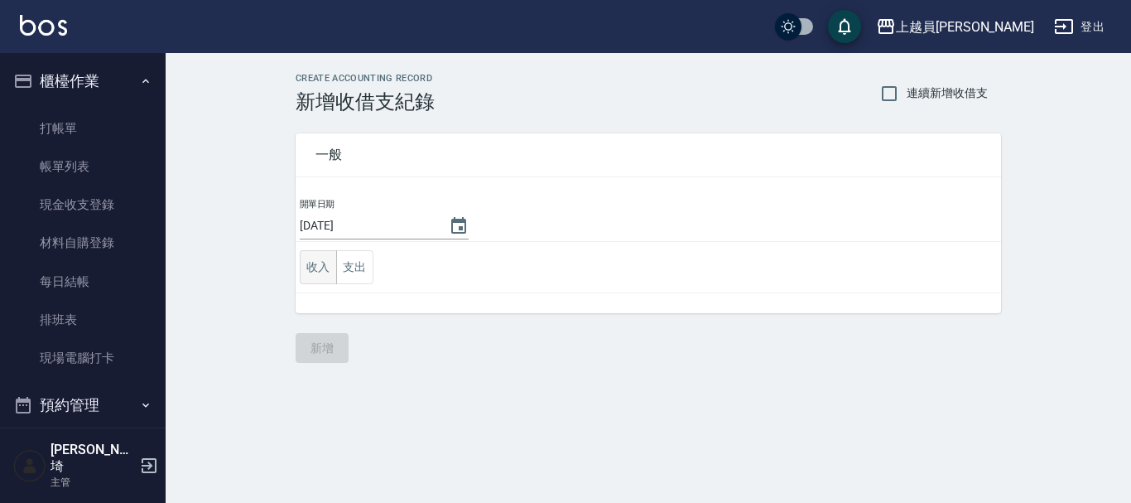
click at [329, 271] on button "收入" at bounding box center [318, 267] width 37 height 34
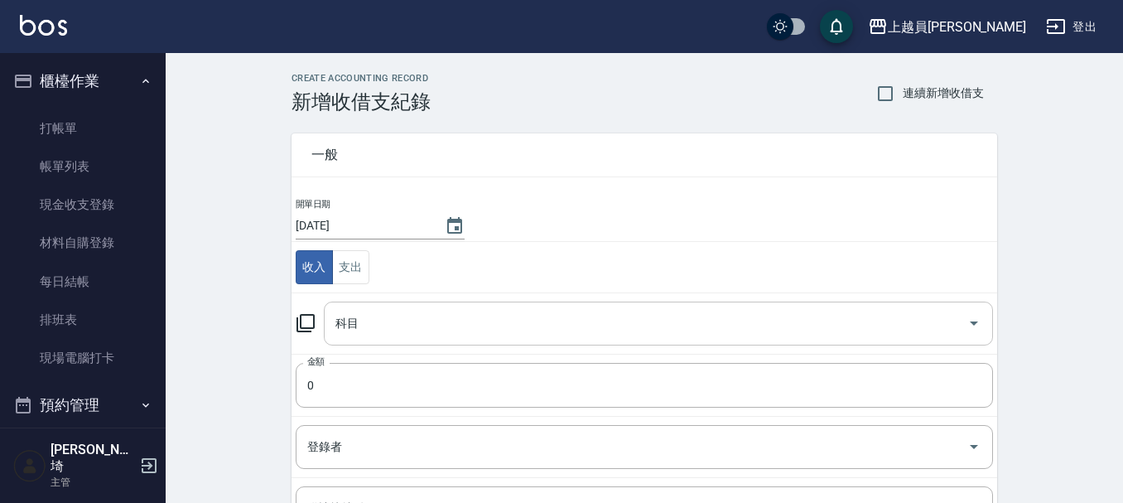
click at [423, 309] on input "科目" at bounding box center [645, 323] width 629 height 29
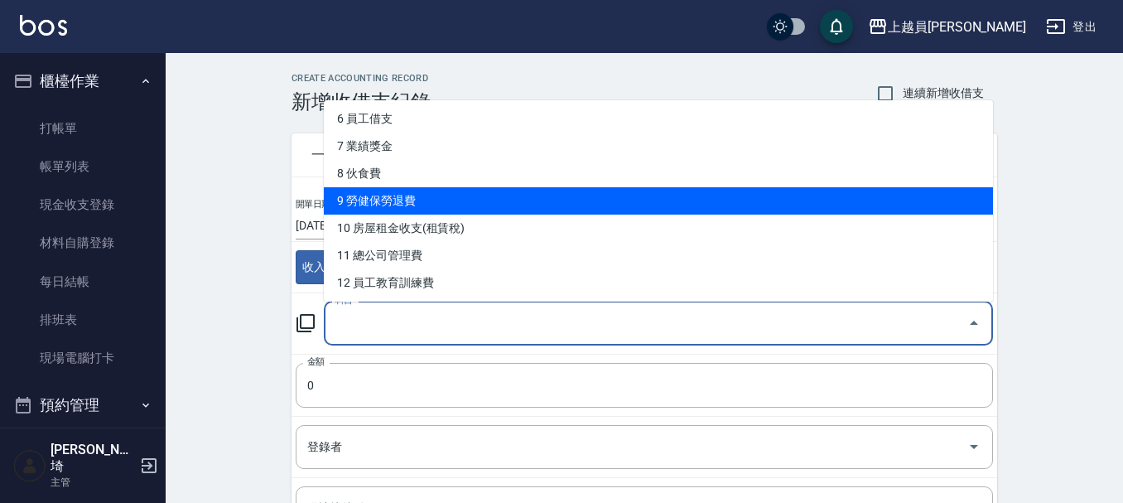
scroll to position [248, 0]
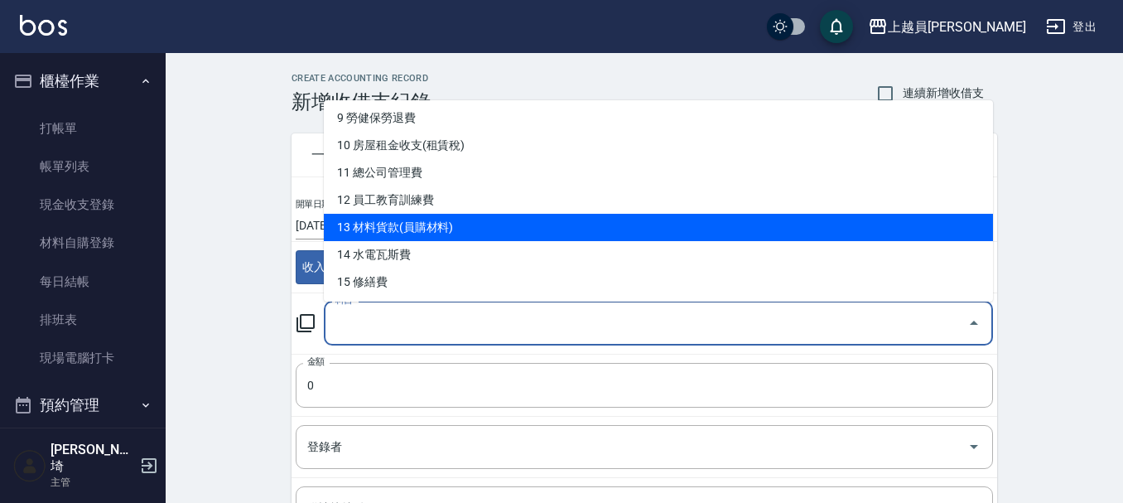
click at [467, 219] on li "13 材料貨款(員購材料)" at bounding box center [658, 227] width 669 height 27
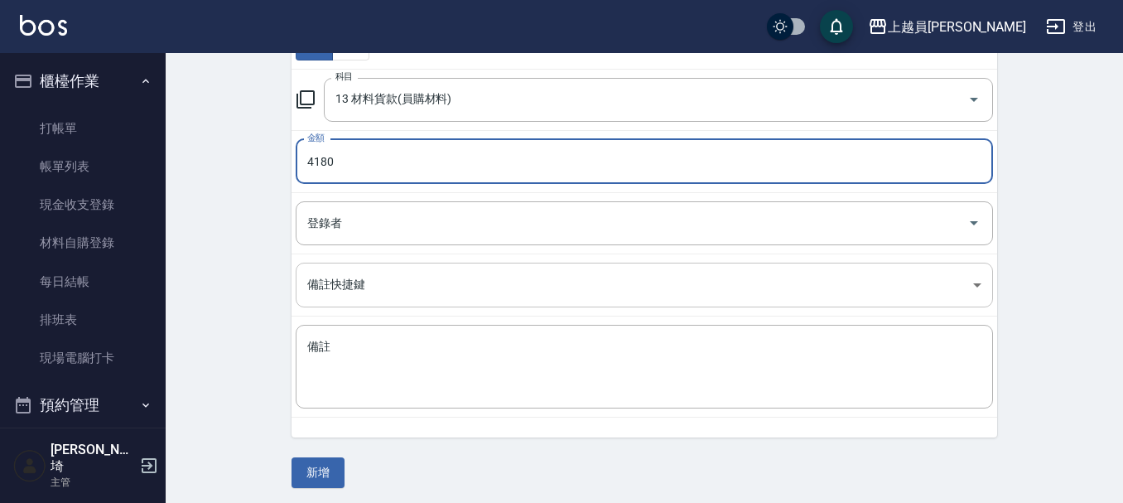
scroll to position [228, 0]
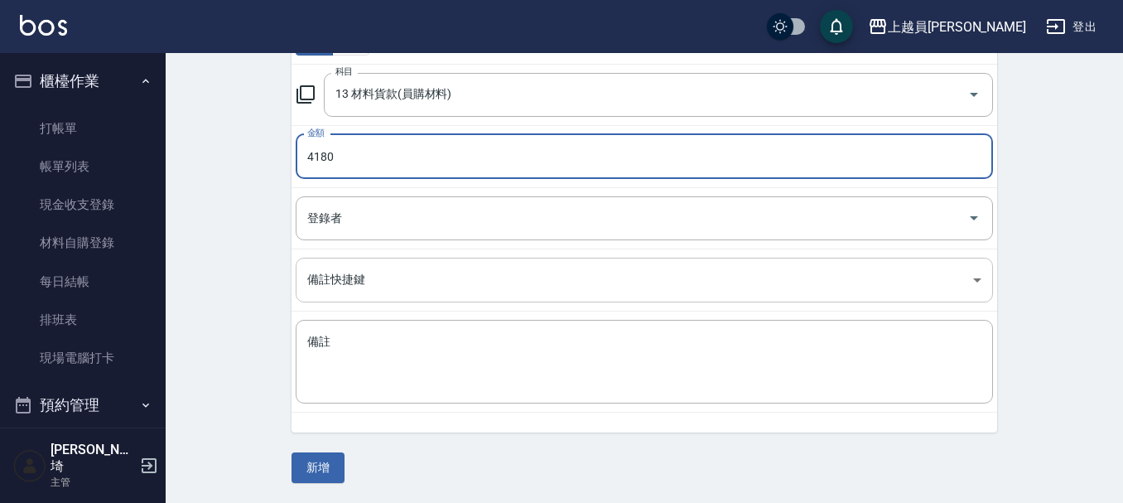
click at [565, 328] on body "上越員林 登出 櫃檯作業 打帳單 帳單列表 現金收支登錄 材料自購登錄 每日結帳 排班表 現場電腦打卡 預約管理 預約管理 單日預約紀錄 單週預約紀錄 報表及…" at bounding box center [561, 137] width 1123 height 731
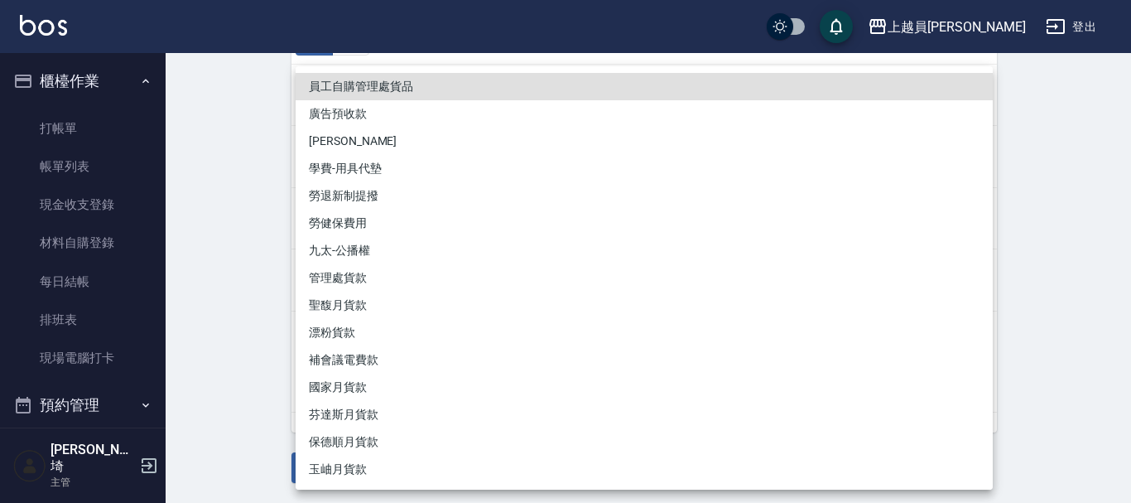
click at [554, 365] on li "補會議電費款" at bounding box center [644, 359] width 697 height 27
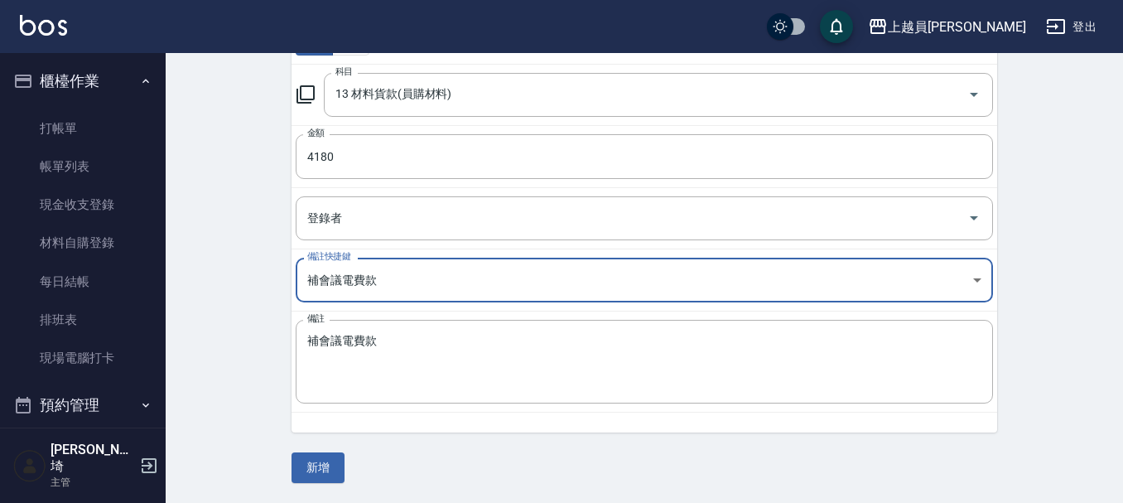
click at [983, 286] on body "上越員林 登出 櫃檯作業 打帳單 帳單列表 現金收支登錄 材料自購登錄 每日結帳 排班表 現場電腦打卡 預約管理 預約管理 單日預約紀錄 單週預約紀錄 報表及…" at bounding box center [561, 137] width 1123 height 731
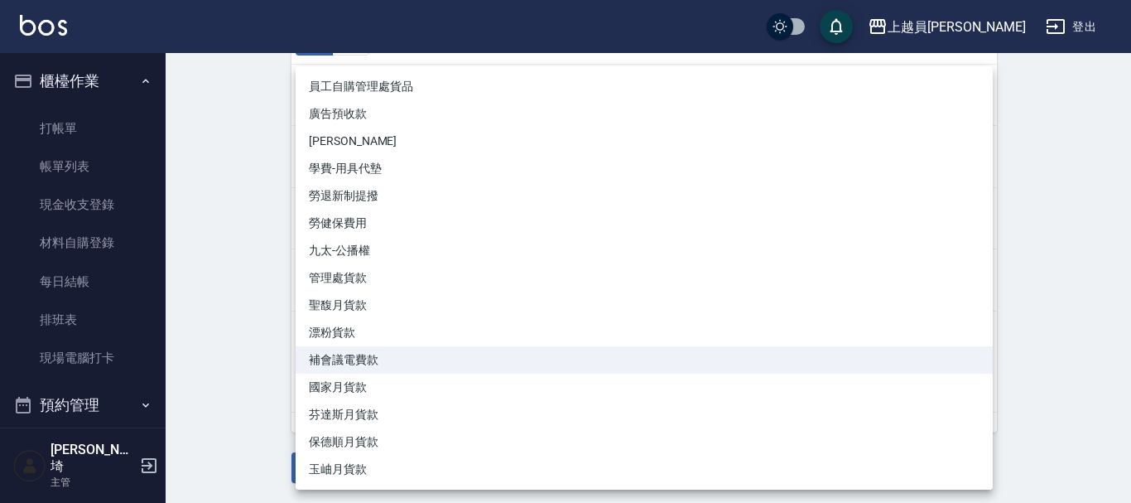
click at [1048, 228] on div at bounding box center [565, 251] width 1131 height 503
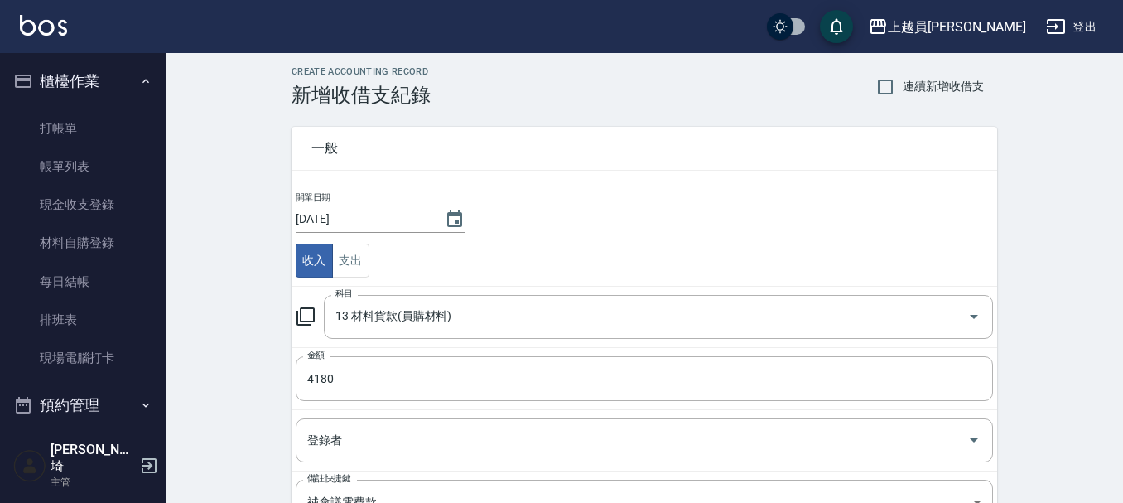
scroll to position [0, 0]
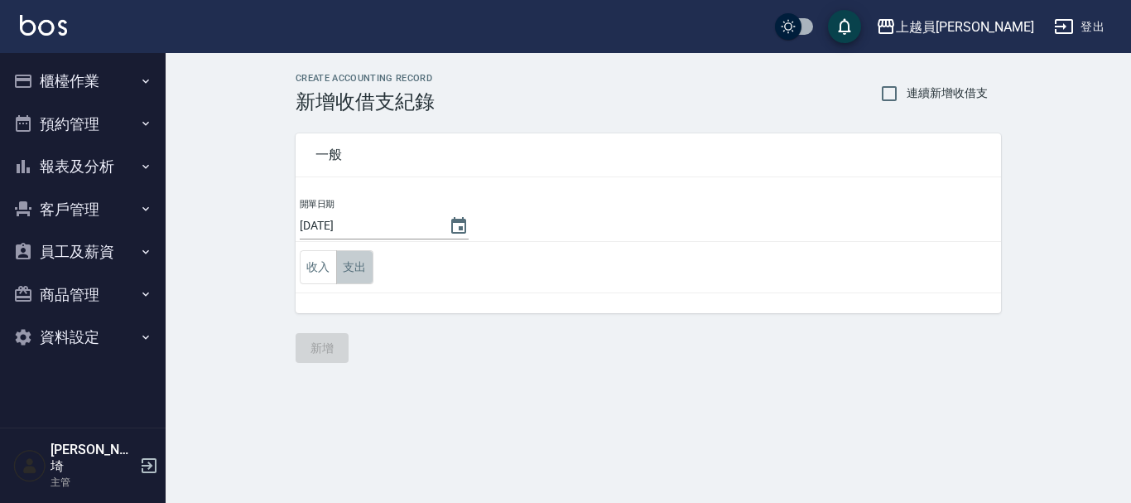
click at [344, 267] on button "支出" at bounding box center [354, 267] width 37 height 34
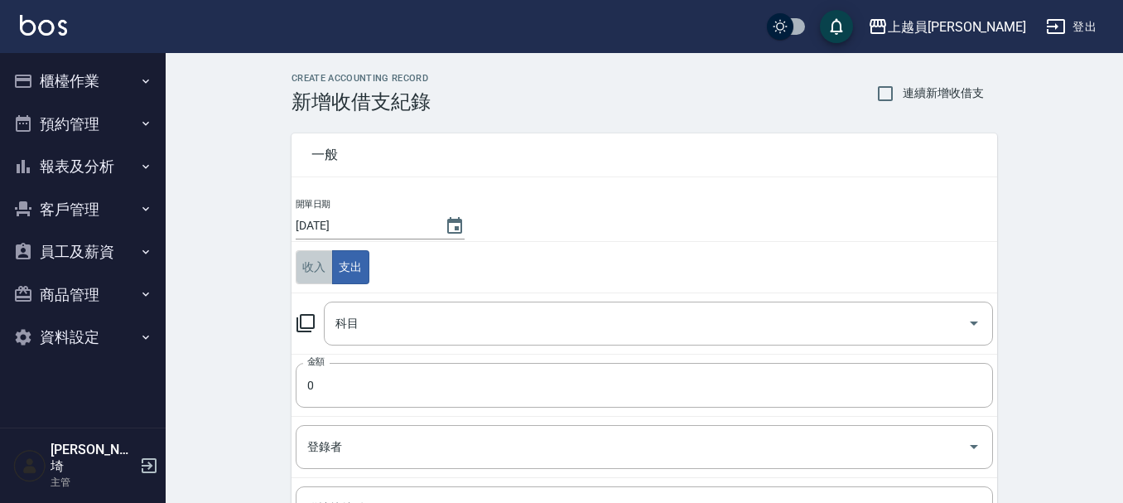
click at [310, 273] on button "收入" at bounding box center [314, 267] width 37 height 34
click at [392, 306] on div "科目" at bounding box center [658, 323] width 669 height 44
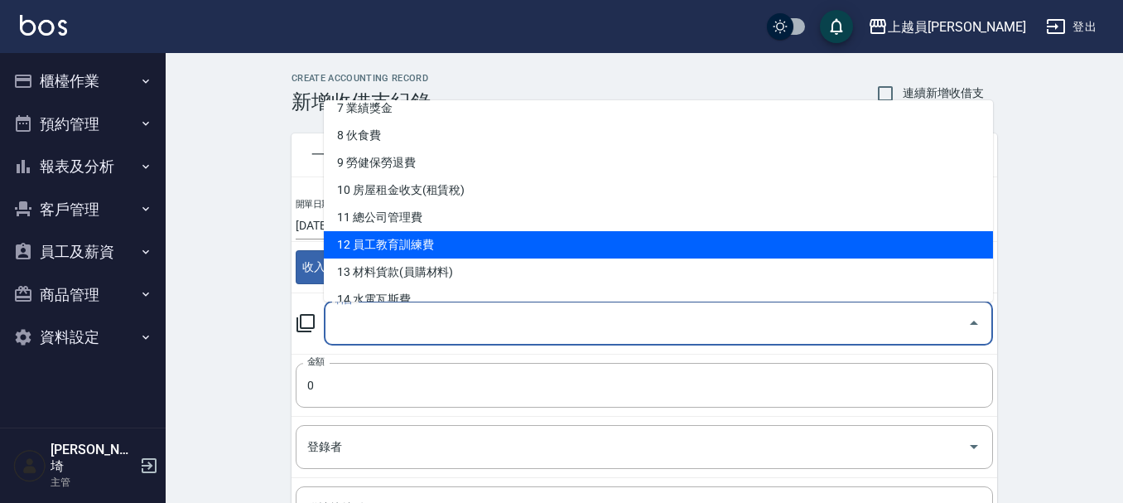
scroll to position [248, 0]
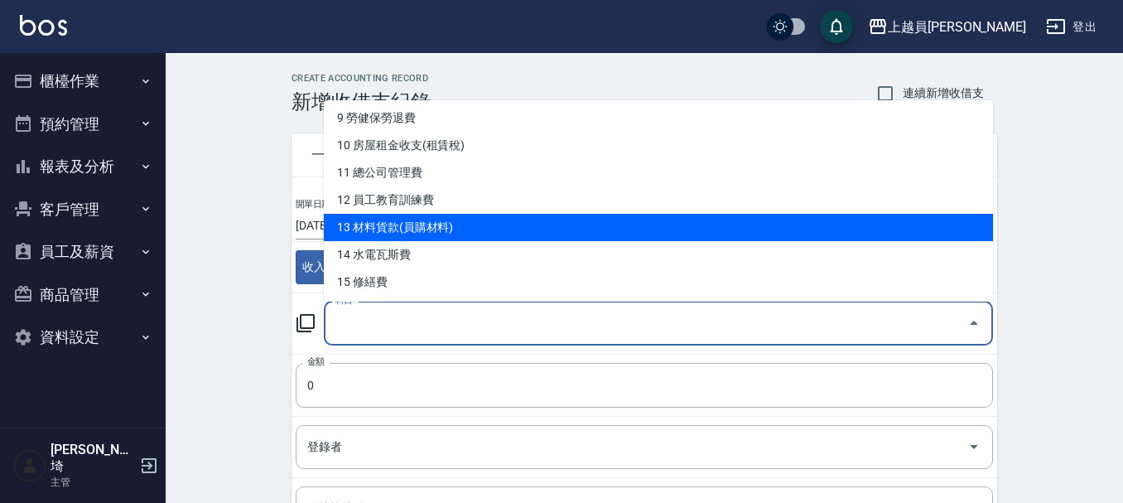
click at [439, 230] on li "13 材料貨款(員購材料)" at bounding box center [658, 227] width 669 height 27
type input "13 材料貨款(員購材料)"
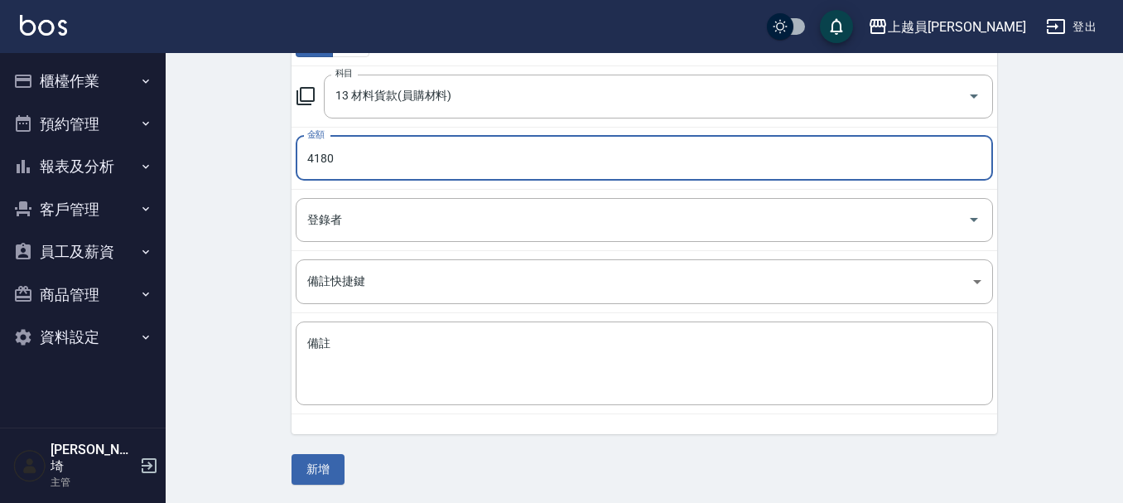
scroll to position [228, 0]
type input "4180"
click at [576, 356] on textarea "備註" at bounding box center [644, 362] width 674 height 56
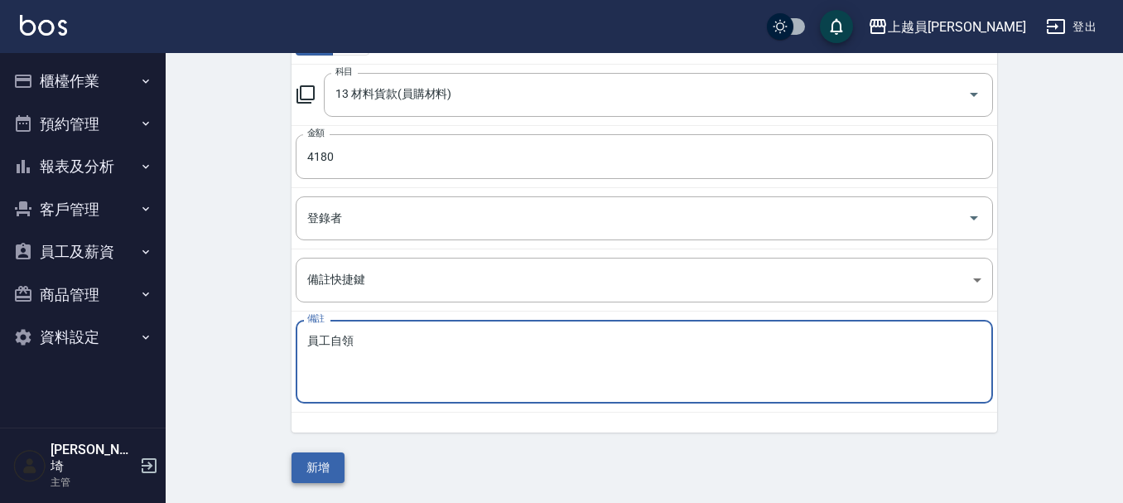
type textarea "員工自領"
click at [315, 474] on button "新增" at bounding box center [317, 467] width 53 height 31
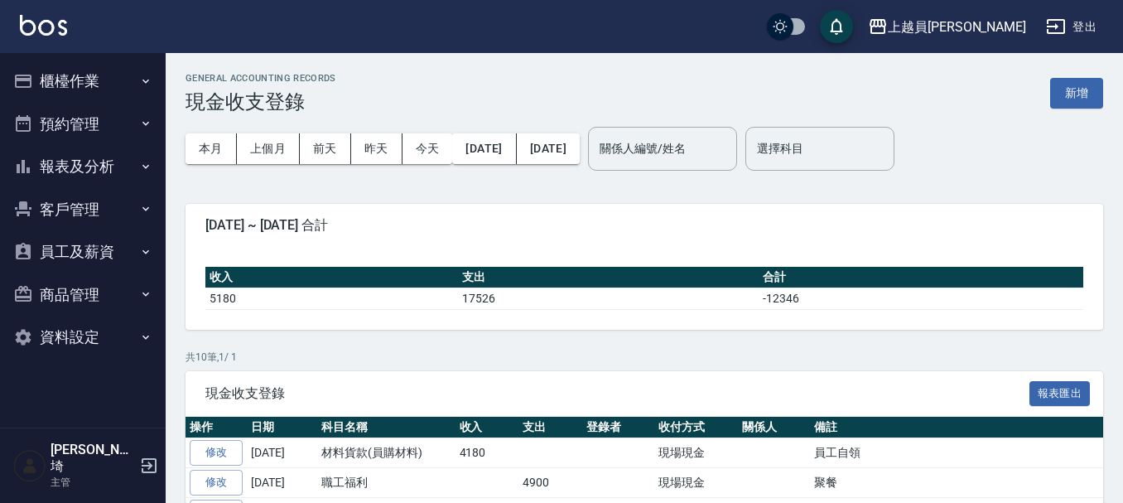
click at [97, 165] on button "報表及分析" at bounding box center [83, 166] width 152 height 43
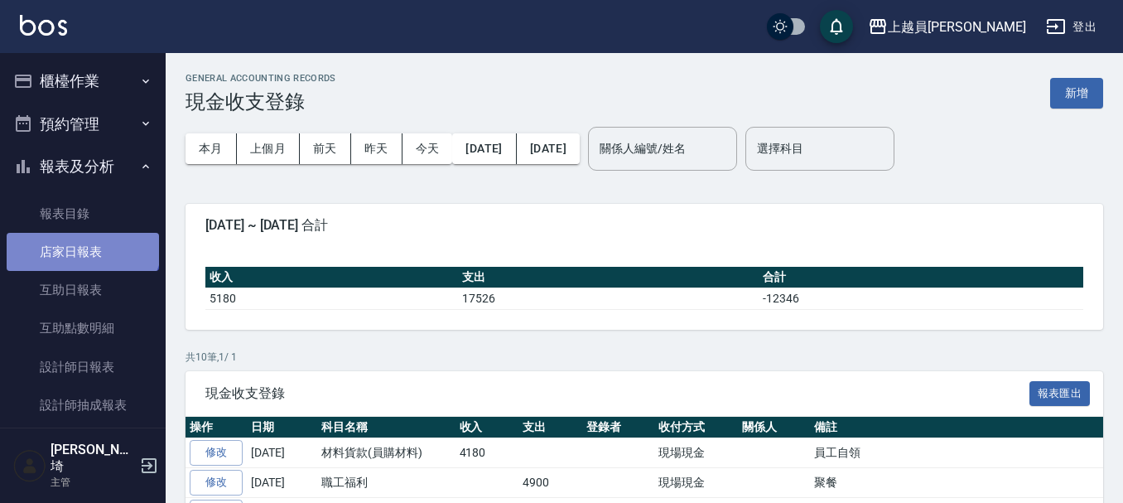
click at [81, 239] on link "店家日報表" at bounding box center [83, 252] width 152 height 38
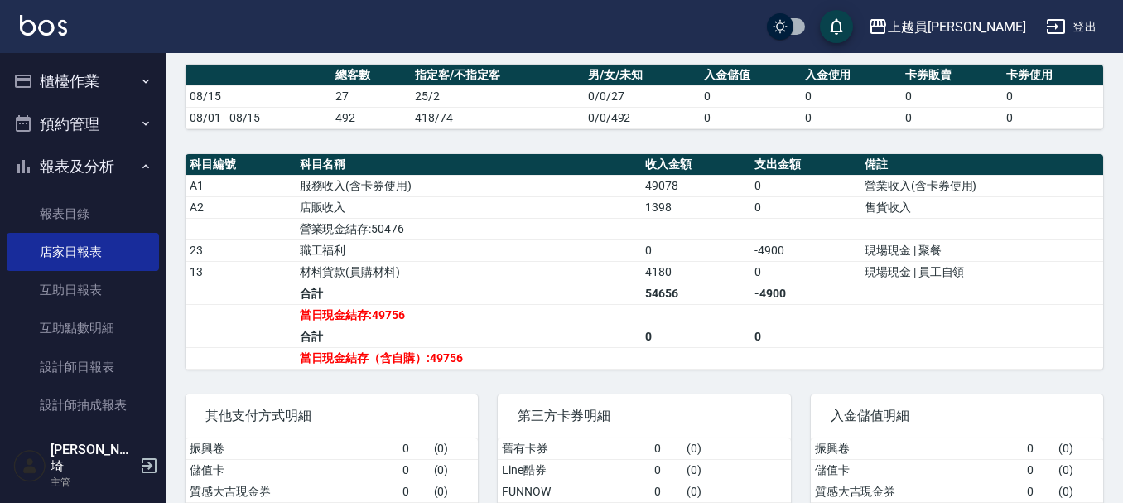
scroll to position [497, 0]
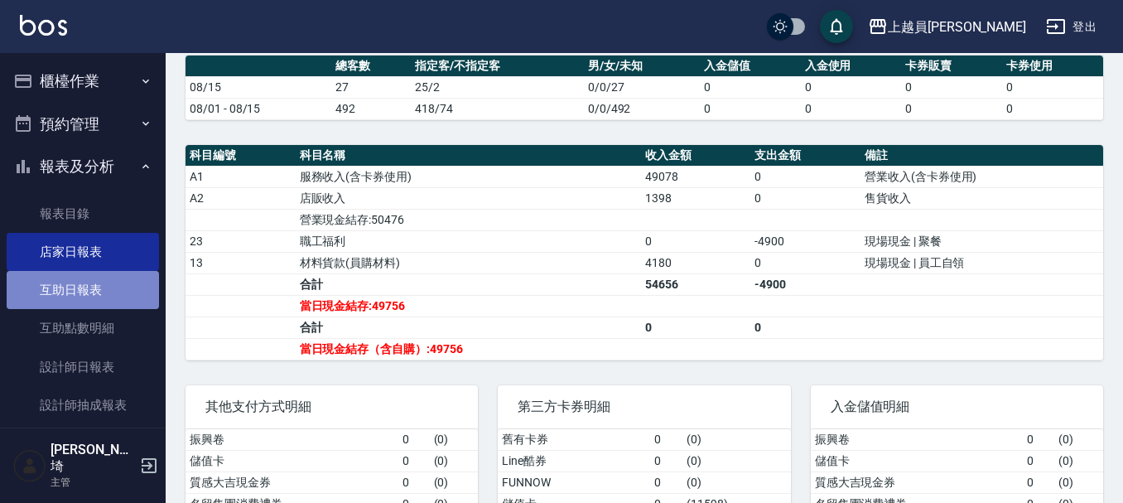
click at [93, 282] on link "互助日報表" at bounding box center [83, 290] width 152 height 38
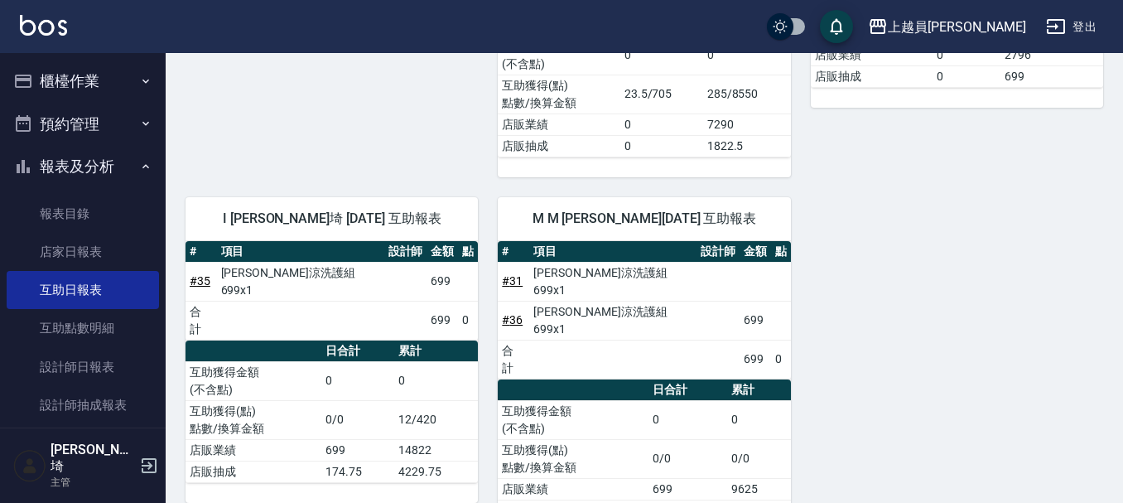
scroll to position [1087, 0]
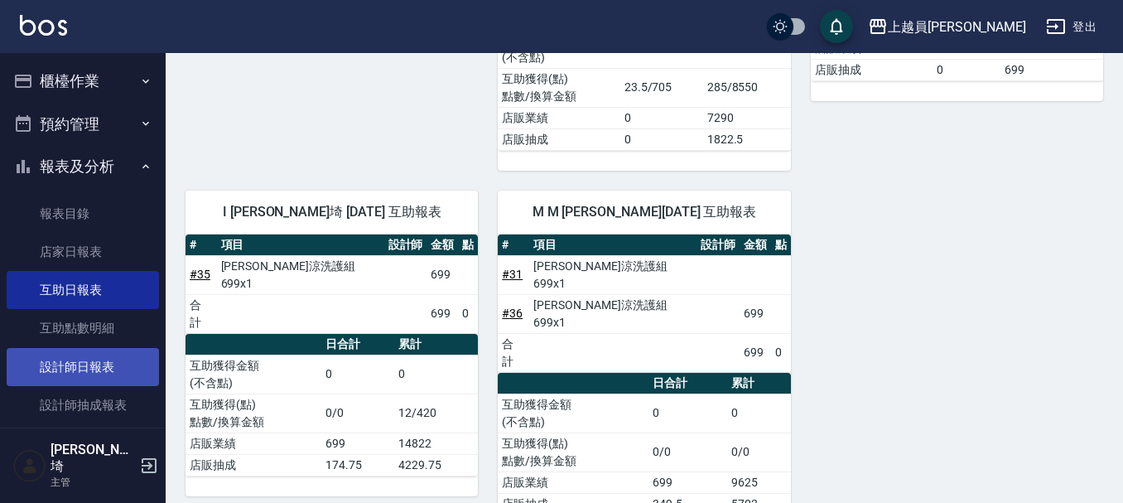
click at [129, 351] on link "設計師日報表" at bounding box center [83, 367] width 152 height 38
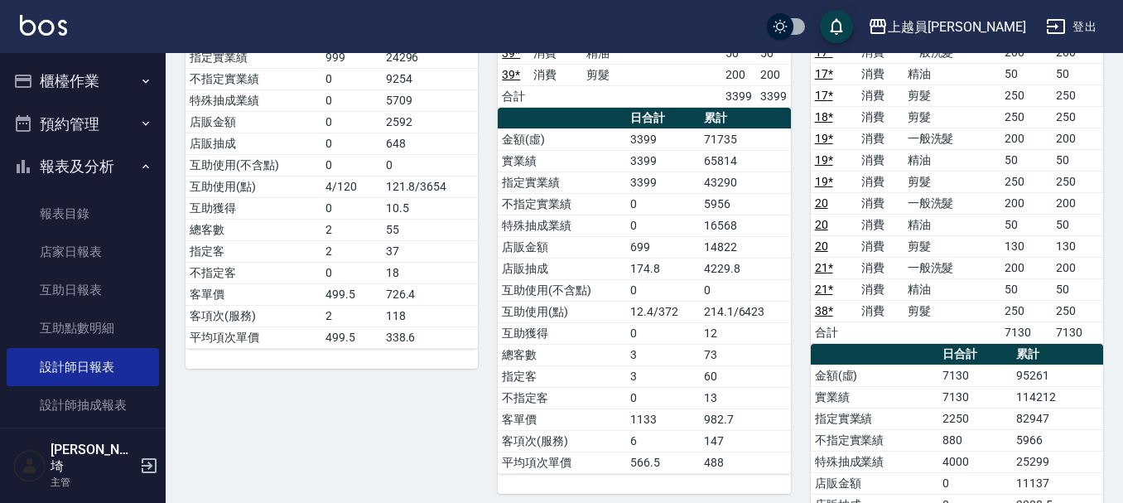
scroll to position [771, 0]
